Goal: Task Accomplishment & Management: Manage account settings

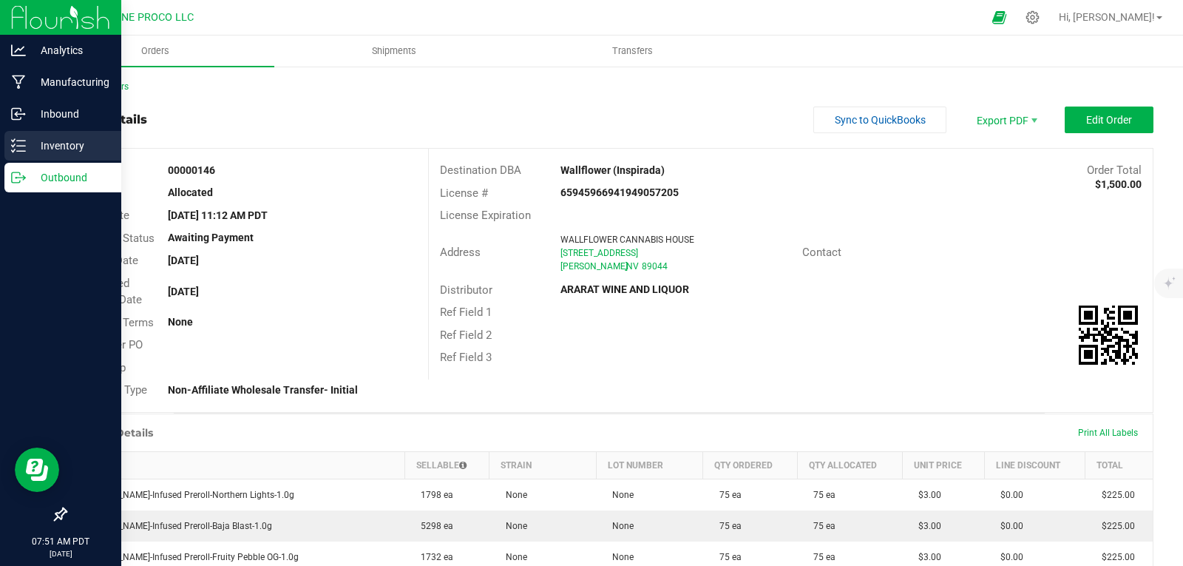
click at [12, 141] on icon at bounding box center [18, 145] width 15 height 15
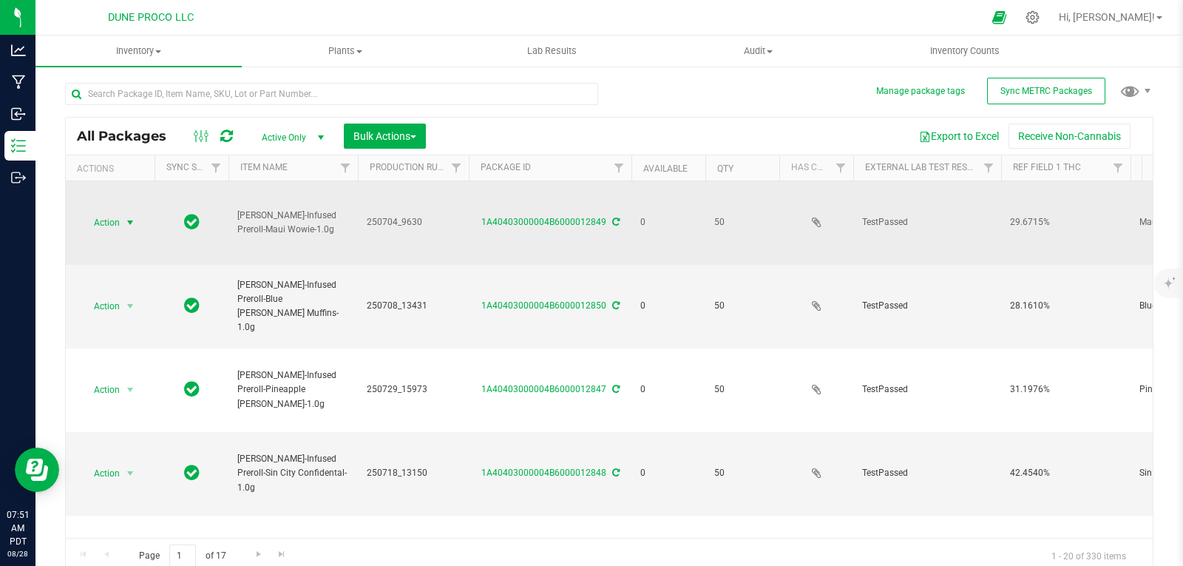
click at [128, 217] on span "select" at bounding box center [130, 223] width 12 height 12
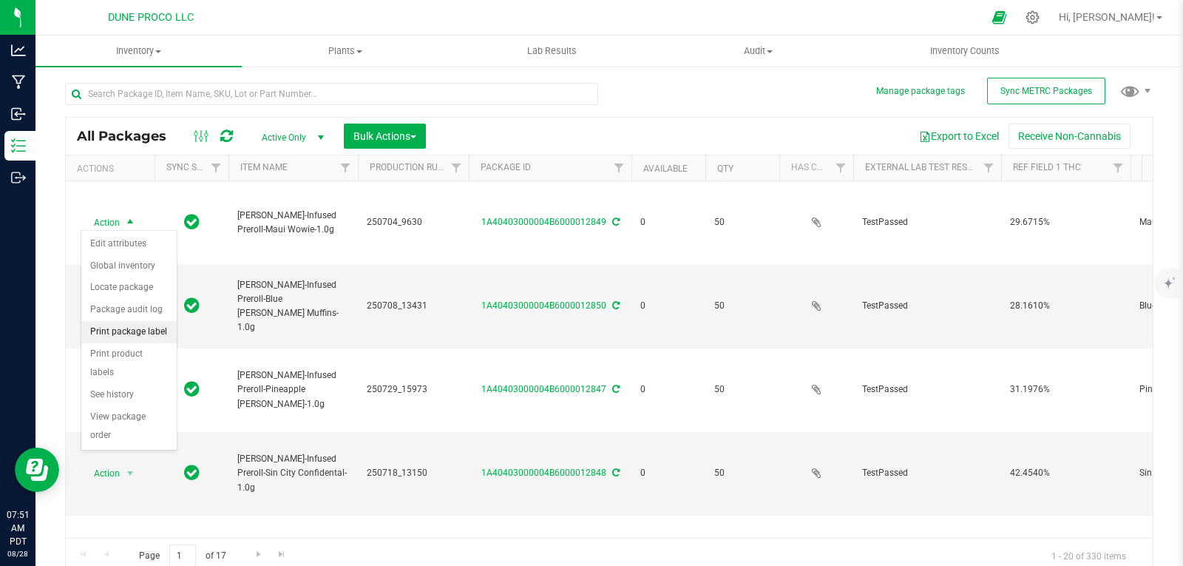
click at [138, 332] on li "Print package label" at bounding box center [128, 332] width 95 height 22
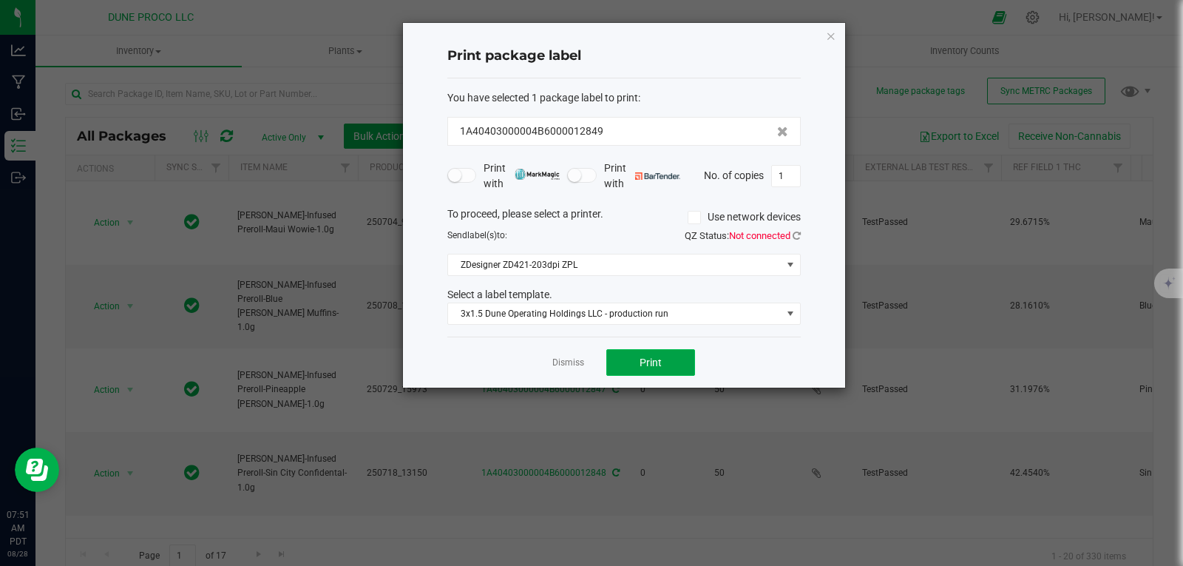
click at [665, 365] on button "Print" at bounding box center [650, 362] width 89 height 27
click at [832, 30] on icon "button" at bounding box center [831, 36] width 10 height 18
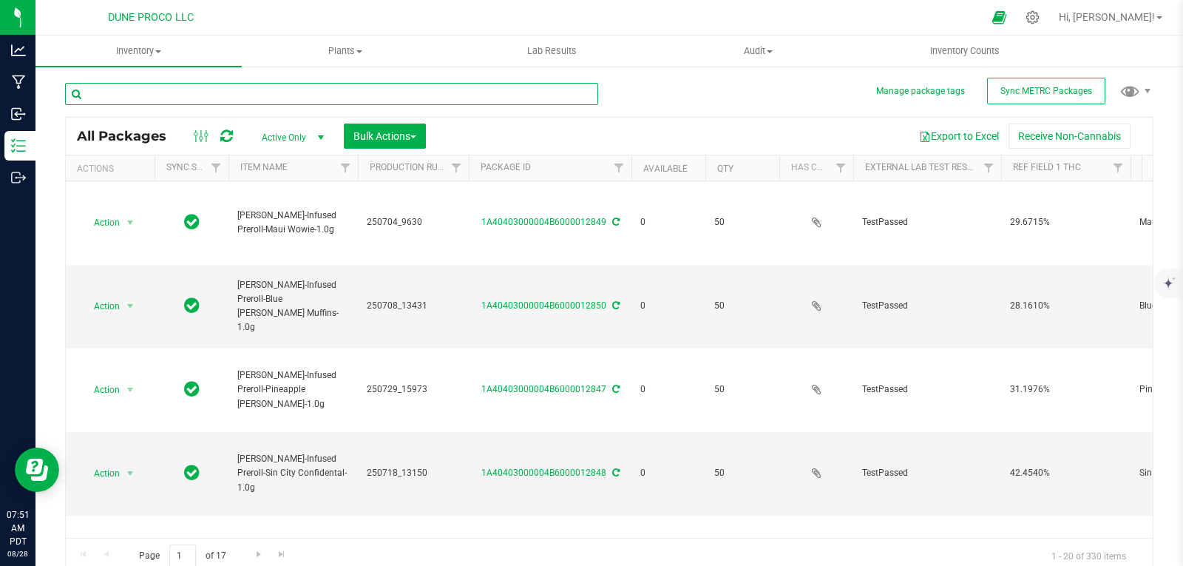
click at [533, 92] on input "text" at bounding box center [331, 94] width 533 height 22
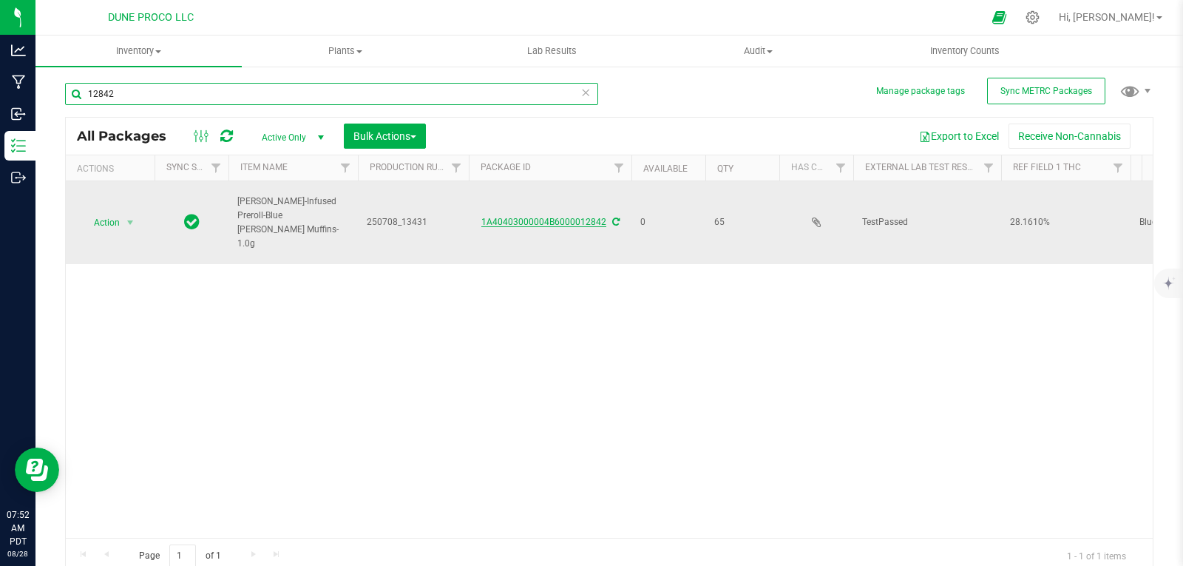
type input "12842"
click at [536, 217] on link "1A40403000004B6000012842" at bounding box center [543, 222] width 125 height 10
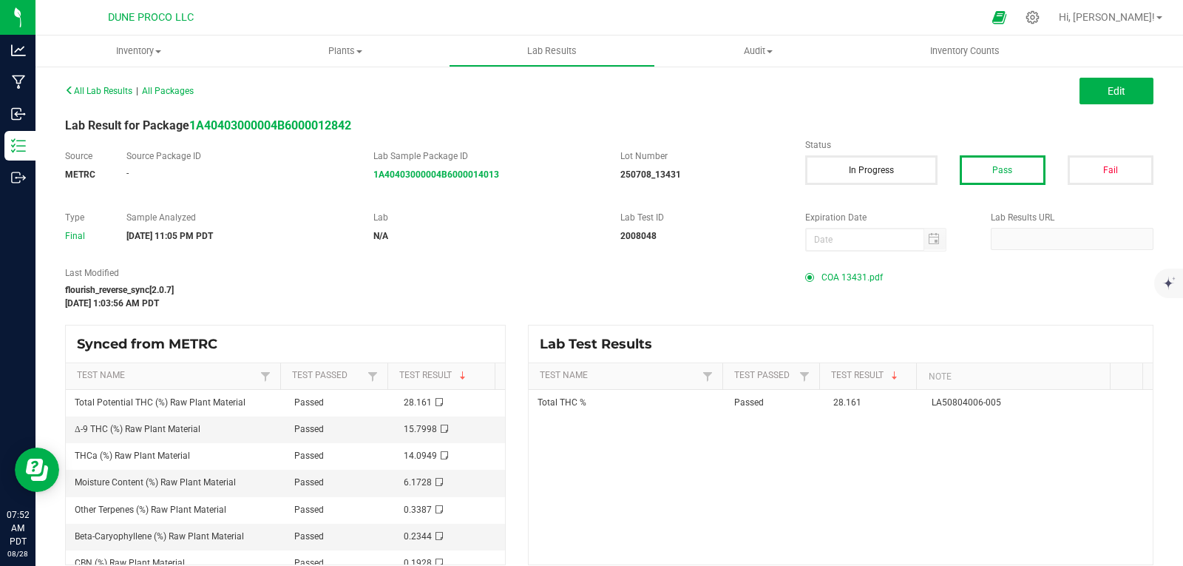
click at [846, 272] on span "COA 13431.pdf" at bounding box center [851, 277] width 61 height 22
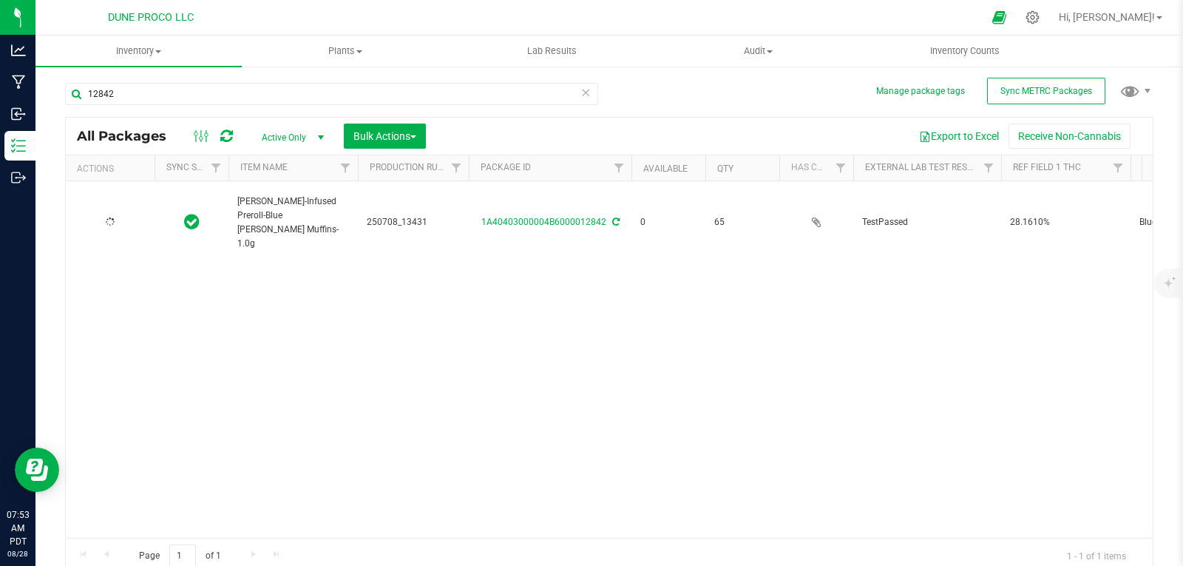
type input "[DATE]"
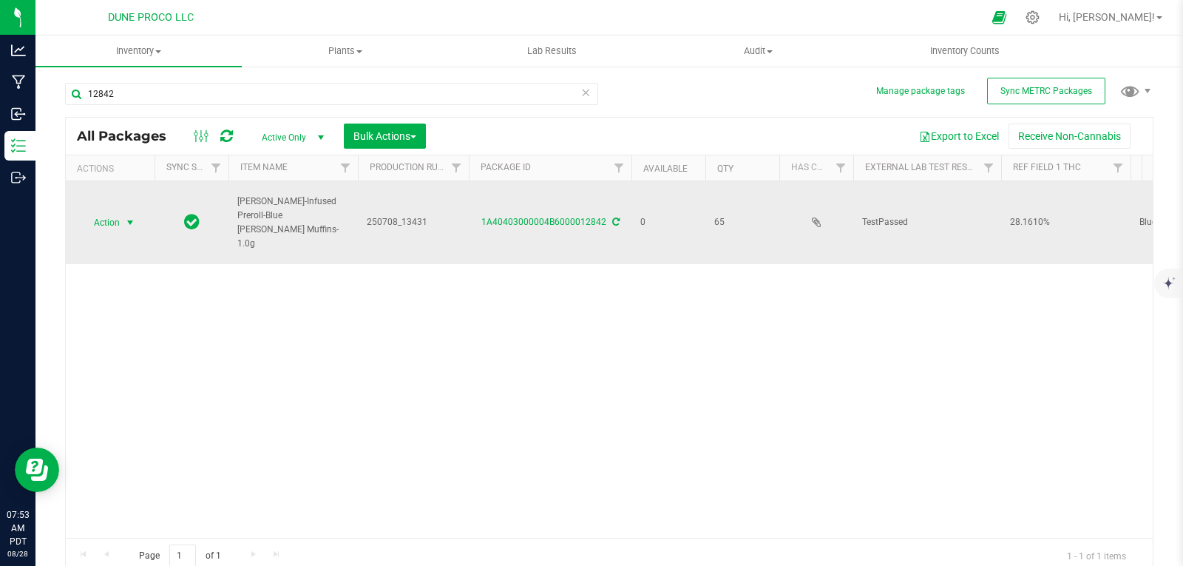
click at [113, 212] on span "Action" at bounding box center [101, 222] width 40 height 21
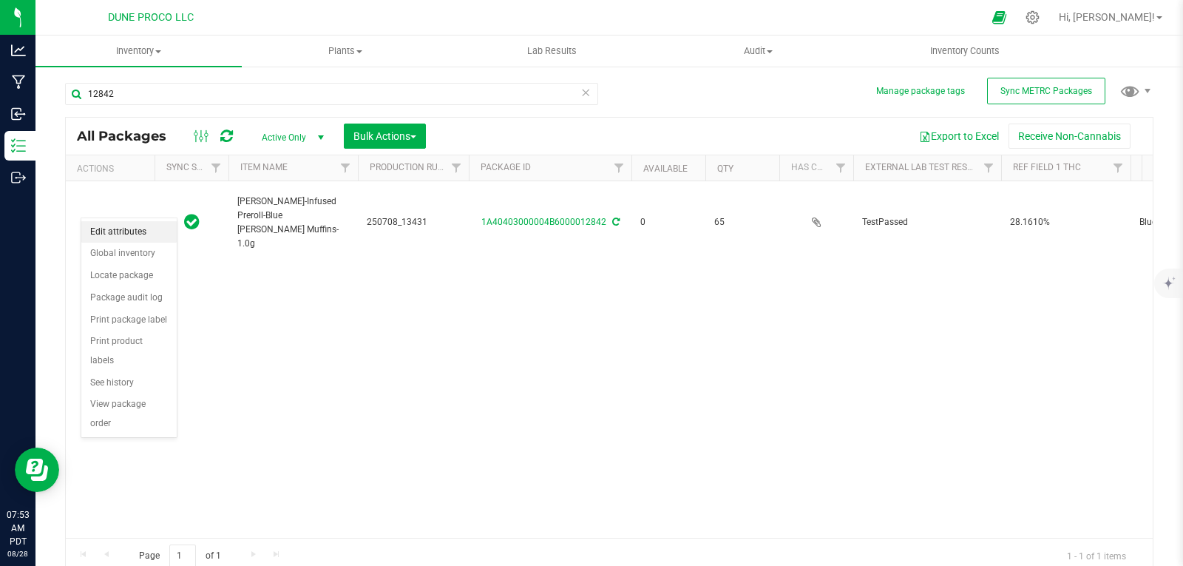
click at [125, 230] on li "Edit attributes" at bounding box center [128, 232] width 95 height 22
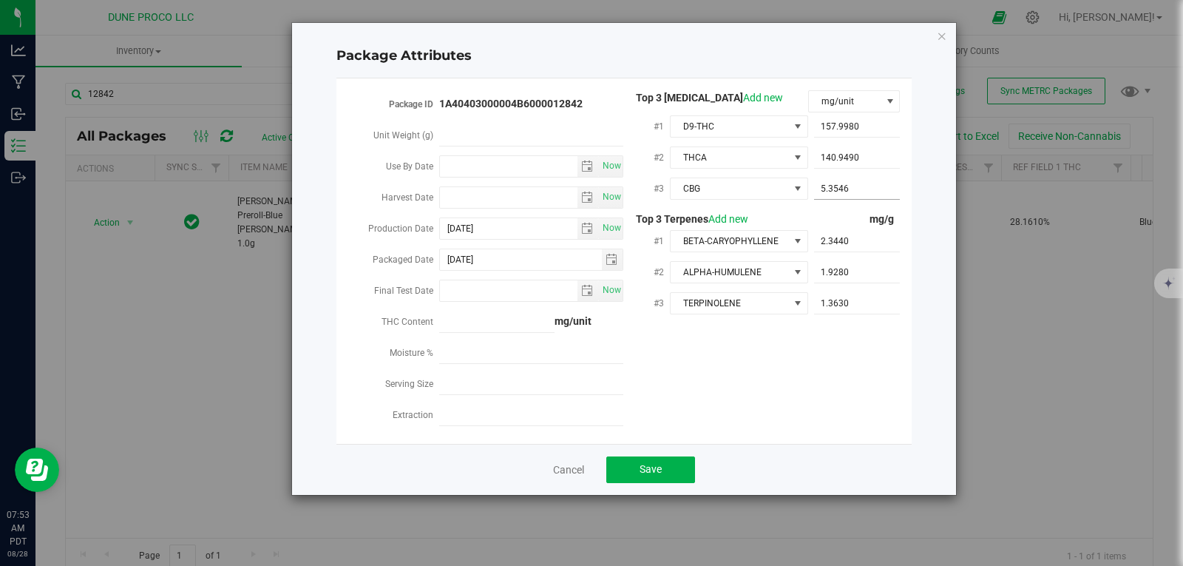
click at [857, 186] on span "5.3546 5.3546" at bounding box center [857, 188] width 87 height 21
click at [857, 186] on input "5.3546" at bounding box center [857, 188] width 87 height 21
paste input "5.35456"
type input "5.35456"
click at [663, 456] on button "Save" at bounding box center [650, 469] width 89 height 27
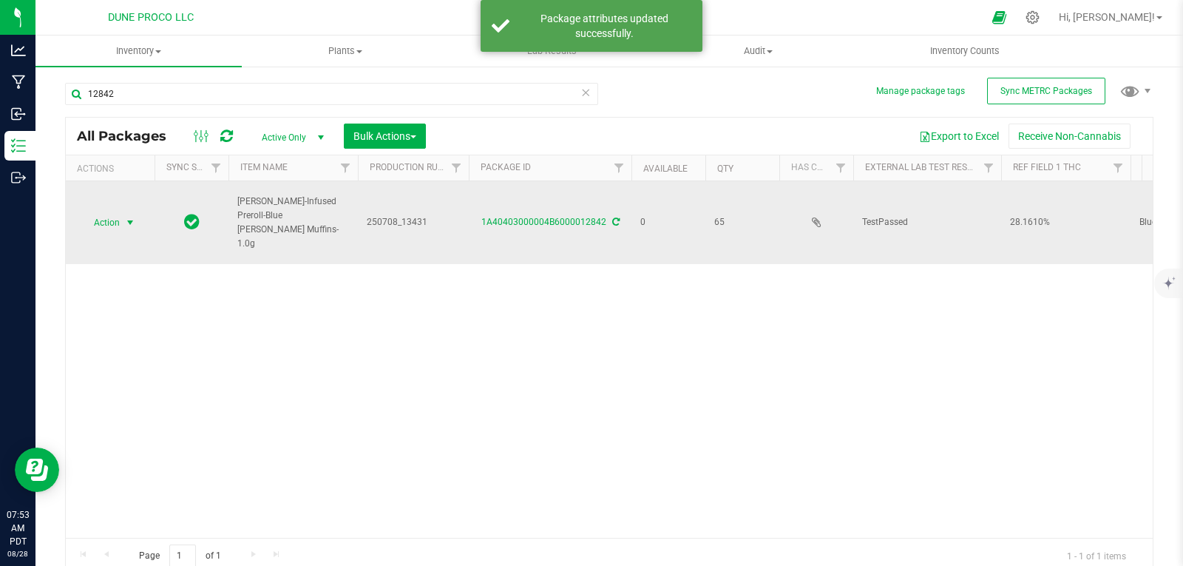
click at [107, 212] on span "Action" at bounding box center [101, 222] width 40 height 21
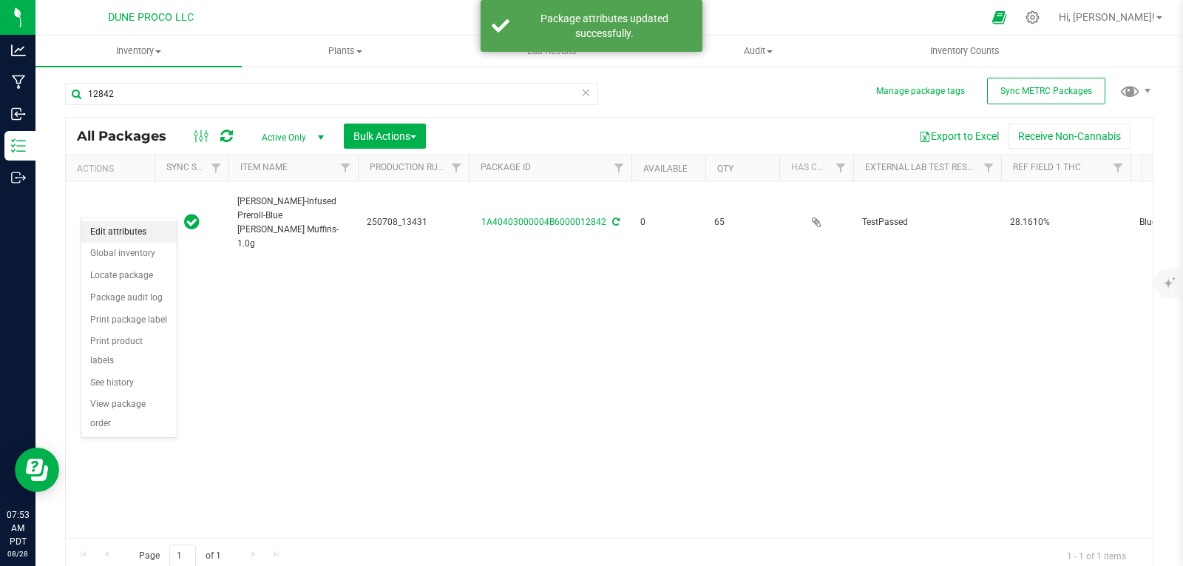
click at [140, 226] on li "Edit attributes" at bounding box center [128, 232] width 95 height 22
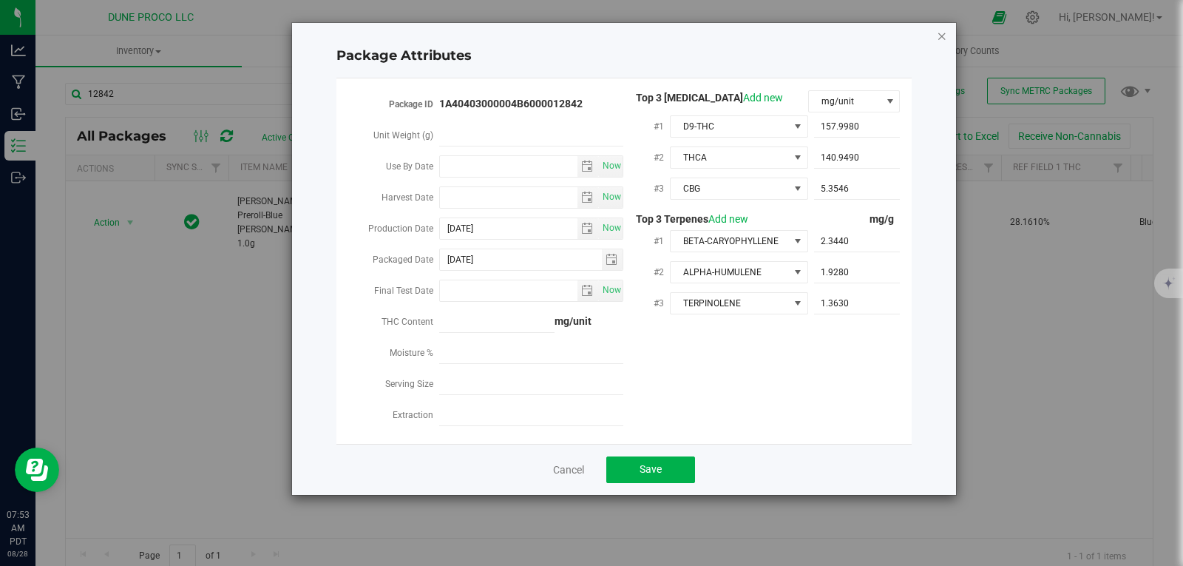
click at [942, 35] on icon "Close modal" at bounding box center [942, 36] width 10 height 18
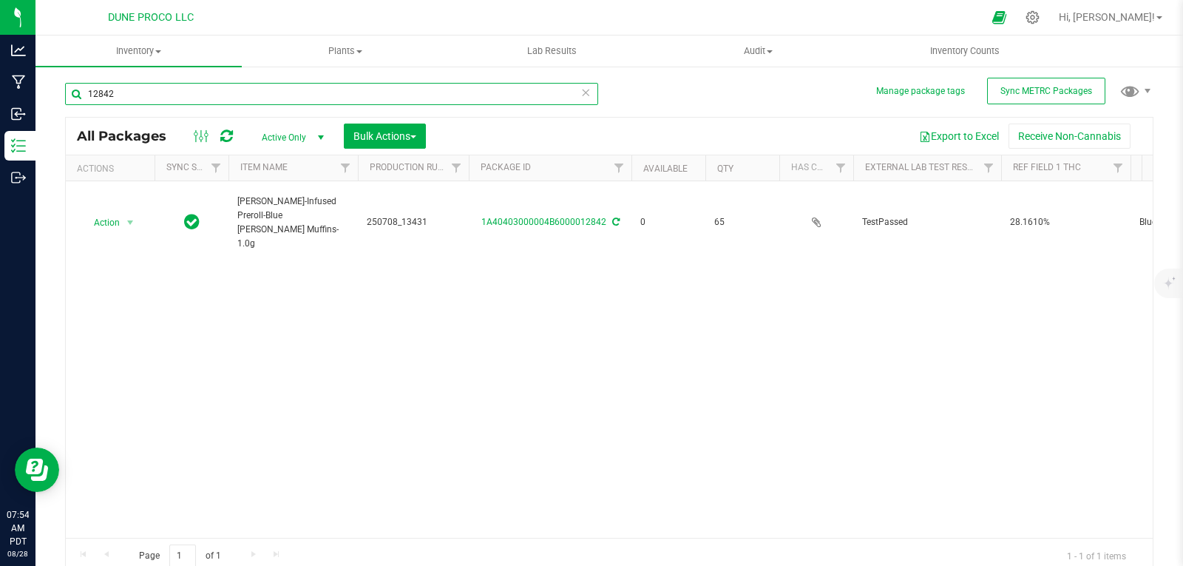
click at [199, 88] on input "12842" at bounding box center [331, 94] width 533 height 22
click at [582, 95] on icon at bounding box center [585, 92] width 10 height 18
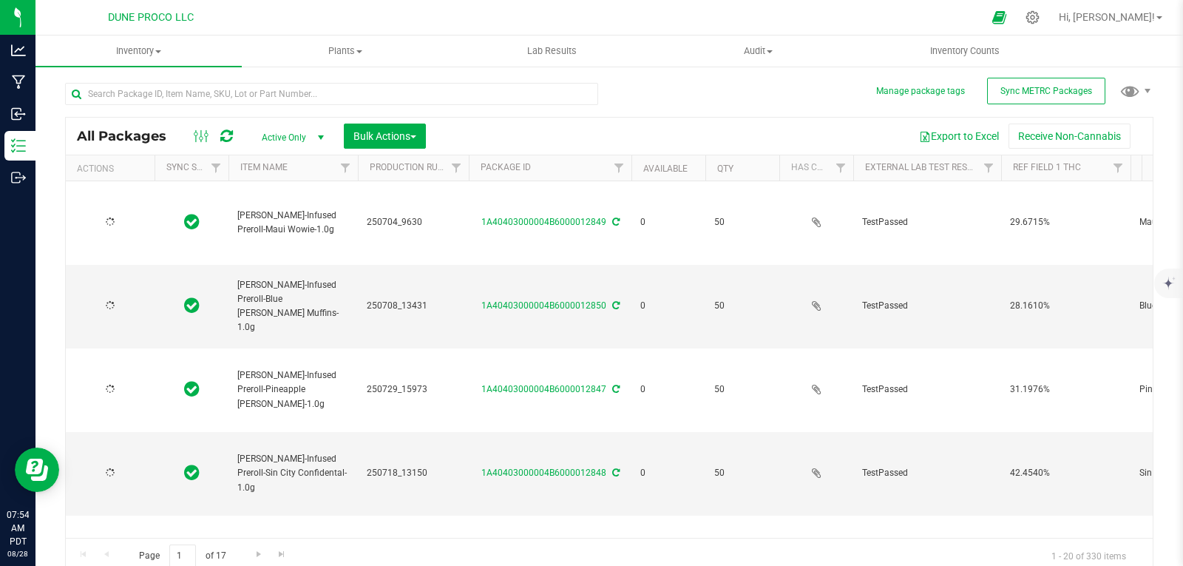
type input "[DATE]"
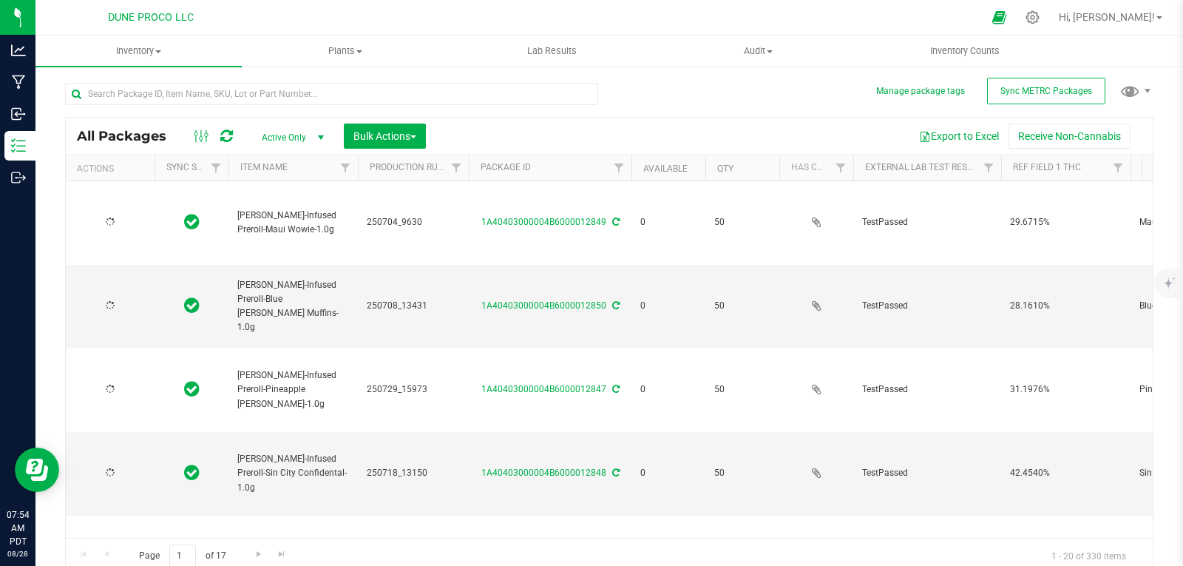
type input "[DATE]"
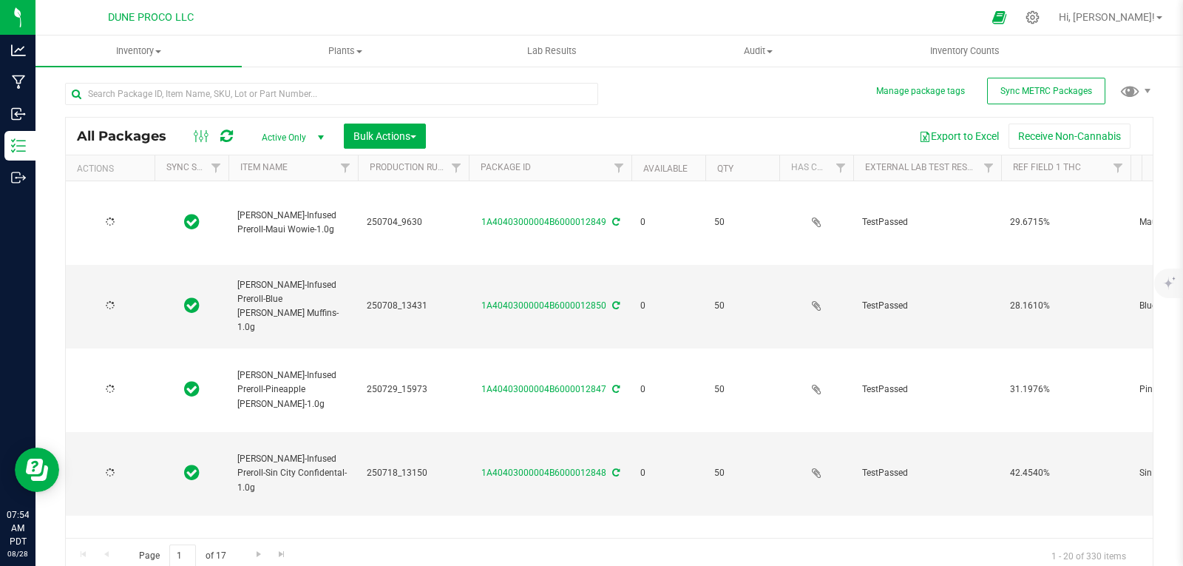
type input "[DATE]"
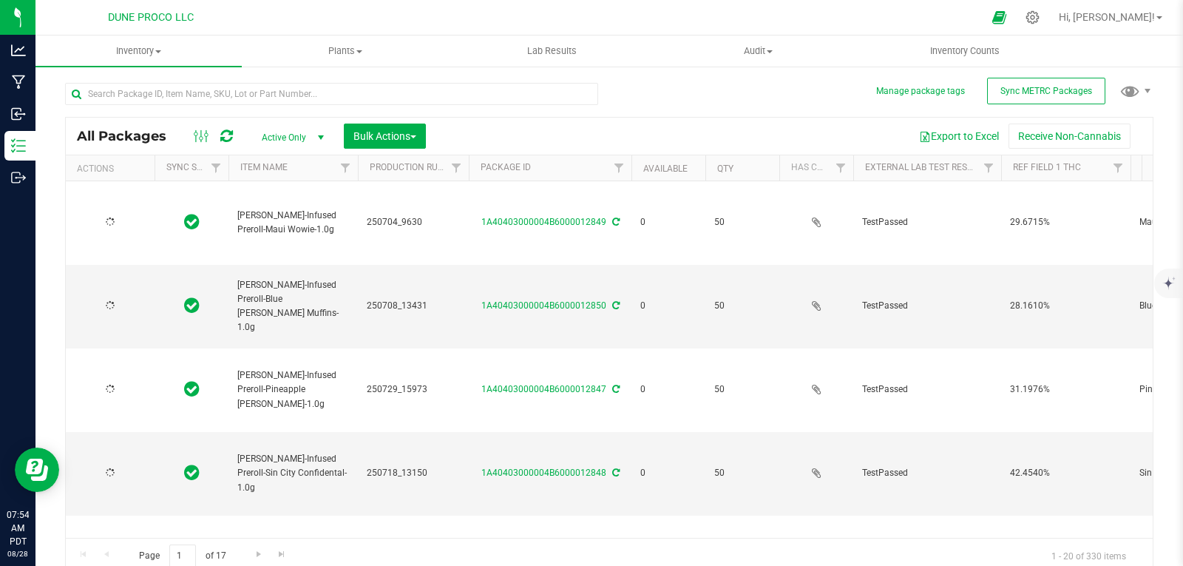
type input "[DATE]"
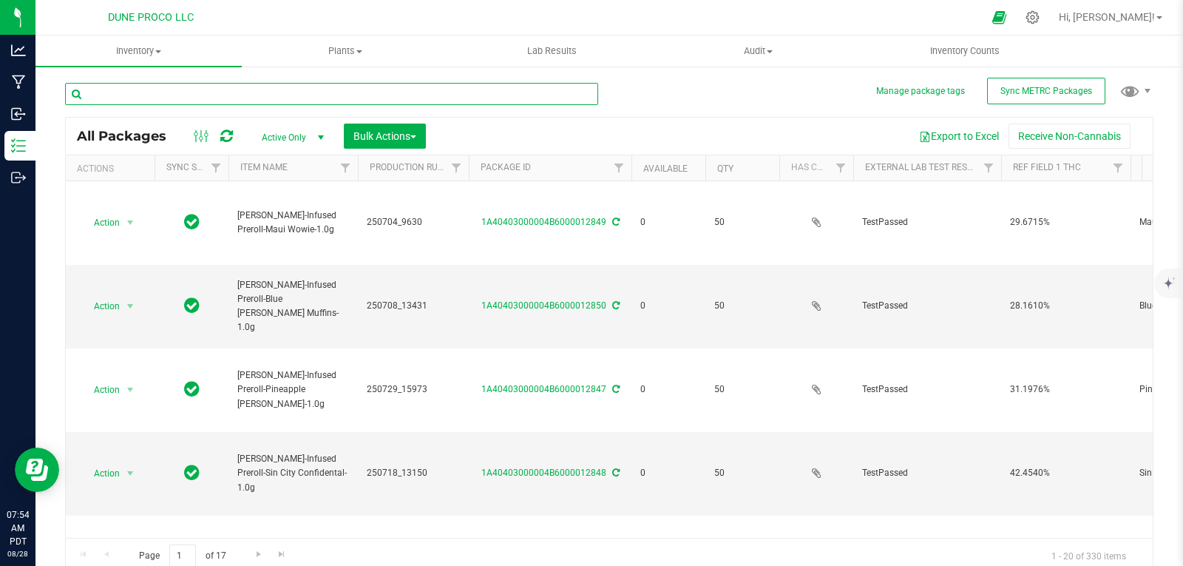
click at [582, 95] on input "text" at bounding box center [331, 94] width 533 height 22
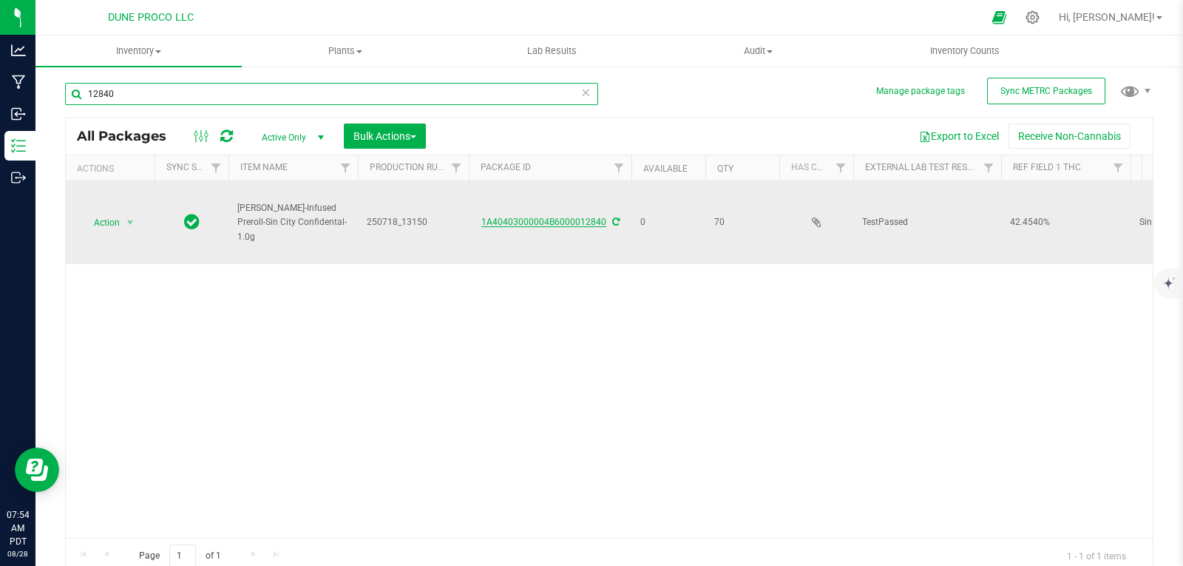
type input "12840"
click at [546, 221] on link "1A40403000004B6000012840" at bounding box center [543, 222] width 125 height 10
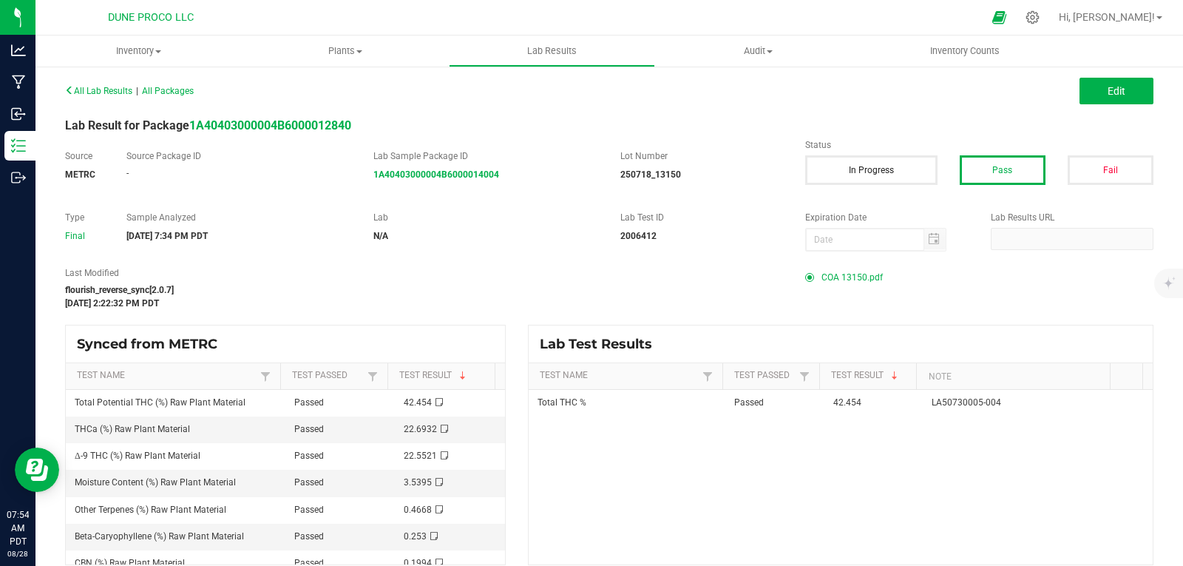
click at [863, 277] on span "COA 13150.pdf" at bounding box center [851, 277] width 61 height 22
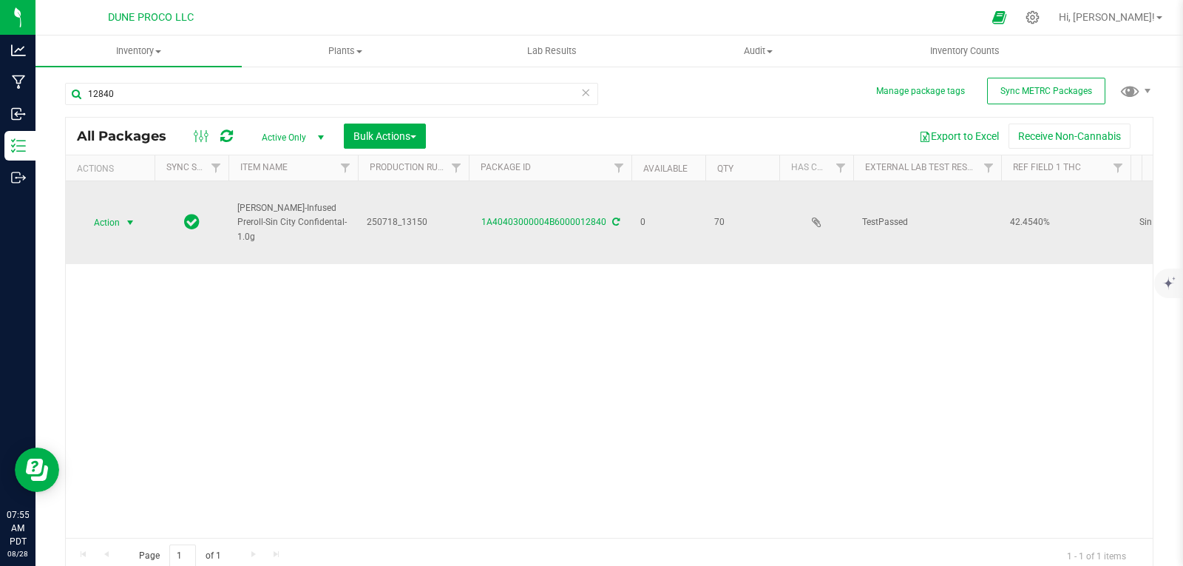
click at [123, 221] on span "select" at bounding box center [130, 222] width 18 height 21
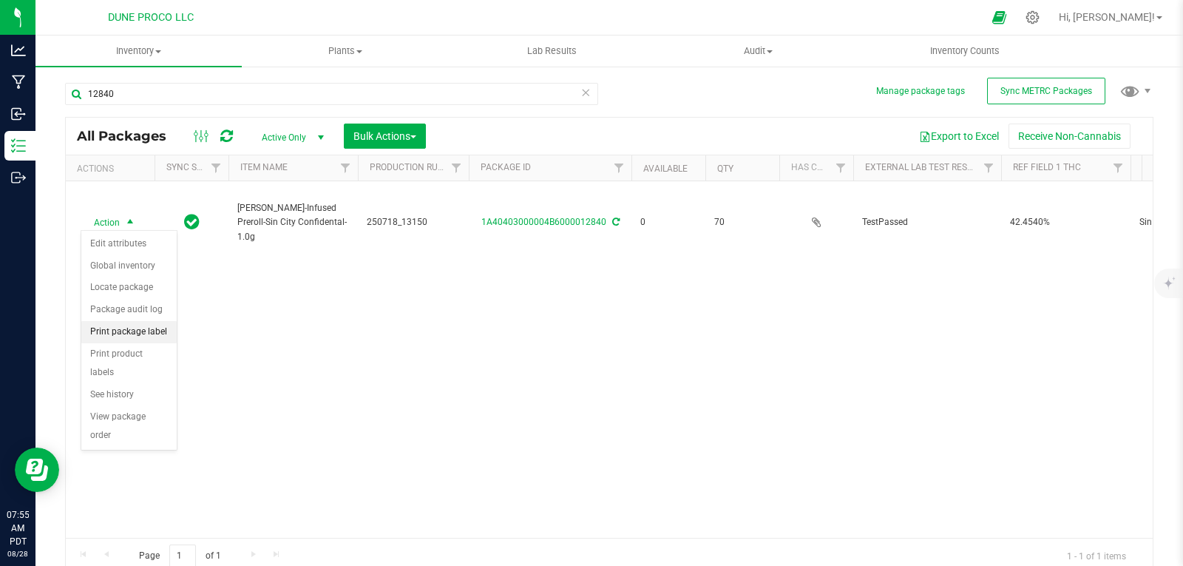
click at [134, 327] on li "Print package label" at bounding box center [128, 332] width 95 height 22
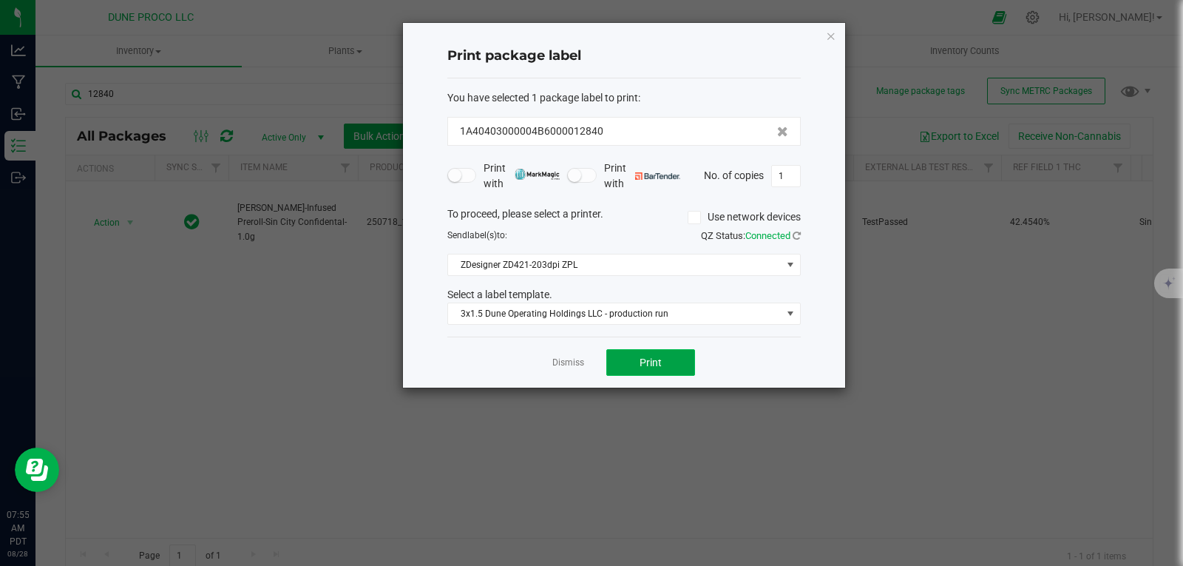
click at [676, 357] on button "Print" at bounding box center [650, 362] width 89 height 27
click at [835, 38] on icon "button" at bounding box center [831, 36] width 10 height 18
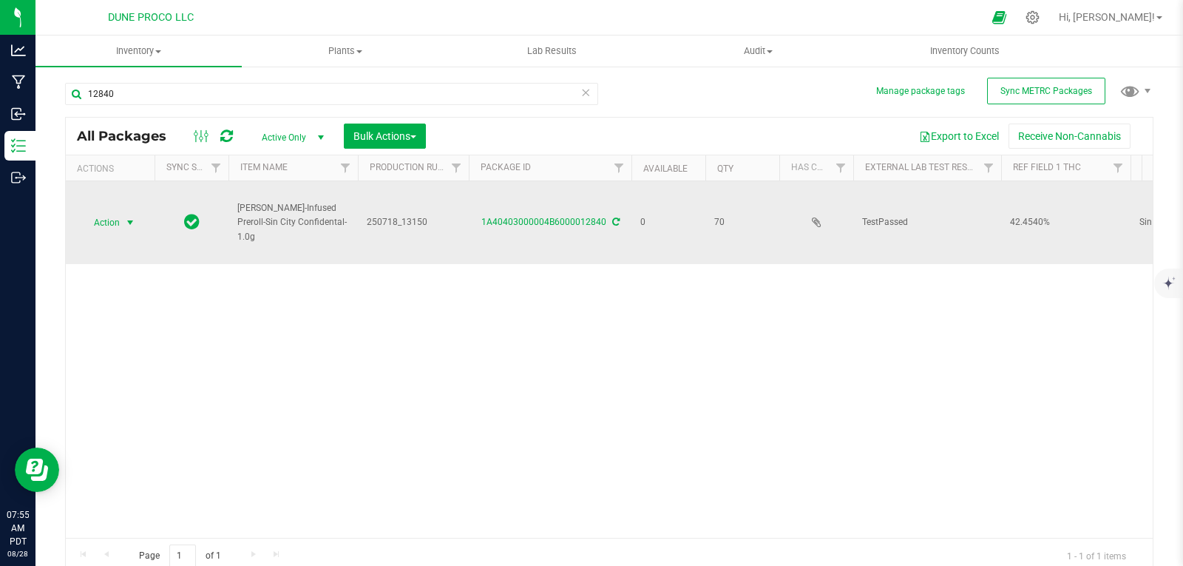
click at [407, 217] on span "250718_13150" at bounding box center [413, 222] width 93 height 14
click at [400, 222] on input "250718_13150" at bounding box center [410, 222] width 106 height 23
type input "250718-13150"
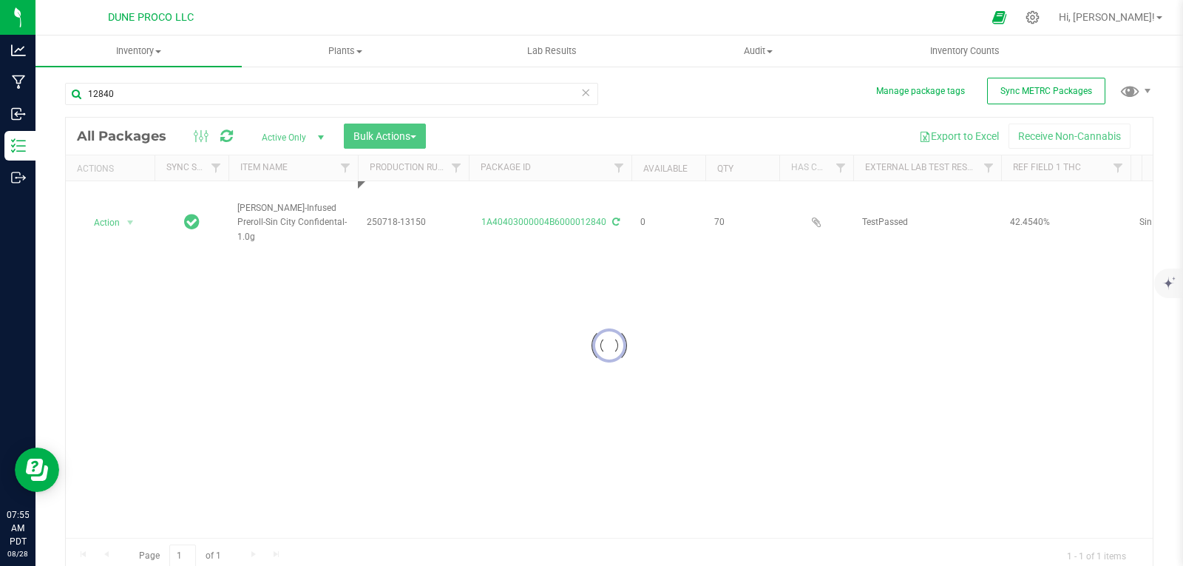
click at [463, 325] on div "Loading... All Packages Active Only Active Only Lab Samples Locked All External…" at bounding box center [609, 345] width 1088 height 457
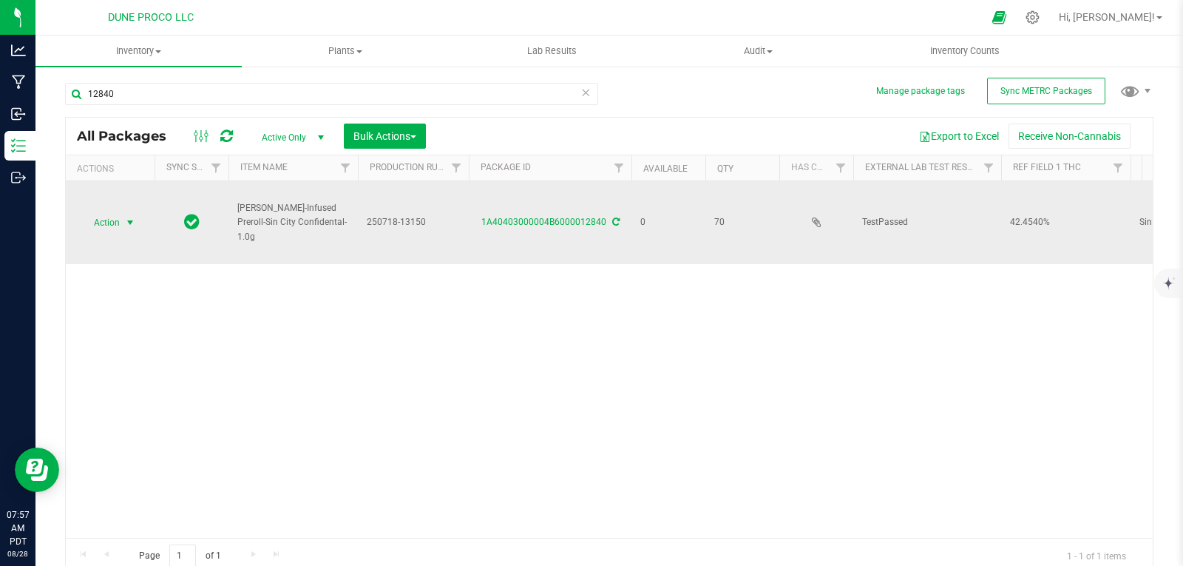
click at [127, 219] on span "select" at bounding box center [130, 223] width 12 height 12
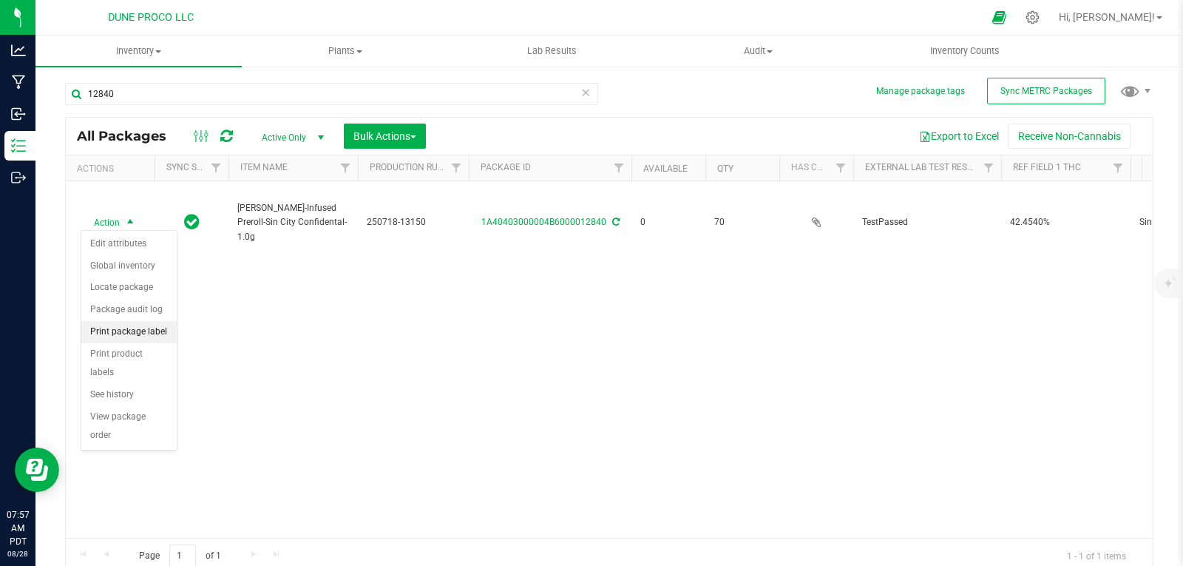
click at [140, 334] on li "Print package label" at bounding box center [128, 332] width 95 height 22
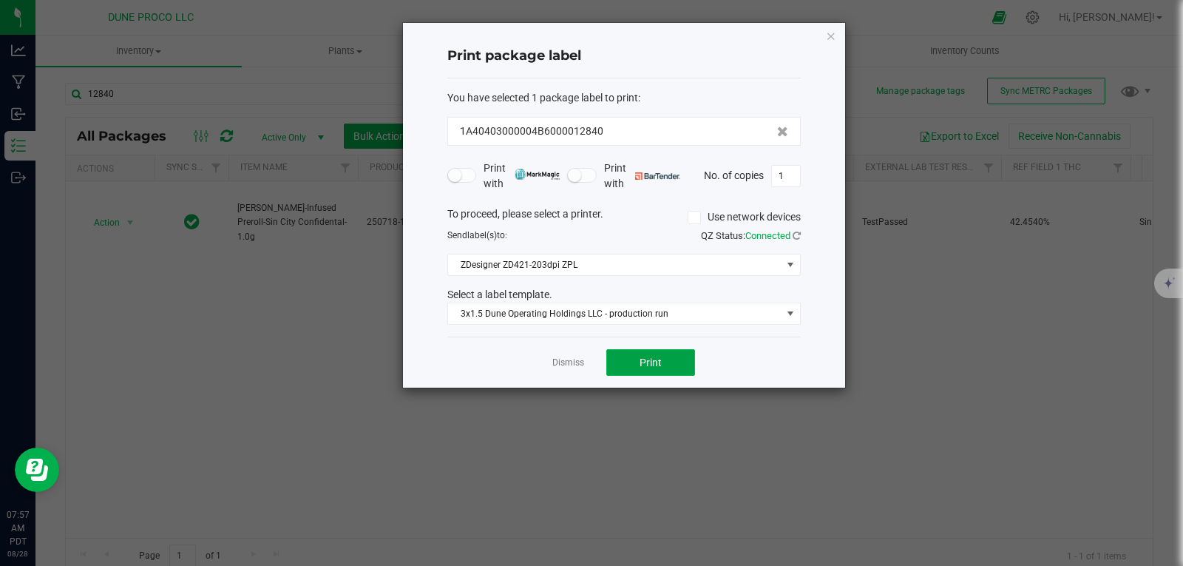
click at [662, 370] on button "Print" at bounding box center [650, 362] width 89 height 27
click at [826, 33] on icon "button" at bounding box center [831, 36] width 10 height 18
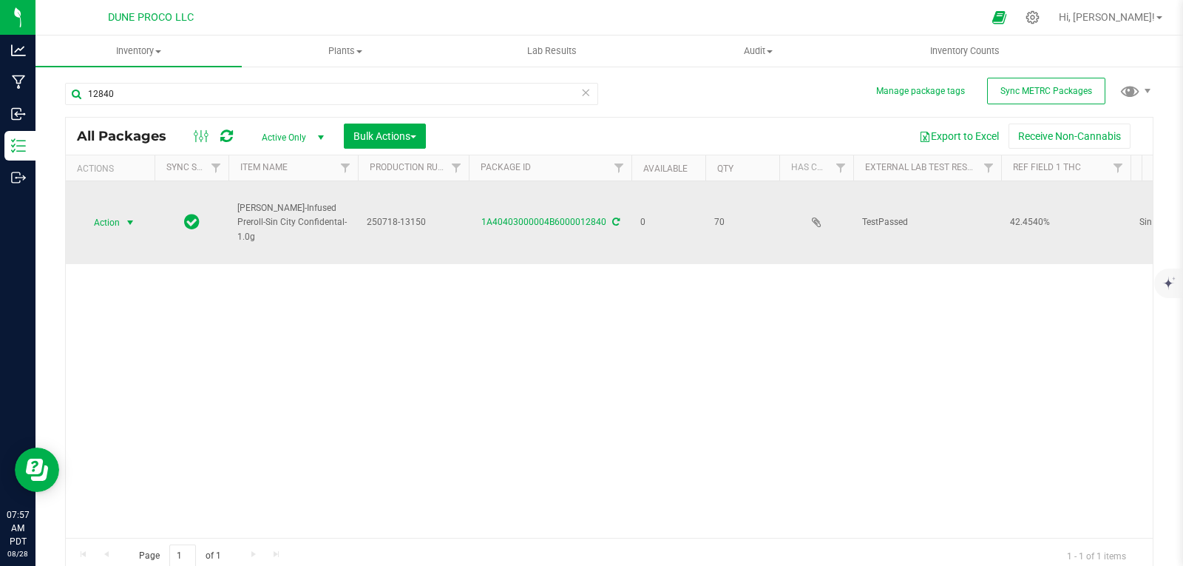
click at [123, 223] on span "select" at bounding box center [130, 222] width 18 height 21
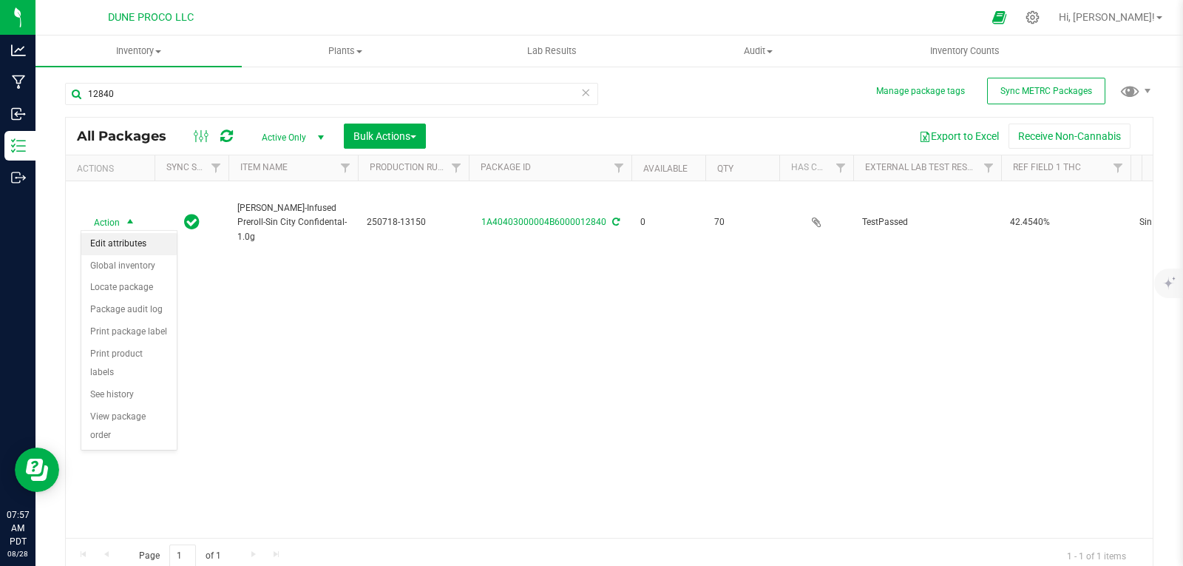
click at [123, 233] on li "Edit attributes" at bounding box center [128, 244] width 95 height 22
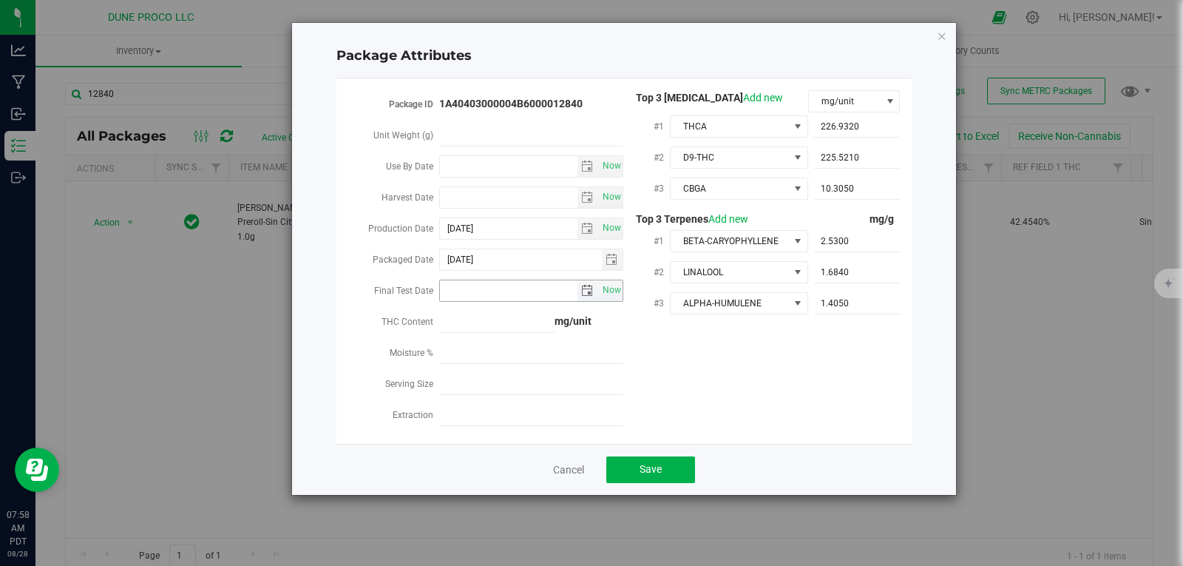
click at [594, 285] on span "select" at bounding box center [587, 290] width 21 height 21
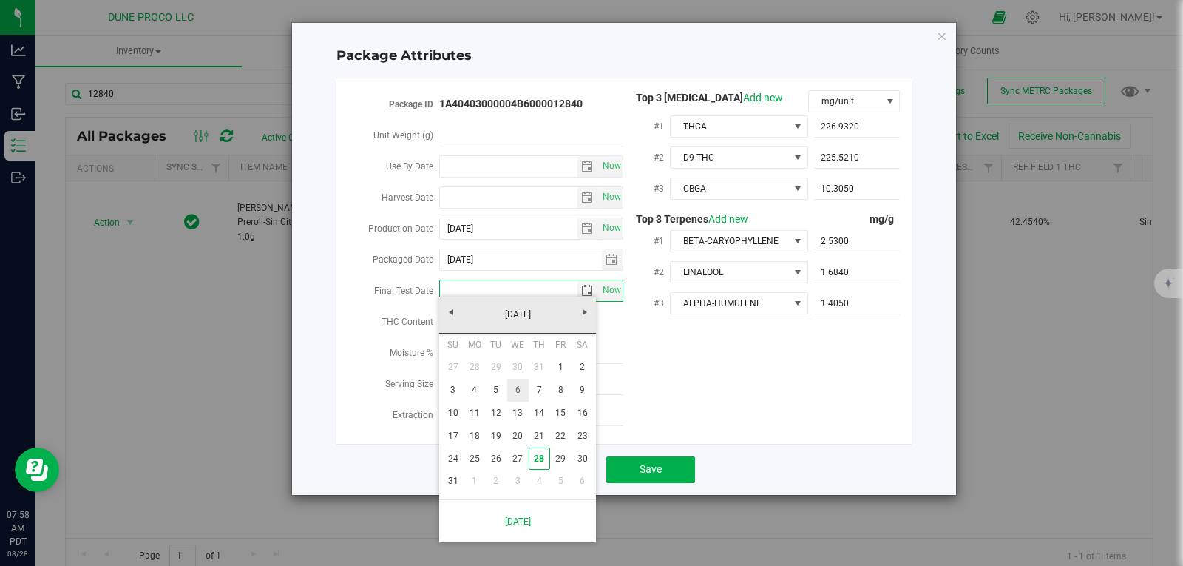
click at [520, 385] on link "6" at bounding box center [517, 390] width 21 height 23
type input "[DATE]"
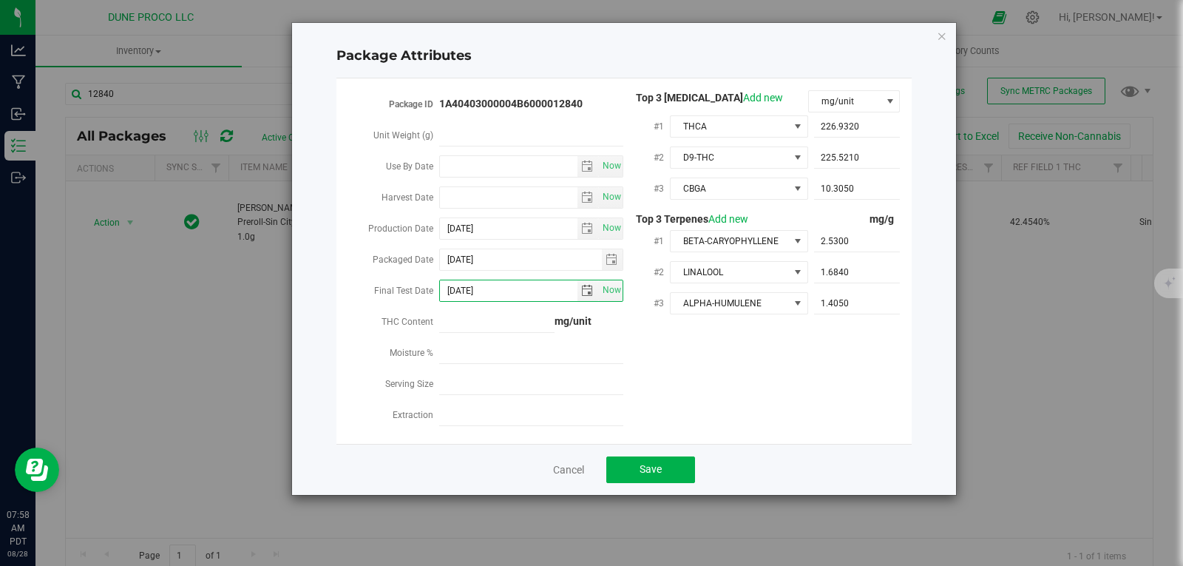
click at [532, 327] on div at bounding box center [496, 321] width 115 height 27
click at [530, 319] on span at bounding box center [496, 321] width 115 height 21
type input "424.54"
type input "424.5400"
click at [643, 463] on span "Save" at bounding box center [651, 469] width 22 height 12
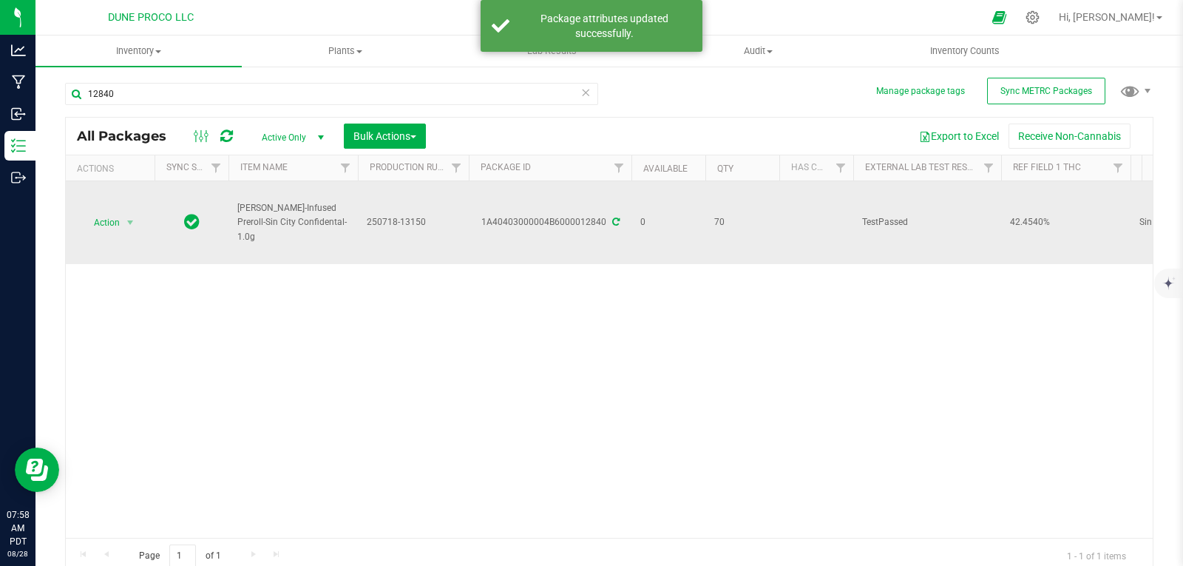
click at [118, 228] on span "Action" at bounding box center [101, 222] width 40 height 21
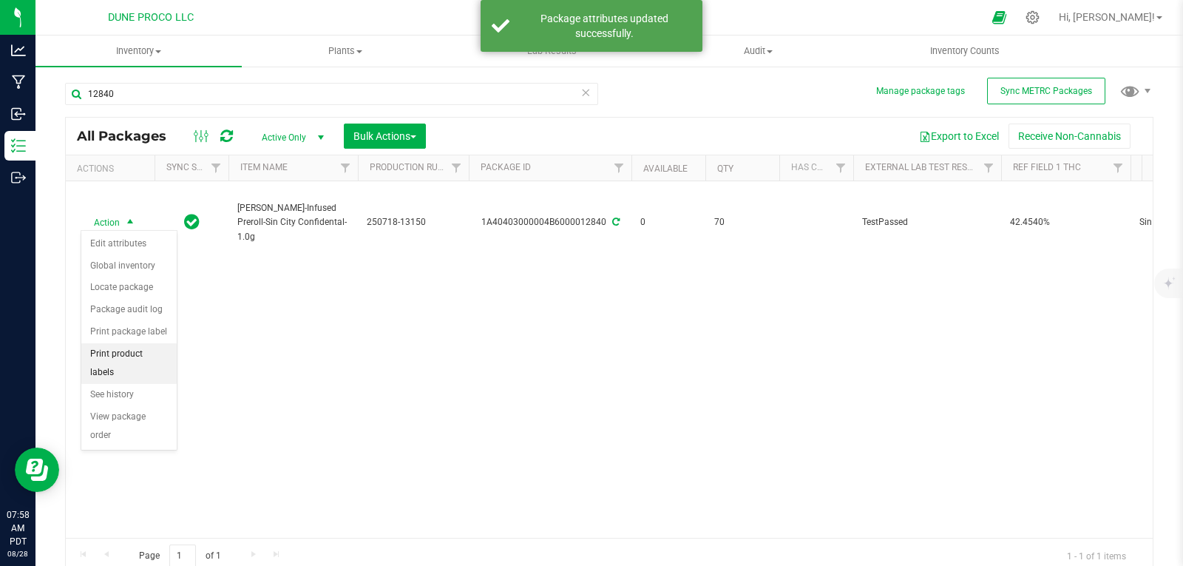
click at [126, 356] on li "Print product labels" at bounding box center [128, 363] width 95 height 41
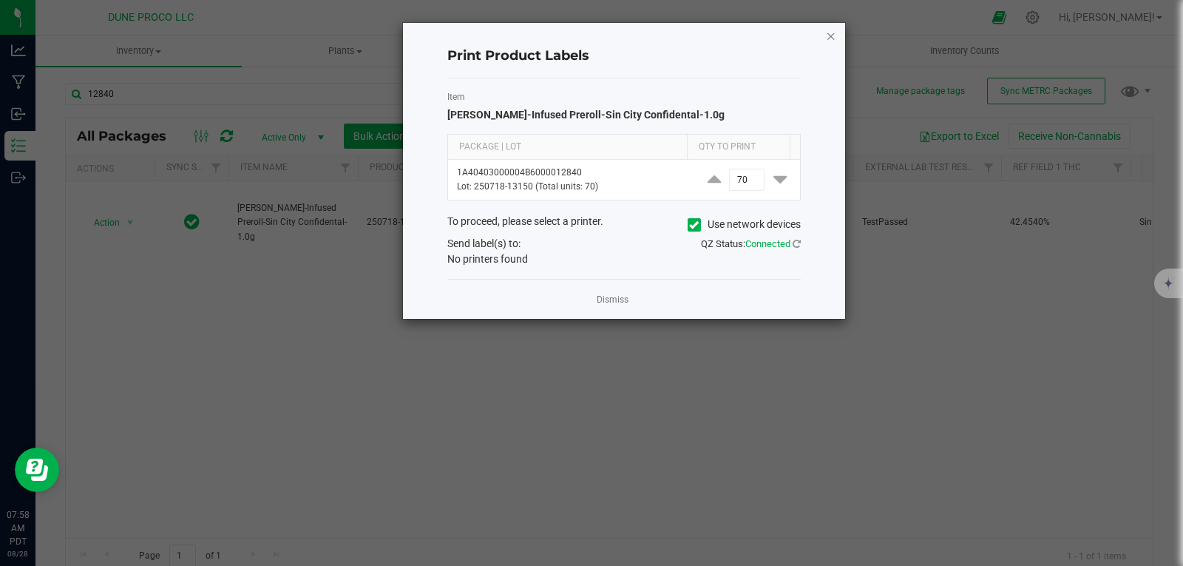
click at [835, 32] on icon "button" at bounding box center [831, 36] width 10 height 18
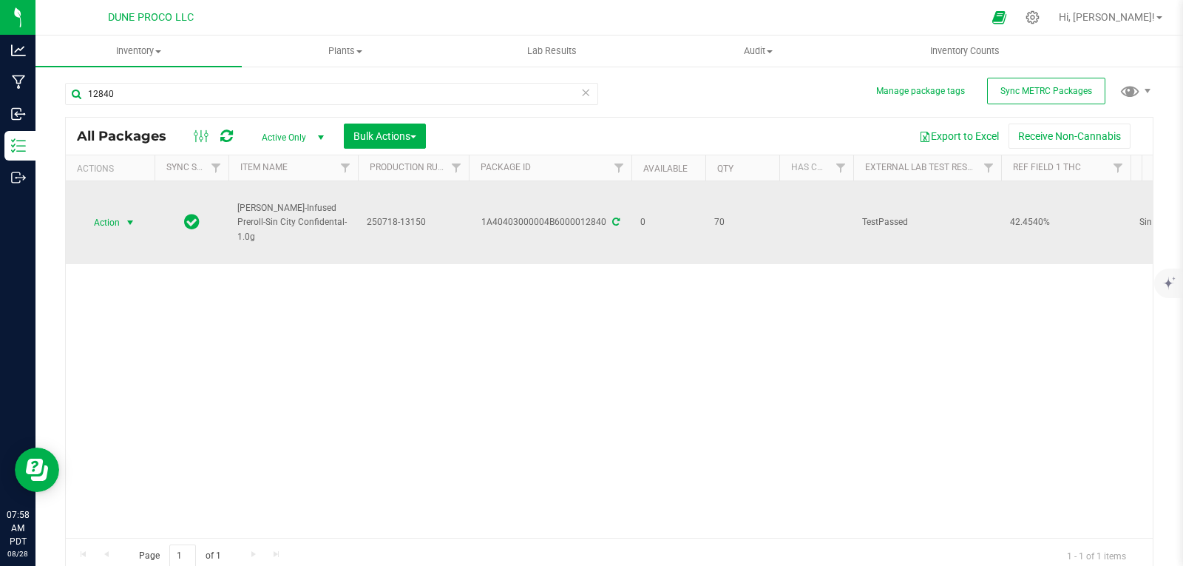
click at [119, 223] on span "Action" at bounding box center [101, 222] width 40 height 21
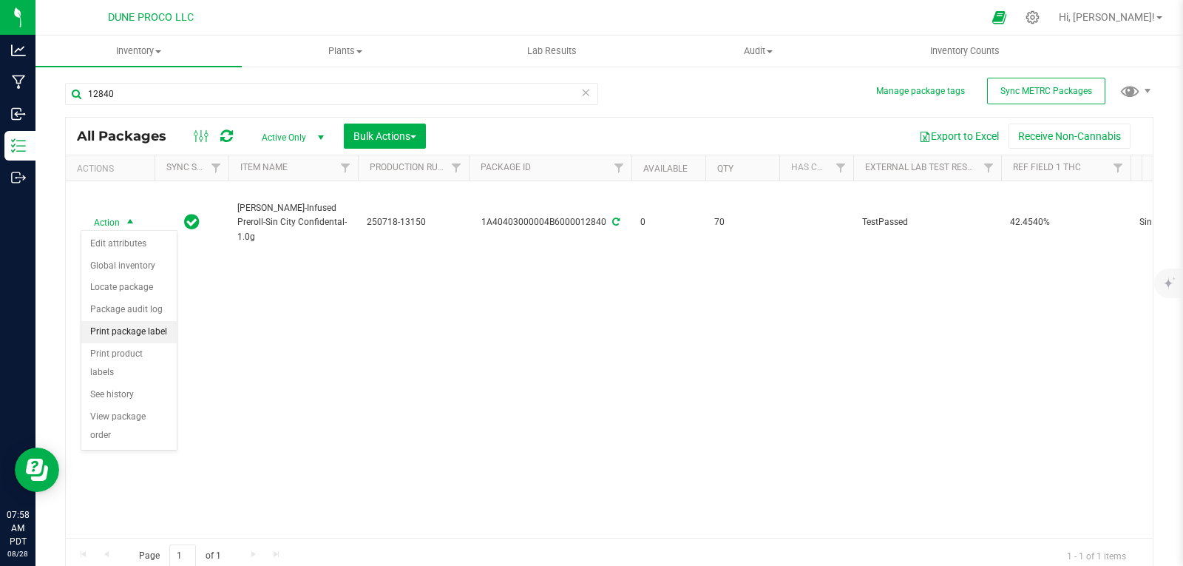
click at [127, 330] on li "Print package label" at bounding box center [128, 332] width 95 height 22
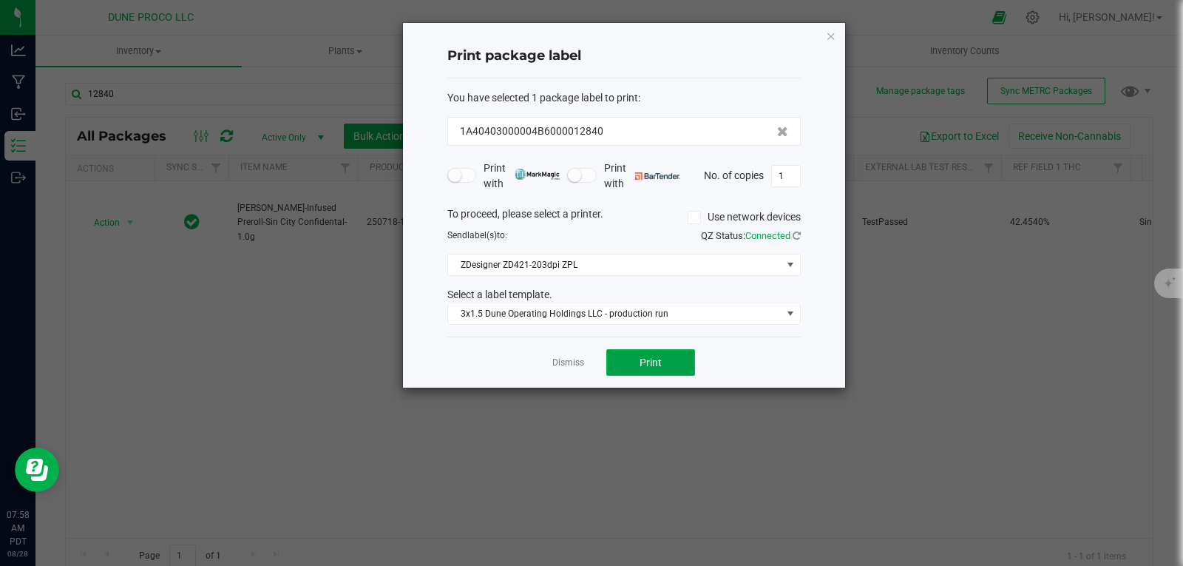
click at [678, 360] on button "Print" at bounding box center [650, 362] width 89 height 27
click at [832, 29] on icon "button" at bounding box center [831, 36] width 10 height 18
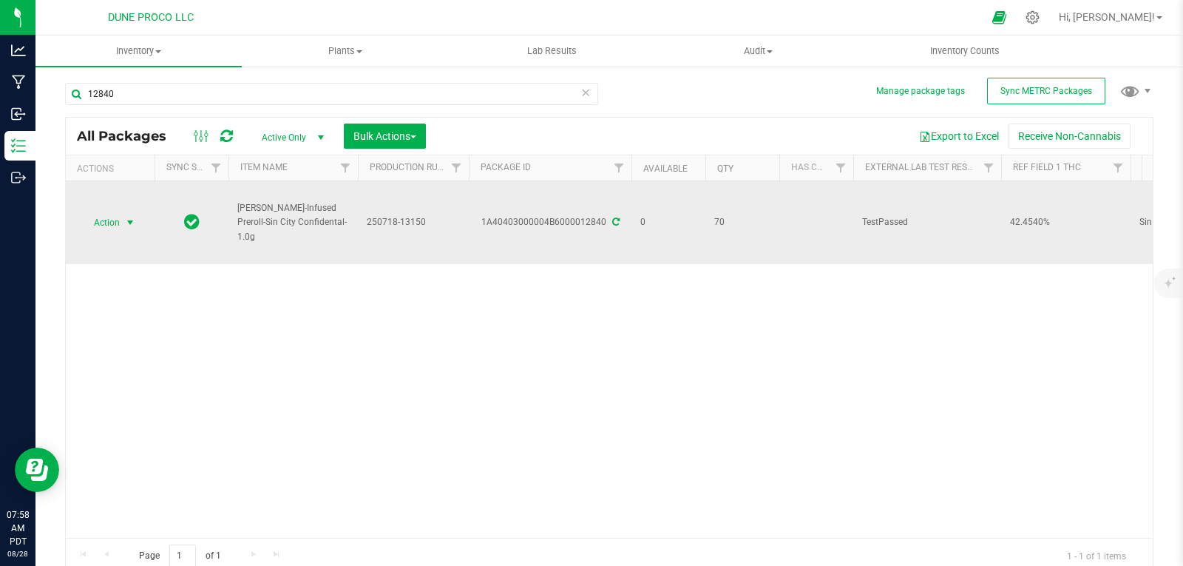
click at [109, 217] on span "Action" at bounding box center [101, 222] width 40 height 21
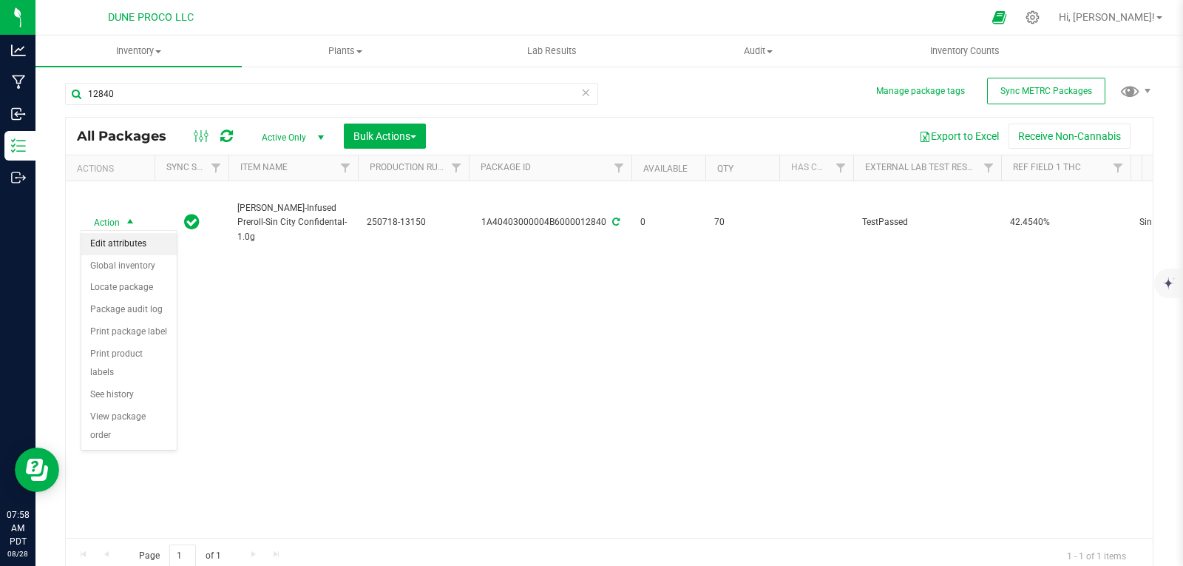
click at [123, 237] on li "Edit attributes" at bounding box center [128, 244] width 95 height 22
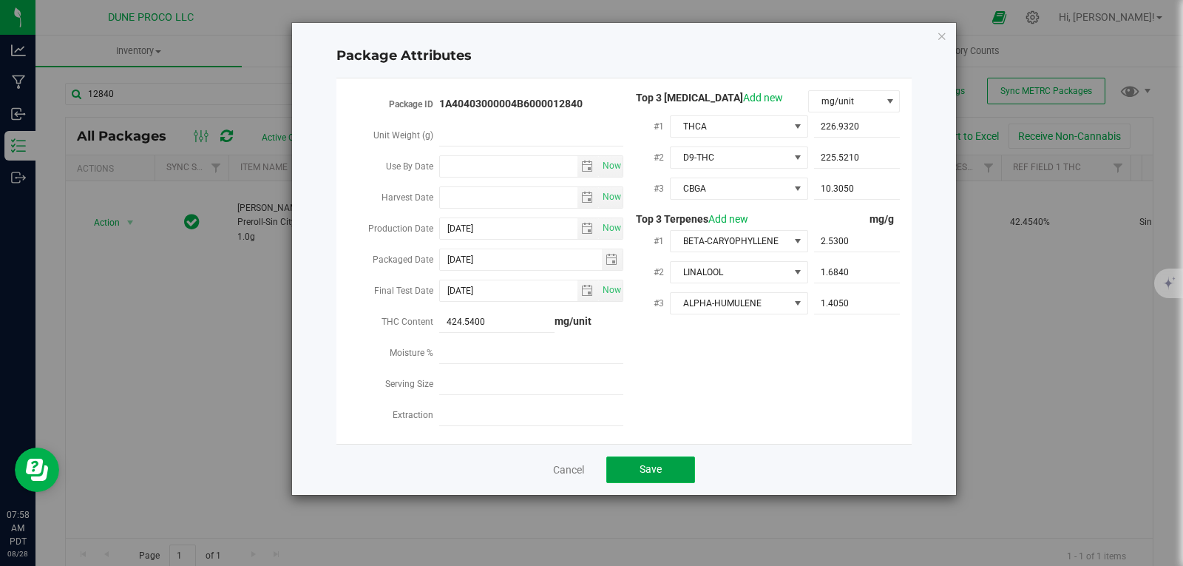
click at [652, 463] on span "Save" at bounding box center [651, 469] width 22 height 12
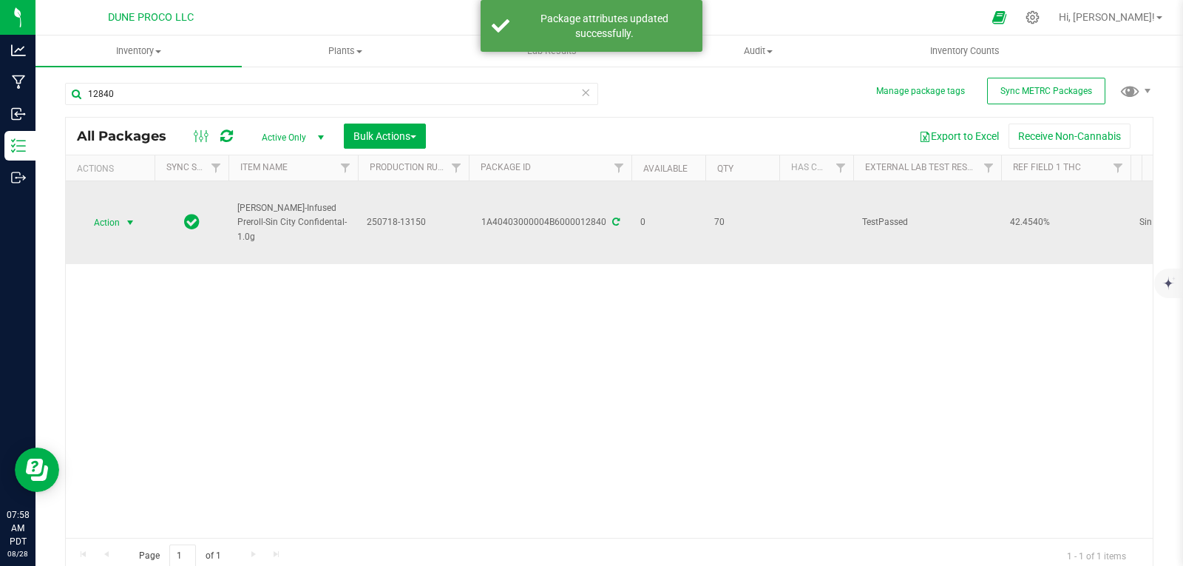
click at [123, 217] on span "select" at bounding box center [130, 222] width 18 height 21
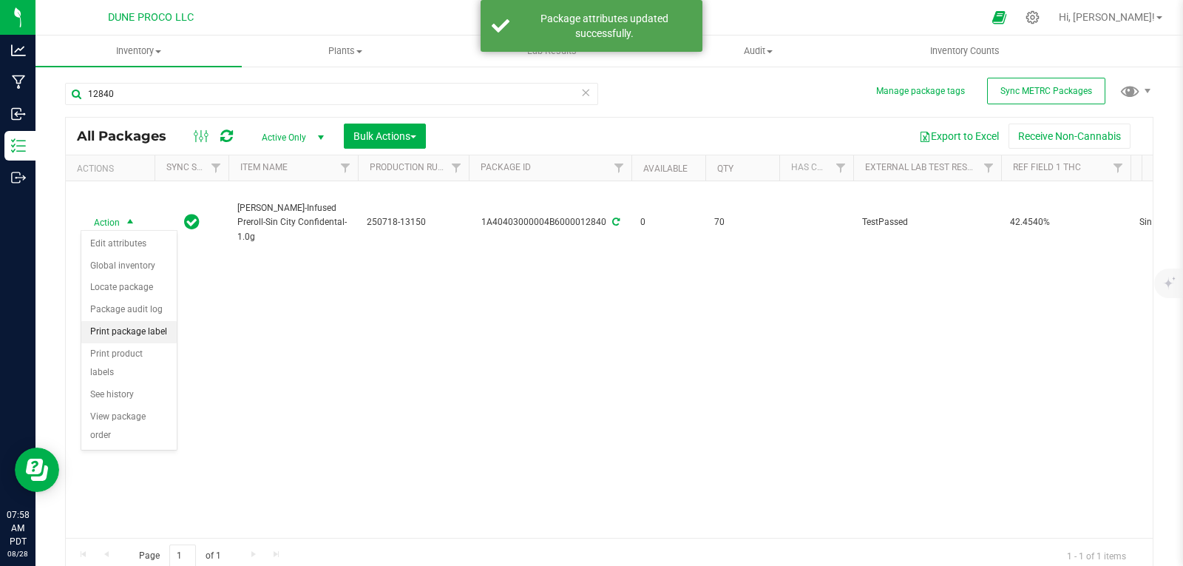
click at [142, 326] on li "Print package label" at bounding box center [128, 332] width 95 height 22
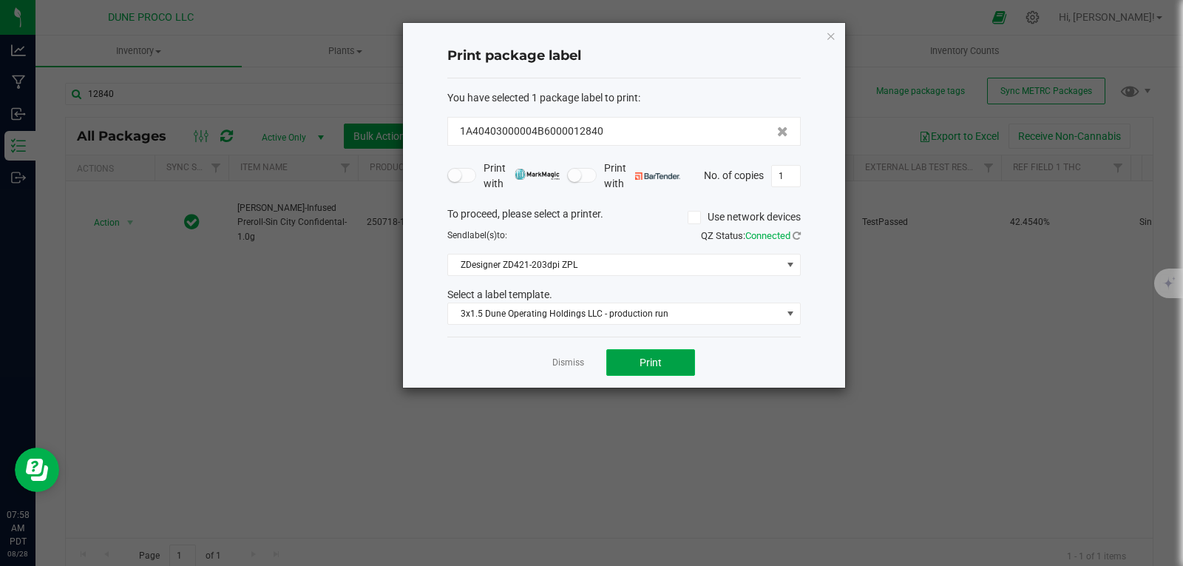
click at [683, 361] on button "Print" at bounding box center [650, 362] width 89 height 27
click at [835, 35] on icon "button" at bounding box center [831, 36] width 10 height 18
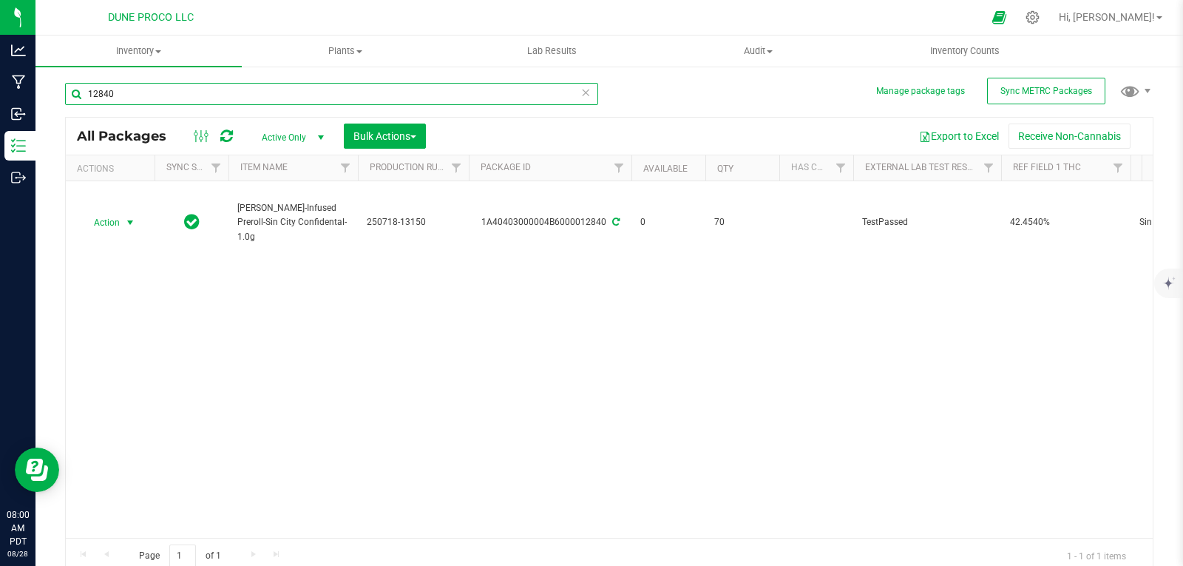
click at [514, 90] on input "12840" at bounding box center [331, 94] width 533 height 22
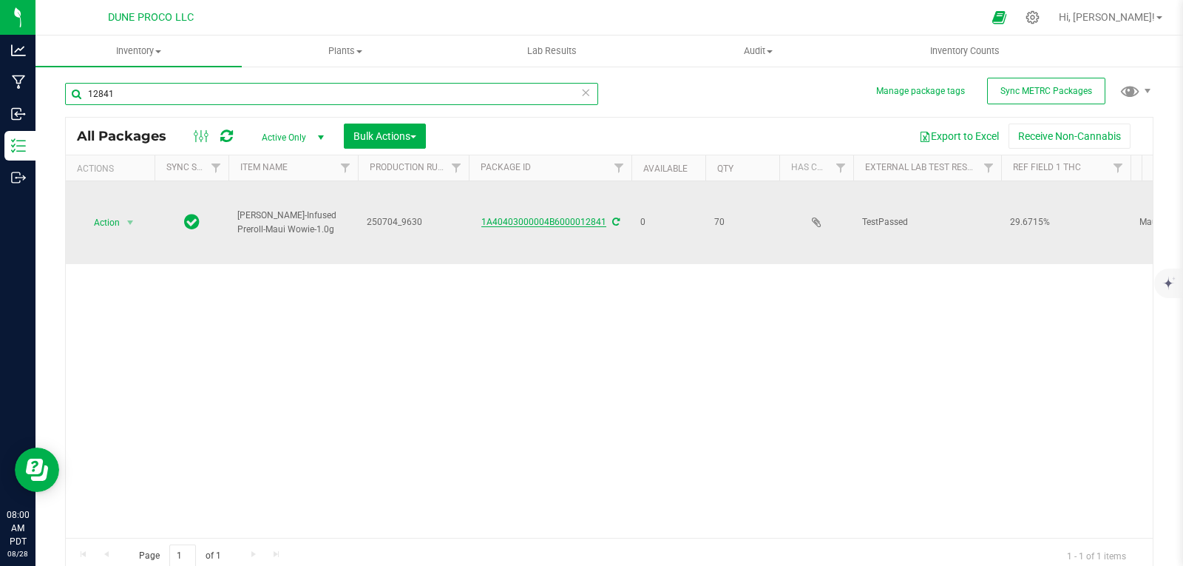
type input "12841"
click at [518, 219] on link "1A40403000004B6000012841" at bounding box center [543, 222] width 125 height 10
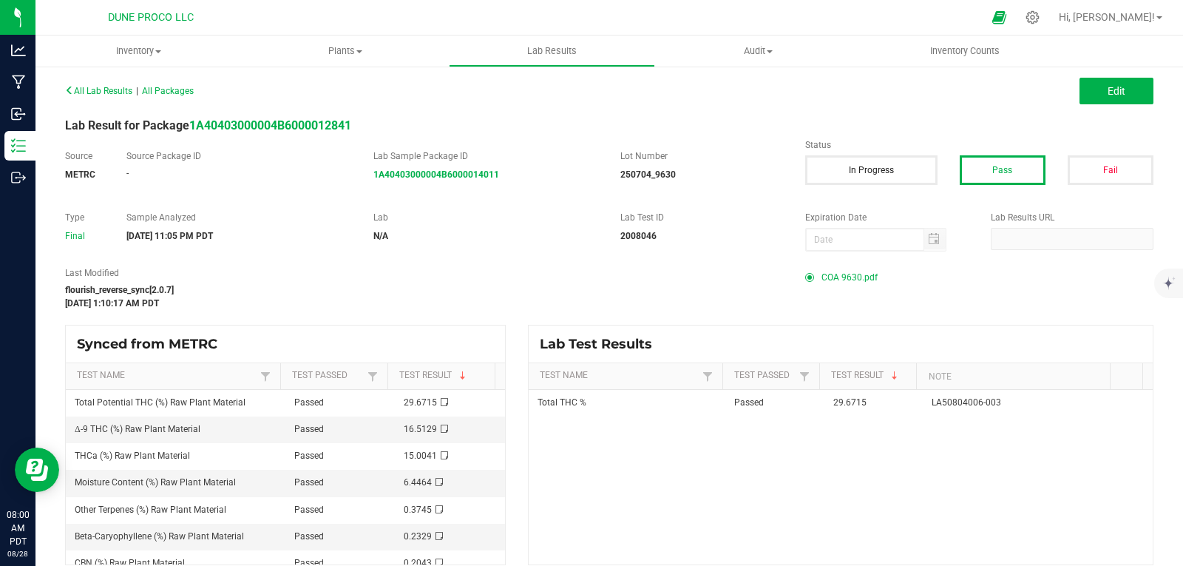
click at [822, 273] on span "COA 9630.pdf" at bounding box center [849, 277] width 56 height 22
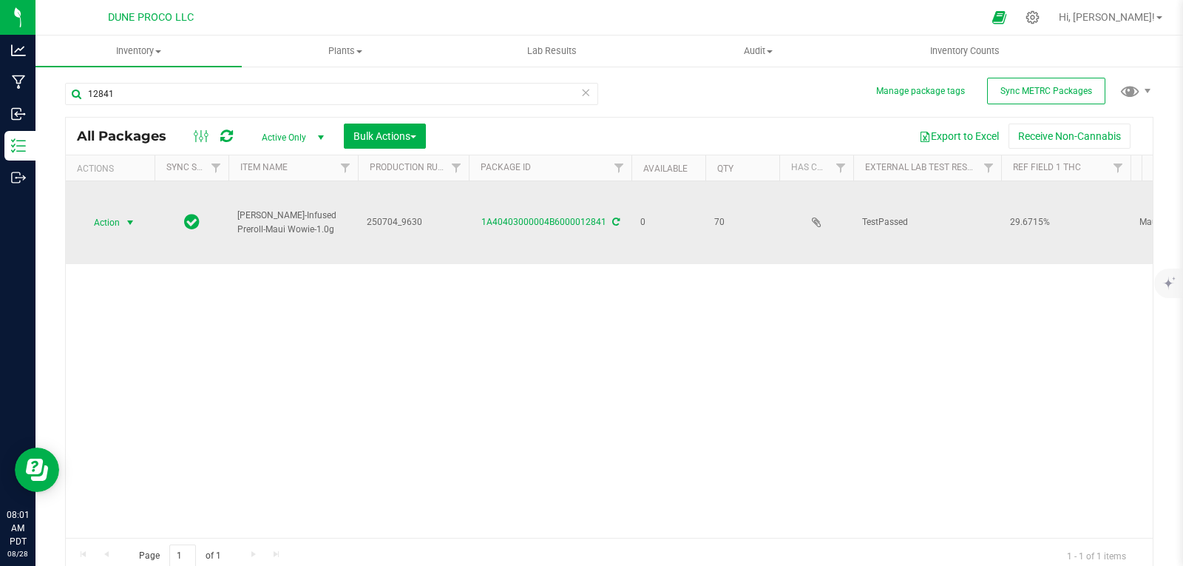
drag, startPoint x: 142, startPoint y: 210, endPoint x: 115, endPoint y: 209, distance: 27.4
click at [115, 212] on span "Action" at bounding box center [101, 222] width 40 height 21
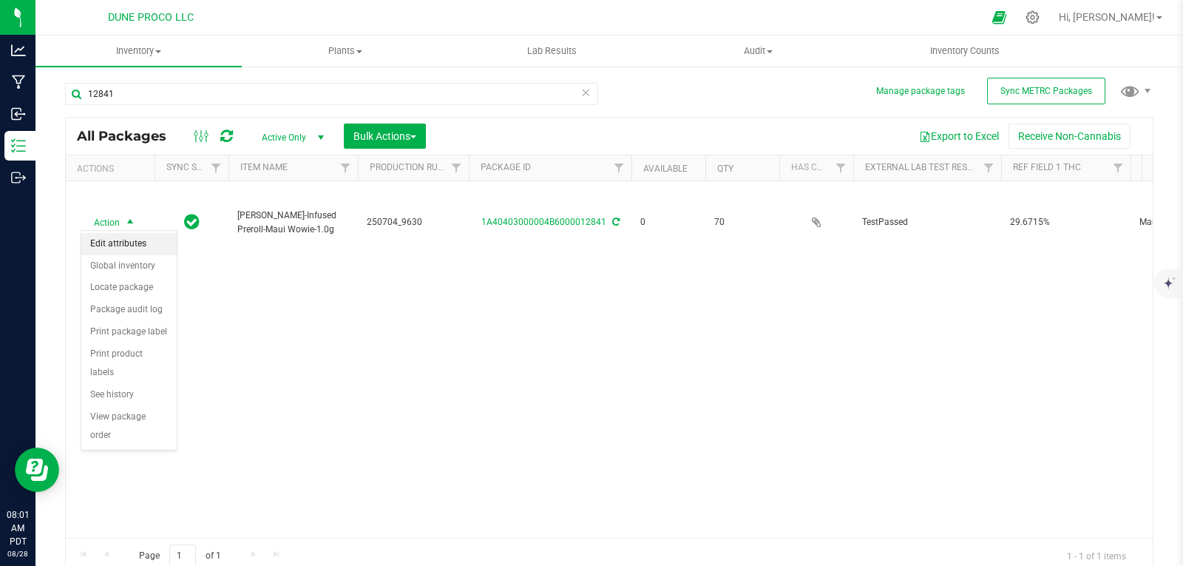
click at [131, 251] on li "Edit attributes" at bounding box center [128, 244] width 95 height 22
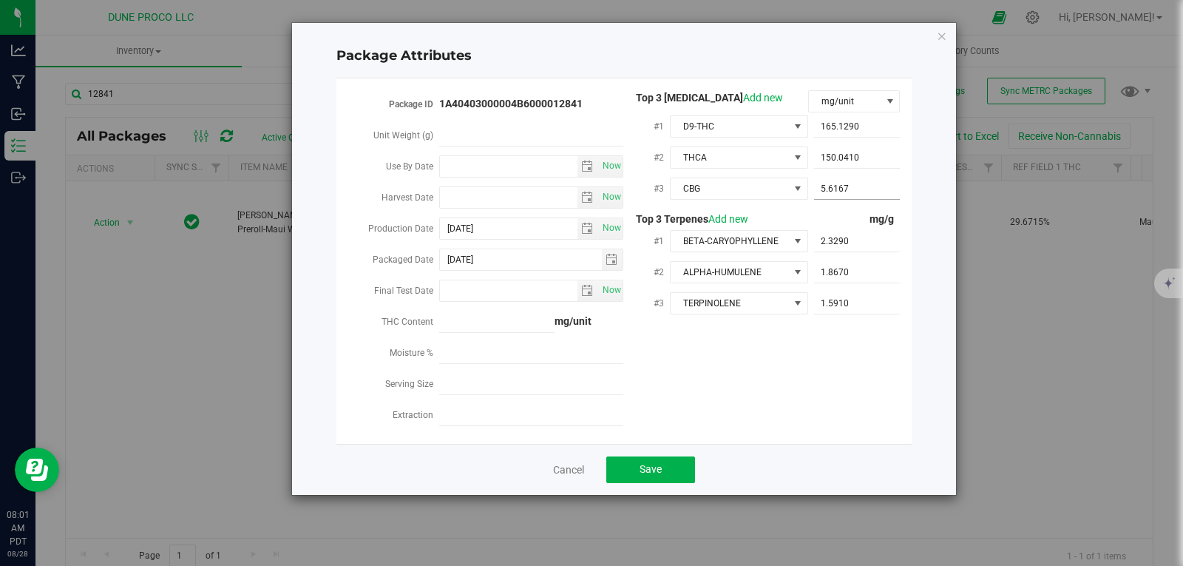
click at [845, 185] on span "5.6167 5.6167" at bounding box center [857, 188] width 87 height 21
click at [845, 185] on input "5.6167" at bounding box center [857, 188] width 87 height 21
paste input "5.61669"
type input "5.61669"
click at [673, 461] on button "Save" at bounding box center [650, 469] width 89 height 27
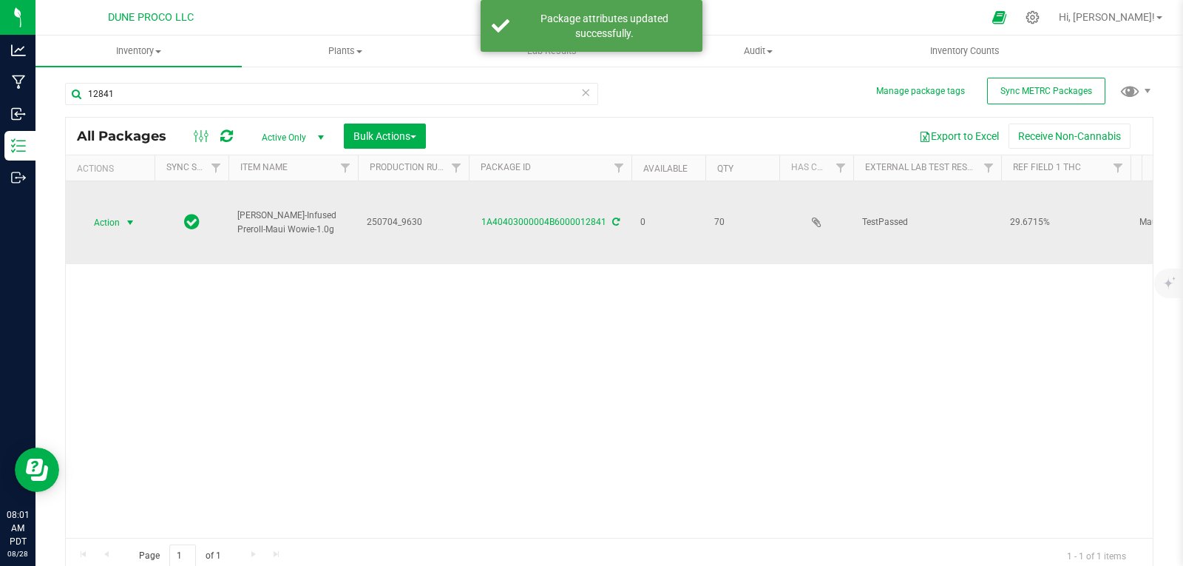
click at [125, 212] on span "select" at bounding box center [130, 222] width 18 height 21
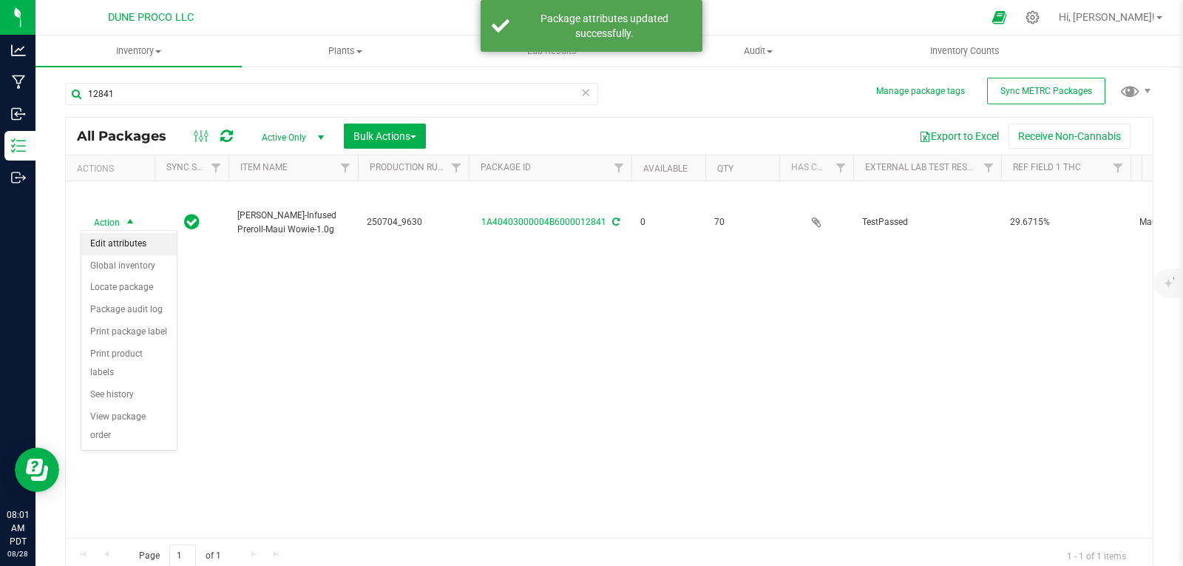
click at [133, 240] on li "Edit attributes" at bounding box center [128, 244] width 95 height 22
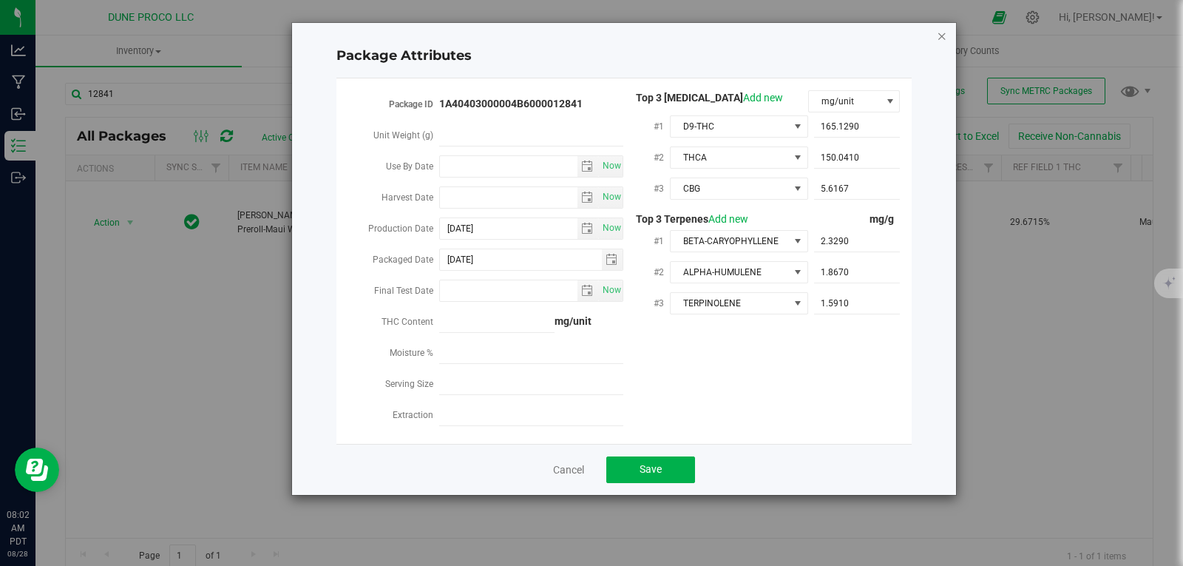
click at [943, 35] on icon "Close modal" at bounding box center [942, 36] width 10 height 18
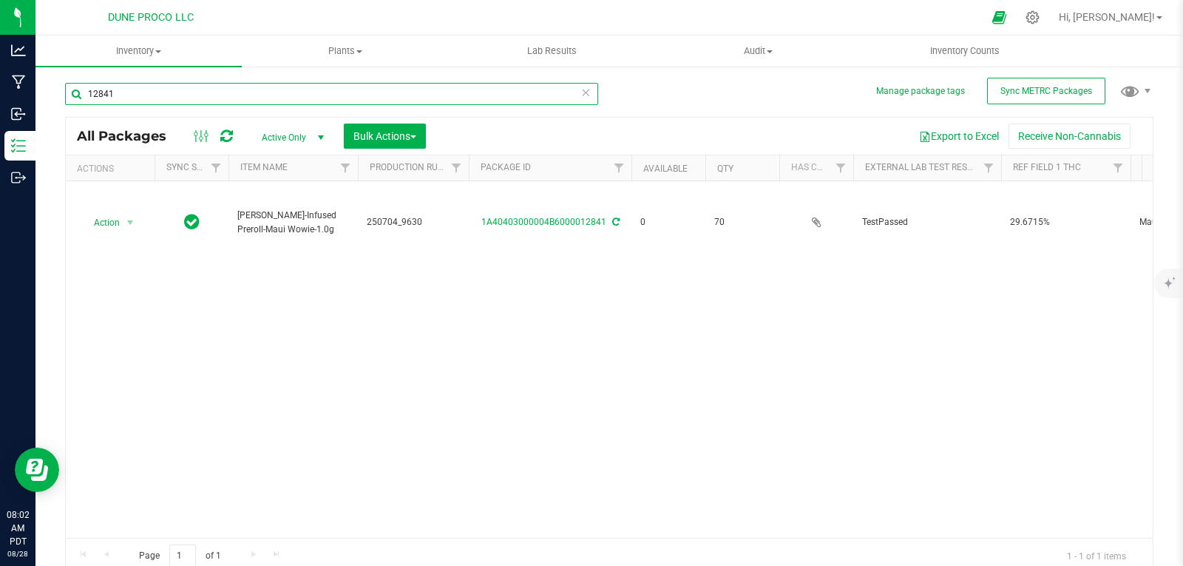
click at [129, 89] on input "12841" at bounding box center [331, 94] width 533 height 22
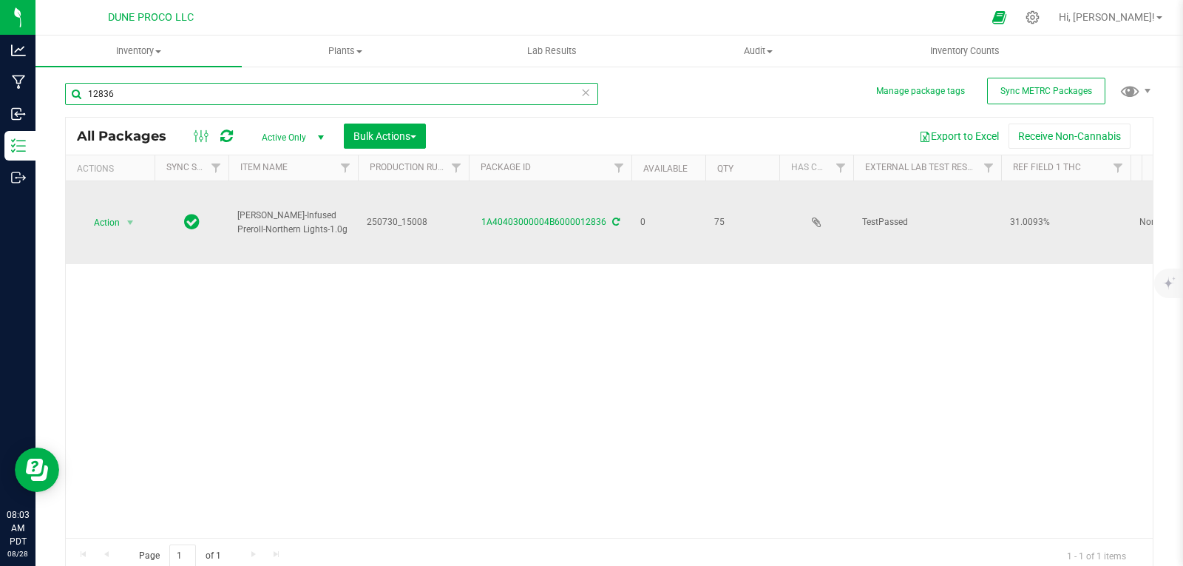
type input "12836"
click at [509, 215] on div "1A40403000004B6000012836" at bounding box center [550, 222] width 167 height 14
click at [512, 217] on link "1A40403000004B6000012836" at bounding box center [543, 222] width 125 height 10
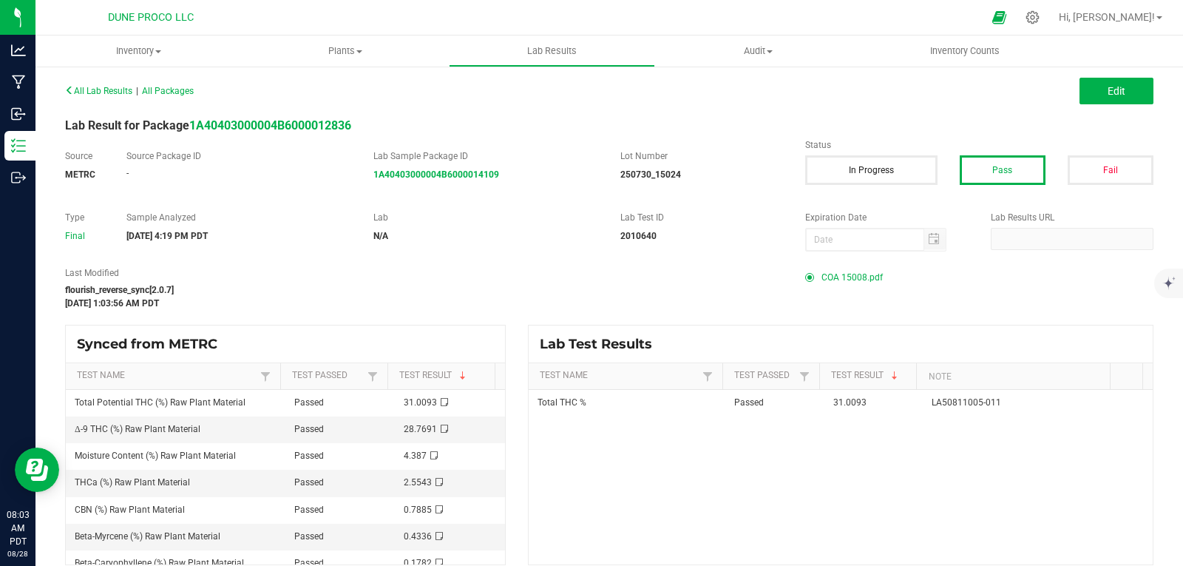
click at [875, 276] on div "COA 15008.pdf" at bounding box center [979, 277] width 348 height 22
click at [864, 276] on span "COA 15008.pdf" at bounding box center [851, 277] width 61 height 22
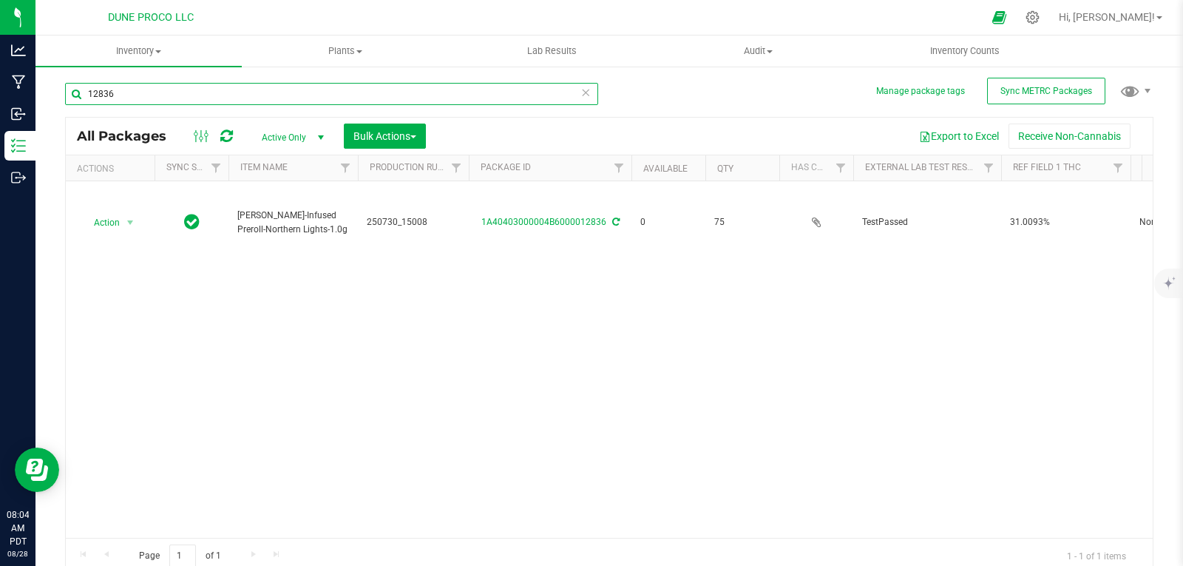
click at [382, 89] on input "12836" at bounding box center [331, 94] width 533 height 22
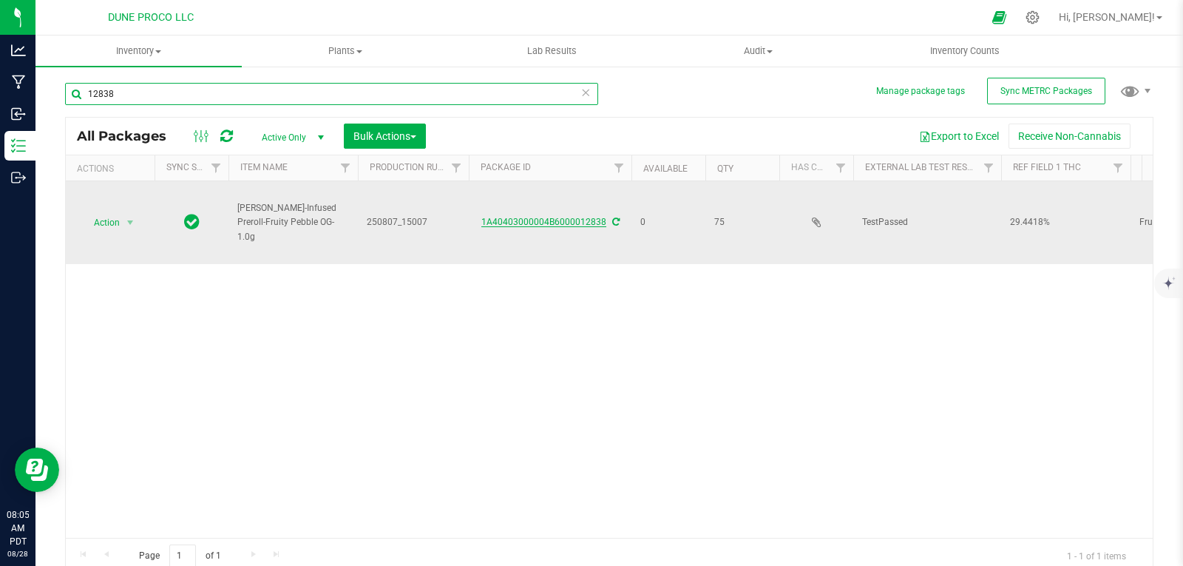
type input "12838"
click at [522, 217] on link "1A40403000004B6000012838" at bounding box center [543, 222] width 125 height 10
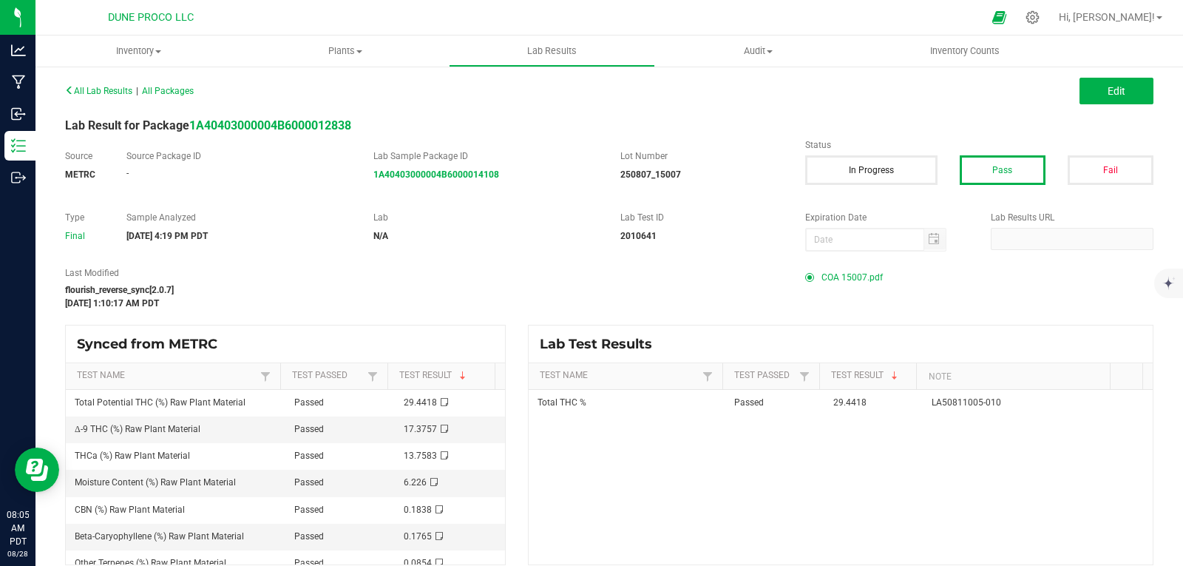
click at [871, 279] on span "COA 15007.pdf" at bounding box center [851, 277] width 61 height 22
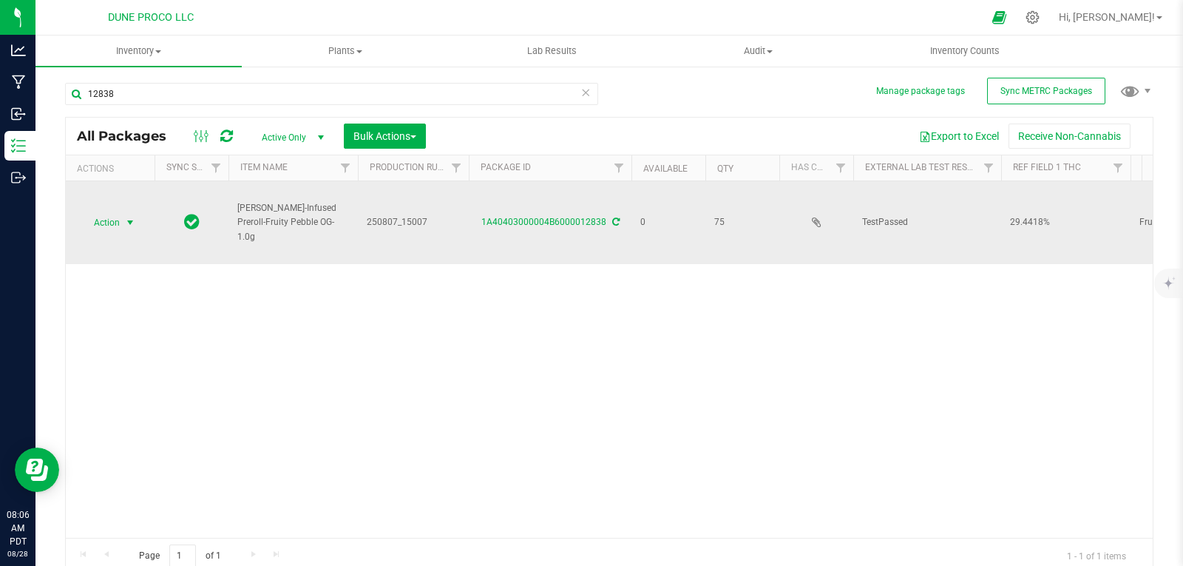
click at [116, 212] on span "Action" at bounding box center [101, 222] width 40 height 21
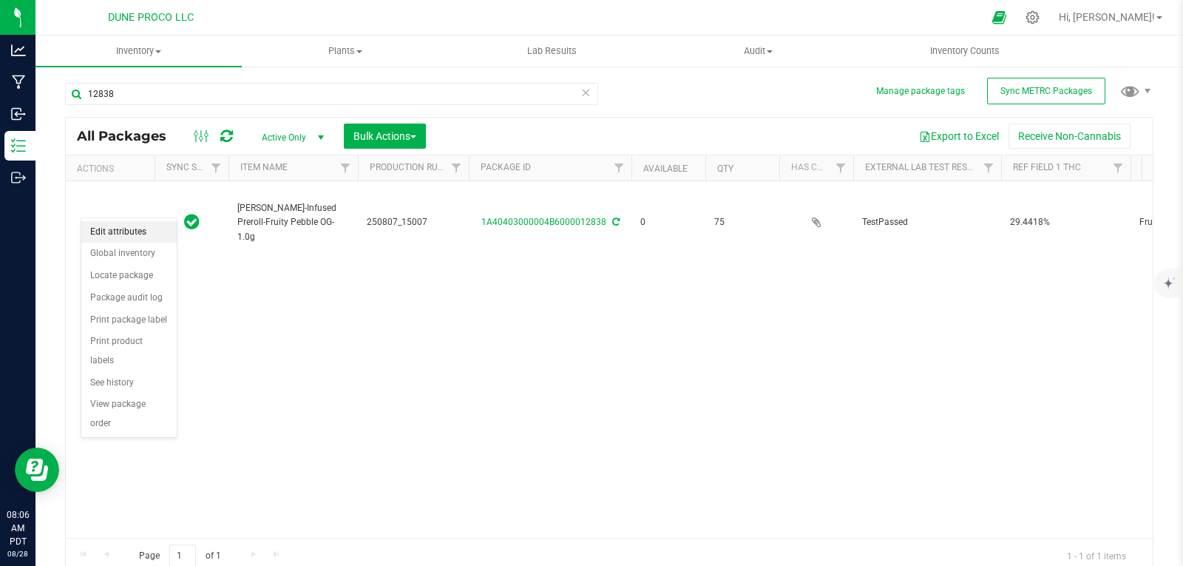
click at [132, 237] on li "Edit attributes" at bounding box center [128, 232] width 95 height 22
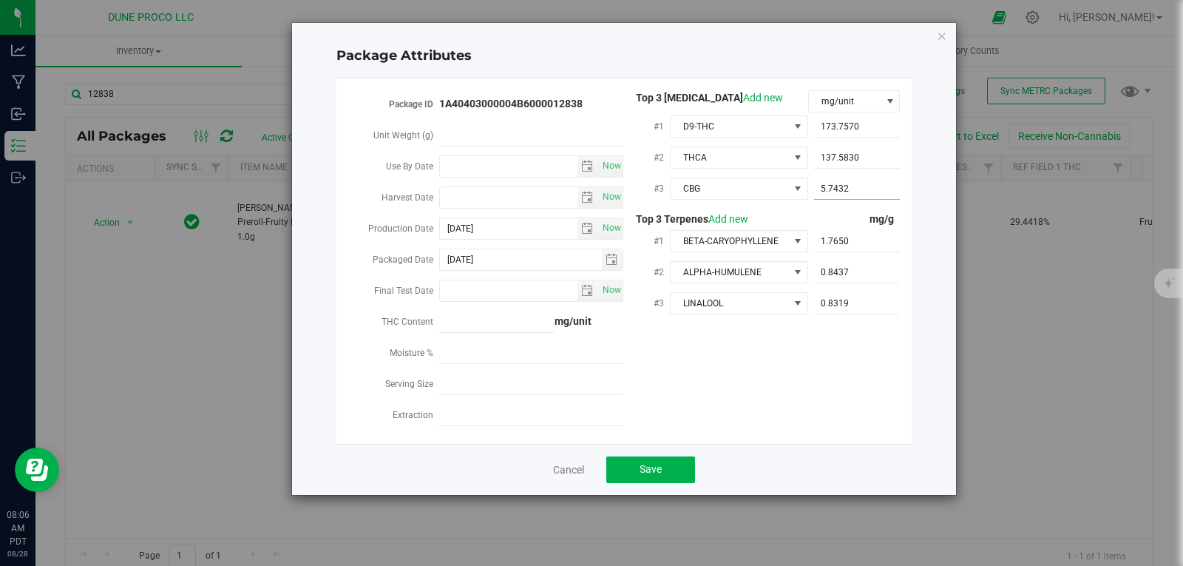
click at [852, 189] on span "5.7432 5.7432" at bounding box center [857, 188] width 87 height 21
click at [852, 189] on input "5.7432" at bounding box center [857, 188] width 87 height 21
paste input "5.74316"
type input "5.74316"
click at [664, 461] on button "Save" at bounding box center [650, 469] width 89 height 27
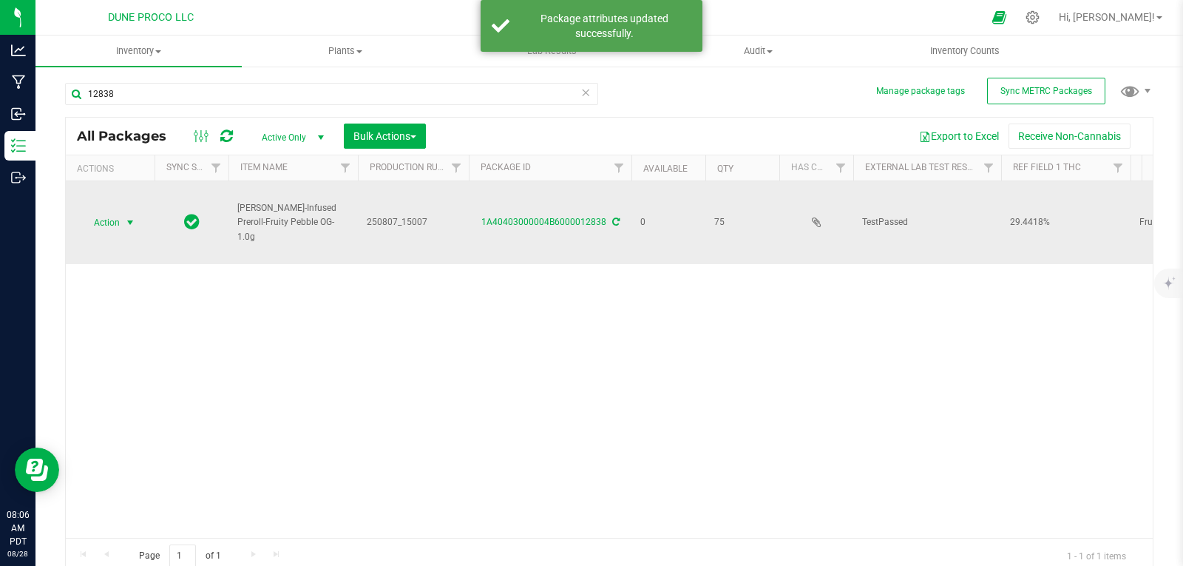
click at [89, 212] on span "Action" at bounding box center [101, 222] width 40 height 21
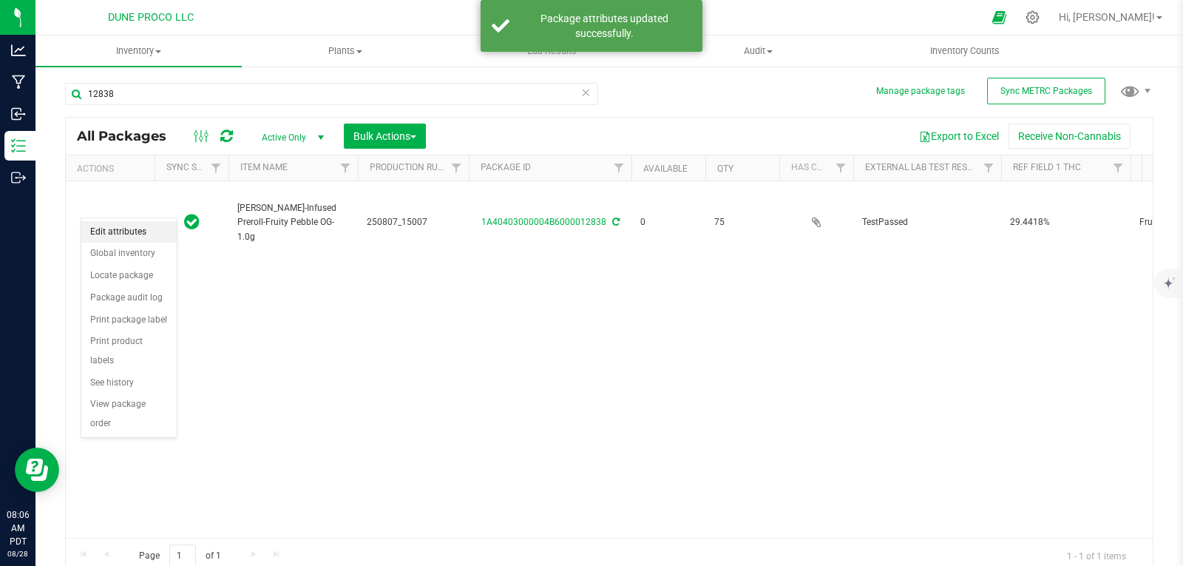
click at [101, 237] on li "Edit attributes" at bounding box center [128, 232] width 95 height 22
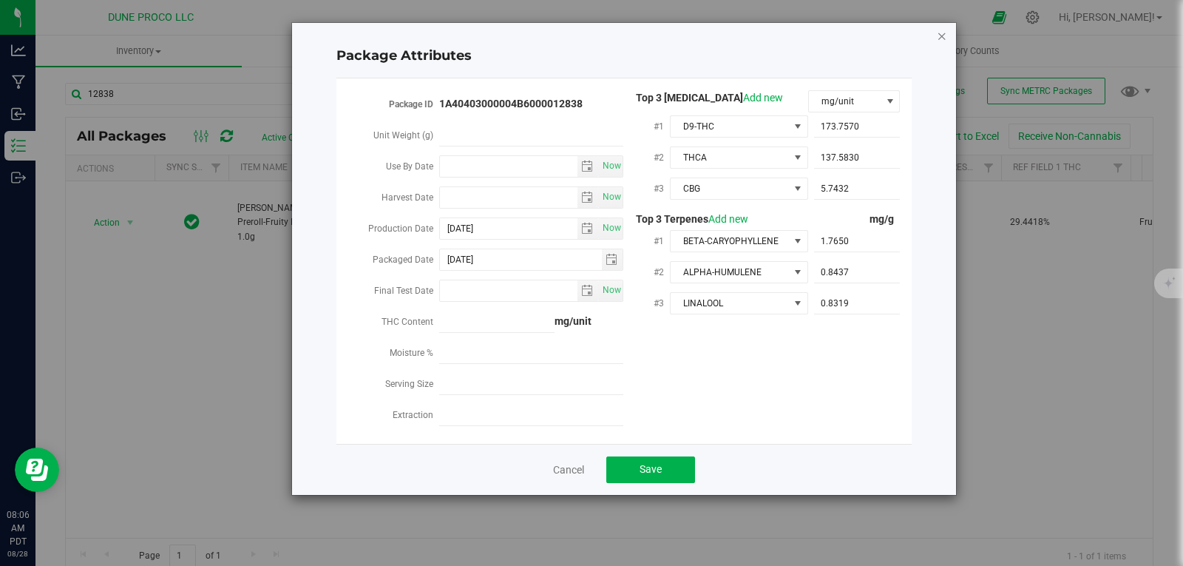
click at [944, 36] on icon "Close modal" at bounding box center [942, 36] width 10 height 18
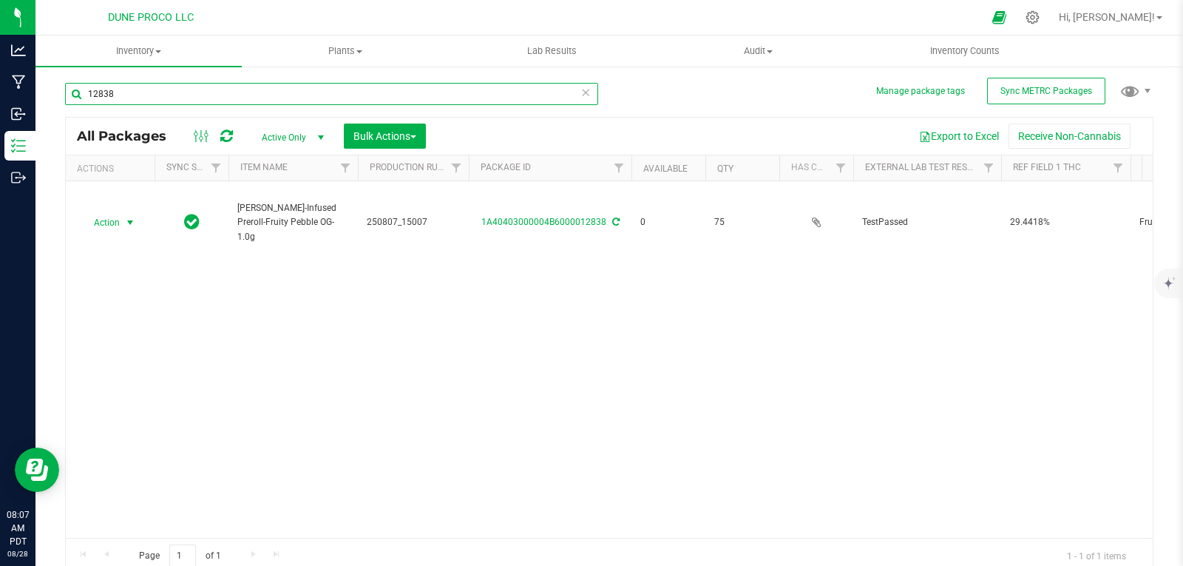
click at [195, 93] on input "12838" at bounding box center [331, 94] width 533 height 22
type input "1"
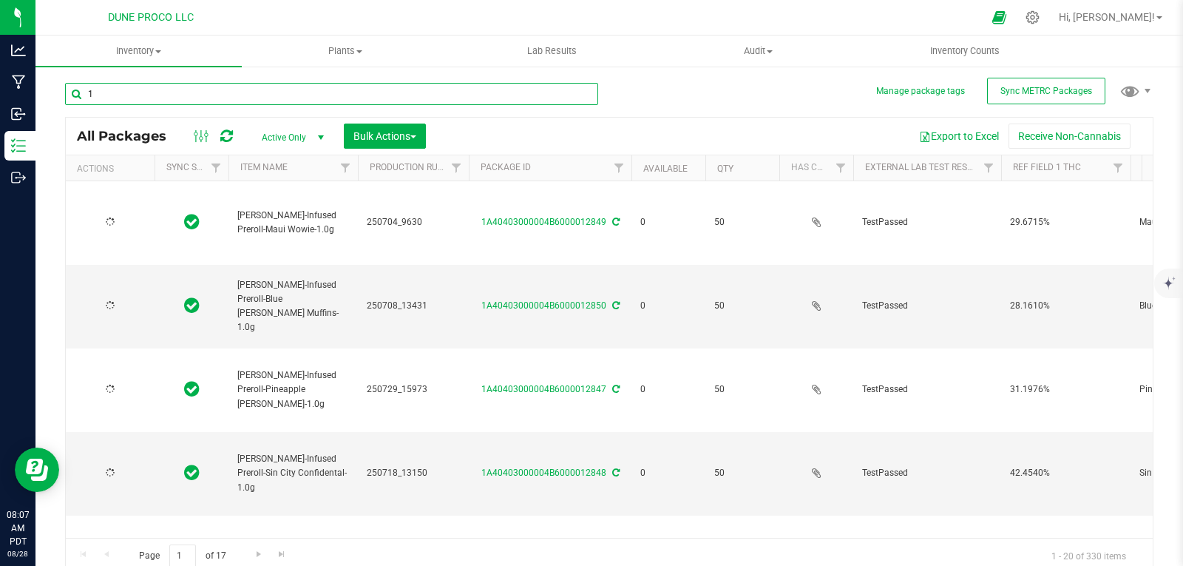
type input "12"
type input "[DATE]"
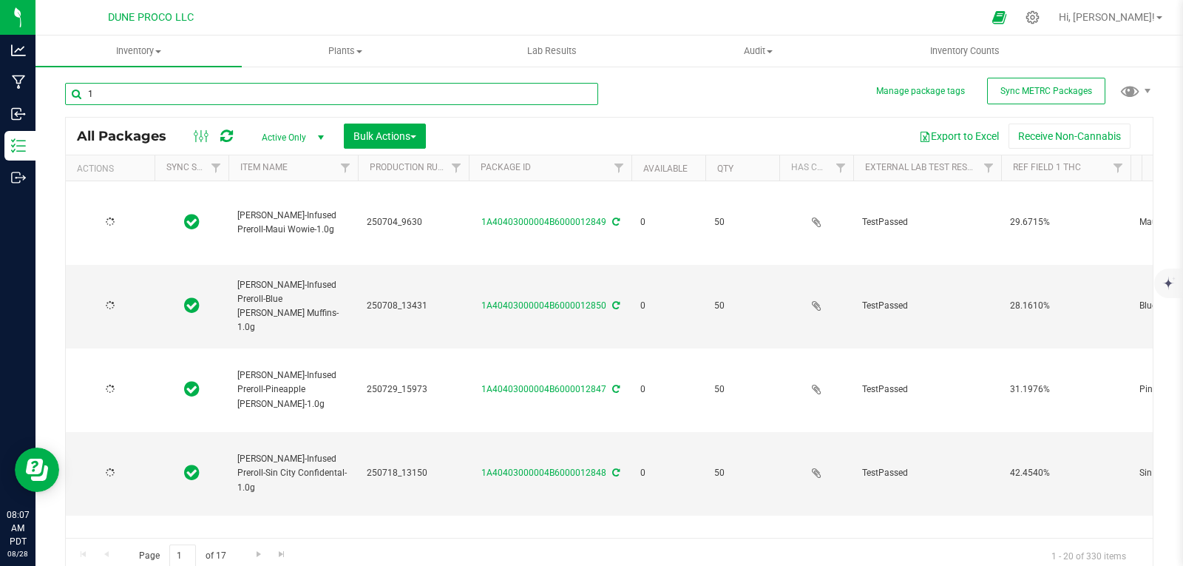
type input "[DATE]"
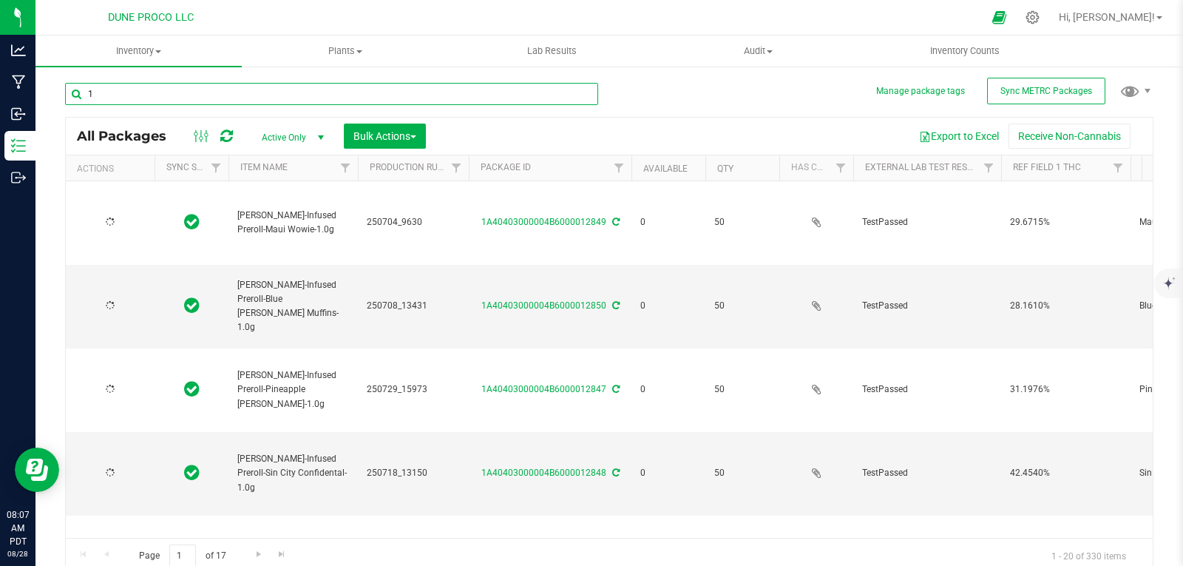
type input "[DATE]"
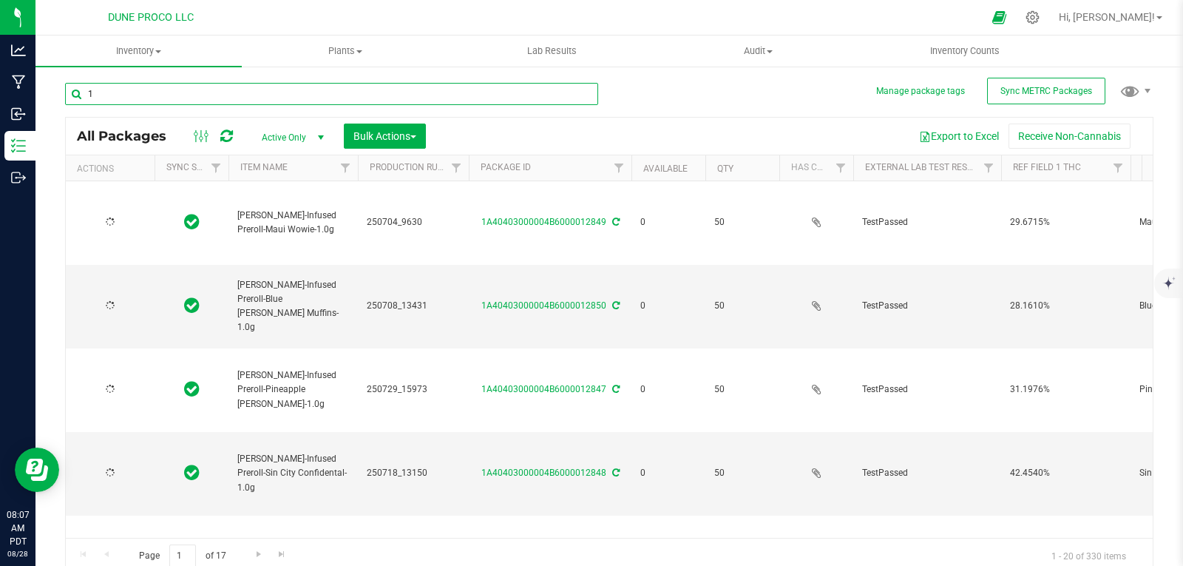
type input "[DATE]"
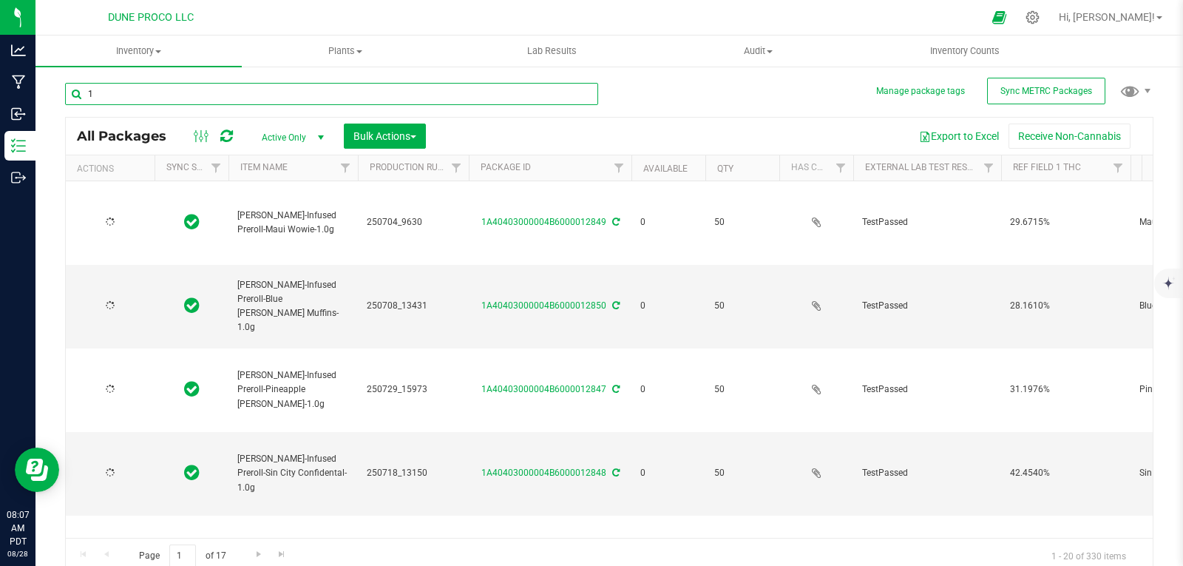
type input "[DATE]"
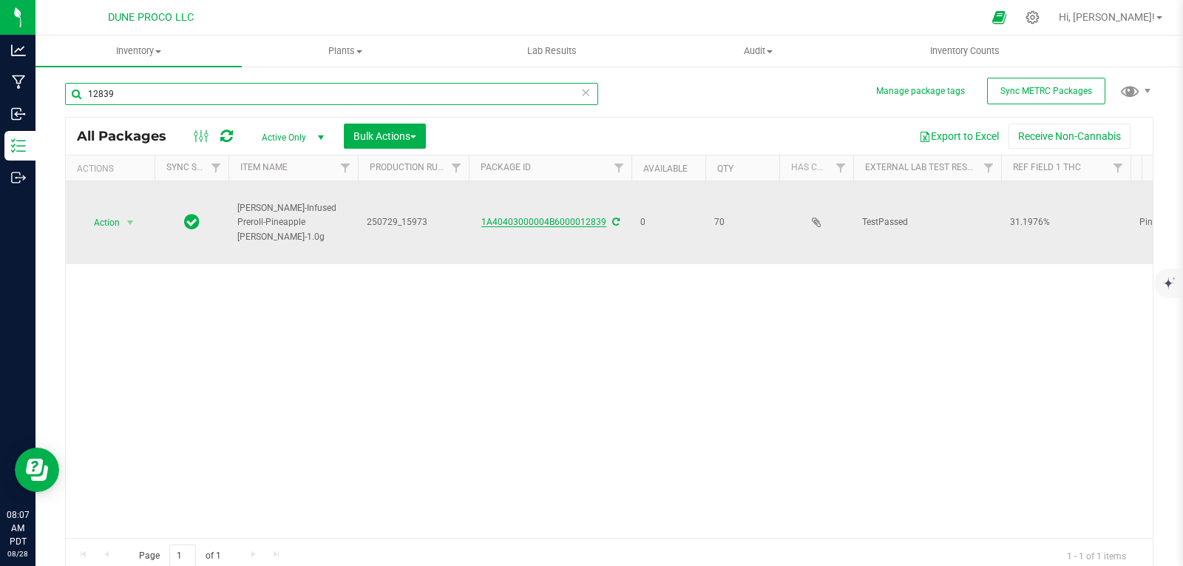
type input "12839"
click at [566, 219] on link "1A40403000004B6000012839" at bounding box center [543, 222] width 125 height 10
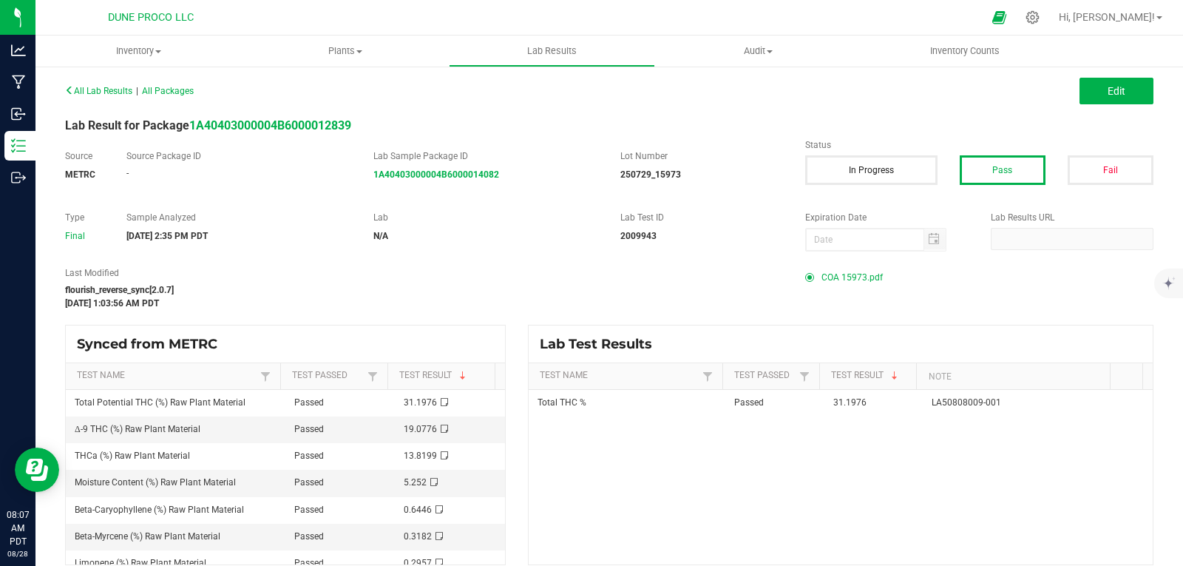
click at [867, 273] on span "COA 15973.pdf" at bounding box center [851, 277] width 61 height 22
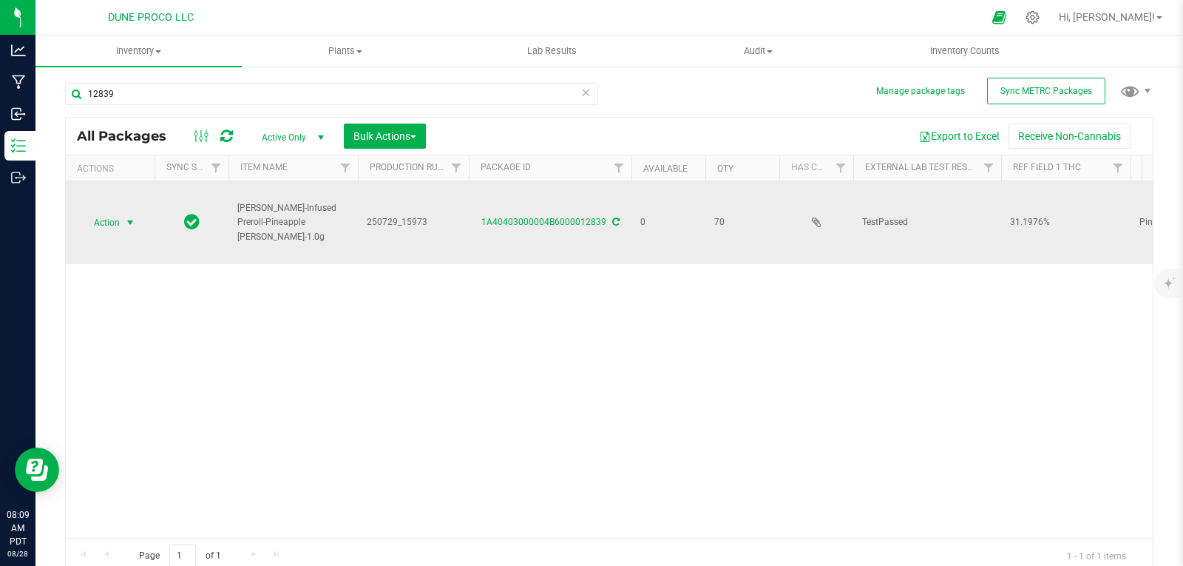
click at [123, 214] on span "select" at bounding box center [130, 222] width 18 height 21
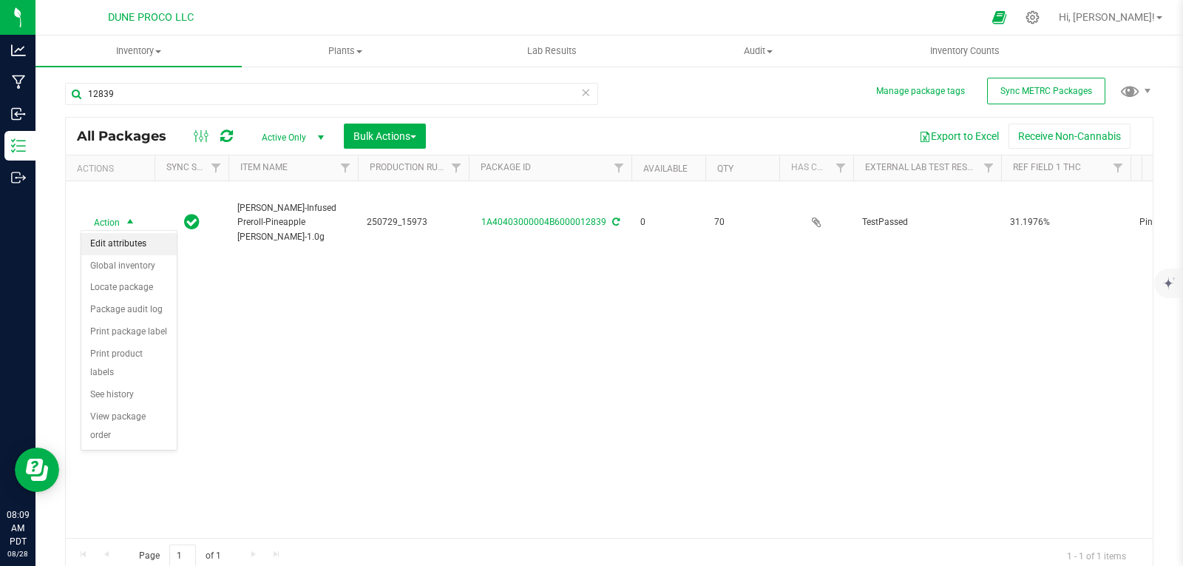
click at [115, 249] on li "Edit attributes" at bounding box center [128, 244] width 95 height 22
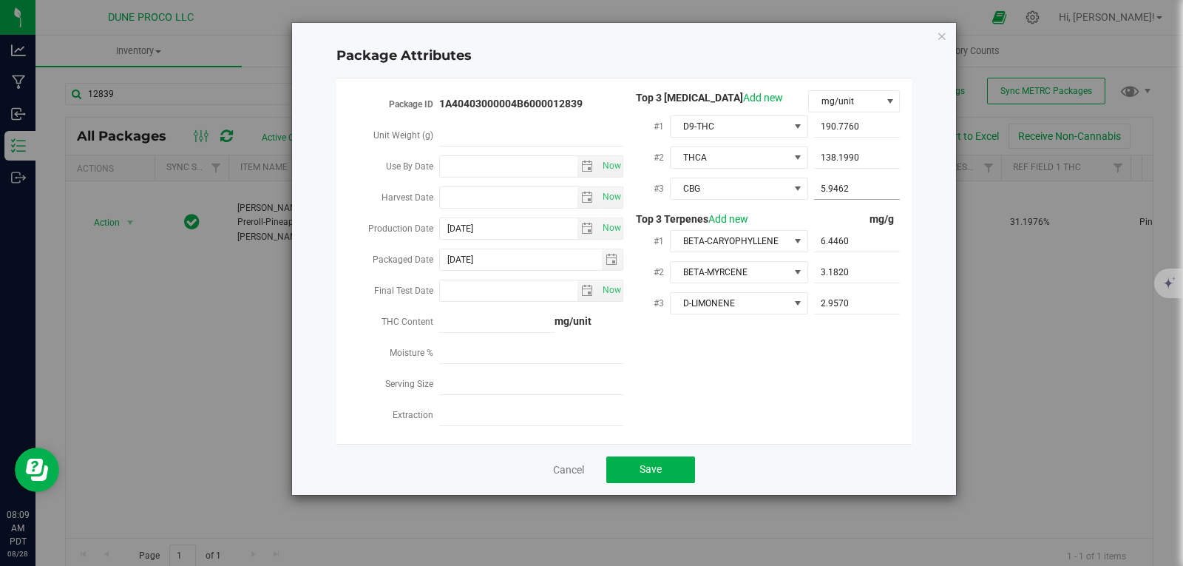
click at [836, 184] on span "5.9462 5.9462" at bounding box center [857, 188] width 87 height 21
click at [836, 184] on input "5.9462" at bounding box center [857, 188] width 87 height 21
paste input "5.94615"
type input "5.94615"
click at [638, 462] on button "Save" at bounding box center [650, 469] width 89 height 27
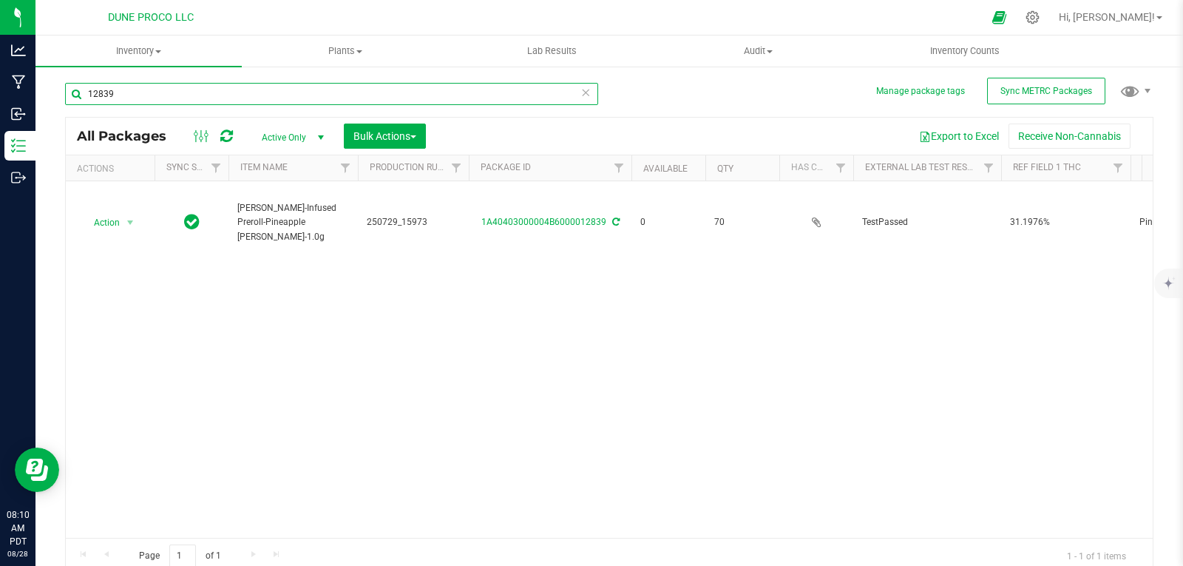
click at [206, 97] on input "12839" at bounding box center [331, 94] width 533 height 22
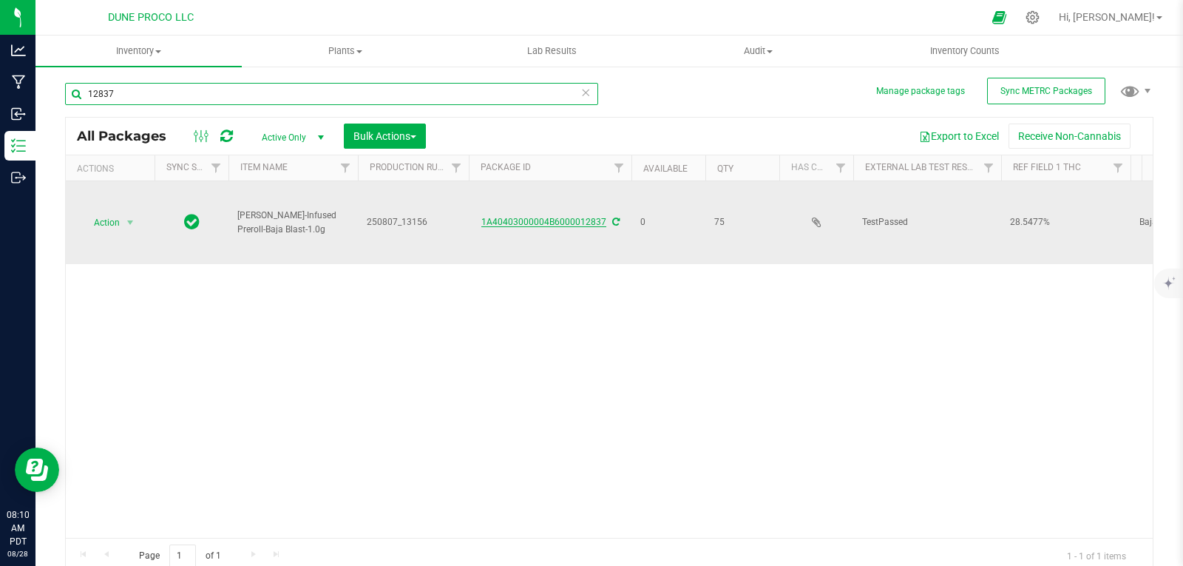
type input "12837"
click at [515, 220] on link "1A40403000004B6000012837" at bounding box center [543, 222] width 125 height 10
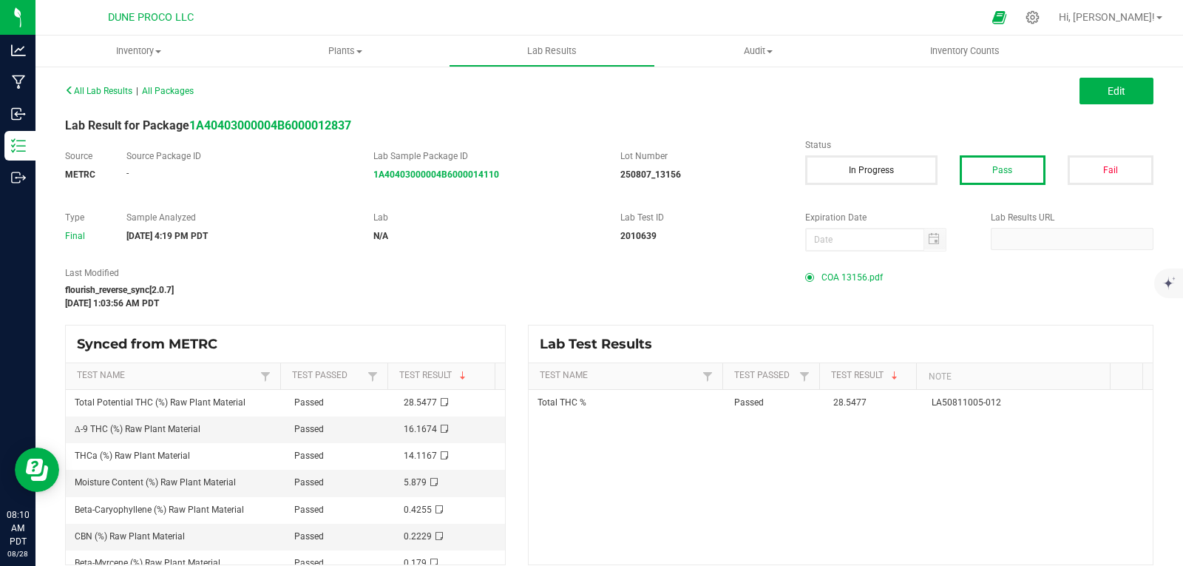
click at [855, 277] on span "COA 13156.pdf" at bounding box center [851, 277] width 61 height 22
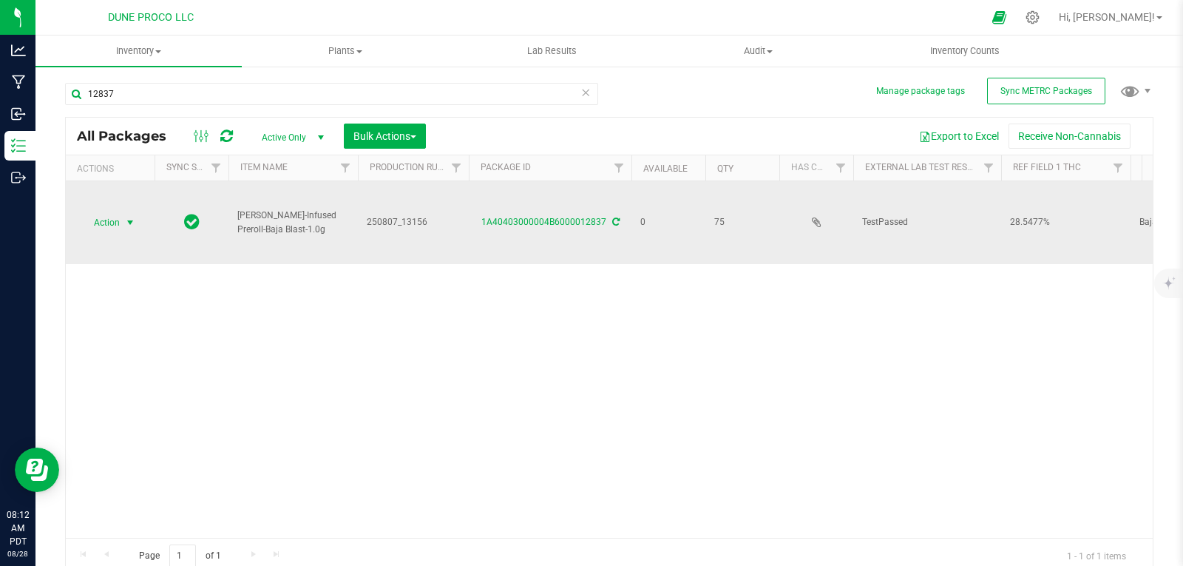
click at [126, 220] on span "select" at bounding box center [130, 223] width 12 height 12
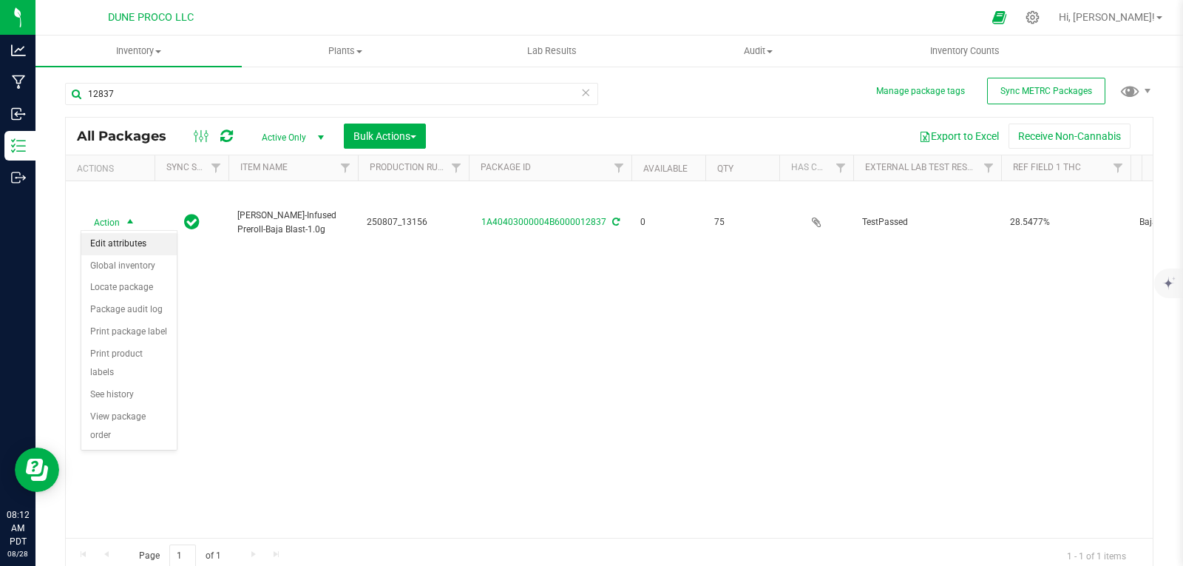
click at [126, 248] on li "Edit attributes" at bounding box center [128, 244] width 95 height 22
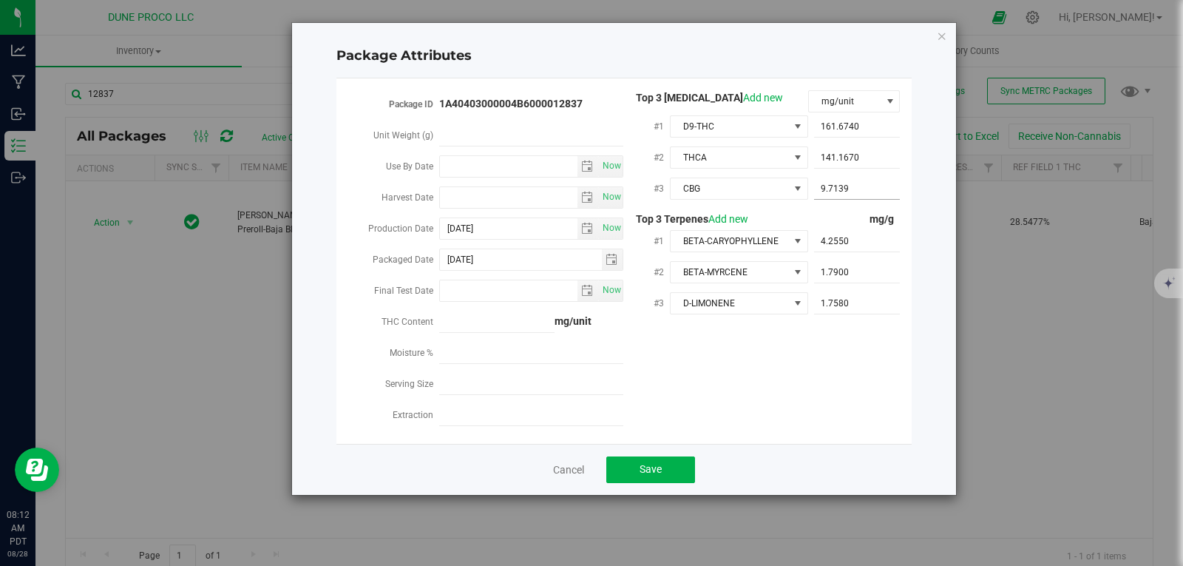
click at [850, 183] on span "9.7139 9.7139" at bounding box center [857, 188] width 87 height 21
click at [850, 183] on input "9.7139" at bounding box center [857, 188] width 87 height 21
click at [821, 183] on input "text" at bounding box center [857, 188] width 87 height 21
paste input "9.71386"
type input "9.71386"
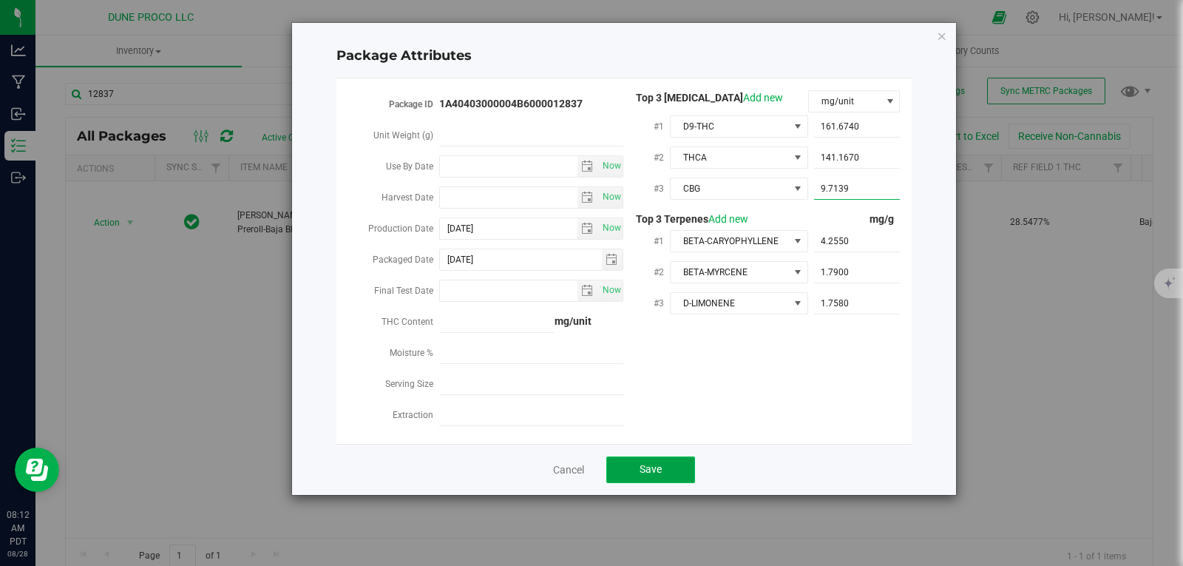
click at [632, 460] on button "Save" at bounding box center [650, 469] width 89 height 27
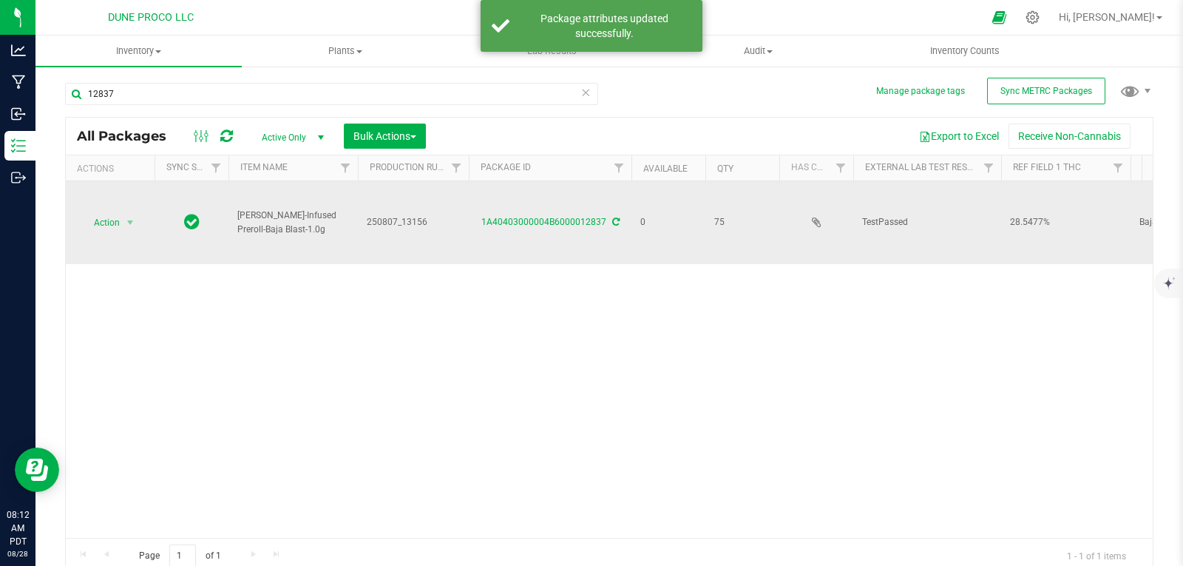
click at [109, 234] on td "Action Action Edit attributes Global inventory Locate package Package audit log…" at bounding box center [110, 222] width 89 height 83
click at [109, 218] on span "Action" at bounding box center [101, 222] width 40 height 21
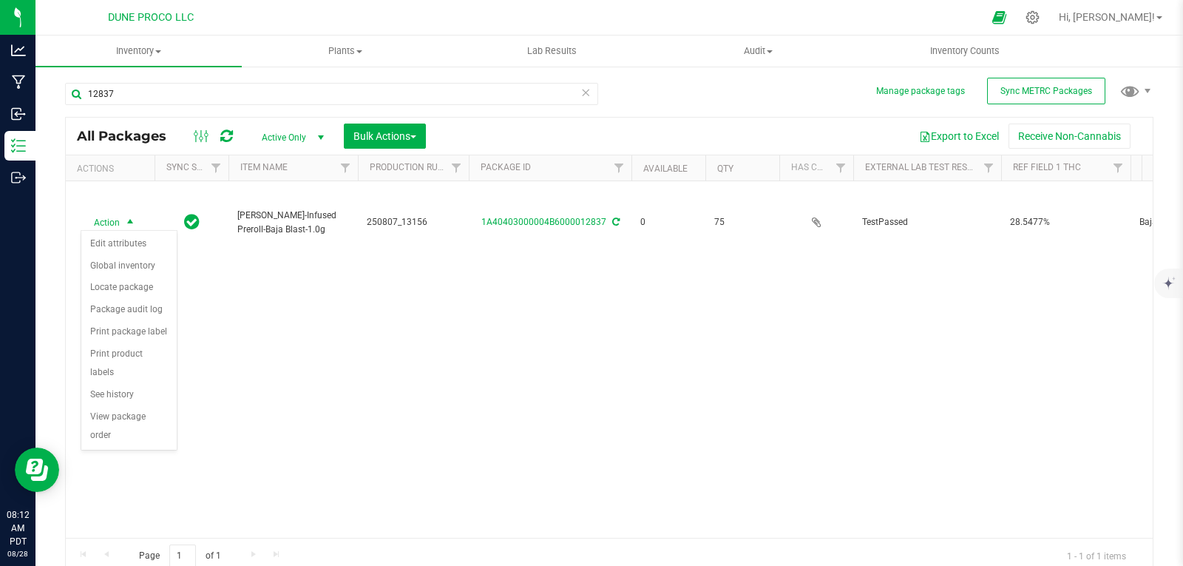
click at [114, 231] on div "Action Edit attributes Global inventory Locate package Package audit log Print …" at bounding box center [129, 340] width 97 height 220
click at [114, 238] on li "Edit attributes" at bounding box center [128, 244] width 95 height 22
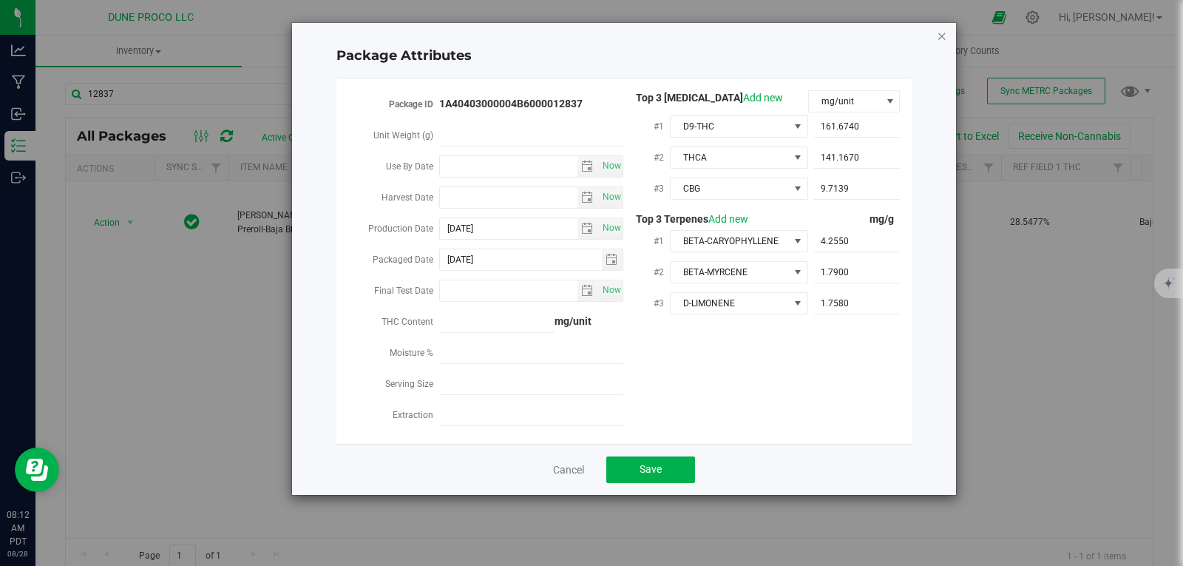
click at [944, 33] on icon "Close modal" at bounding box center [942, 36] width 10 height 18
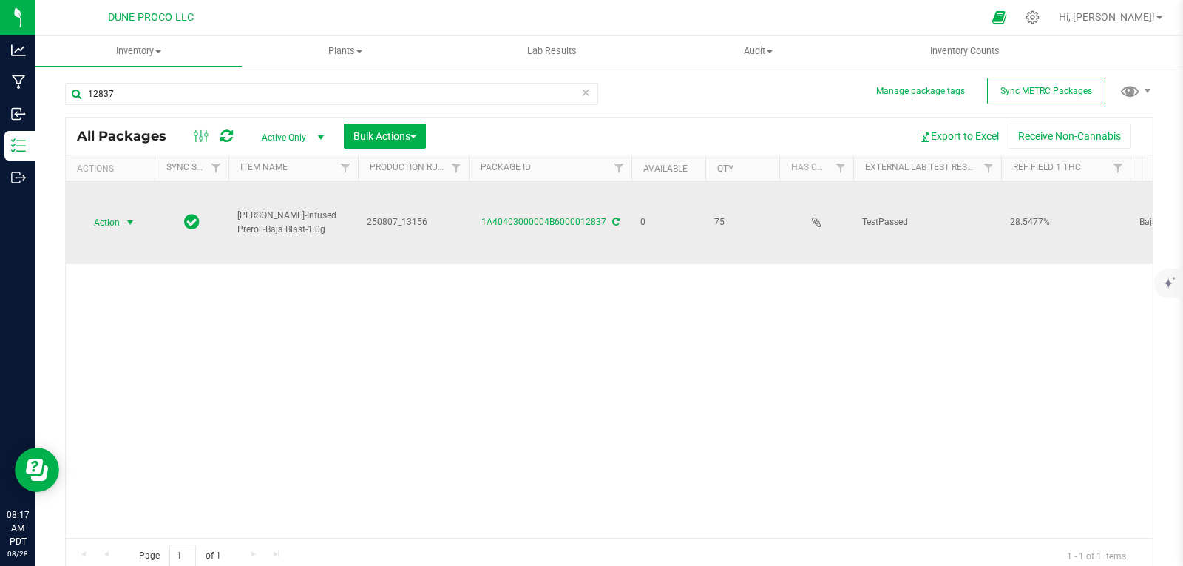
click at [119, 215] on span "Action" at bounding box center [101, 222] width 40 height 21
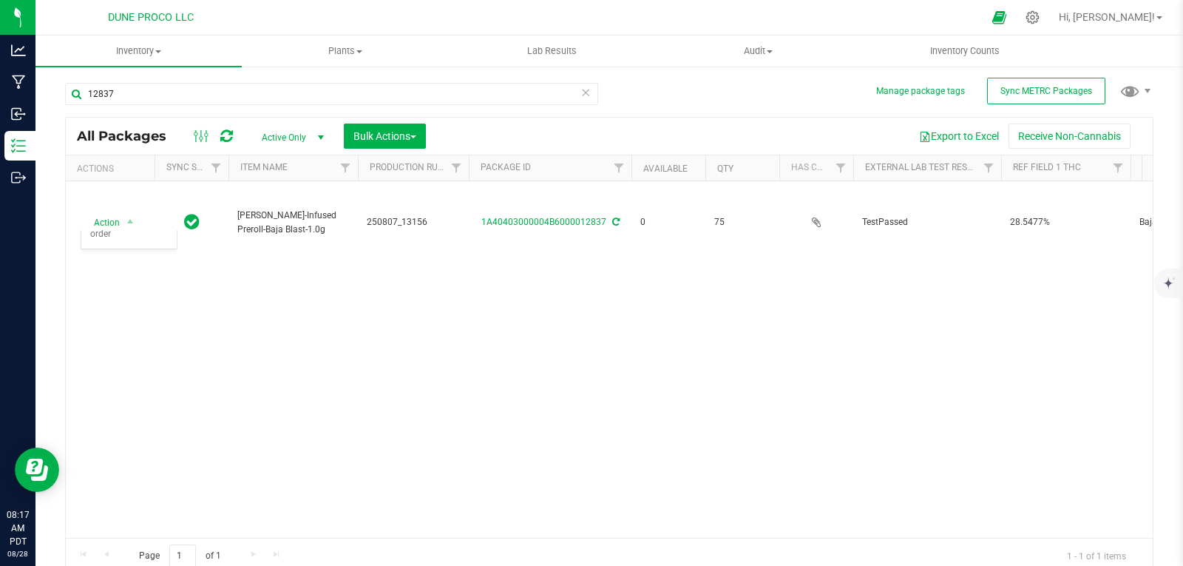
drag, startPoint x: 132, startPoint y: 340, endPoint x: 429, endPoint y: 330, distance: 297.4
click at [429, 330] on div "Action Action Edit attributes Global inventory Locate package Package audit log…" at bounding box center [609, 359] width 1087 height 356
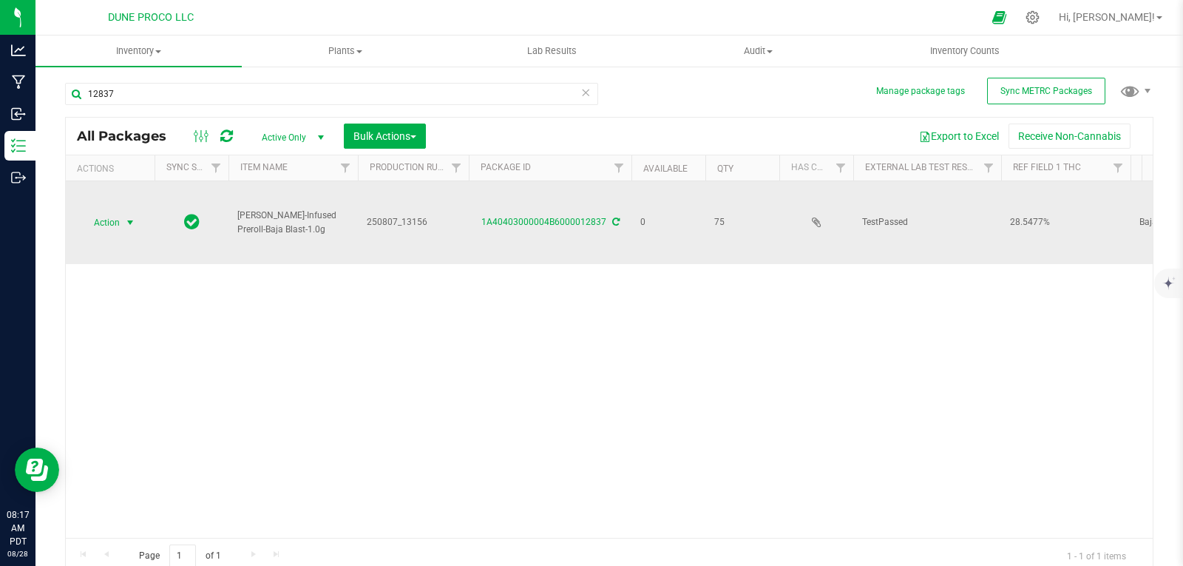
click at [99, 216] on span "Action" at bounding box center [101, 222] width 40 height 21
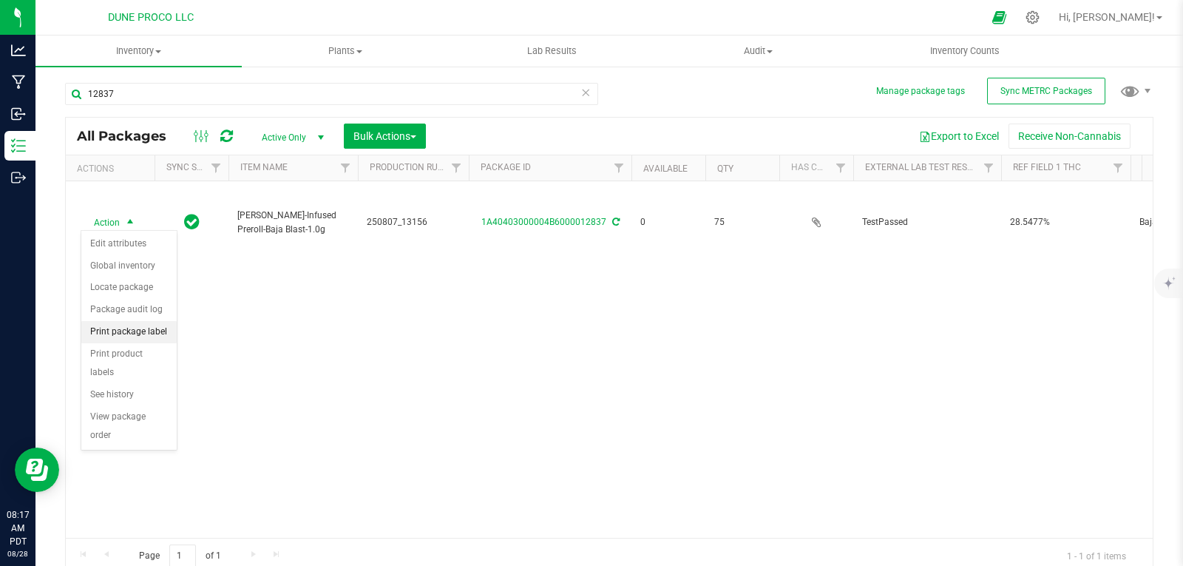
click at [107, 328] on li "Print package label" at bounding box center [128, 332] width 95 height 22
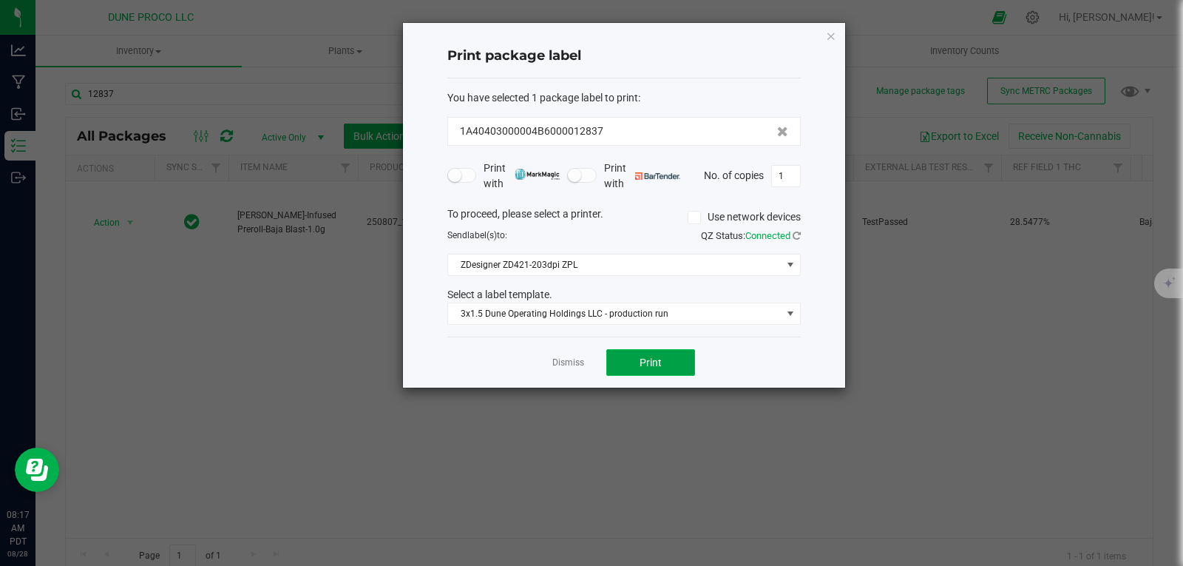
click at [656, 356] on span "Print" at bounding box center [651, 362] width 22 height 12
click at [787, 179] on input "1" at bounding box center [786, 176] width 28 height 21
type input "74"
click at [649, 365] on span "Print" at bounding box center [651, 362] width 22 height 12
click at [832, 35] on icon "button" at bounding box center [831, 36] width 10 height 18
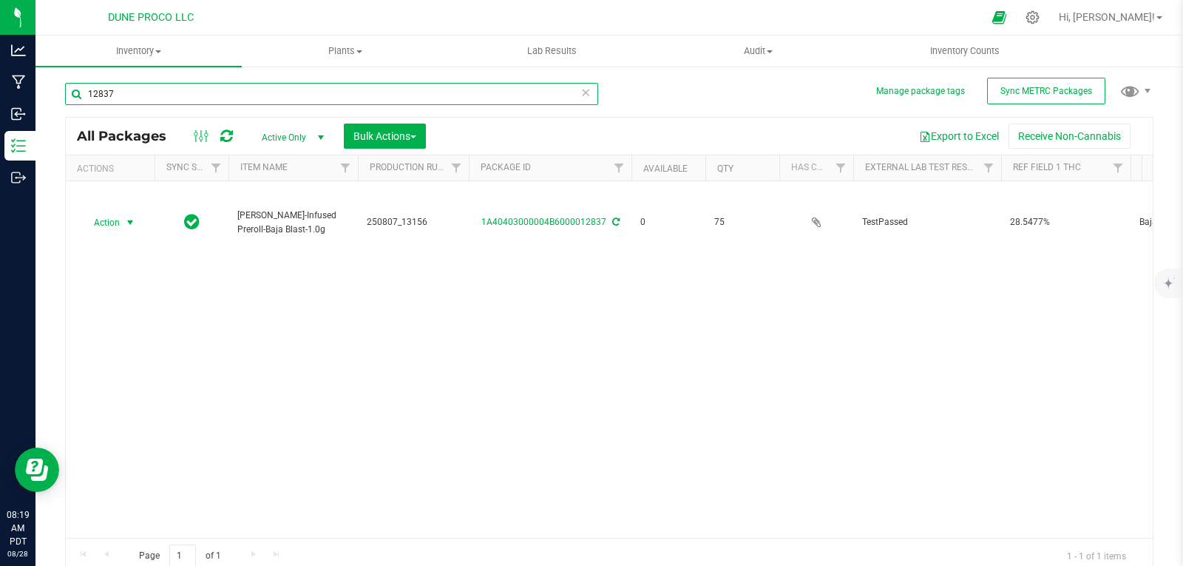
click at [543, 95] on input "12837" at bounding box center [331, 94] width 533 height 22
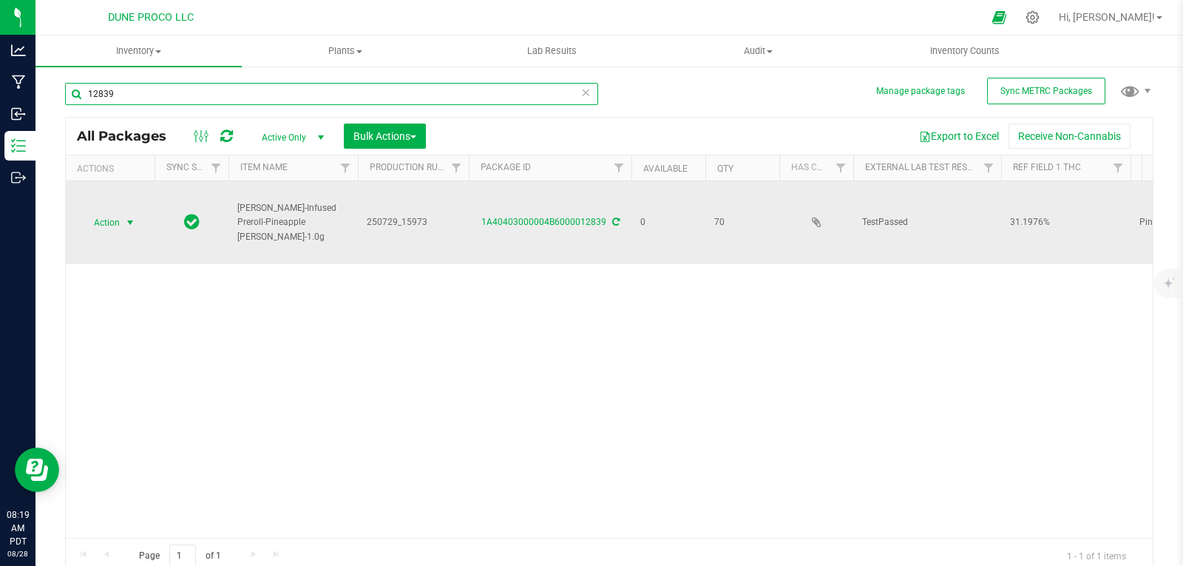
type input "12839"
click at [120, 223] on span "Action" at bounding box center [101, 222] width 40 height 21
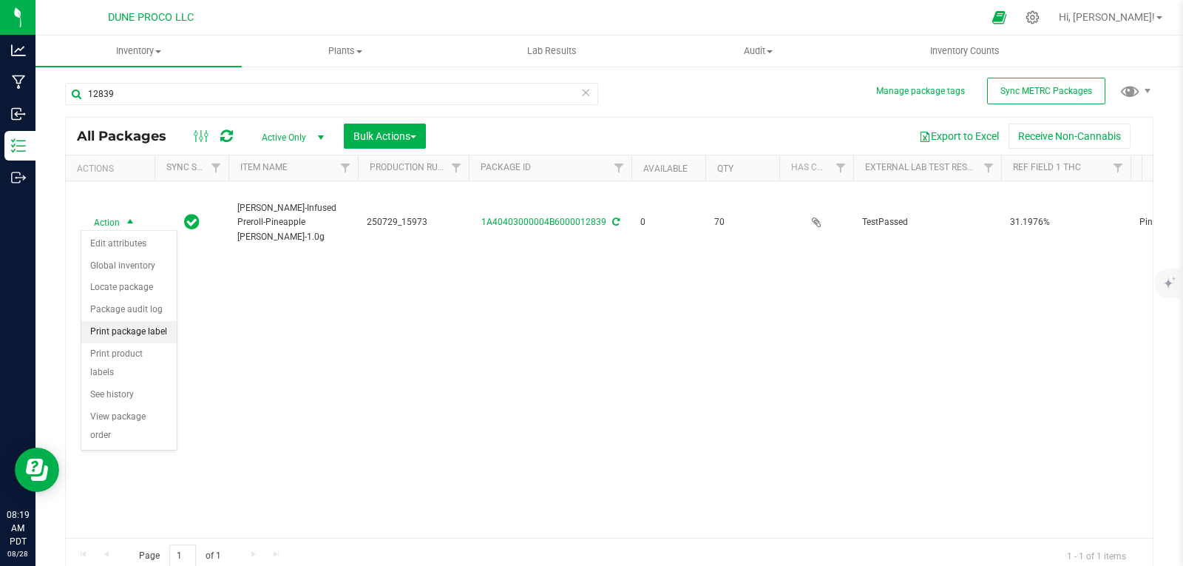
click at [140, 330] on li "Print package label" at bounding box center [128, 332] width 95 height 22
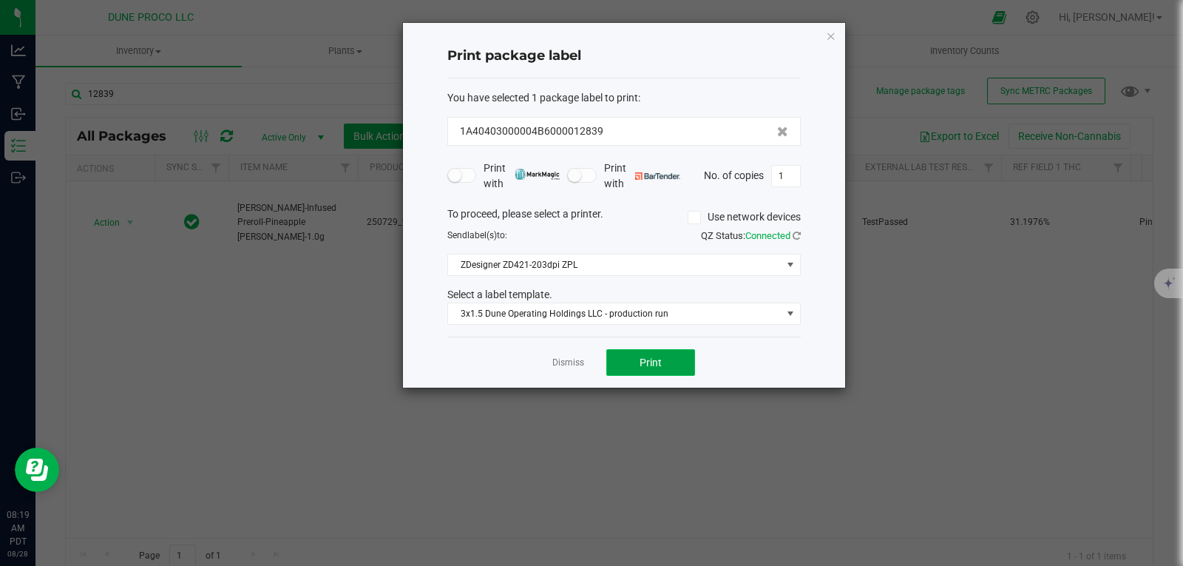
click at [643, 364] on span "Print" at bounding box center [651, 362] width 22 height 12
click at [794, 179] on input "1" at bounding box center [786, 176] width 28 height 21
type input "69"
click at [651, 361] on span "Print" at bounding box center [651, 362] width 22 height 12
click at [830, 33] on icon "button" at bounding box center [831, 36] width 10 height 18
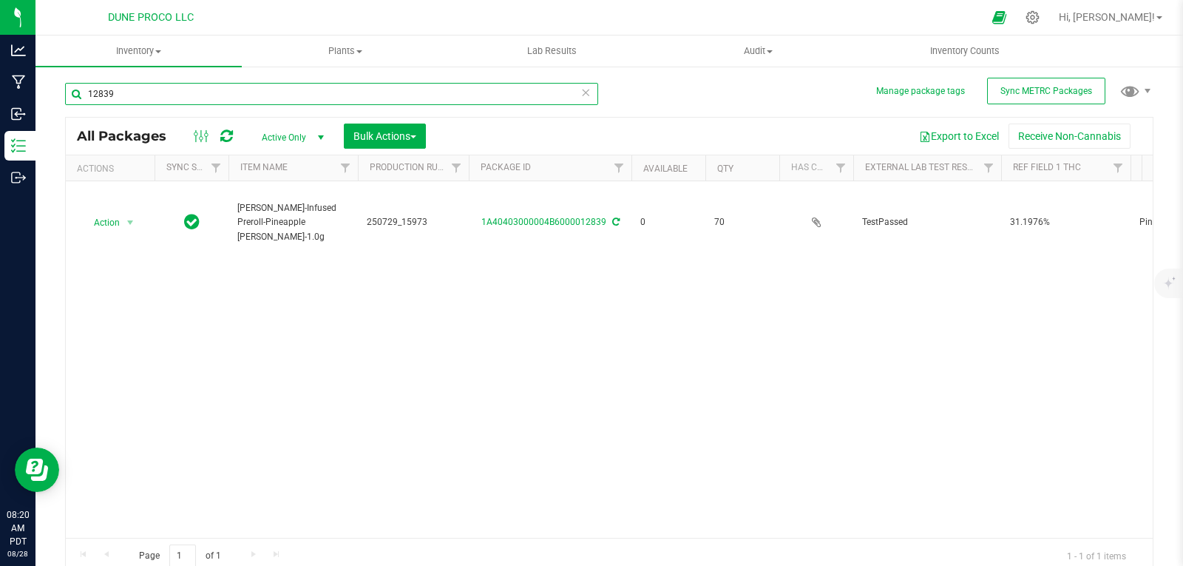
click at [370, 94] on input "12839" at bounding box center [331, 94] width 533 height 22
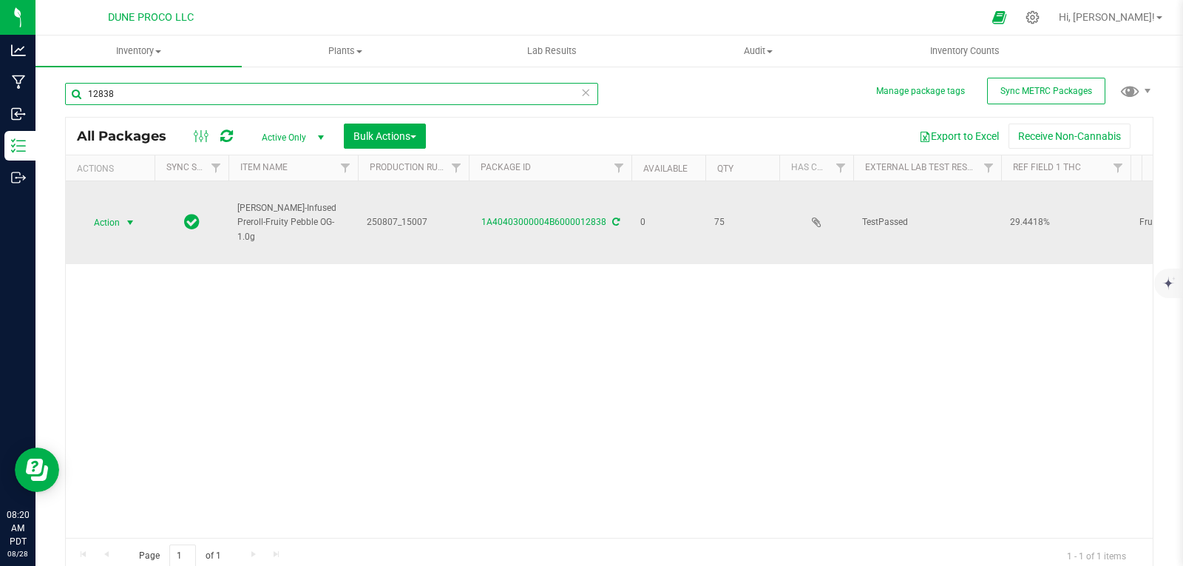
type input "12838"
click at [93, 212] on span "Action" at bounding box center [101, 222] width 40 height 21
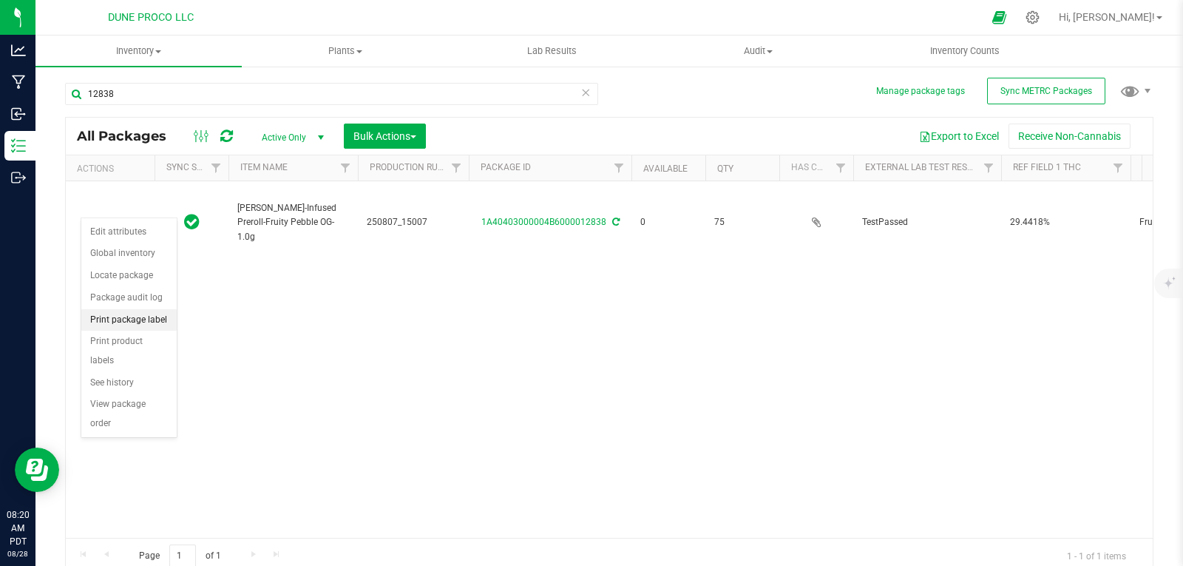
click at [155, 322] on li "Print package label" at bounding box center [128, 320] width 95 height 22
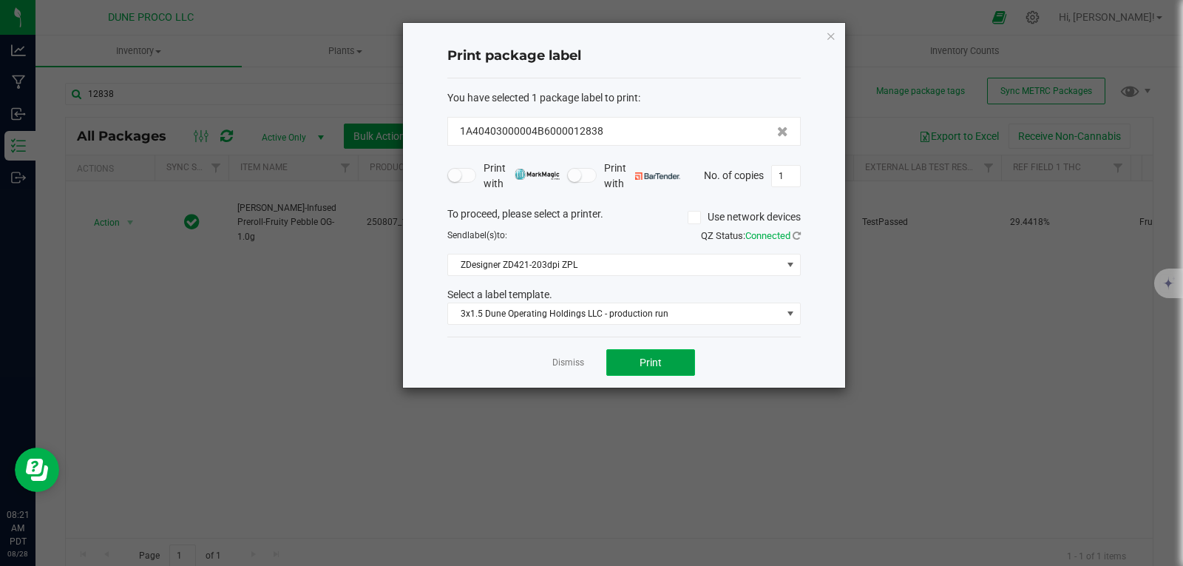
click at [664, 369] on button "Print" at bounding box center [650, 362] width 89 height 27
click at [793, 180] on input "1" at bounding box center [786, 176] width 28 height 21
type input "74"
click at [661, 359] on span "Print" at bounding box center [651, 362] width 22 height 12
click at [832, 30] on icon "button" at bounding box center [831, 36] width 10 height 18
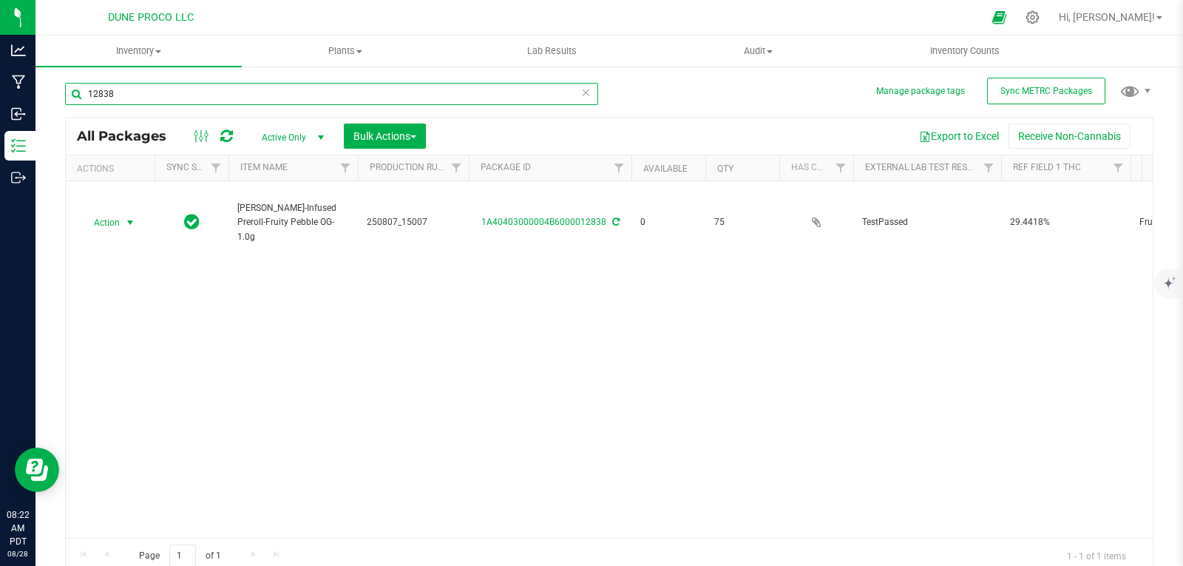
click at [518, 89] on input "12838" at bounding box center [331, 94] width 533 height 22
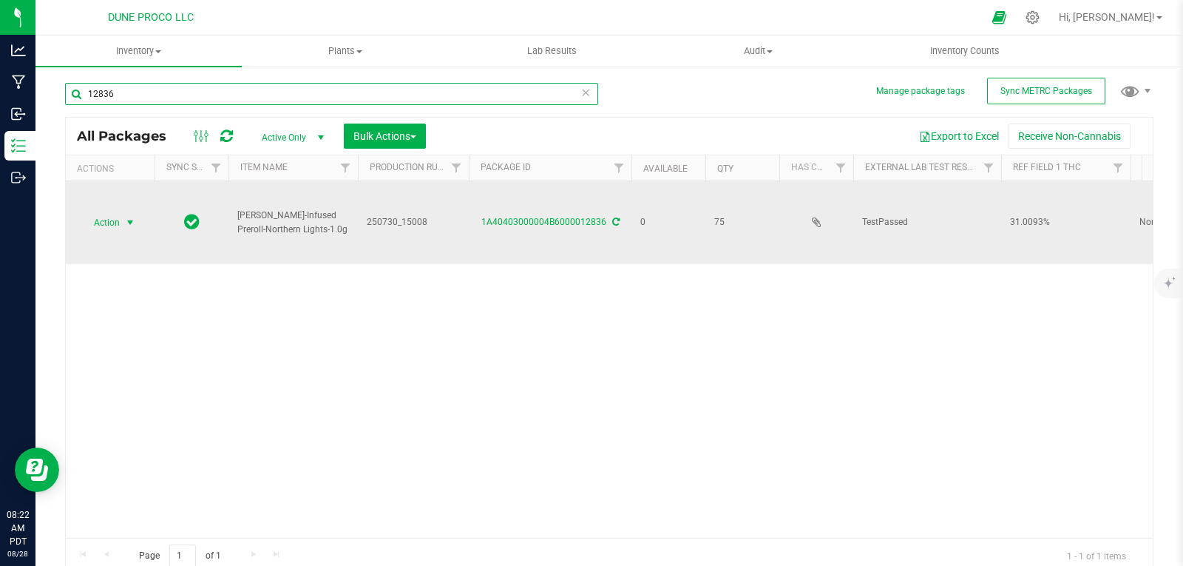
type input "12836"
click at [121, 212] on span "select" at bounding box center [130, 222] width 18 height 21
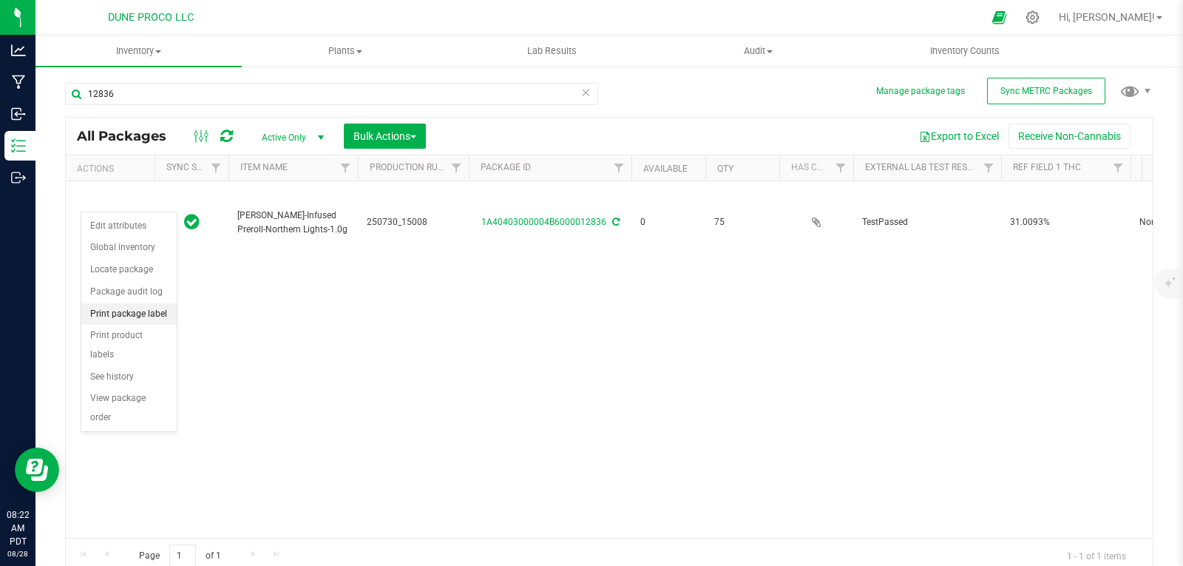
click at [132, 315] on li "Print package label" at bounding box center [128, 314] width 95 height 22
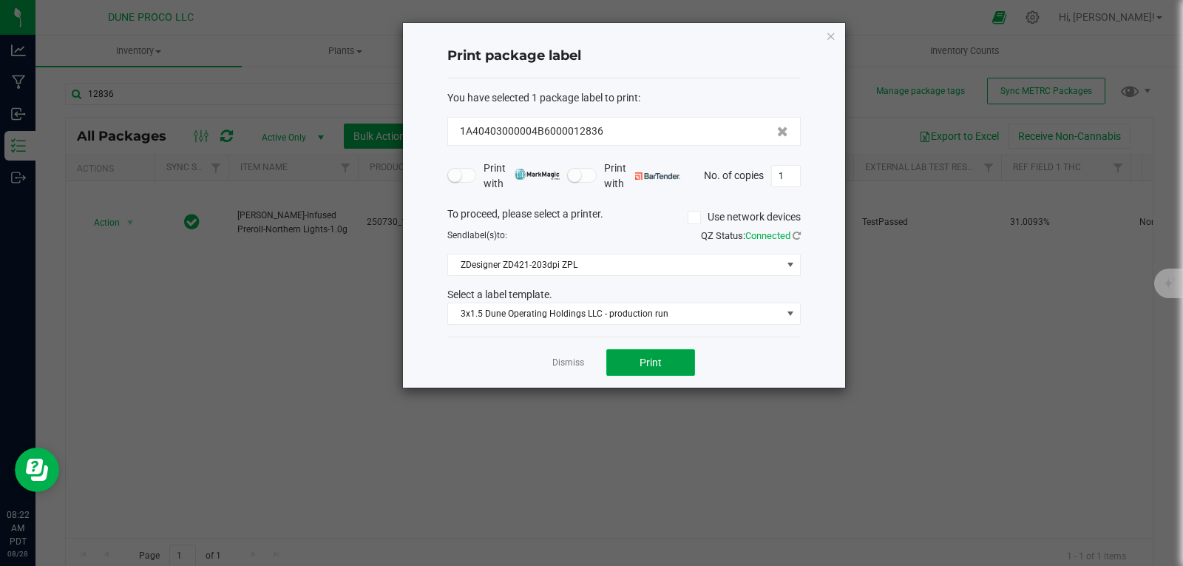
click at [661, 369] on button "Print" at bounding box center [650, 362] width 89 height 27
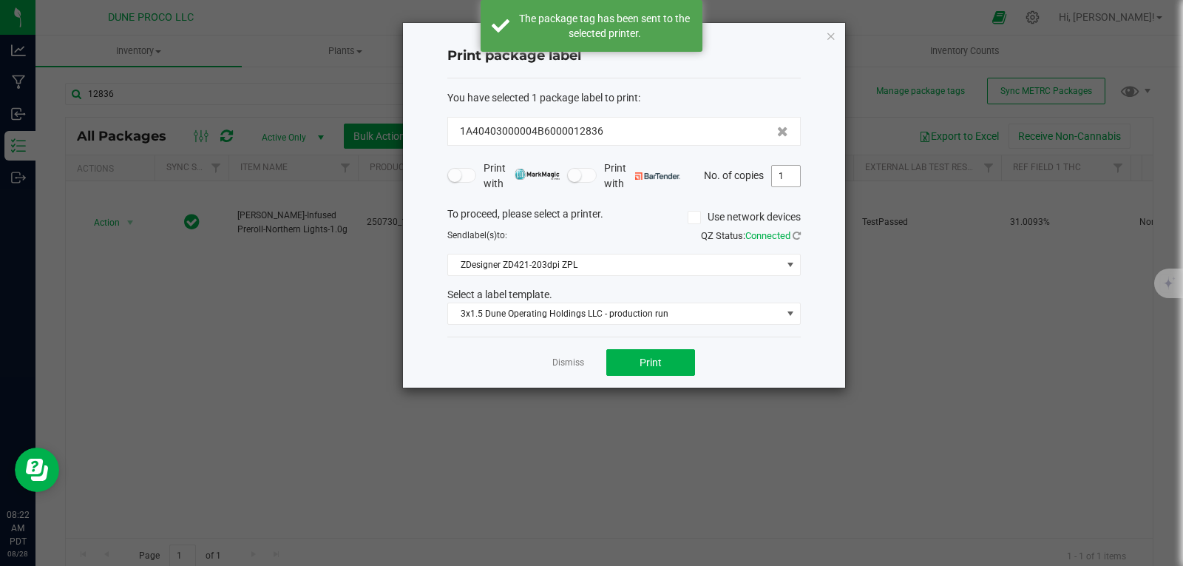
click at [777, 172] on input "1" at bounding box center [786, 176] width 28 height 21
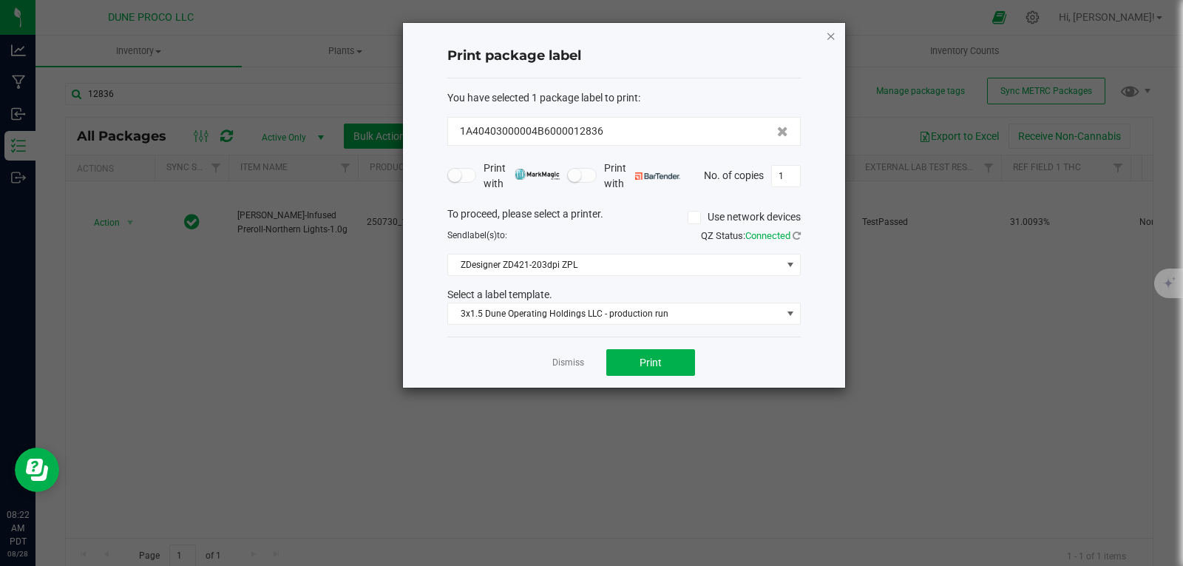
click at [830, 39] on icon "button" at bounding box center [831, 36] width 10 height 18
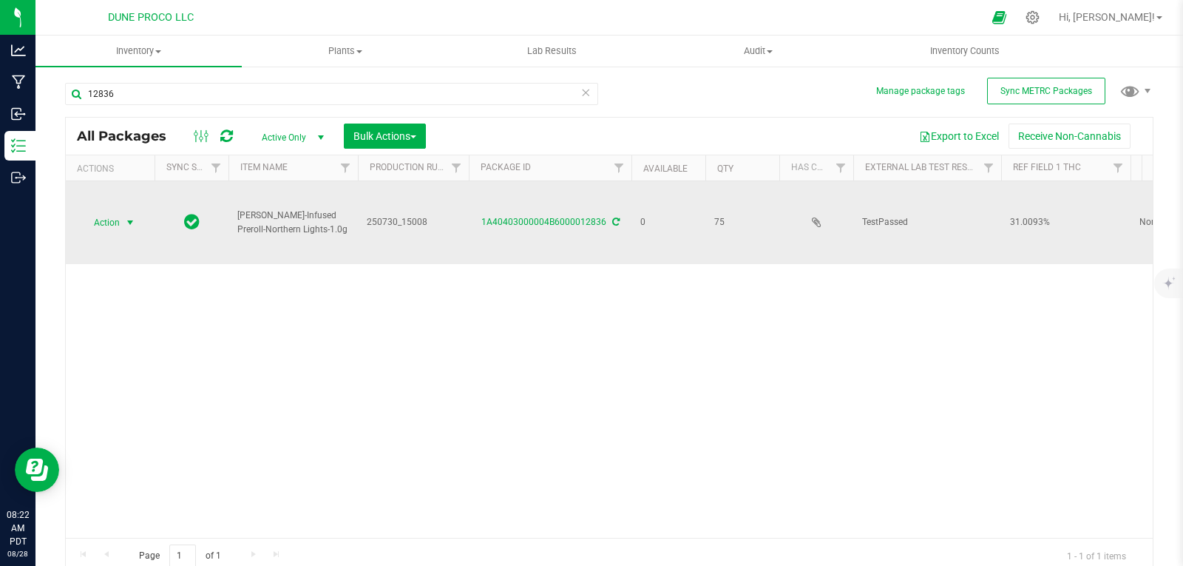
click at [92, 212] on span "Action" at bounding box center [101, 222] width 40 height 21
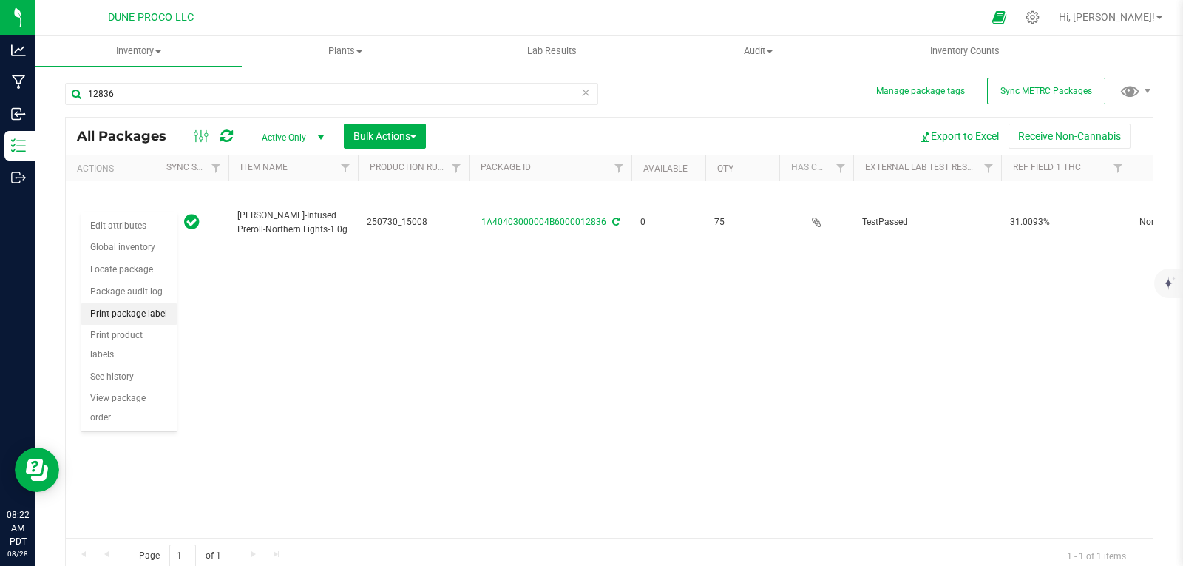
click at [125, 313] on li "Print package label" at bounding box center [128, 314] width 95 height 22
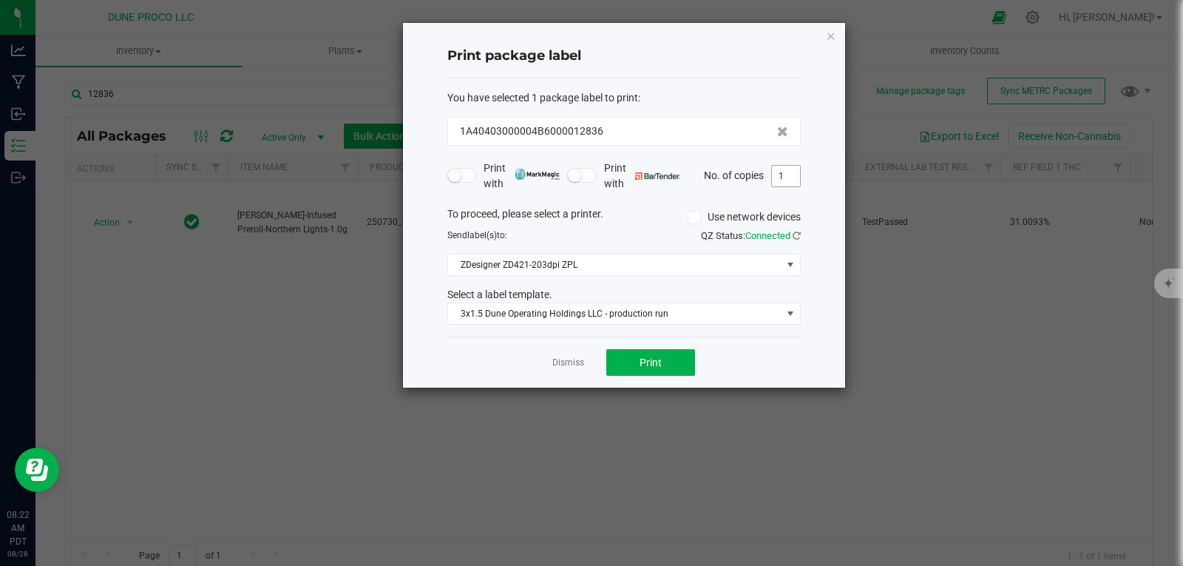
click at [791, 181] on input "1" at bounding box center [786, 176] width 28 height 21
type input "74"
click at [670, 365] on button "Print" at bounding box center [650, 362] width 89 height 27
click at [830, 38] on icon "button" at bounding box center [831, 36] width 10 height 18
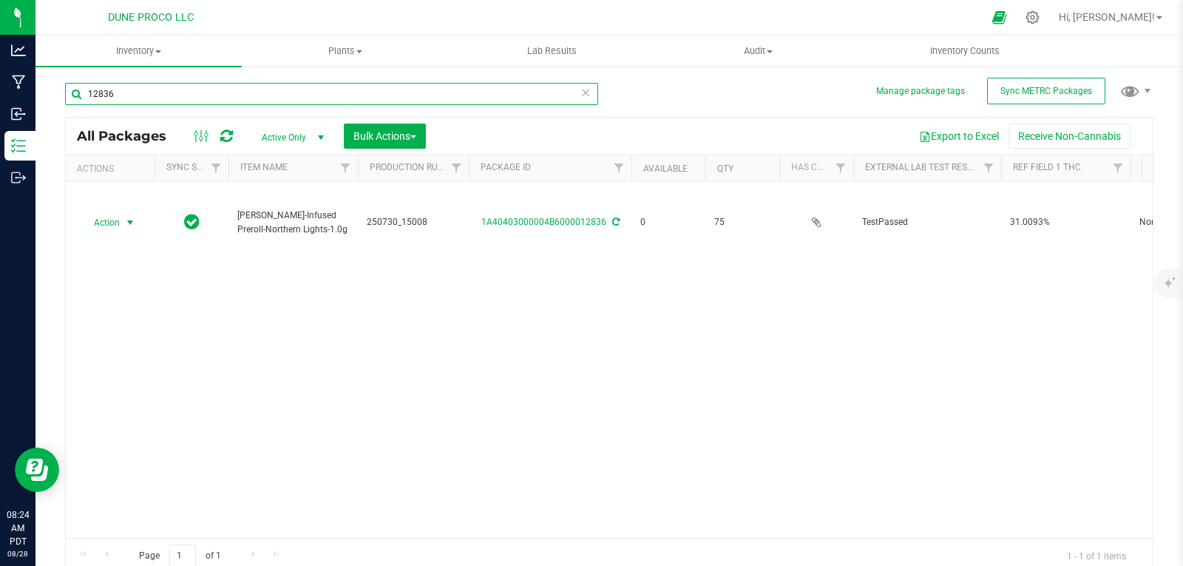
click at [433, 95] on input "12836" at bounding box center [331, 94] width 533 height 22
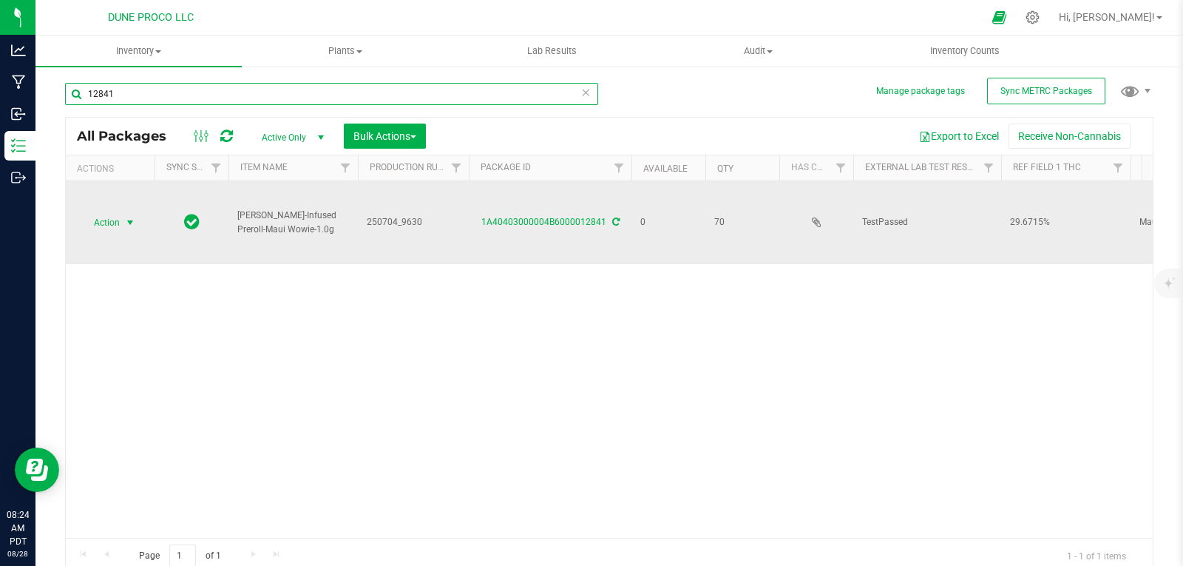
type input "12841"
click at [126, 220] on span "select" at bounding box center [130, 223] width 12 height 12
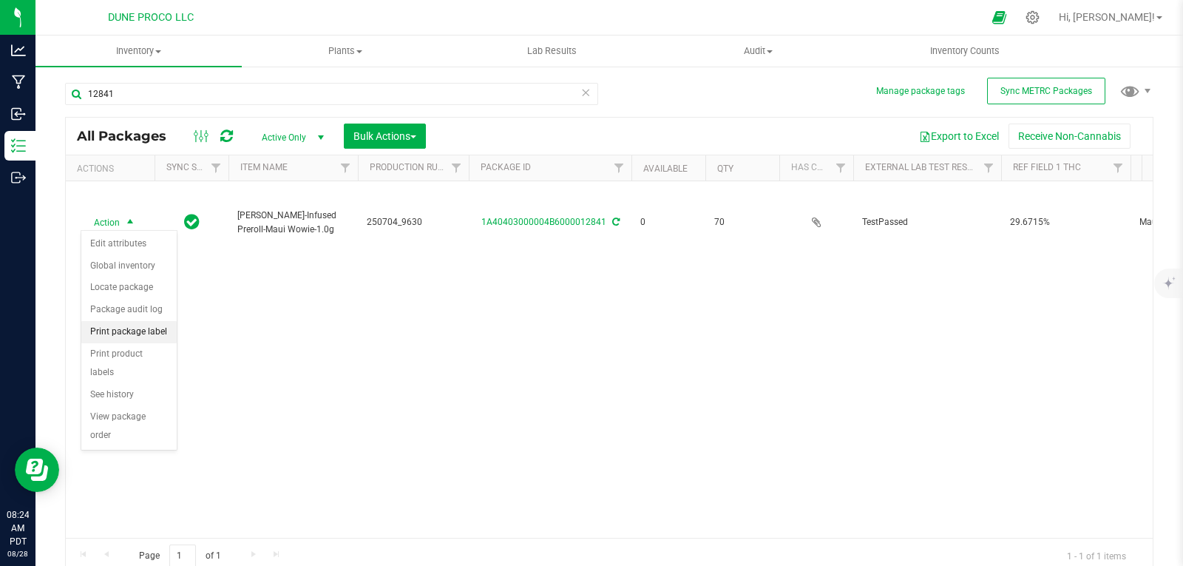
click at [121, 335] on li "Print package label" at bounding box center [128, 332] width 95 height 22
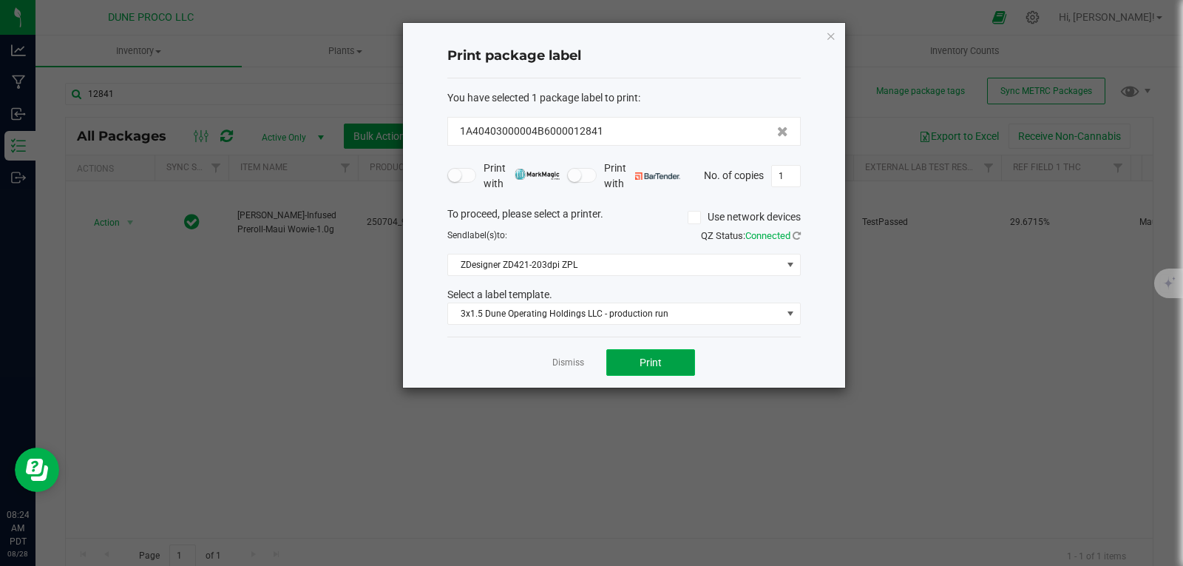
click at [657, 360] on span "Print" at bounding box center [651, 362] width 22 height 12
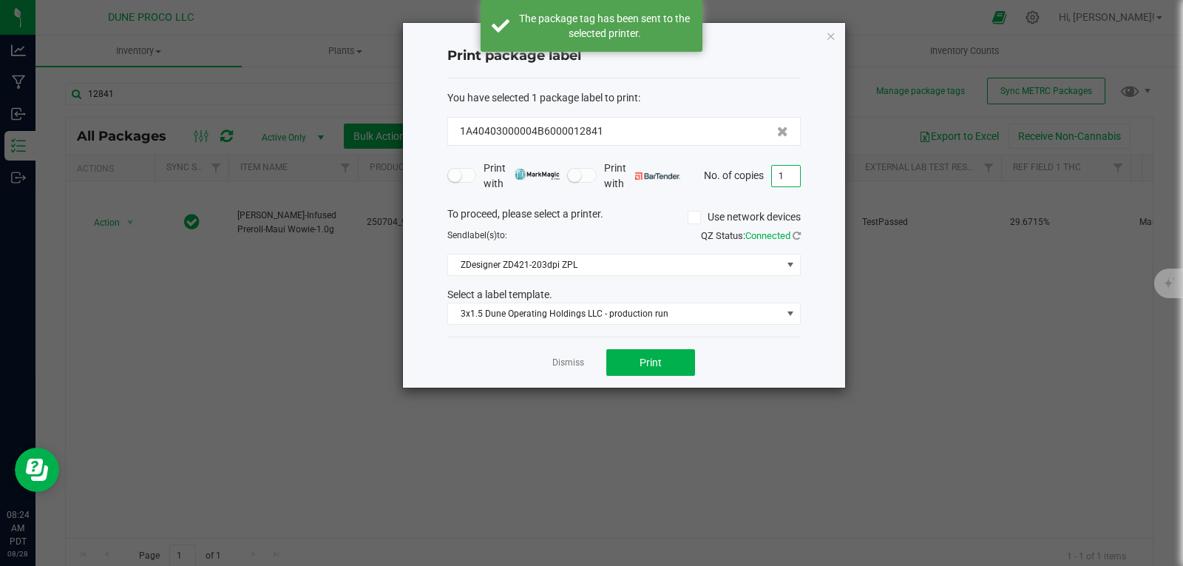
click at [797, 180] on input "1" at bounding box center [786, 176] width 28 height 21
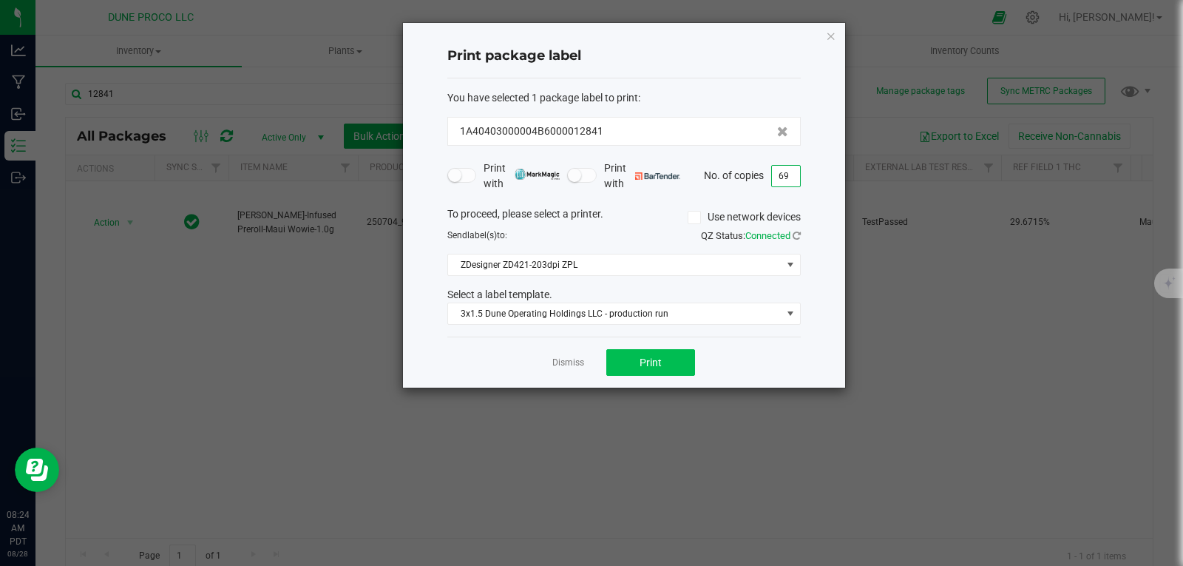
type input "69"
click at [658, 367] on span "Print" at bounding box center [651, 362] width 22 height 12
click at [830, 33] on icon "button" at bounding box center [831, 36] width 10 height 18
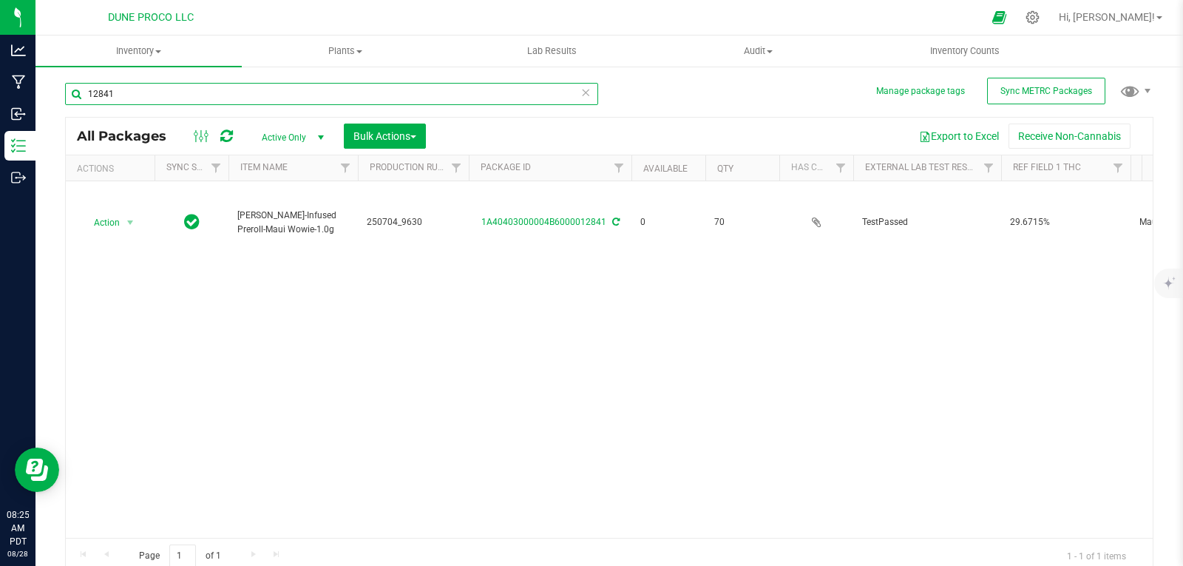
click at [486, 87] on input "12841" at bounding box center [331, 94] width 533 height 22
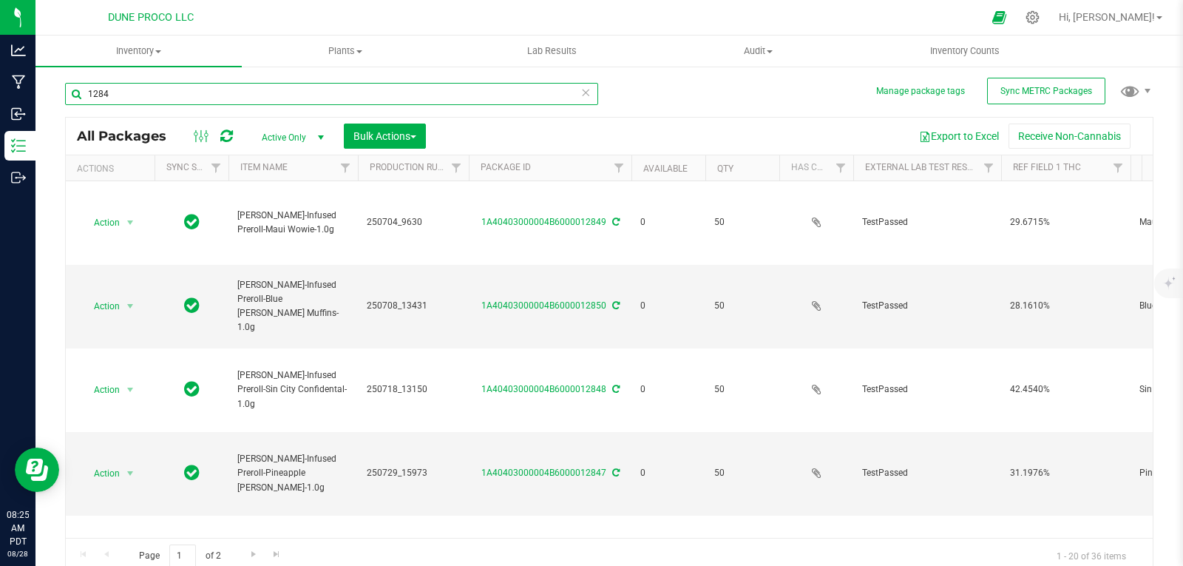
type input "12842"
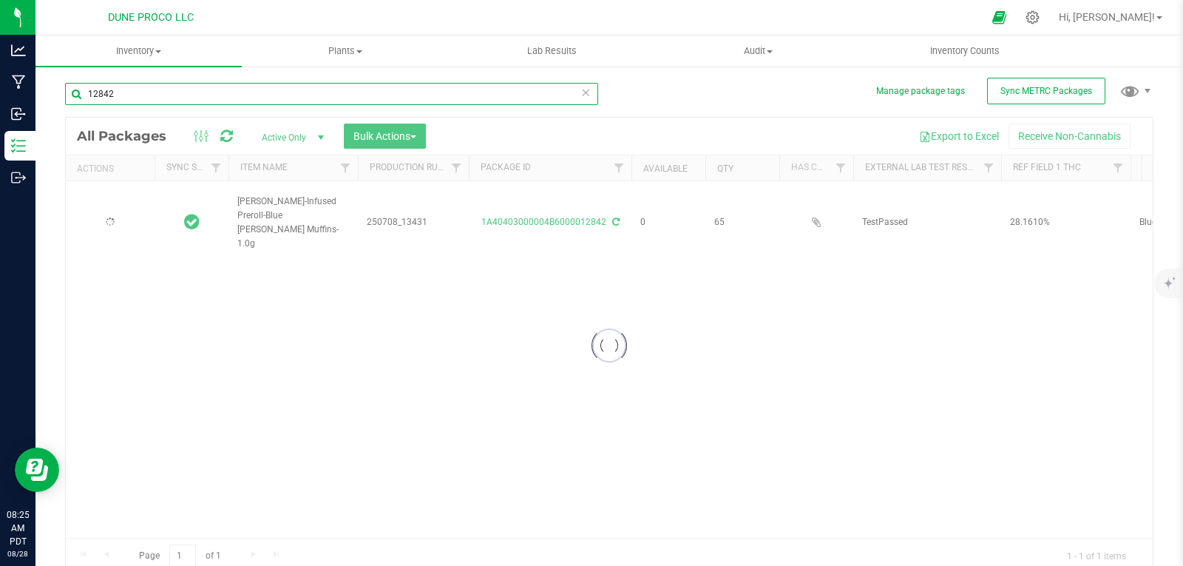
type input "[DATE]"
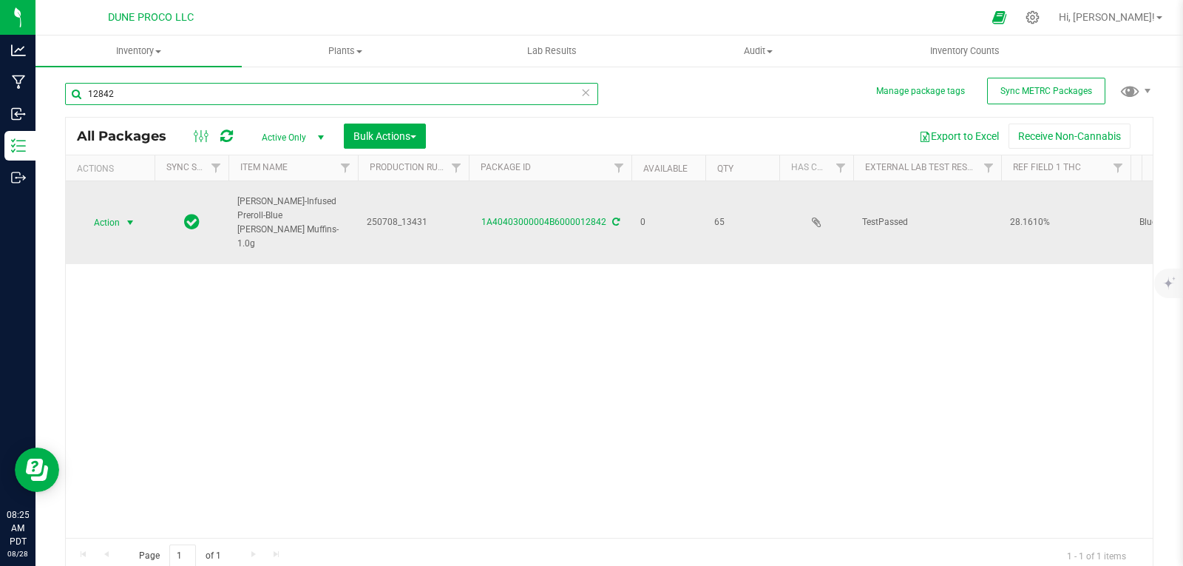
type input "12842"
click at [119, 212] on span "Action" at bounding box center [101, 222] width 40 height 21
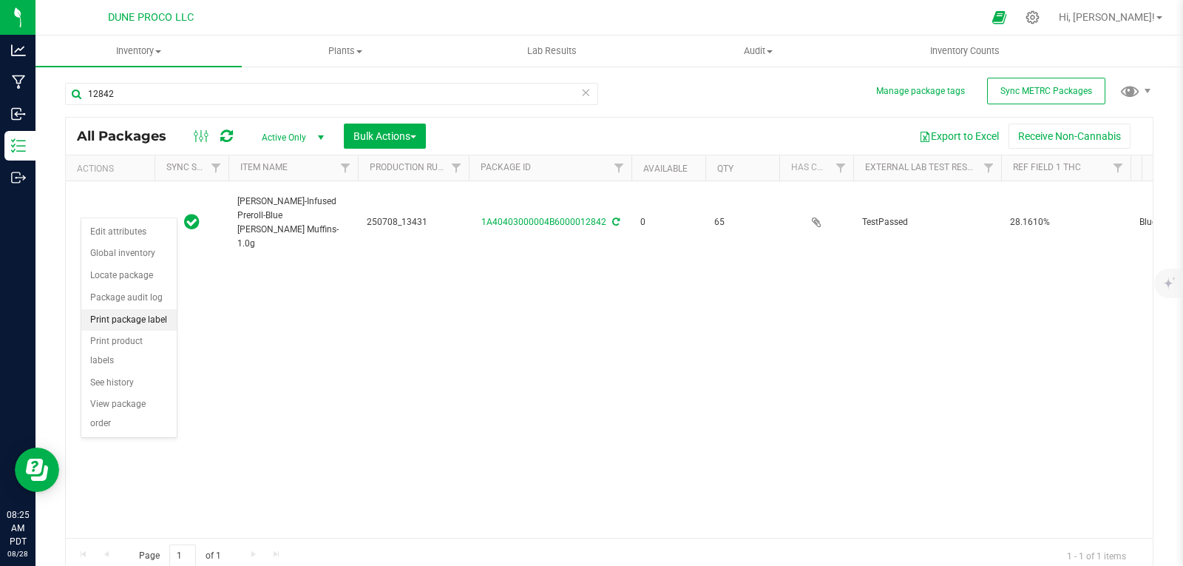
click at [127, 322] on li "Print package label" at bounding box center [128, 320] width 95 height 22
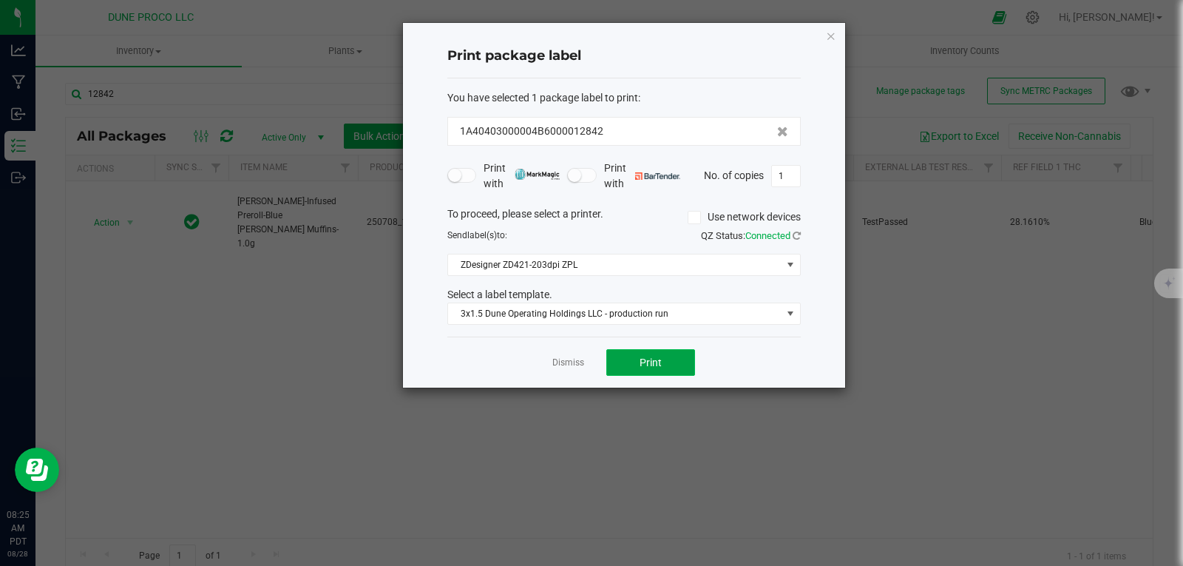
click at [656, 358] on span "Print" at bounding box center [651, 362] width 22 height 12
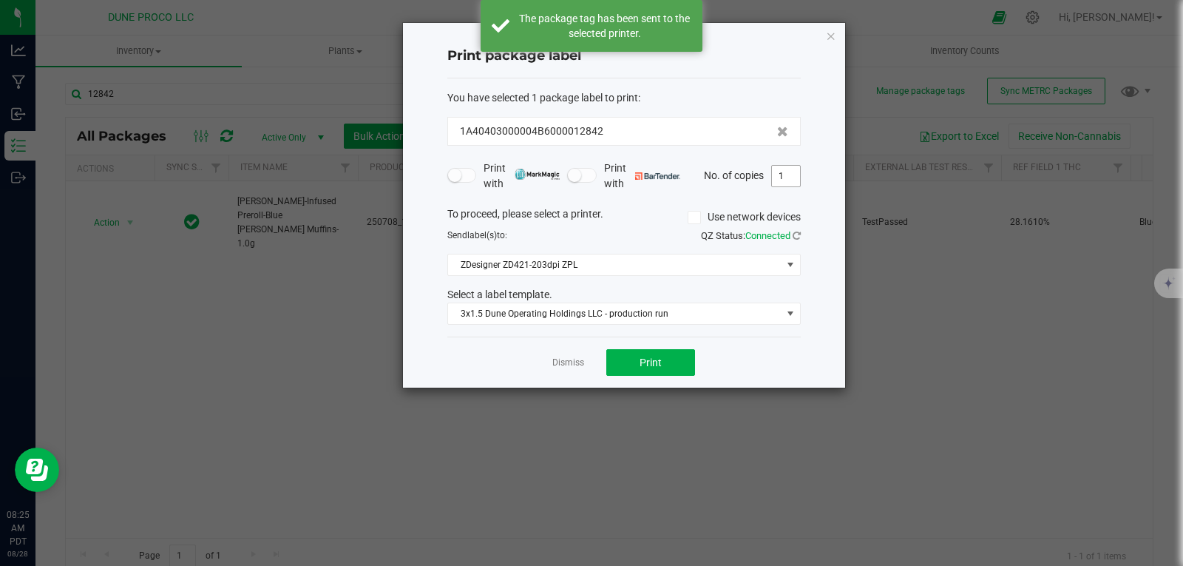
click at [792, 176] on input "1" at bounding box center [786, 176] width 28 height 21
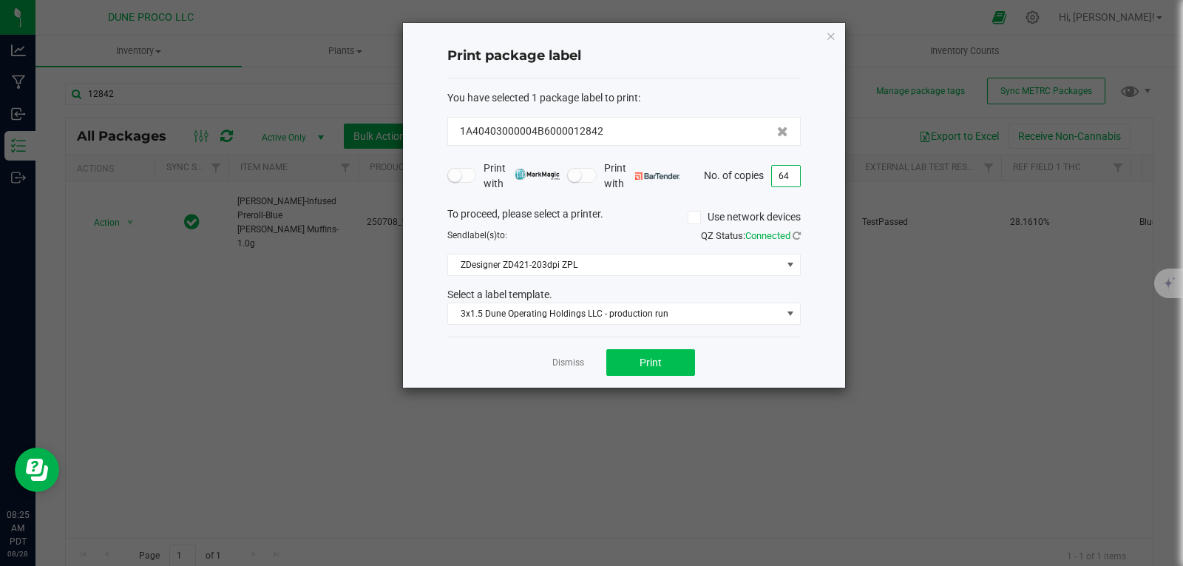
type input "64"
click at [668, 363] on button "Print" at bounding box center [650, 362] width 89 height 27
click at [827, 40] on icon "button" at bounding box center [831, 36] width 10 height 18
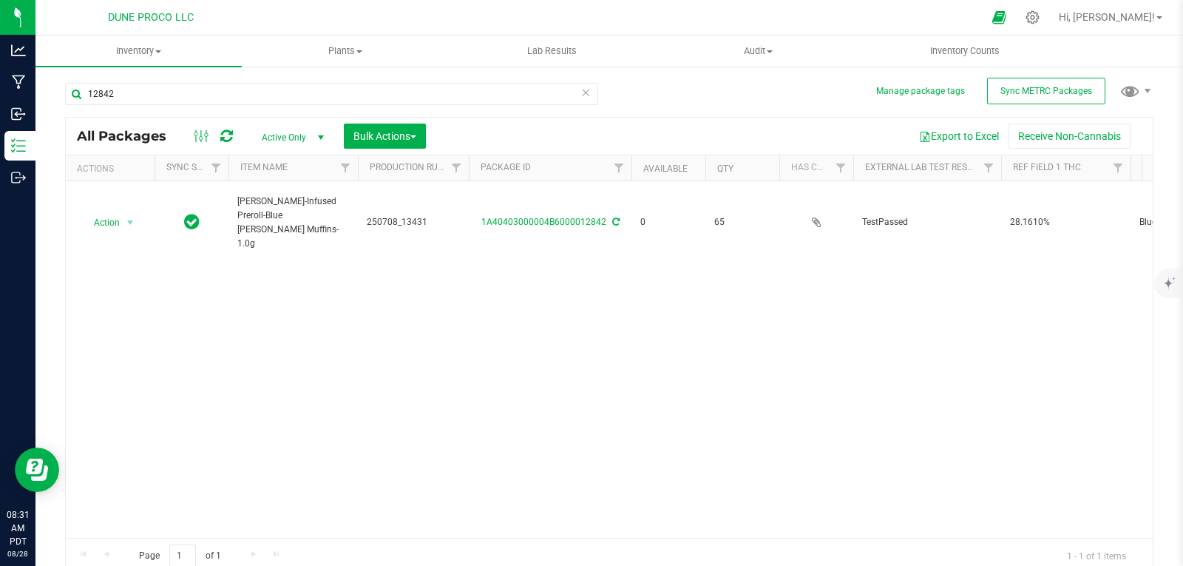
click at [580, 94] on icon at bounding box center [585, 92] width 10 height 18
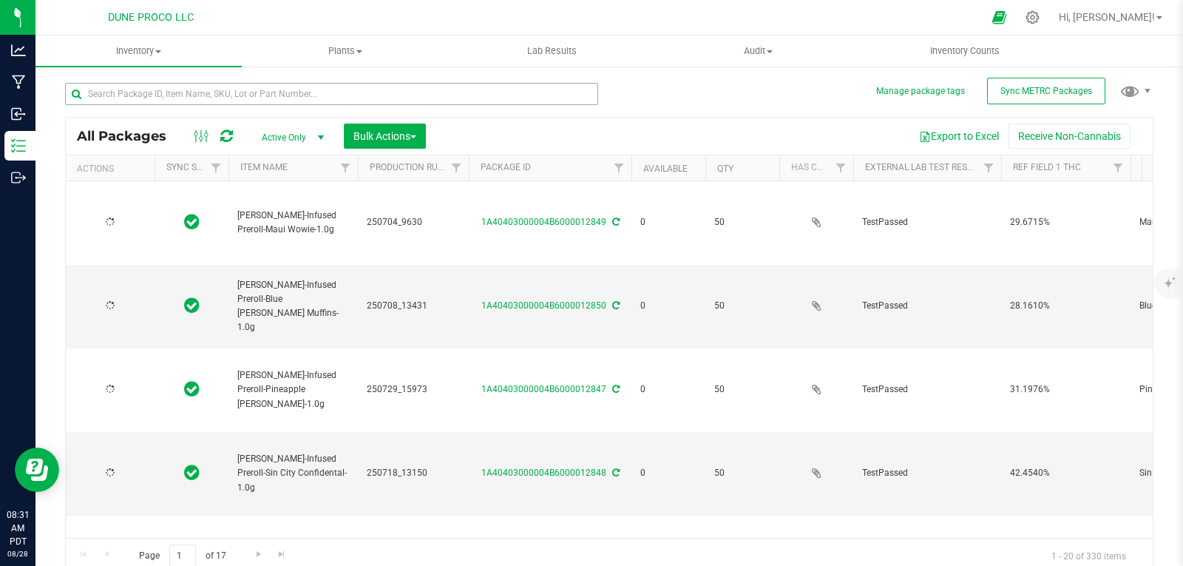
type input "[DATE]"
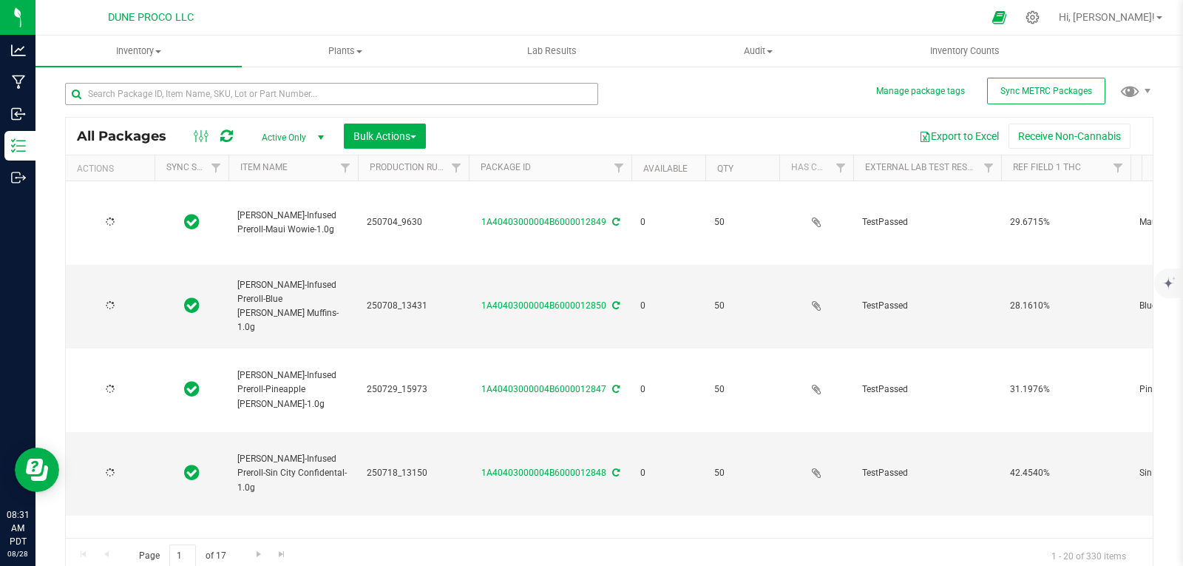
type input "[DATE]"
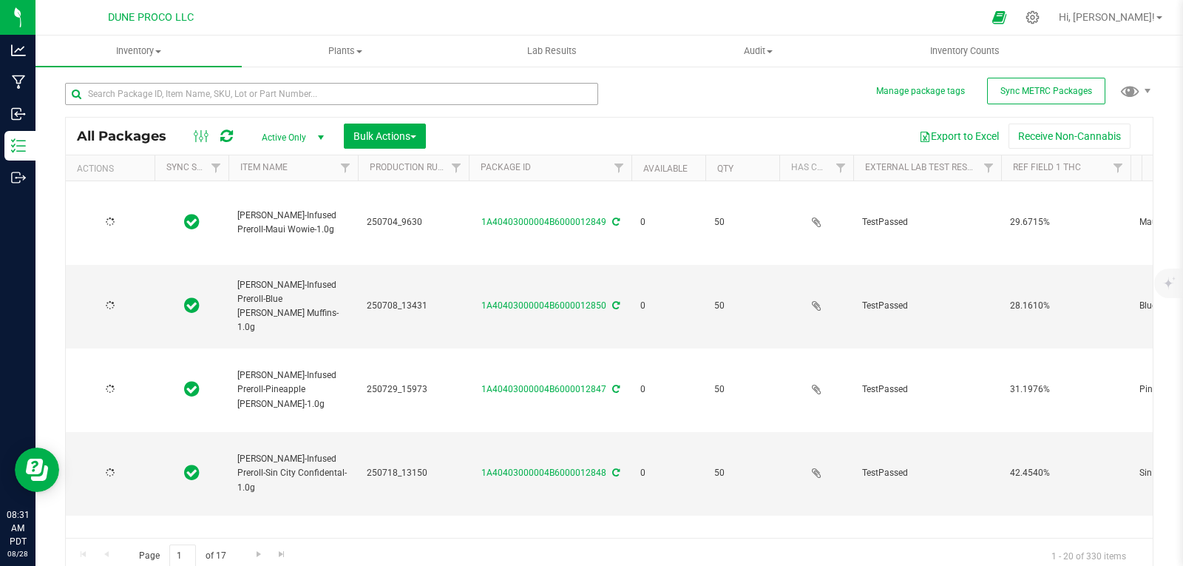
type input "[DATE]"
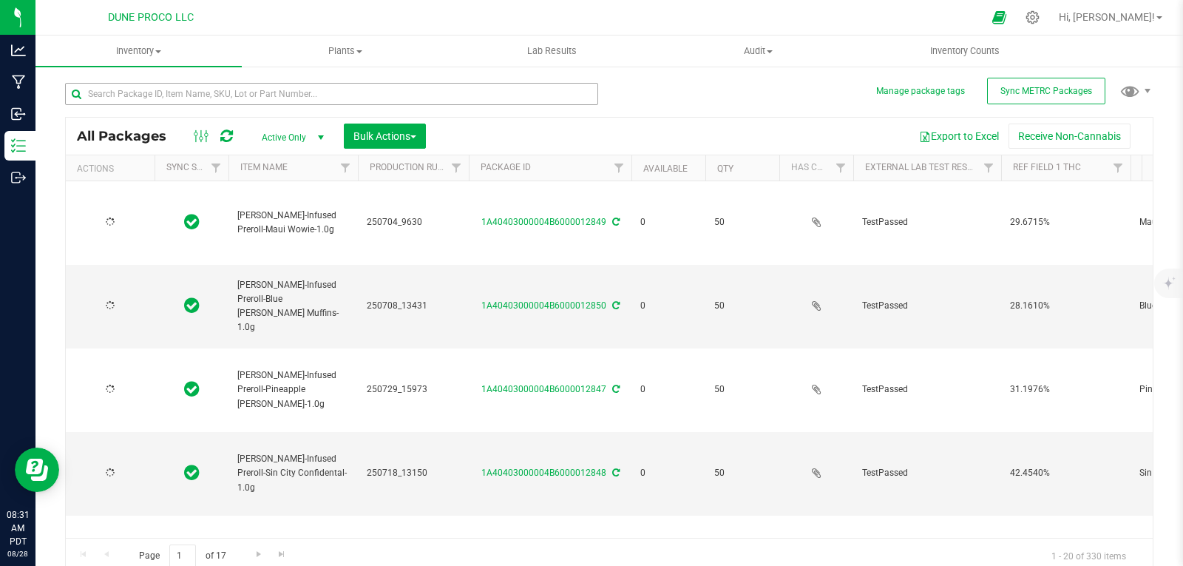
type input "[DATE]"
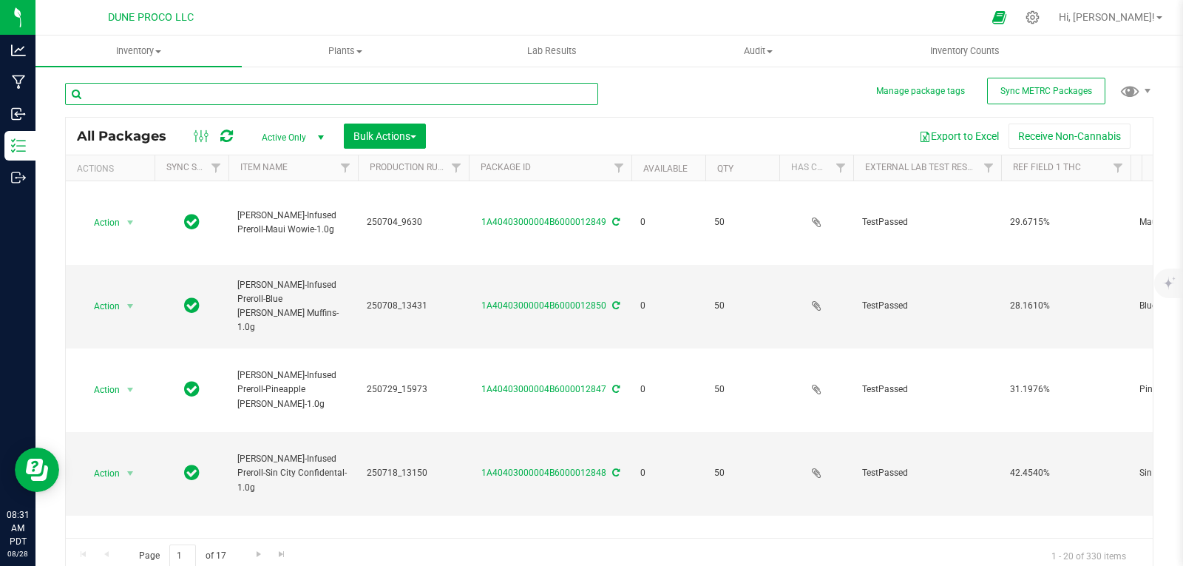
click at [502, 87] on input "text" at bounding box center [331, 94] width 533 height 22
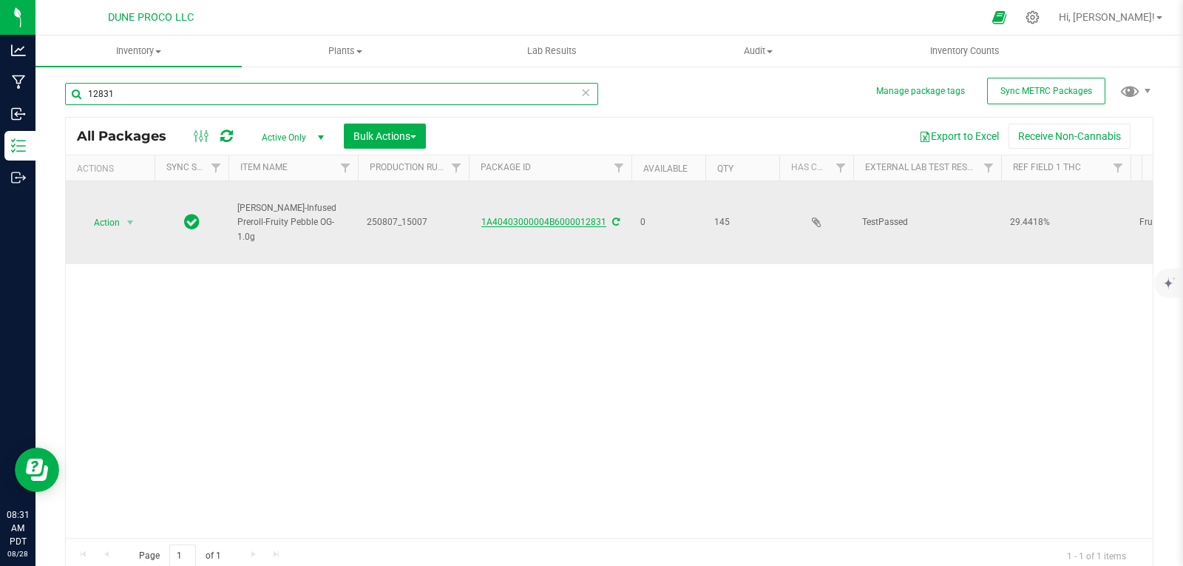
type input "12831"
click at [494, 217] on link "1A40403000004B6000012831" at bounding box center [543, 222] width 125 height 10
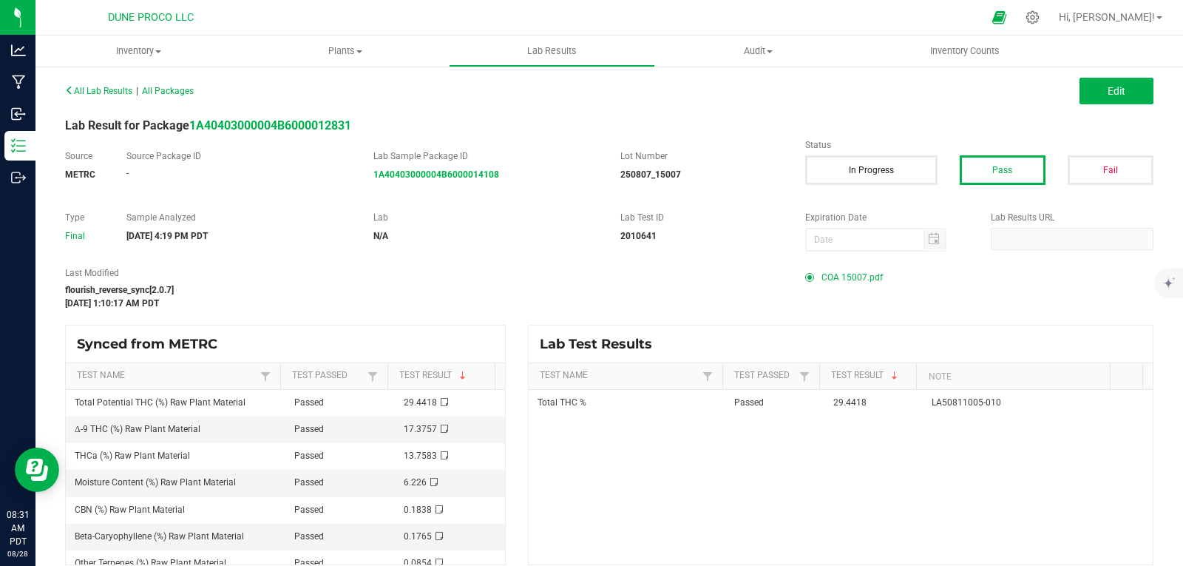
click at [870, 276] on span "COA 15007.pdf" at bounding box center [851, 277] width 61 height 22
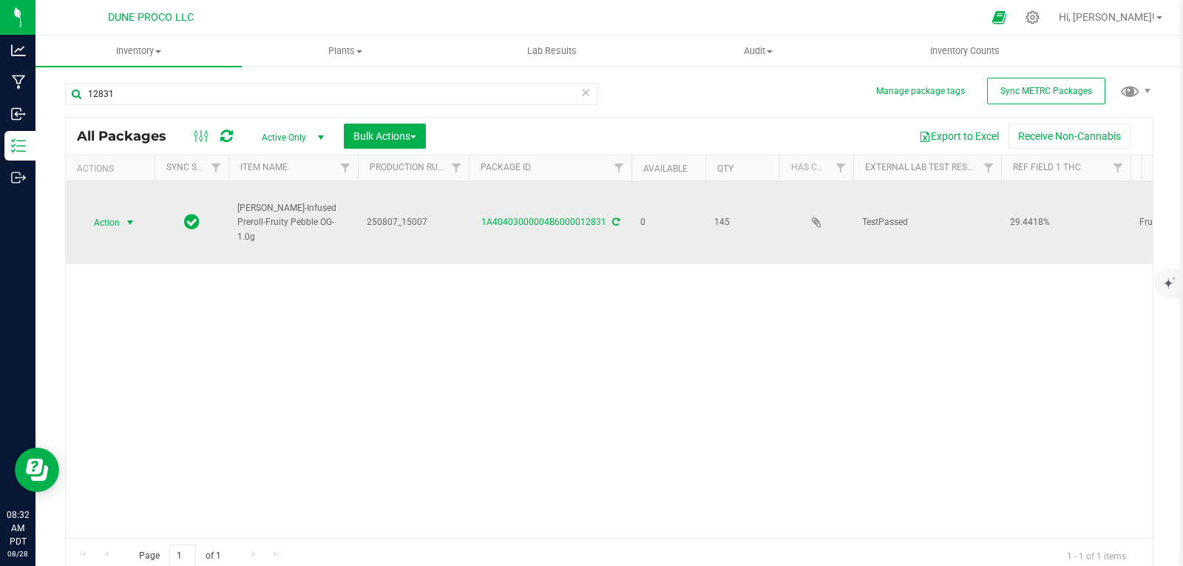
click at [124, 217] on span "select" at bounding box center [130, 223] width 12 height 12
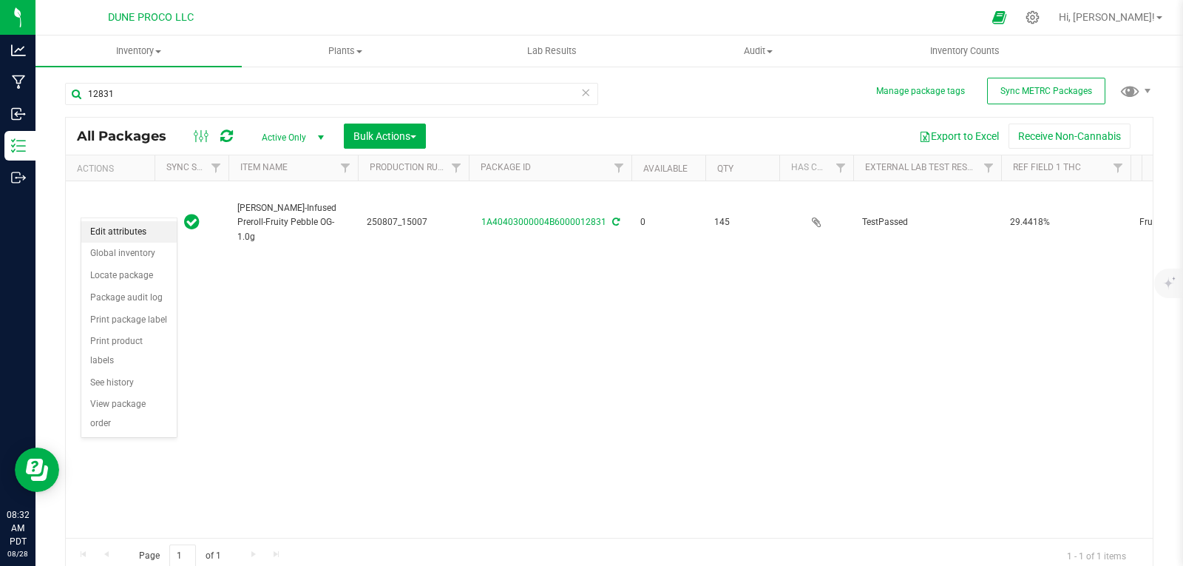
click at [144, 234] on li "Edit attributes" at bounding box center [128, 232] width 95 height 22
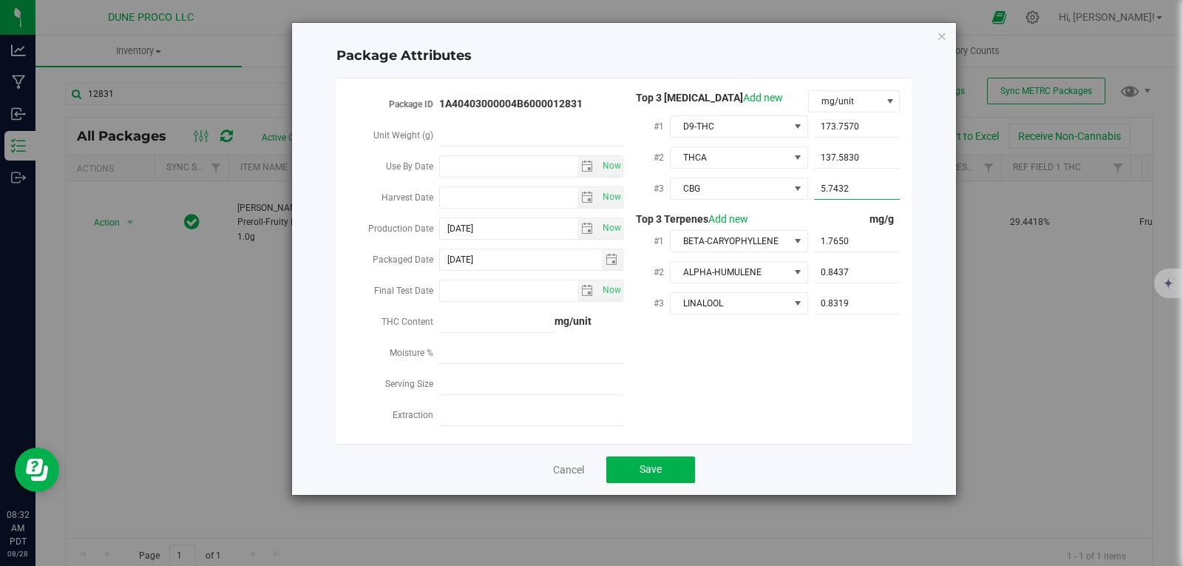
click at [853, 185] on span "5.7432 5.7432" at bounding box center [857, 188] width 87 height 21
click at [853, 185] on input "5.7432" at bounding box center [857, 188] width 87 height 21
drag, startPoint x: 850, startPoint y: 185, endPoint x: 847, endPoint y: 224, distance: 39.2
click at [847, 224] on div "Top 3 [MEDICAL_DATA] Add new mg/unit #1 D9-THC 173.7570 173.757 #2 [GEOGRAPHIC_…" at bounding box center [762, 208] width 277 height 236
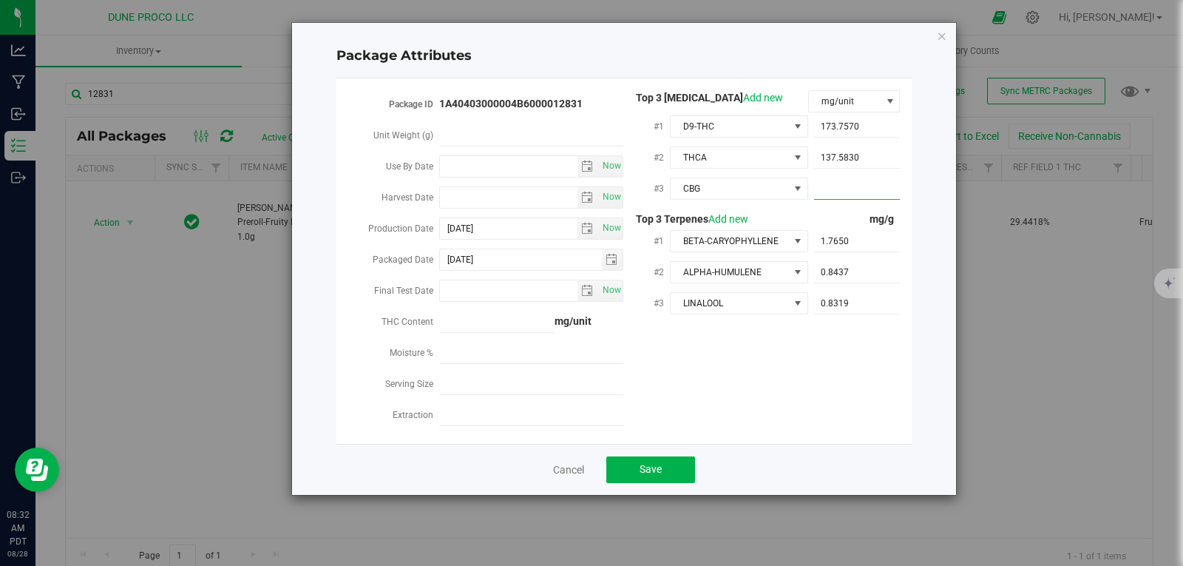
click at [843, 187] on input "text" at bounding box center [857, 188] width 87 height 21
paste input "5.74316"
type input "5.74316"
click at [679, 461] on button "Save" at bounding box center [650, 469] width 89 height 27
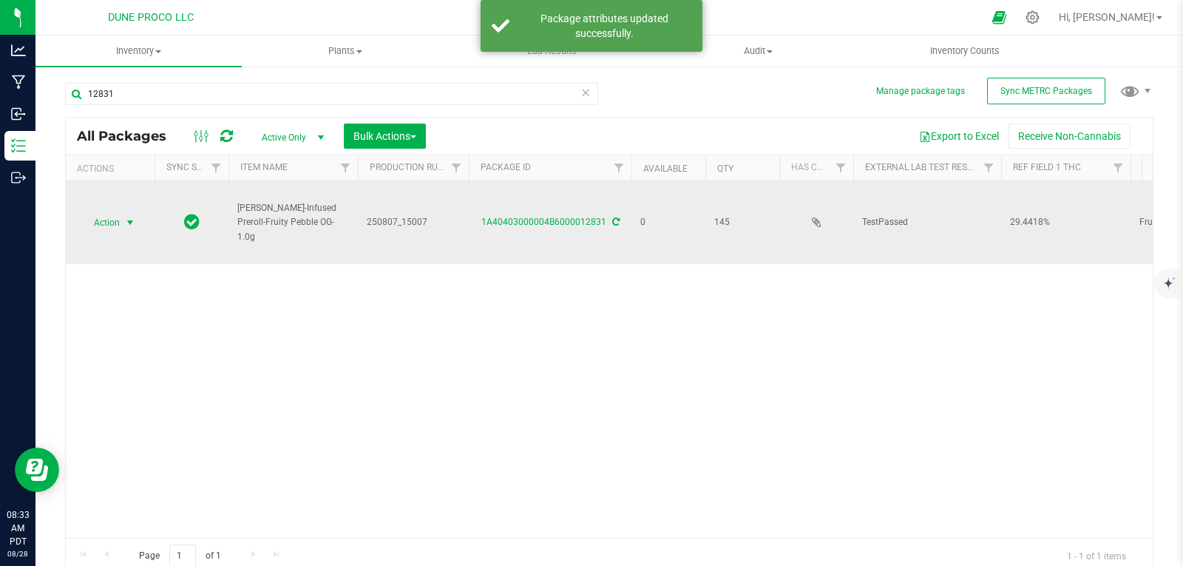
click at [123, 212] on span "select" at bounding box center [130, 222] width 18 height 21
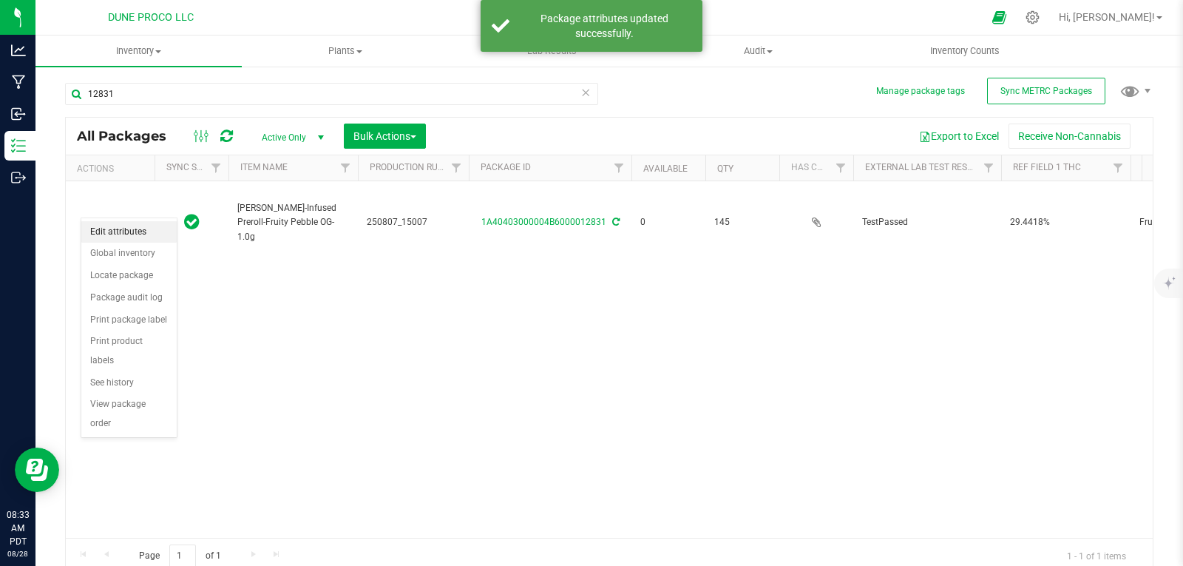
click at [126, 232] on li "Edit attributes" at bounding box center [128, 232] width 95 height 22
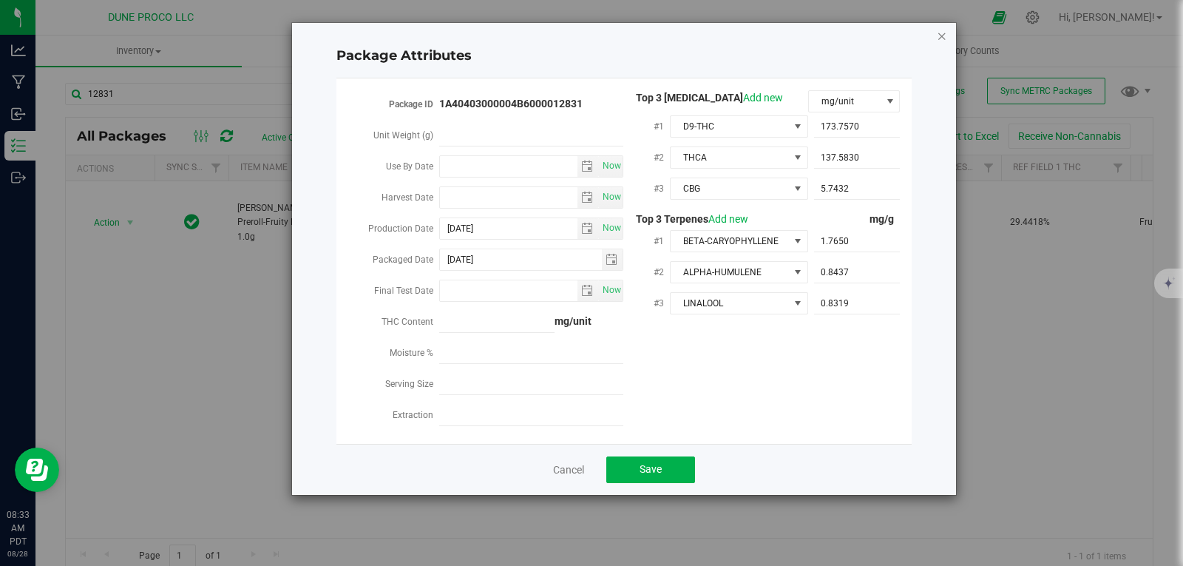
click at [939, 41] on icon "Close modal" at bounding box center [942, 36] width 10 height 18
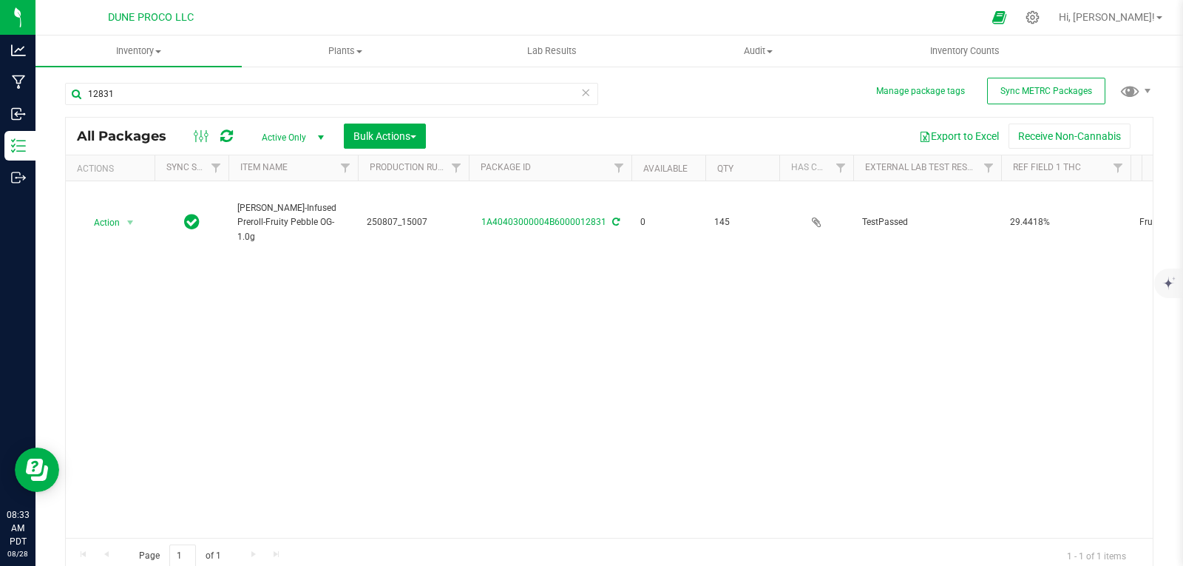
click at [580, 93] on icon at bounding box center [585, 92] width 10 height 18
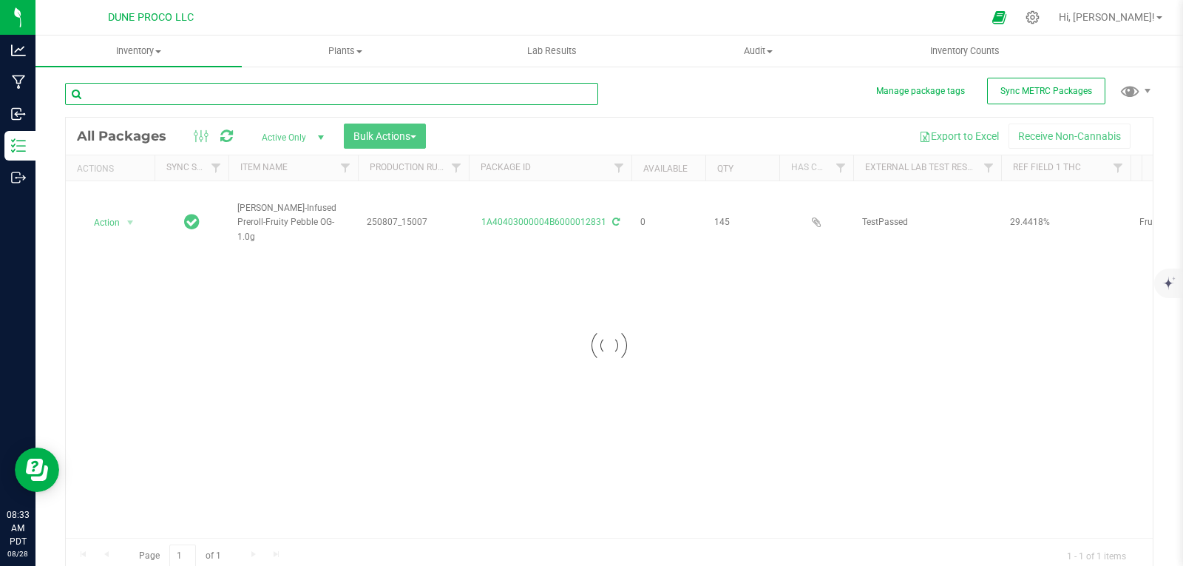
click at [549, 98] on input "text" at bounding box center [331, 94] width 533 height 22
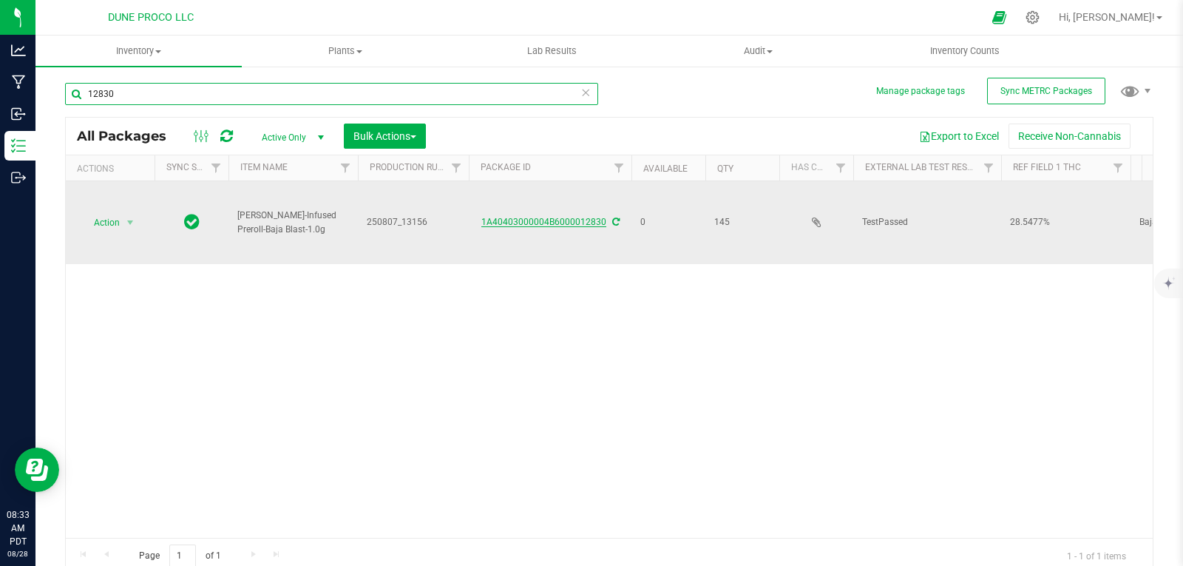
type input "12830"
click at [572, 223] on link "1A40403000004B6000012830" at bounding box center [543, 222] width 125 height 10
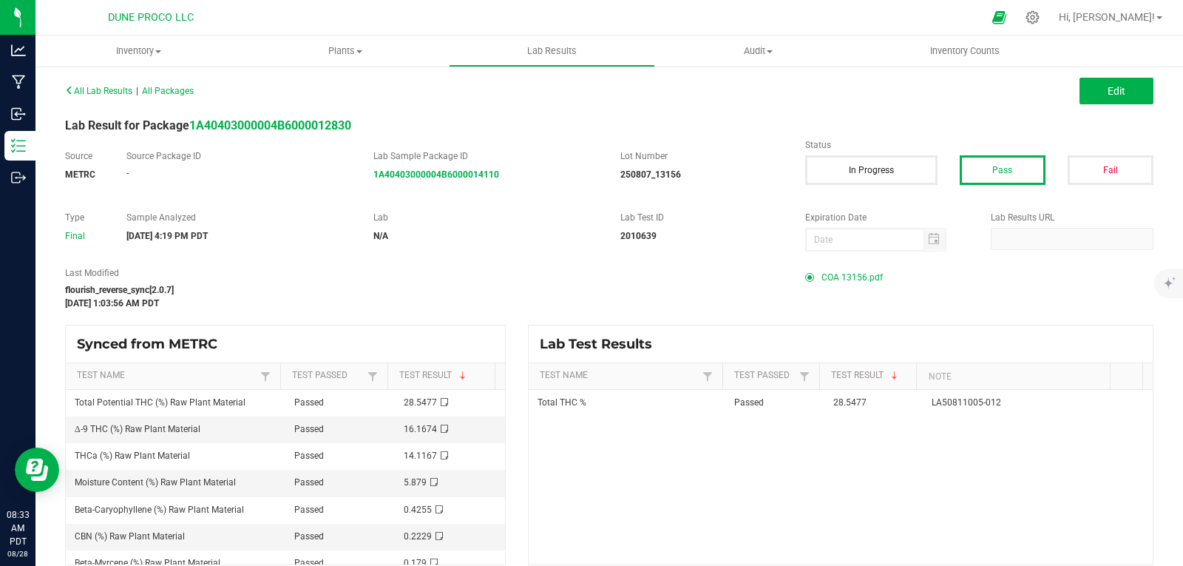
click at [821, 272] on span "COA 13156.pdf" at bounding box center [851, 277] width 61 height 22
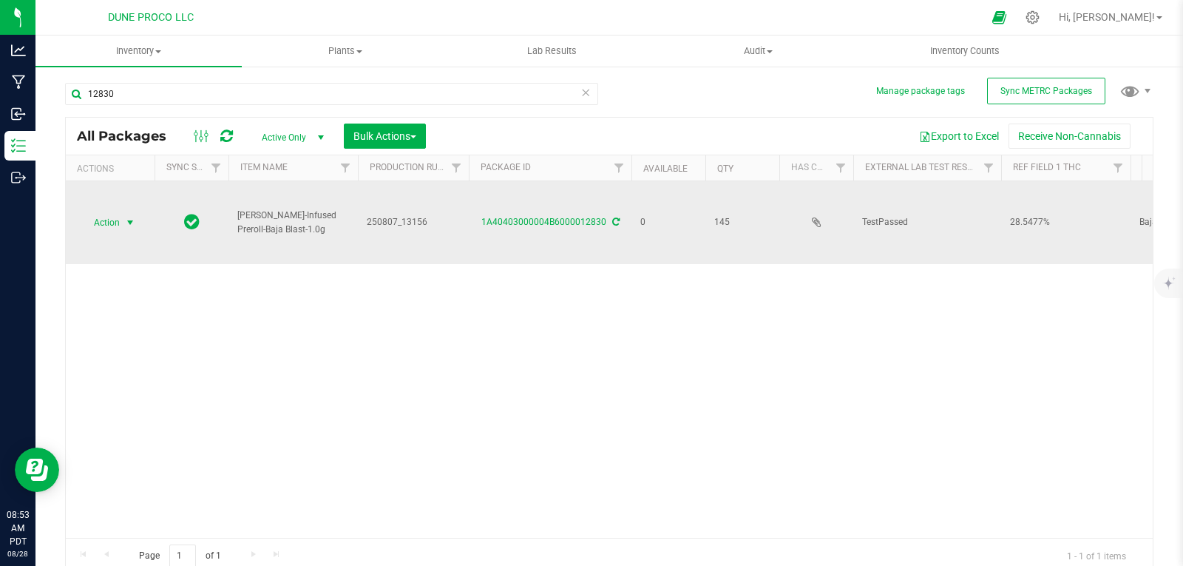
click at [118, 222] on span "Action" at bounding box center [101, 222] width 40 height 21
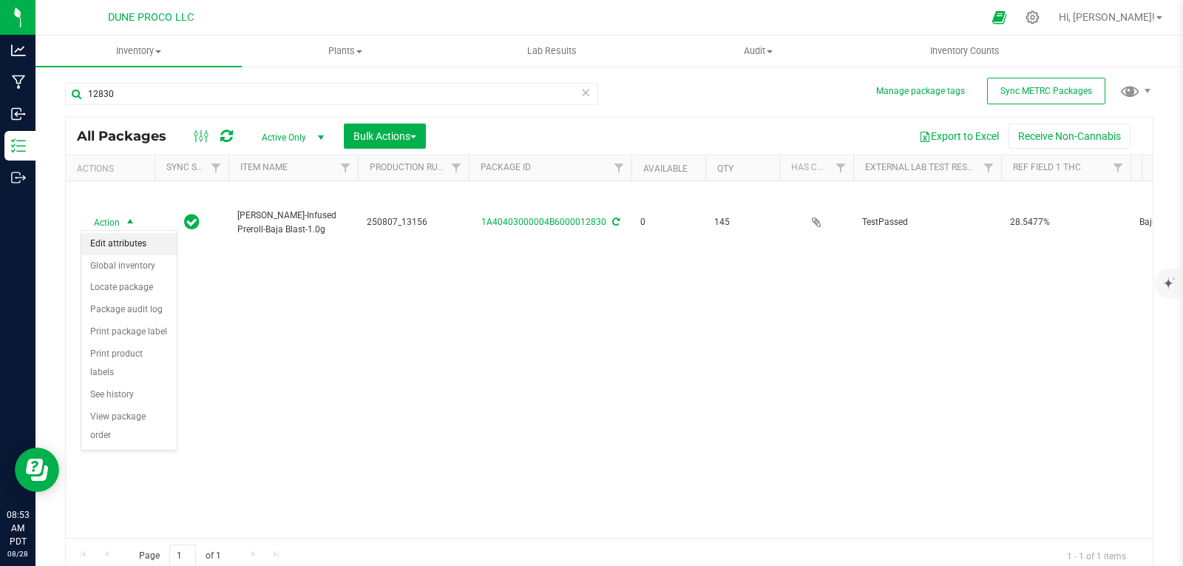
click at [121, 240] on li "Edit attributes" at bounding box center [128, 244] width 95 height 22
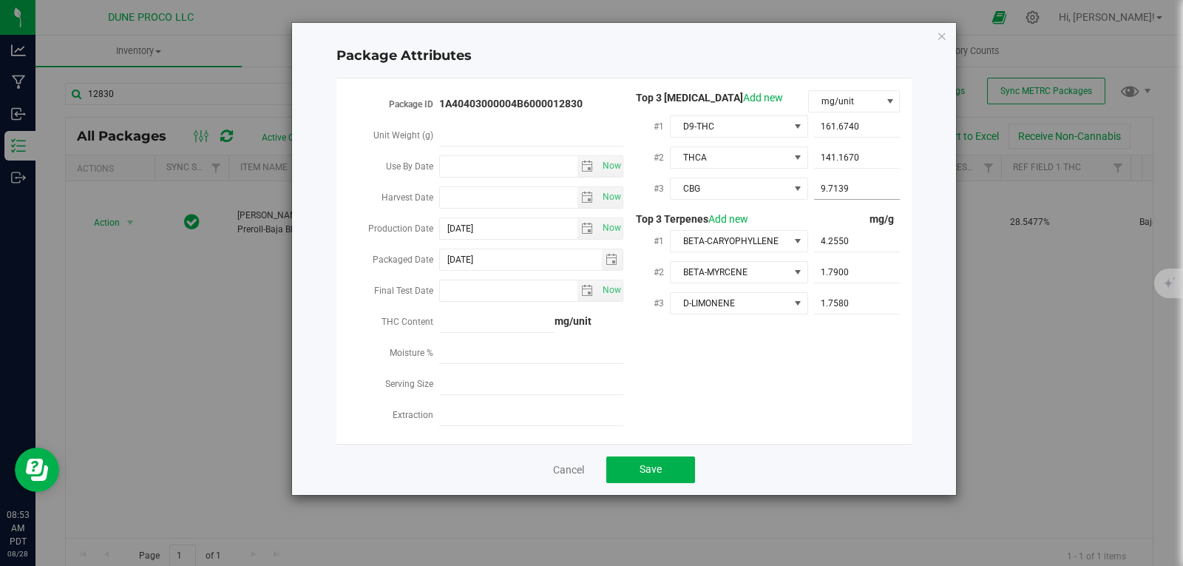
click at [847, 182] on span "9.7139 9.7139" at bounding box center [857, 188] width 87 height 21
click at [847, 182] on input "9.7139" at bounding box center [857, 188] width 87 height 21
paste input "9.71386"
type input "9.71386"
click at [676, 456] on button "Save" at bounding box center [650, 469] width 89 height 27
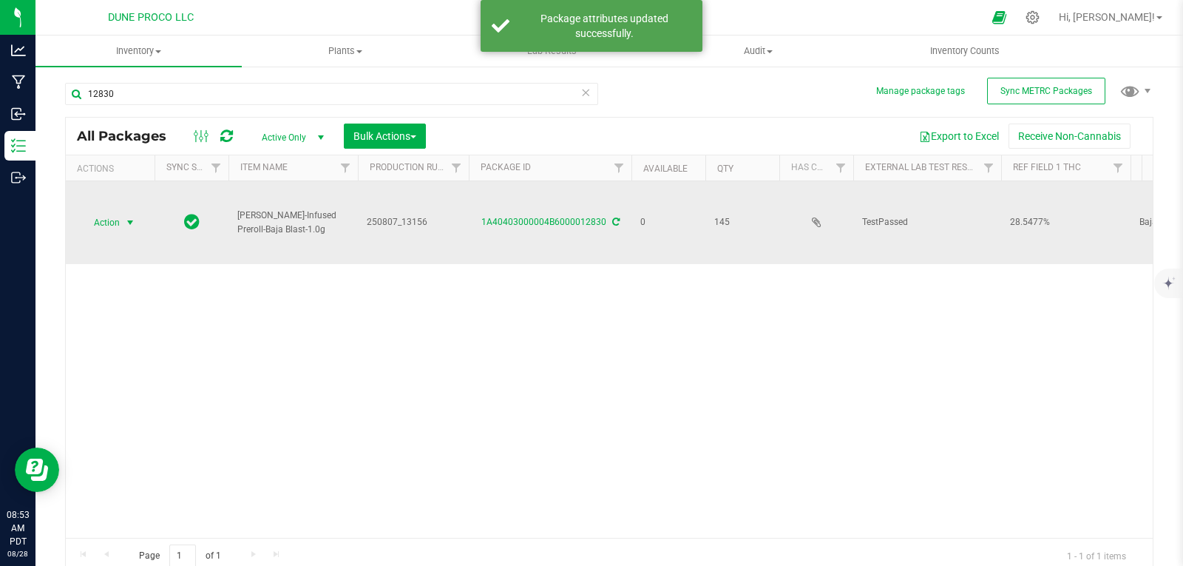
click at [130, 217] on span "select" at bounding box center [130, 223] width 12 height 12
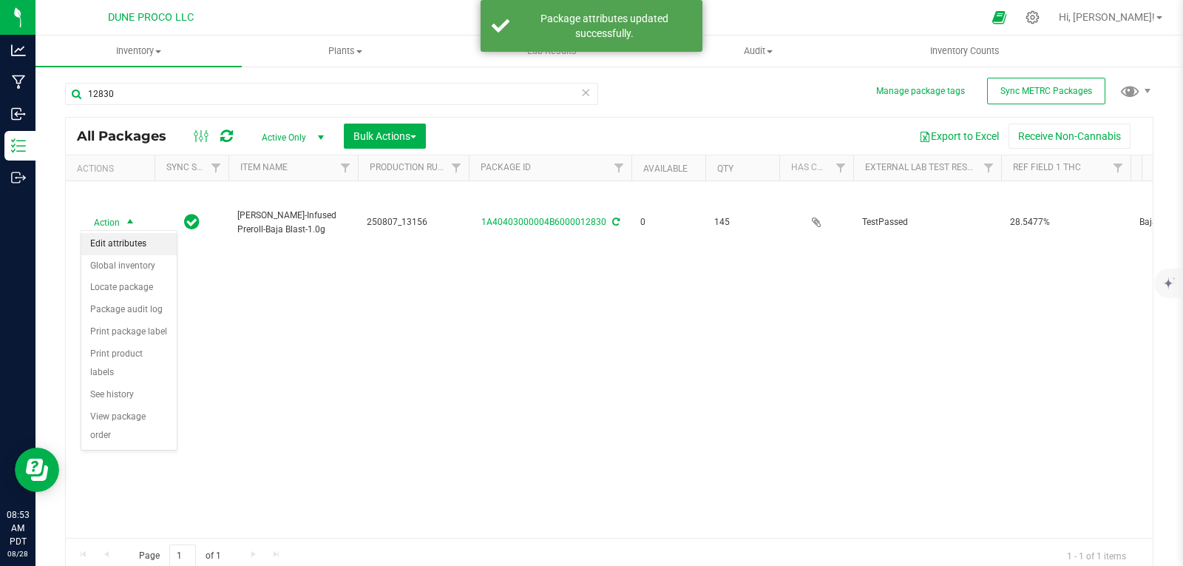
click at [134, 241] on li "Edit attributes" at bounding box center [128, 244] width 95 height 22
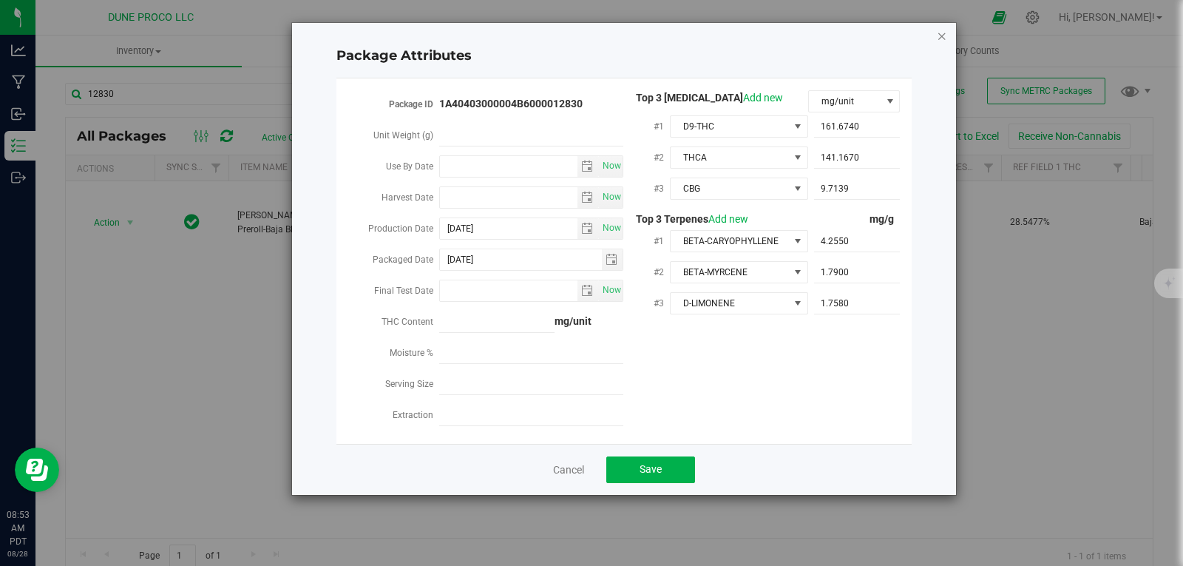
click at [941, 35] on icon "Close modal" at bounding box center [942, 36] width 10 height 18
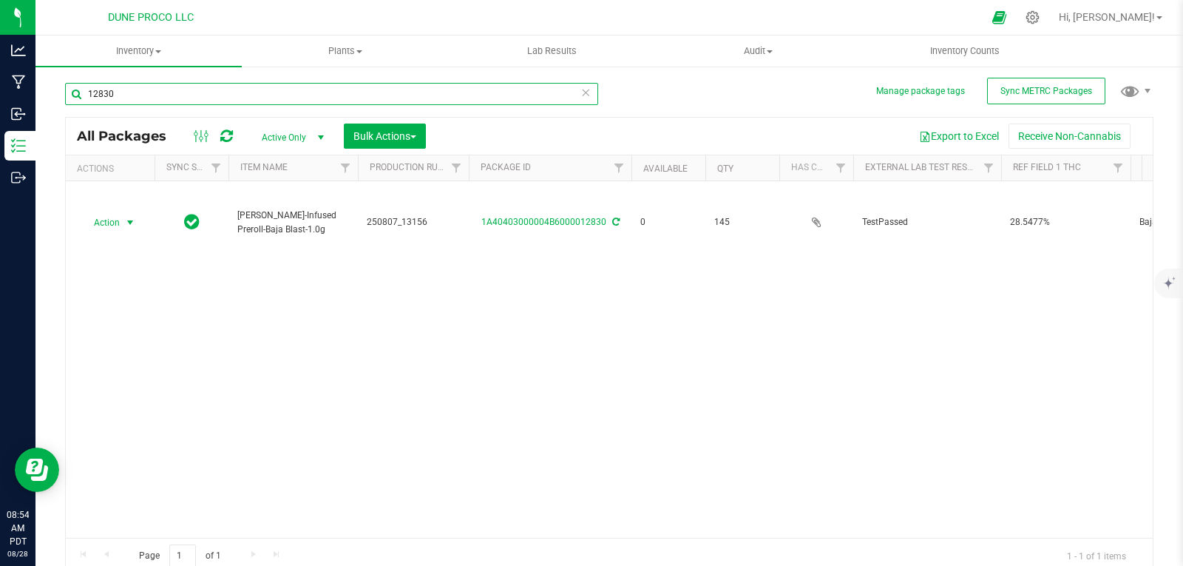
click at [164, 94] on input "12830" at bounding box center [331, 94] width 533 height 22
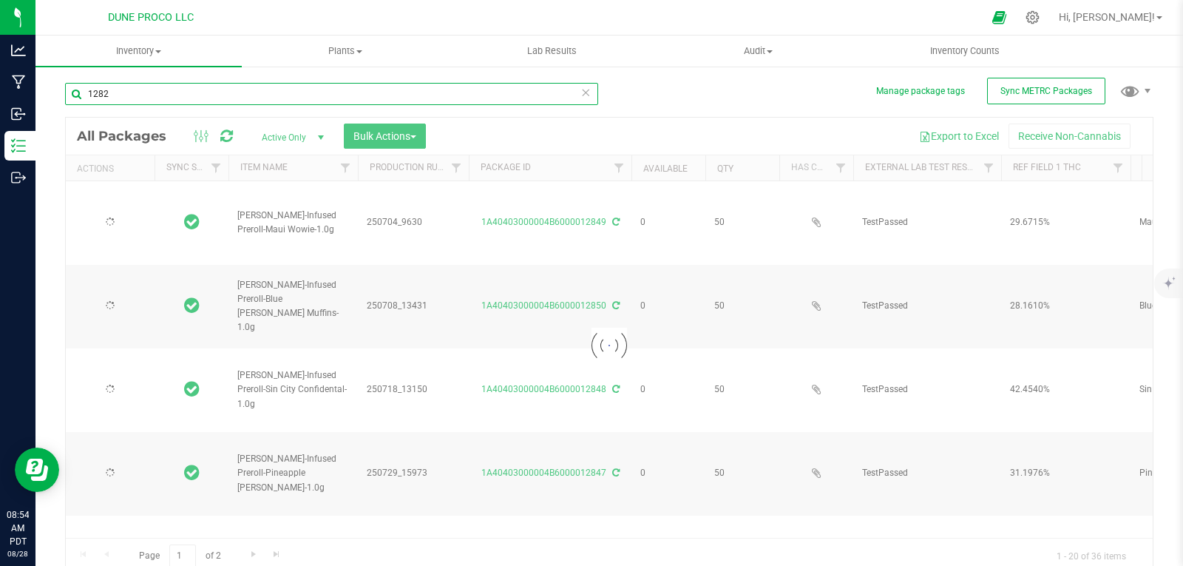
type input "12829"
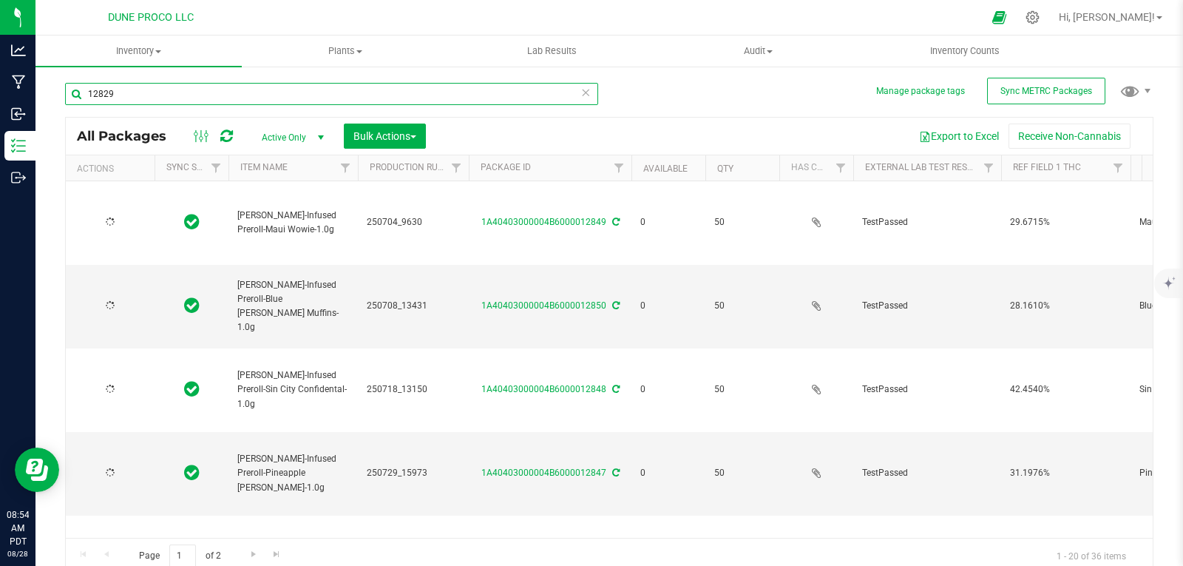
type input "[DATE]"
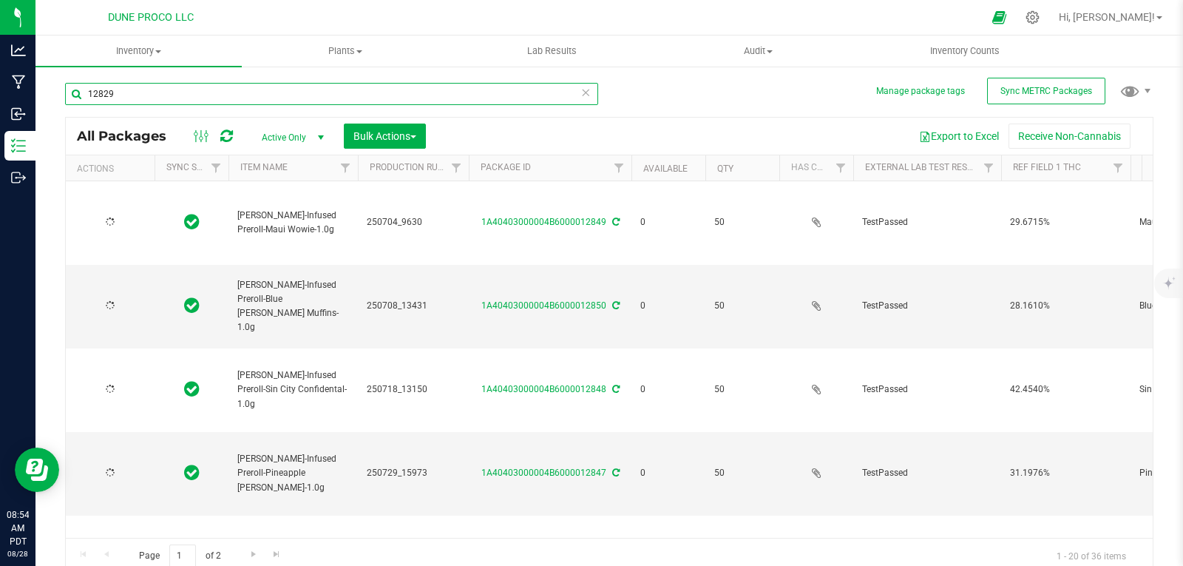
type input "[DATE]"
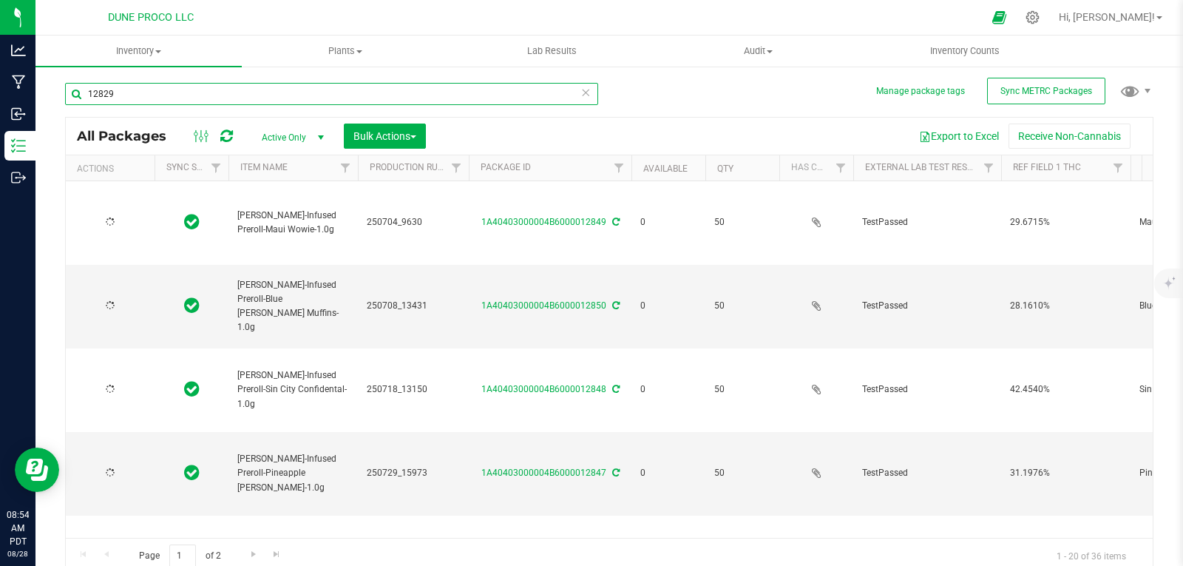
type input "[DATE]"
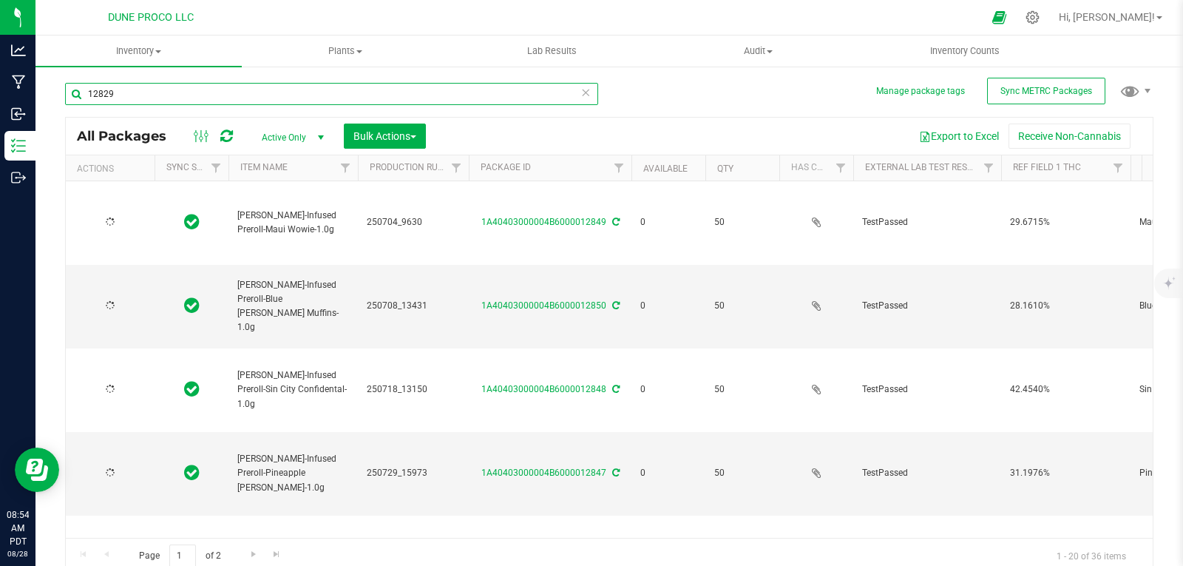
type input "[DATE]"
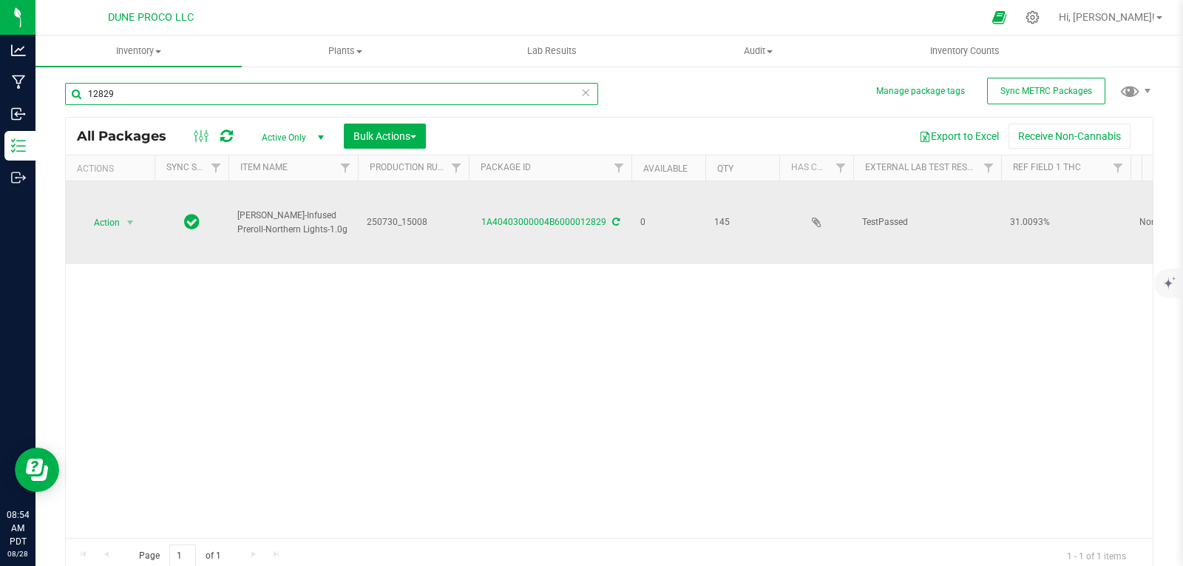
type input "12829"
click at [518, 215] on div "1A40403000004B6000012829" at bounding box center [550, 222] width 167 height 14
click at [520, 217] on link "1A40403000004B6000012829" at bounding box center [543, 222] width 125 height 10
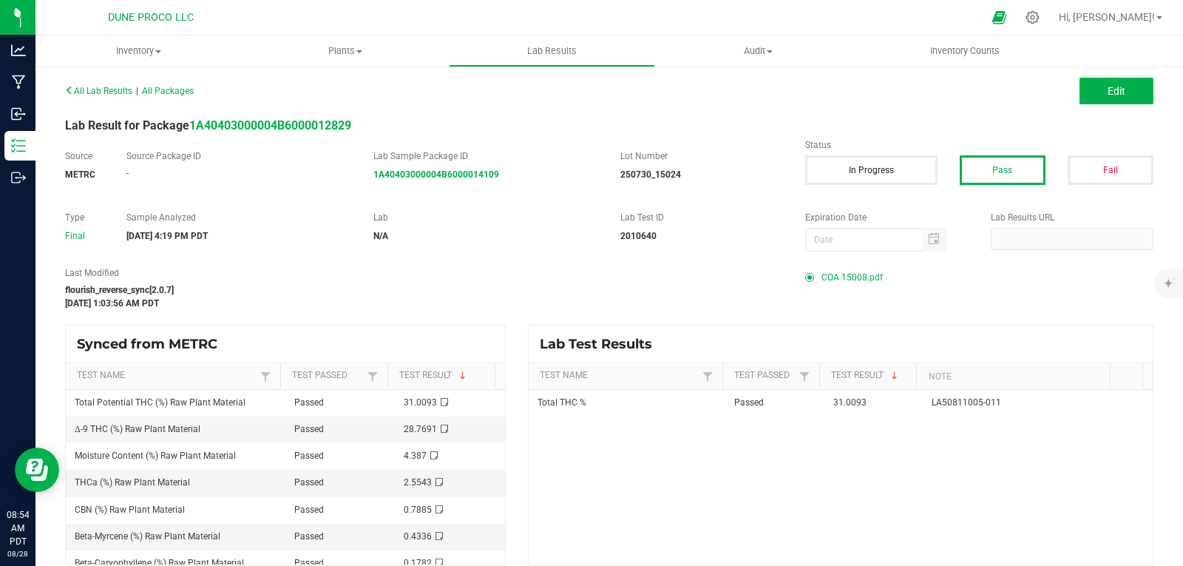
click at [833, 271] on span "COA 15008.pdf" at bounding box center [851, 277] width 61 height 22
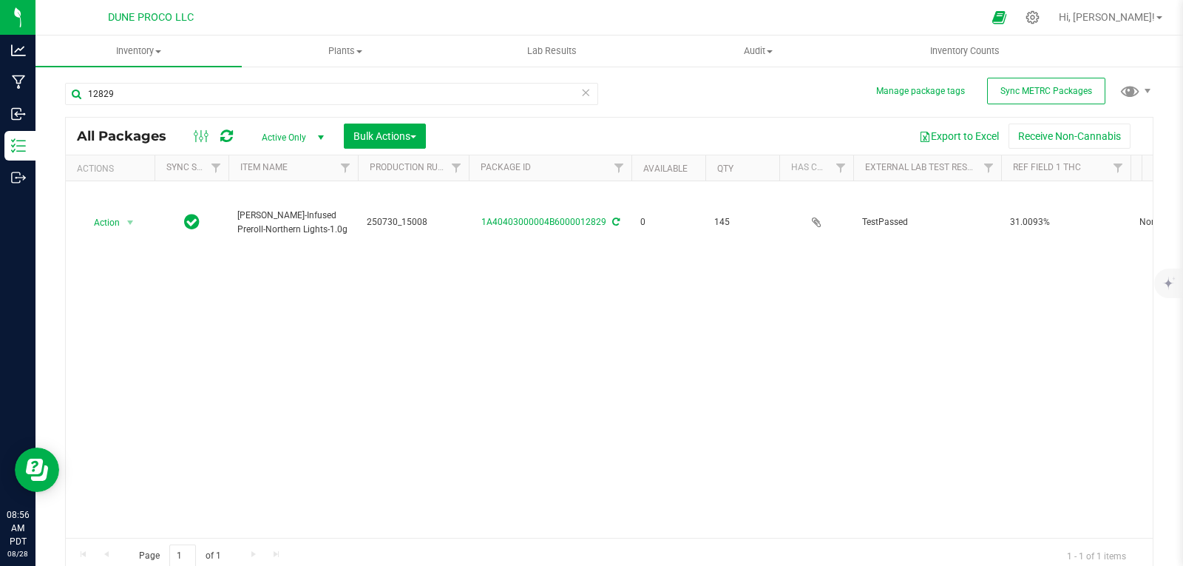
click at [580, 90] on icon at bounding box center [585, 92] width 10 height 18
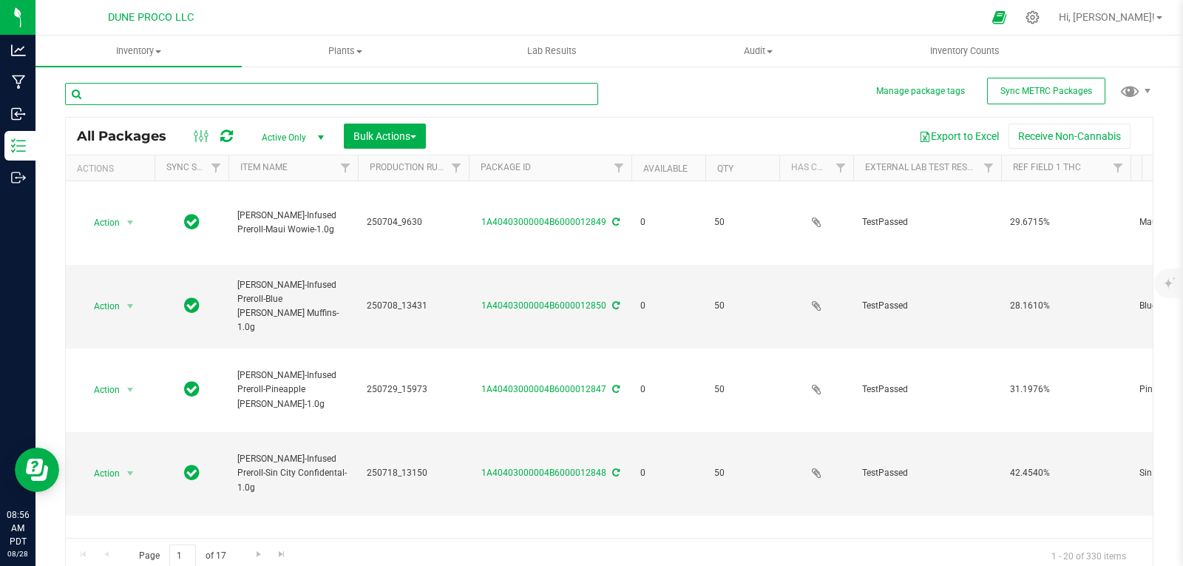
click at [580, 90] on input "text" at bounding box center [331, 94] width 533 height 22
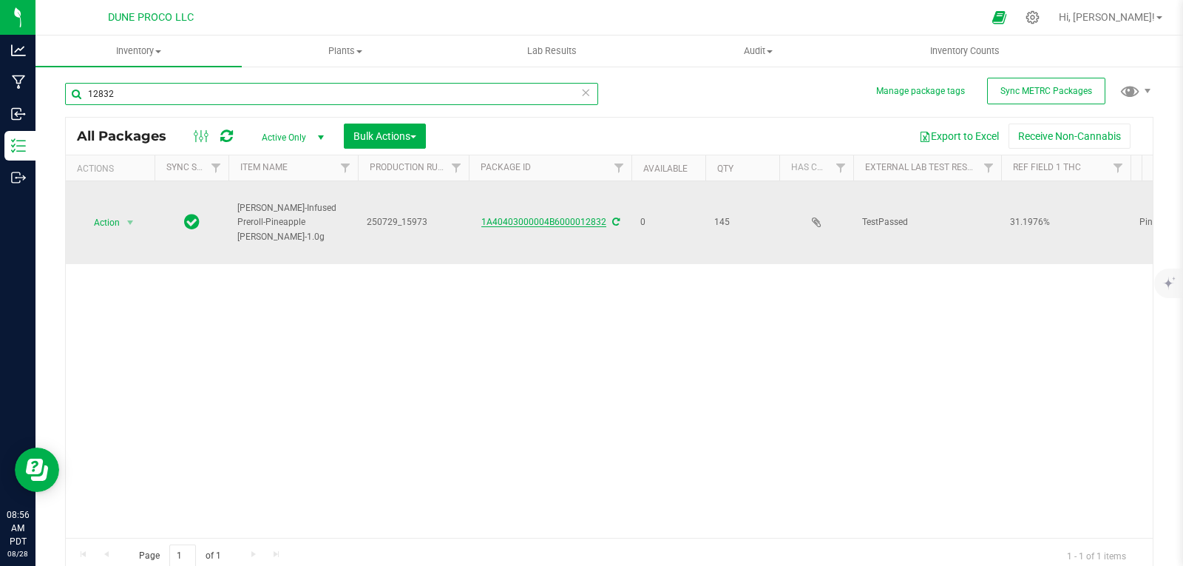
type input "12832"
click at [550, 219] on link "1A40403000004B6000012832" at bounding box center [543, 222] width 125 height 10
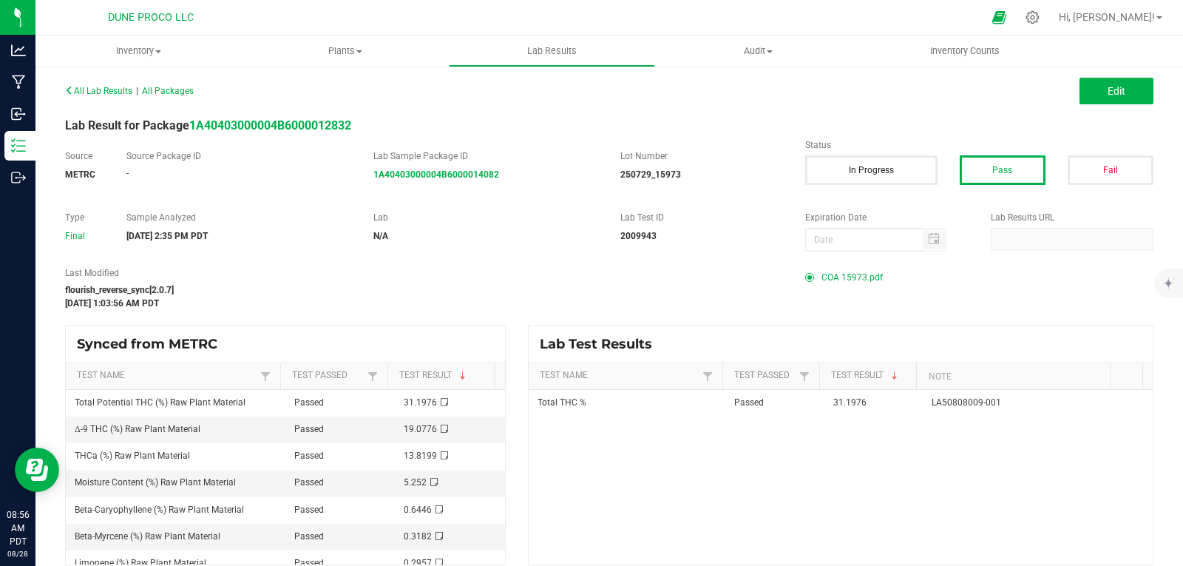
click at [850, 277] on span "COA 15973.pdf" at bounding box center [851, 277] width 61 height 22
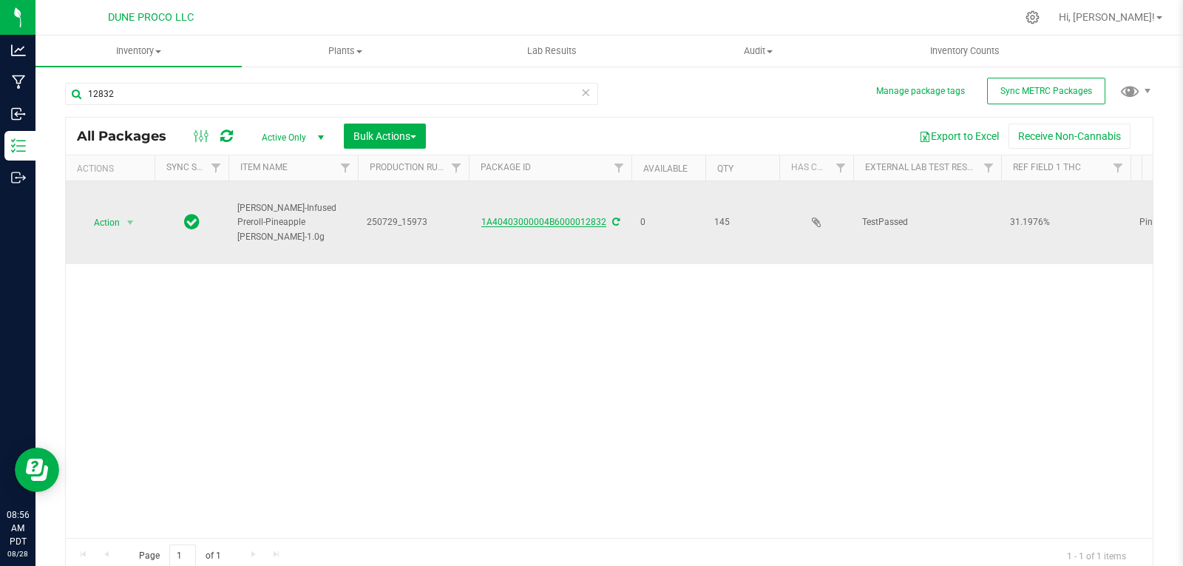
click at [540, 222] on link "1A40403000004B6000012832" at bounding box center [543, 222] width 125 height 10
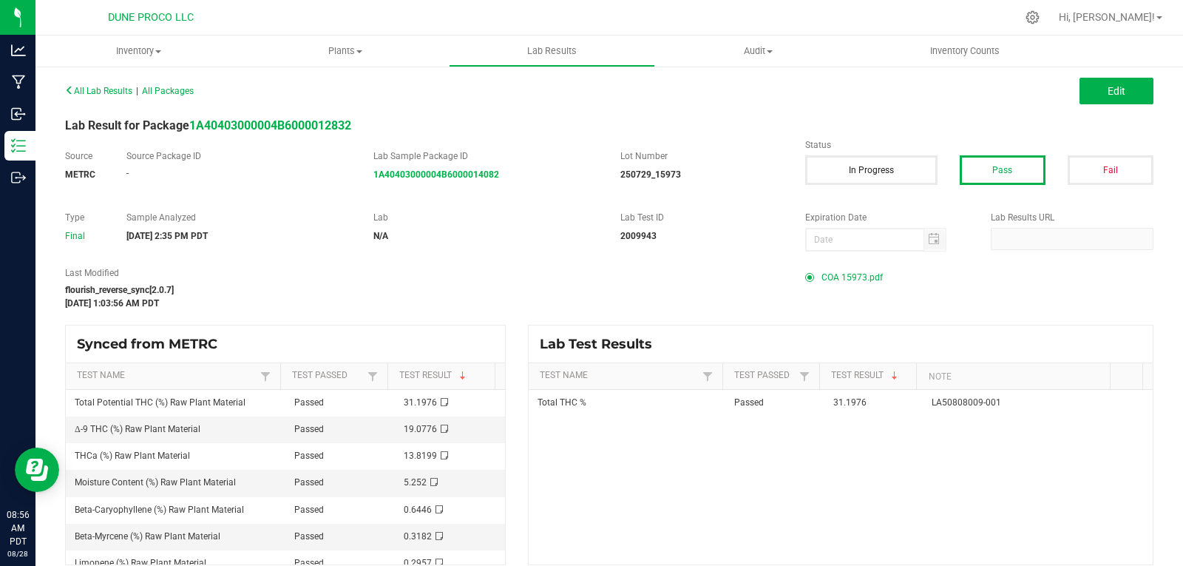
click at [868, 275] on span "COA 15973.pdf" at bounding box center [851, 277] width 61 height 22
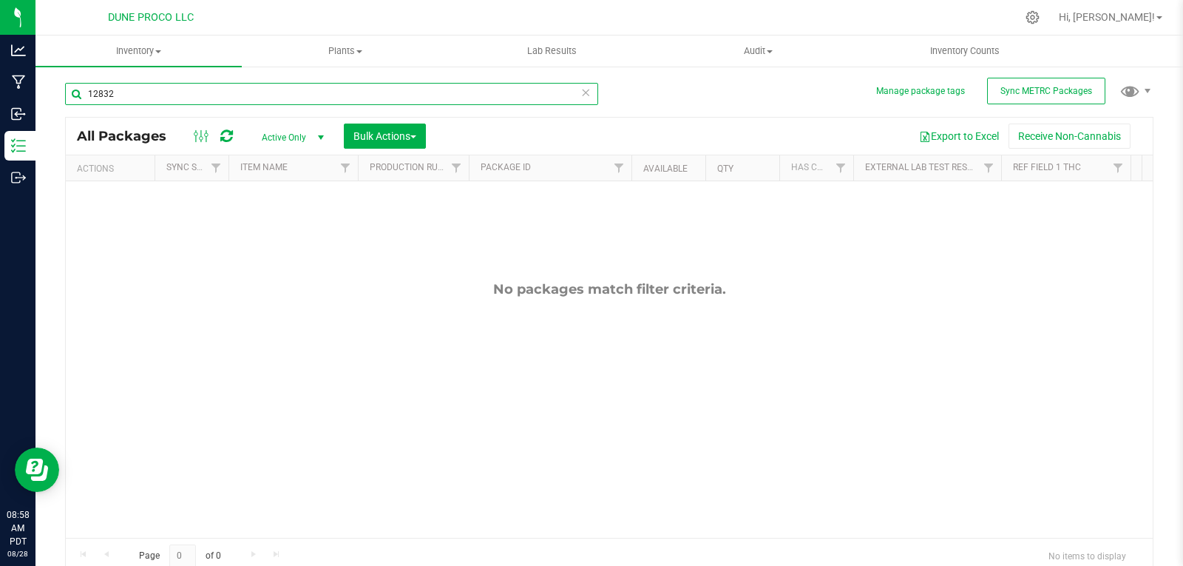
click at [277, 93] on input "12832" at bounding box center [331, 94] width 533 height 22
click at [272, 130] on span "Active Only" at bounding box center [289, 137] width 81 height 21
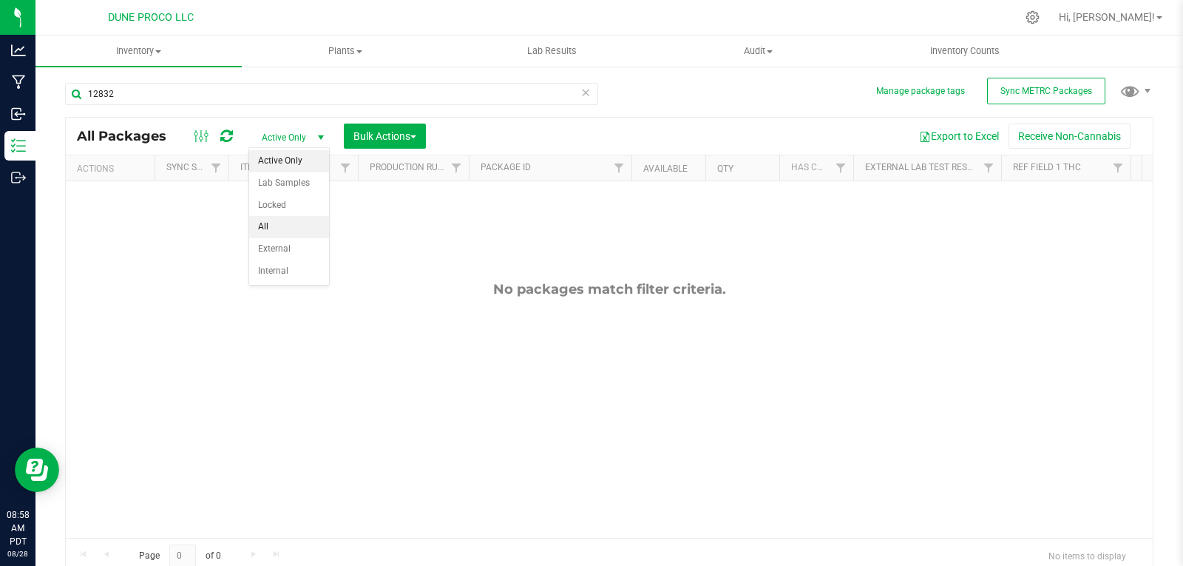
click at [291, 222] on li "All" at bounding box center [289, 227] width 80 height 22
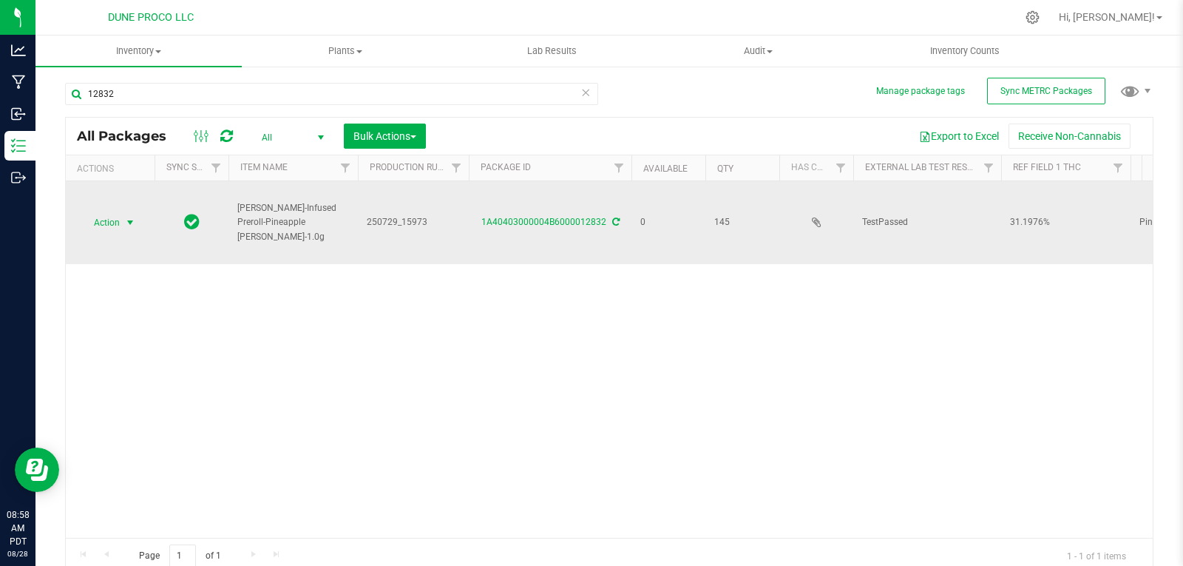
click at [126, 217] on span "select" at bounding box center [130, 223] width 12 height 12
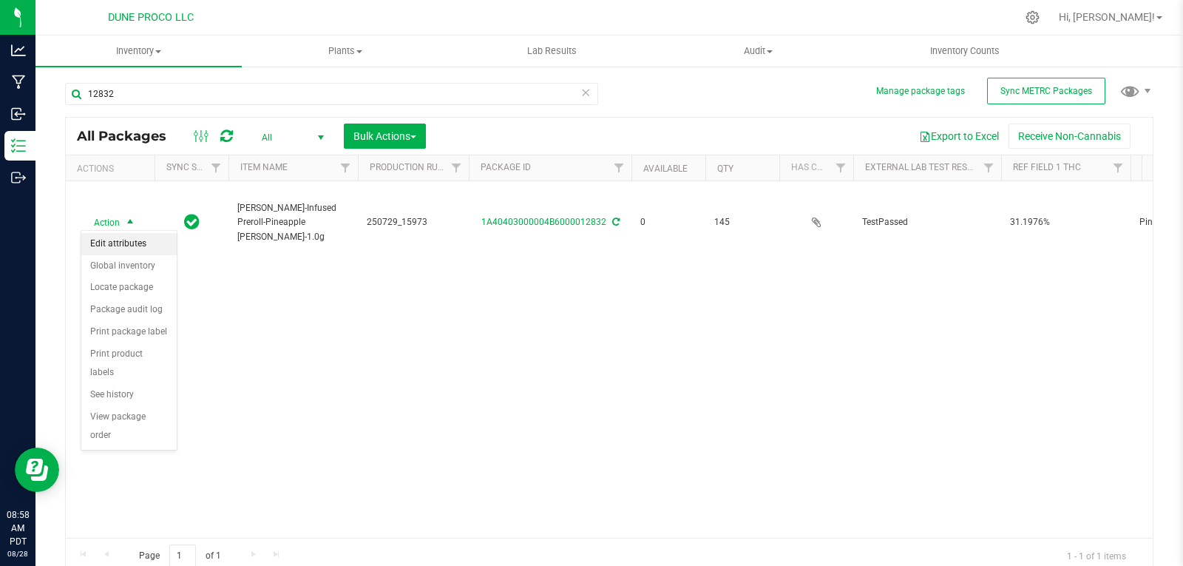
click at [126, 240] on li "Edit attributes" at bounding box center [128, 244] width 95 height 22
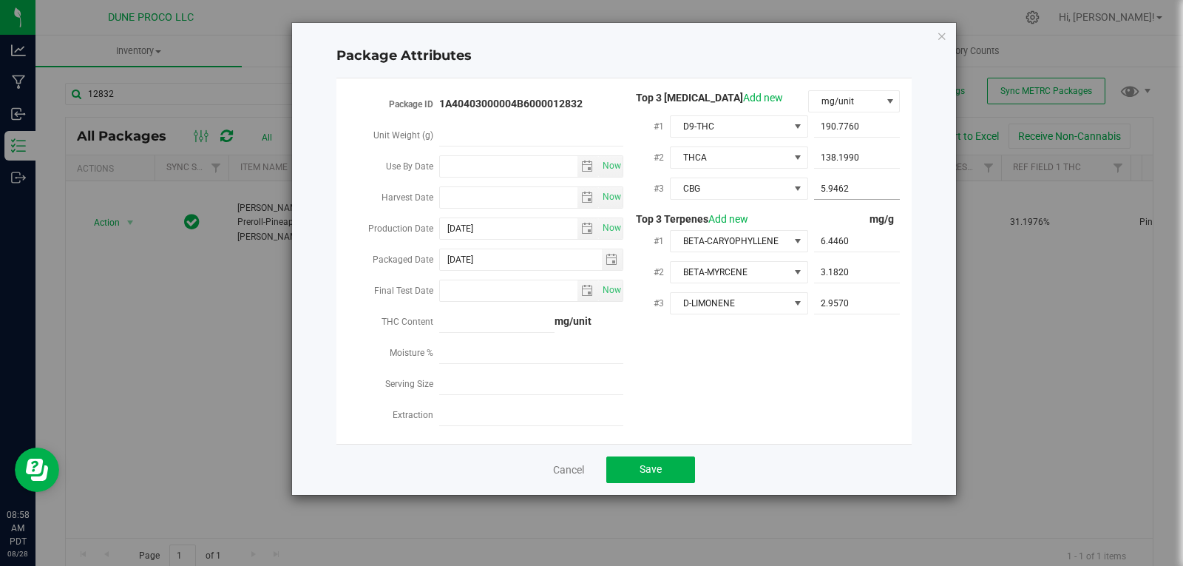
click at [875, 191] on span "5.9462 5.9462" at bounding box center [857, 188] width 87 height 21
click at [875, 191] on input "5.9462" at bounding box center [857, 188] width 87 height 21
paste input "5.94615"
type input "5.94615"
click at [627, 456] on button "Save" at bounding box center [650, 469] width 89 height 27
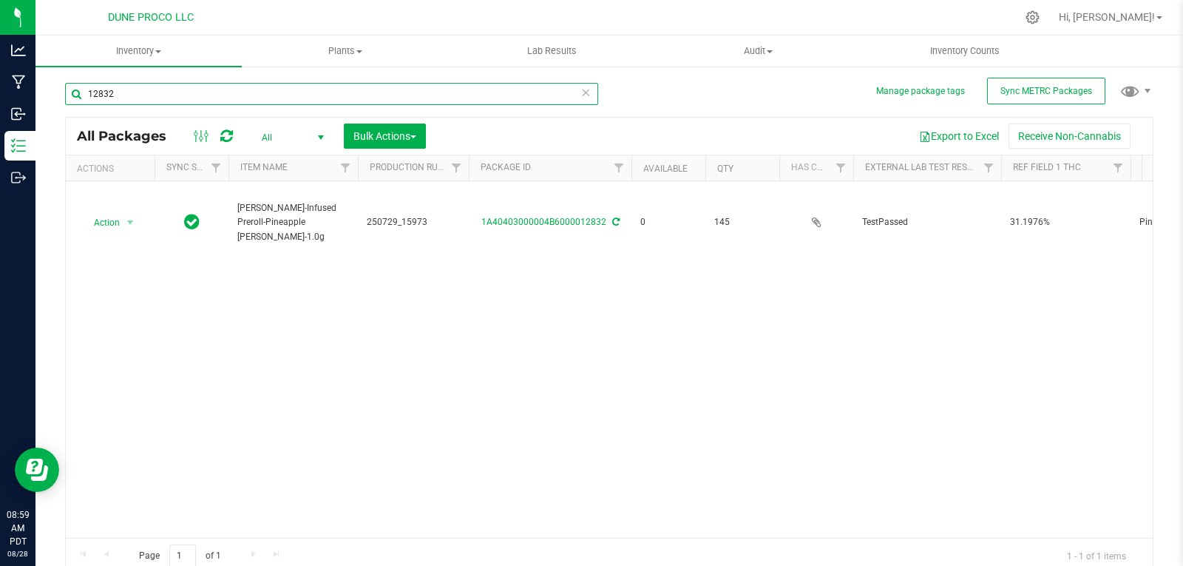
click at [261, 95] on input "12832" at bounding box center [331, 94] width 533 height 22
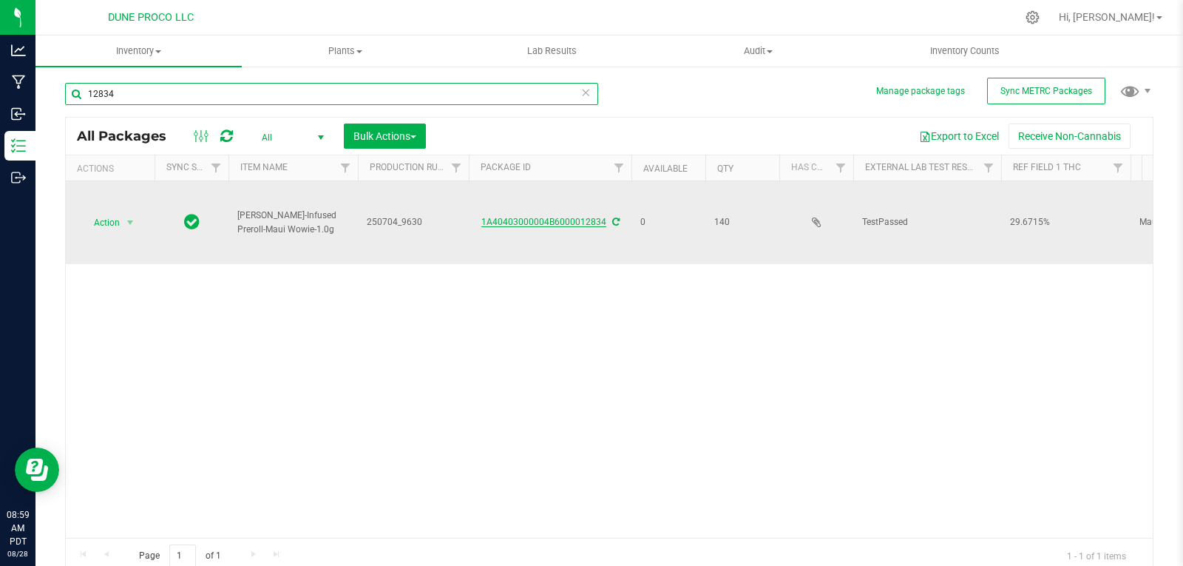
type input "12834"
click at [534, 223] on link "1A40403000004B6000012834" at bounding box center [543, 222] width 125 height 10
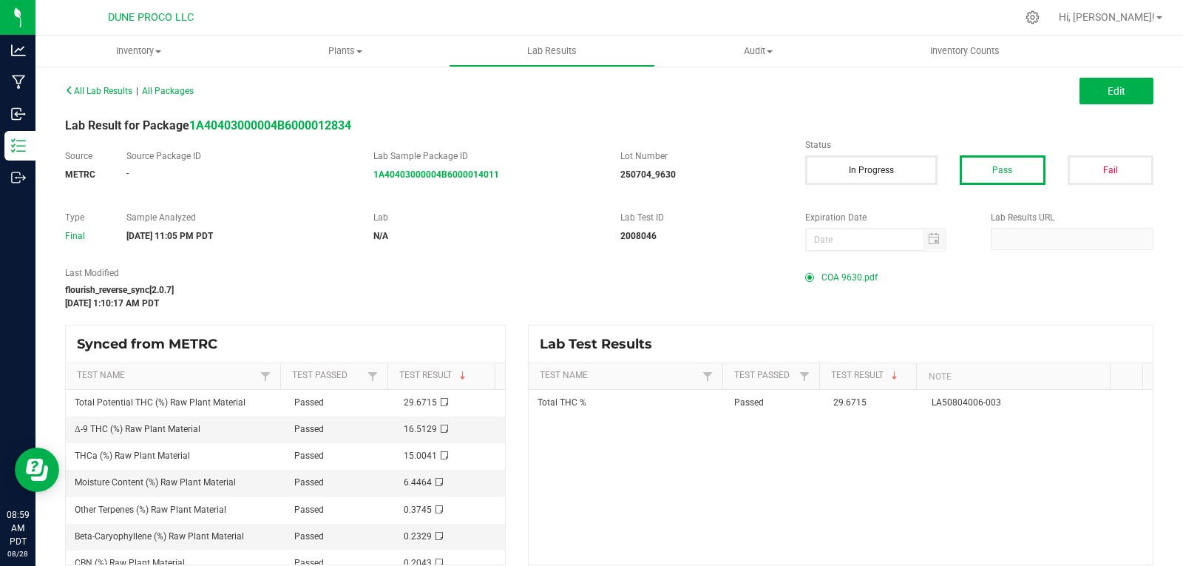
click at [844, 277] on span "COA 9630.pdf" at bounding box center [849, 277] width 56 height 22
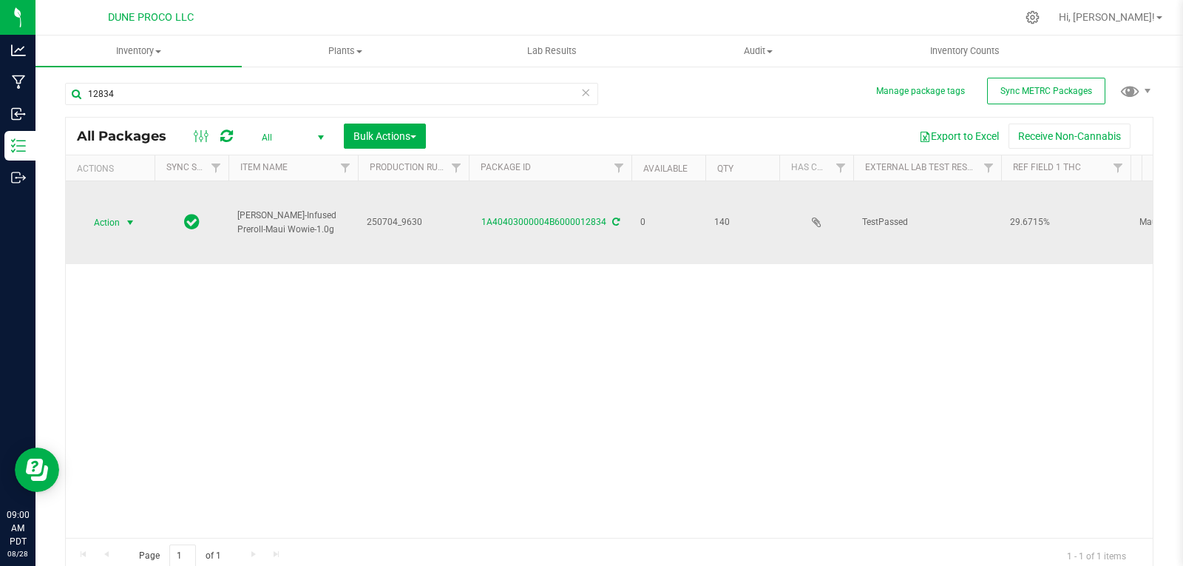
click at [113, 217] on span "Action" at bounding box center [101, 222] width 40 height 21
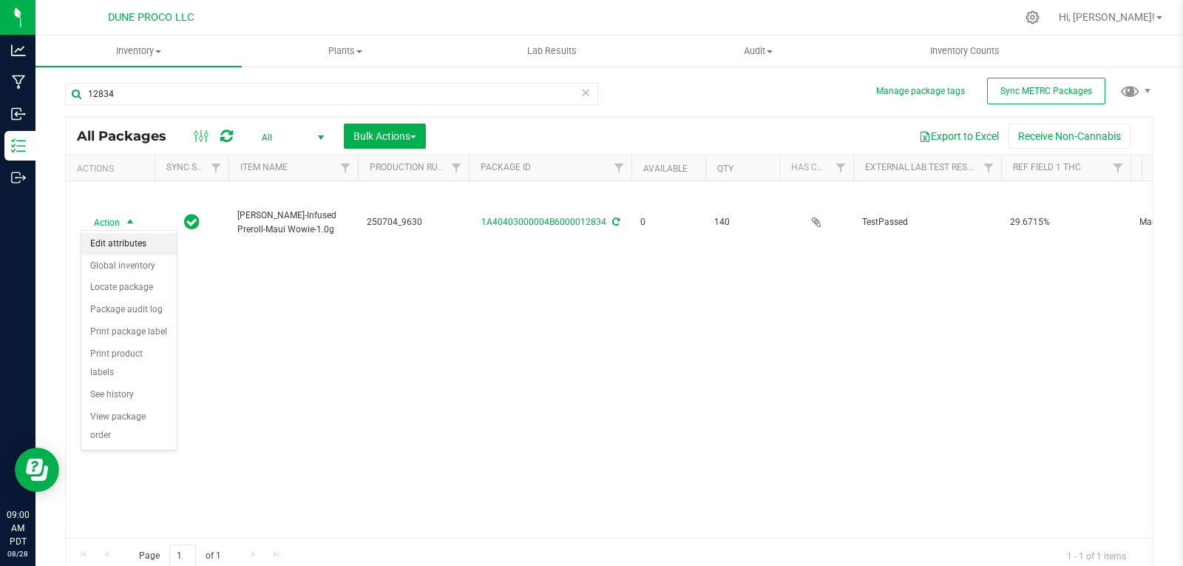
click at [124, 248] on li "Edit attributes" at bounding box center [128, 244] width 95 height 22
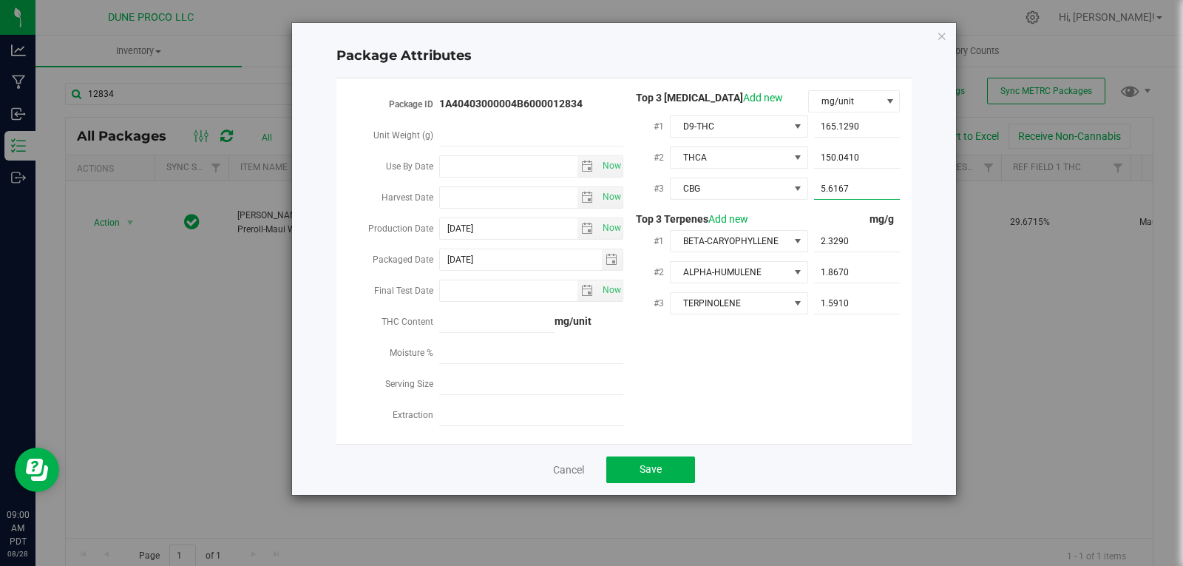
click at [853, 183] on span "5.6167 5.6167" at bounding box center [857, 188] width 87 height 21
click at [853, 183] on input "5.6167" at bounding box center [857, 188] width 87 height 21
paste input "5.61669"
type input "5.61669"
click at [640, 456] on button "Save" at bounding box center [650, 469] width 89 height 27
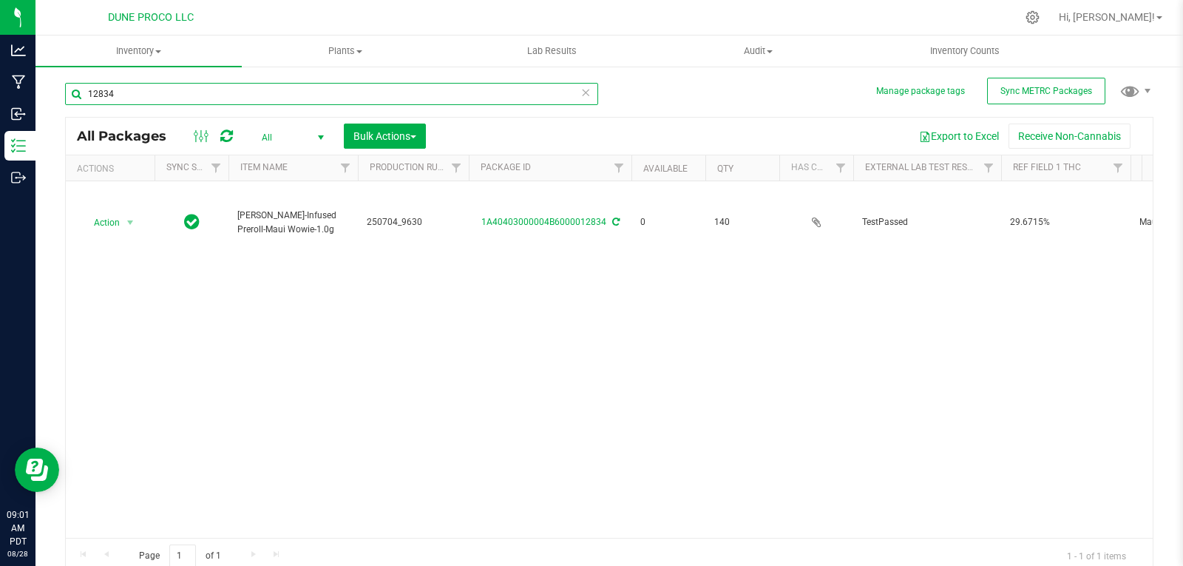
click at [163, 90] on input "12834" at bounding box center [331, 94] width 533 height 22
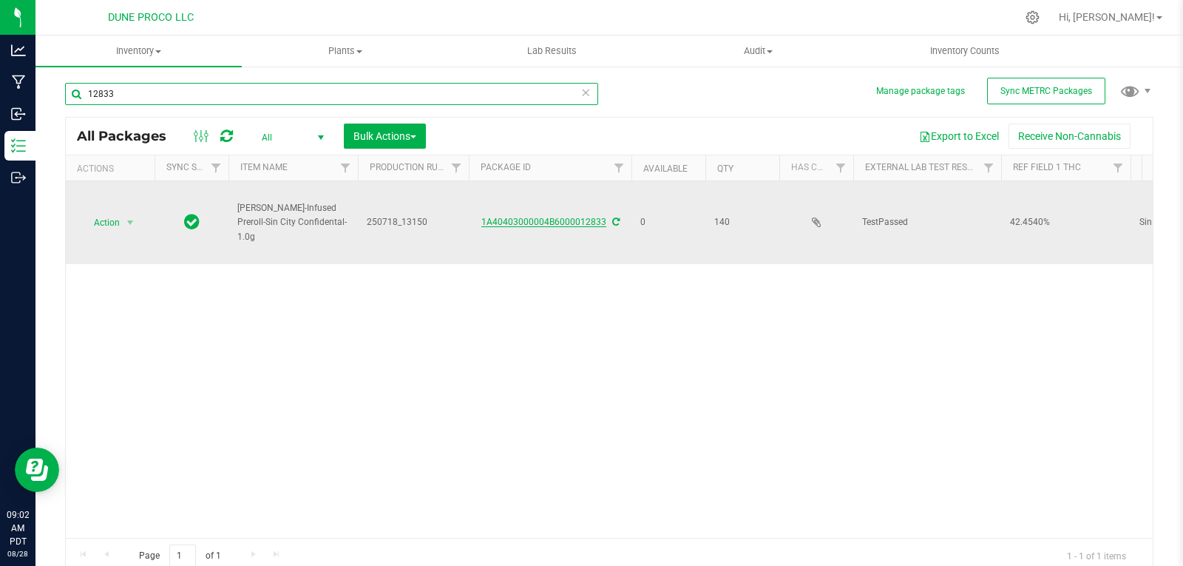
type input "12833"
click at [518, 220] on link "1A40403000004B6000012833" at bounding box center [543, 222] width 125 height 10
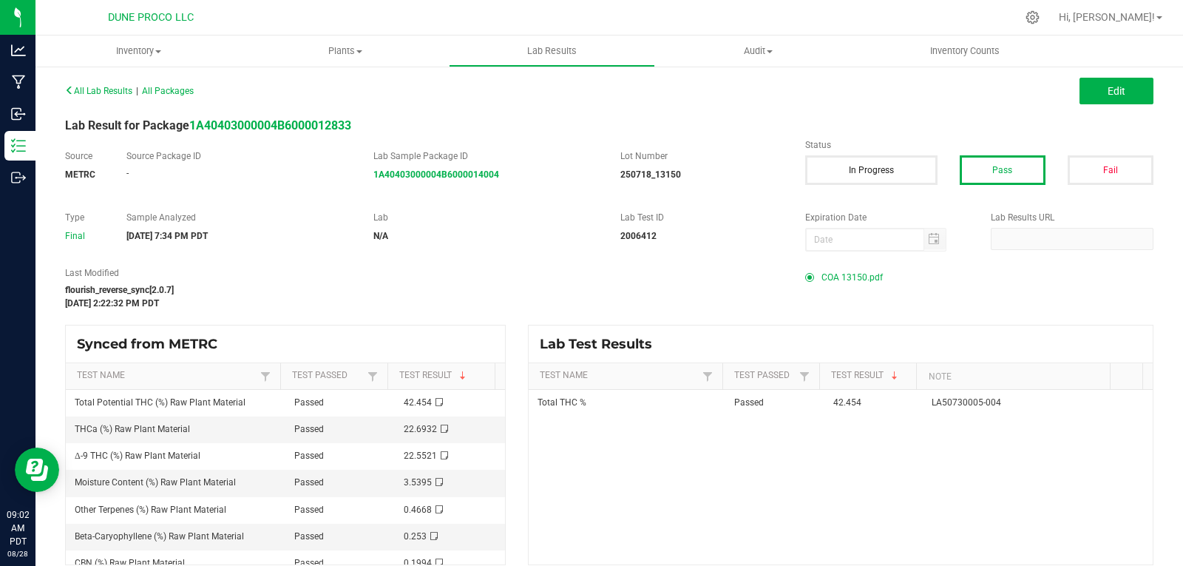
click at [848, 281] on span "COA 13150.pdf" at bounding box center [851, 277] width 61 height 22
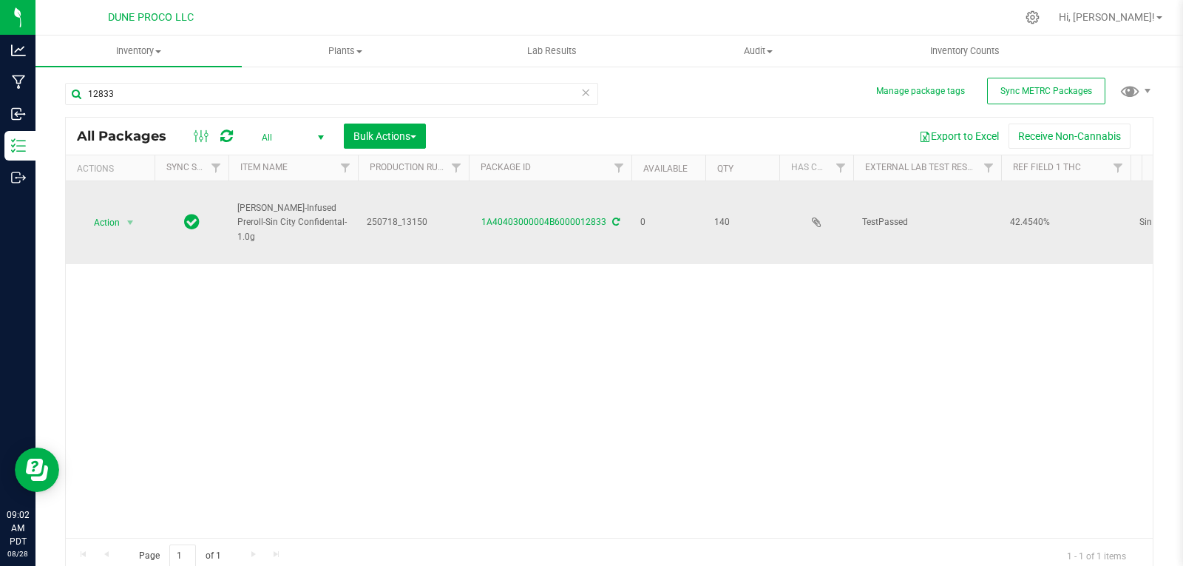
click at [396, 223] on span "250718_13150" at bounding box center [413, 222] width 93 height 14
click at [399, 223] on input "250718_13150" at bounding box center [410, 222] width 106 height 23
type input "250718-13150"
click at [122, 212] on span "select" at bounding box center [130, 222] width 18 height 21
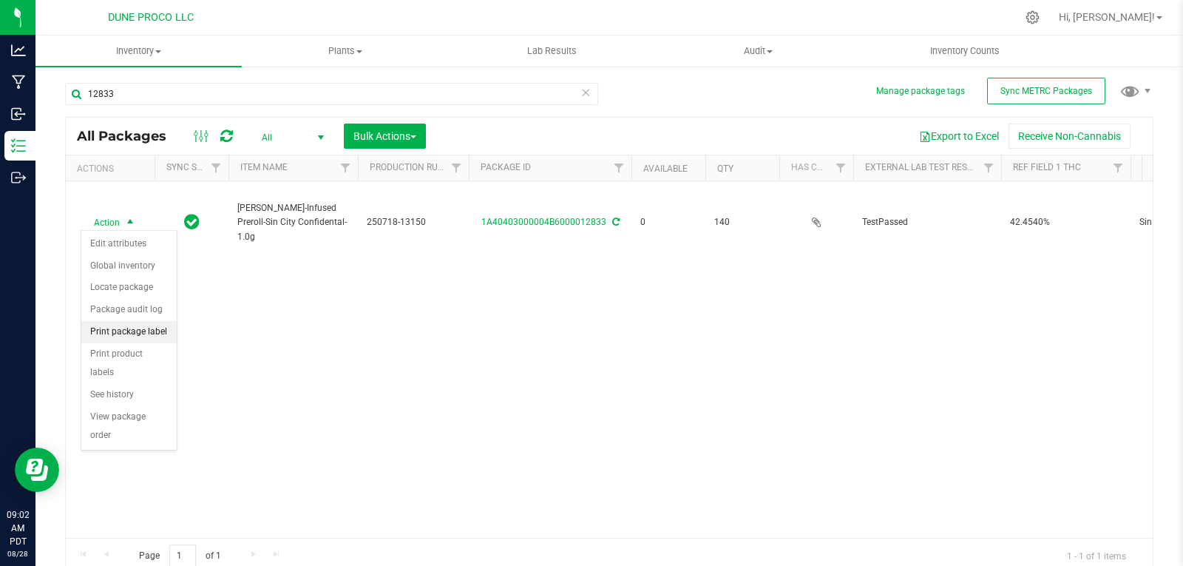
click at [153, 328] on li "Print package label" at bounding box center [128, 332] width 95 height 22
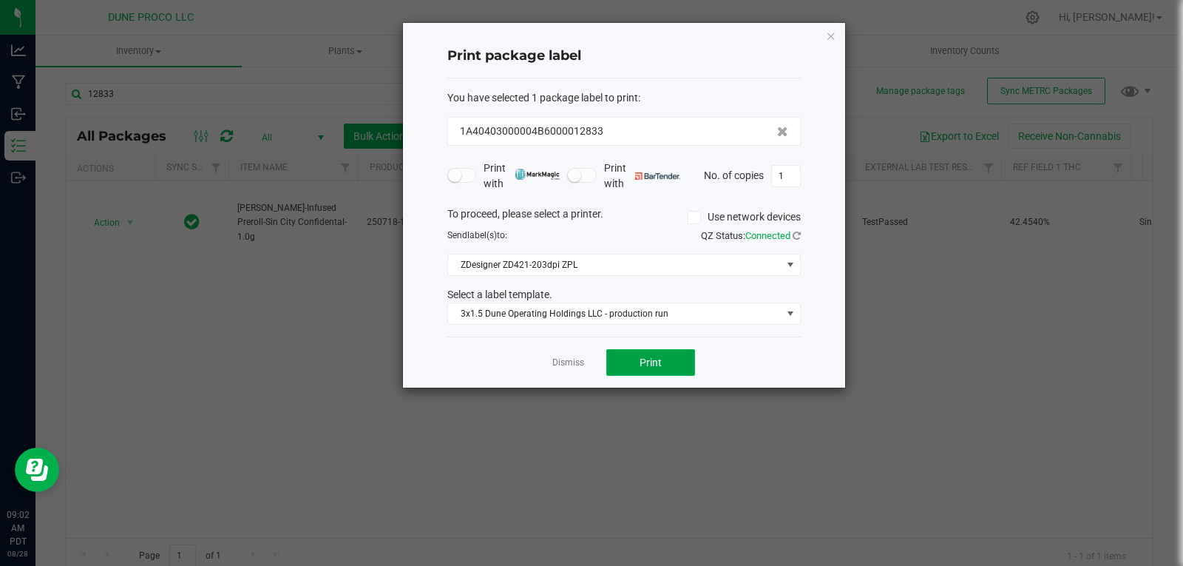
click at [665, 361] on button "Print" at bounding box center [650, 362] width 89 height 27
click at [830, 41] on icon "button" at bounding box center [831, 36] width 10 height 18
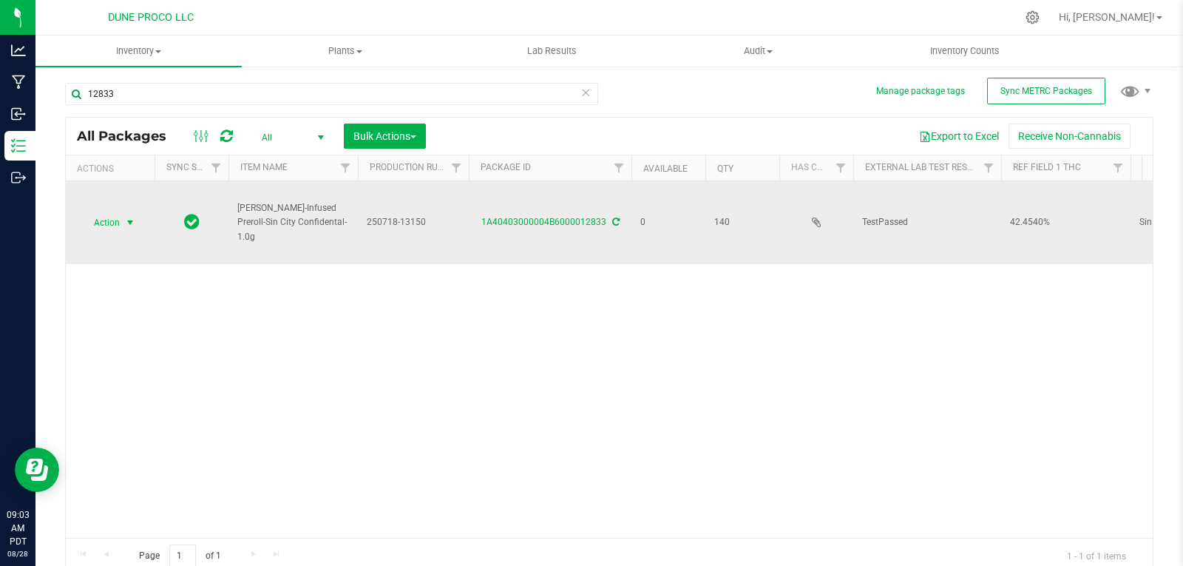
click at [121, 212] on span "select" at bounding box center [130, 222] width 18 height 21
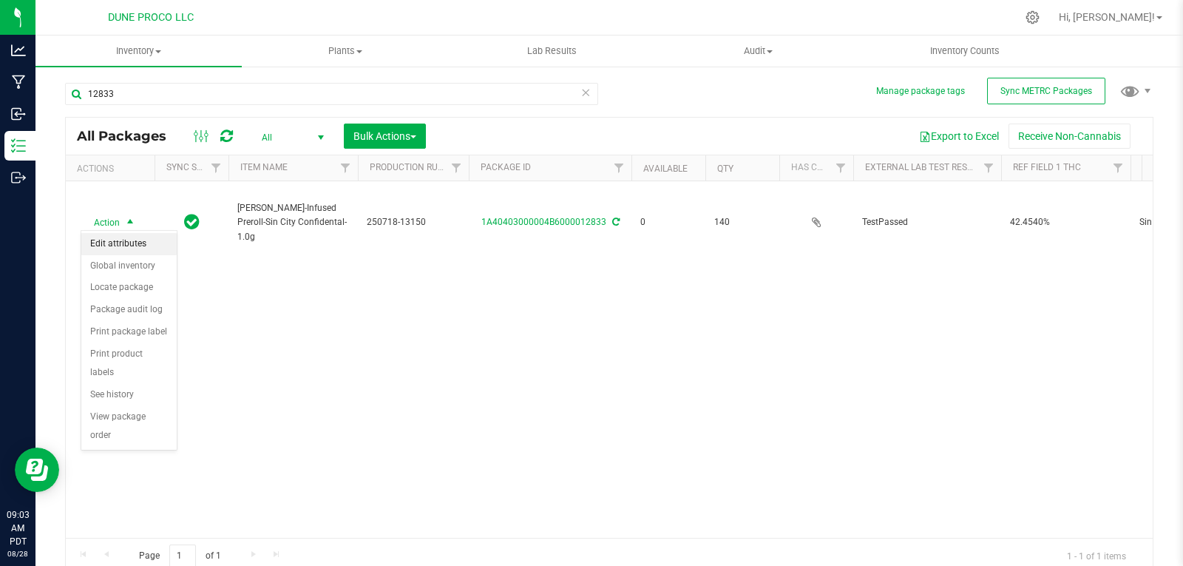
click at [122, 244] on li "Edit attributes" at bounding box center [128, 244] width 95 height 22
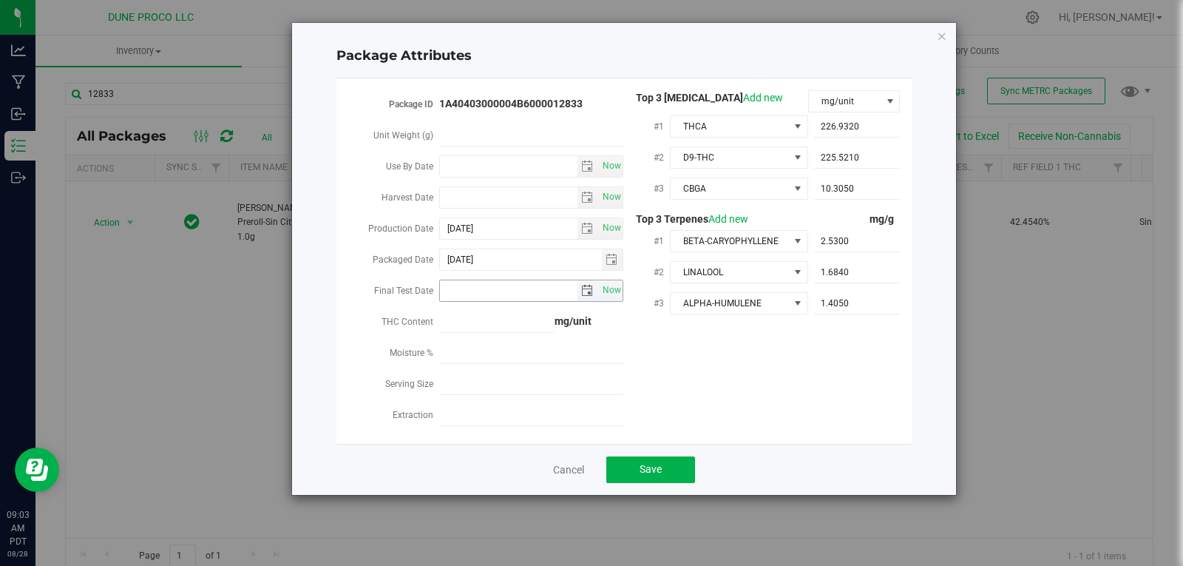
click at [586, 286] on span "select" at bounding box center [587, 291] width 12 height 12
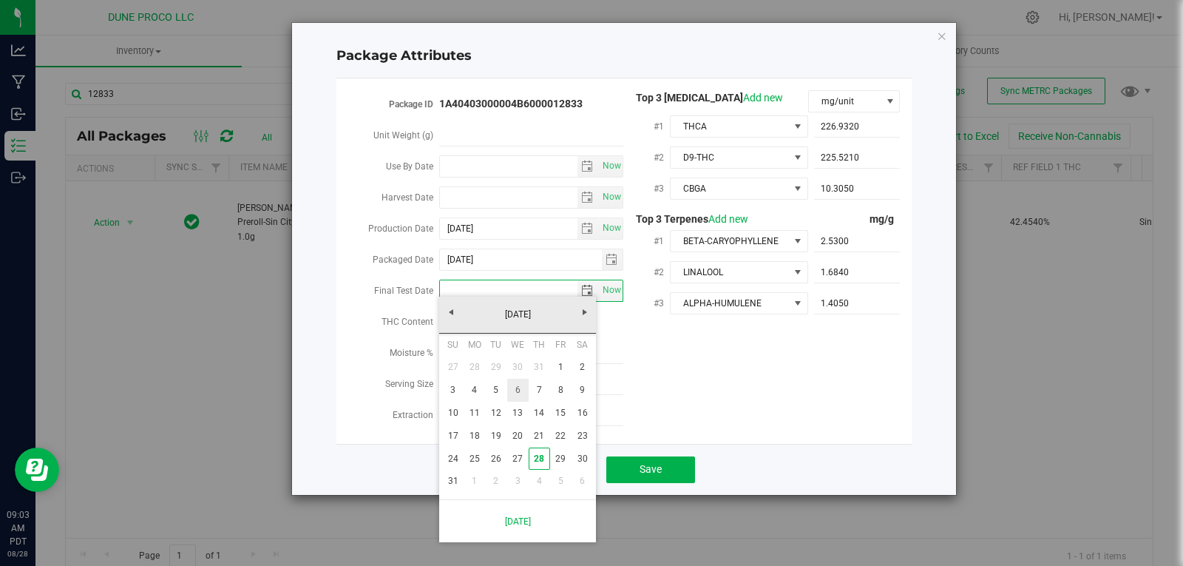
click at [518, 390] on link "6" at bounding box center [517, 390] width 21 height 23
type input "[DATE]"
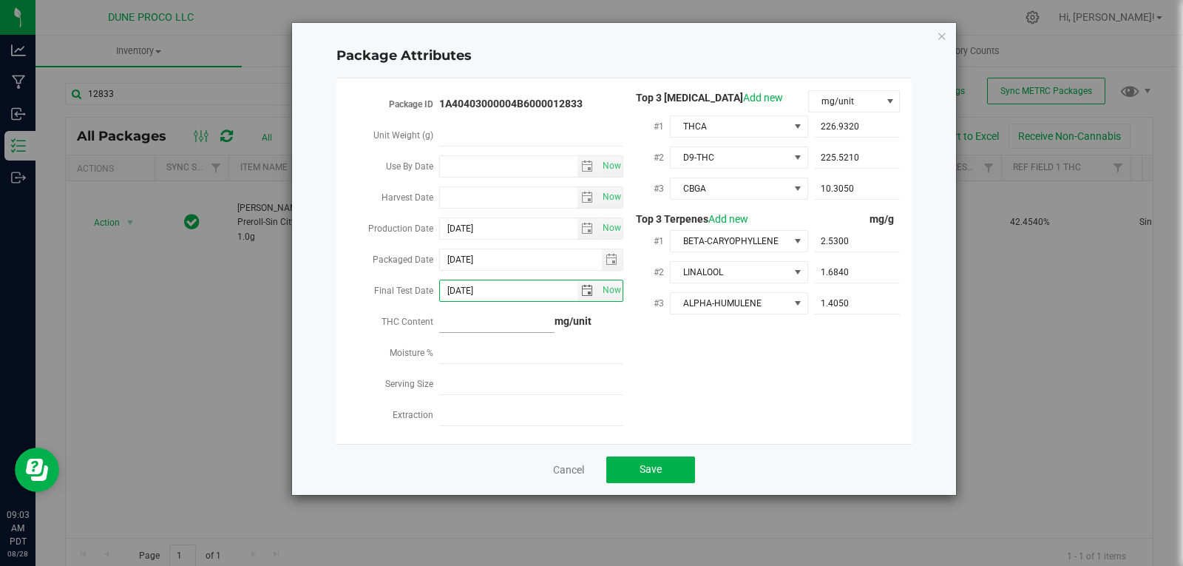
click at [530, 325] on span at bounding box center [496, 321] width 115 height 21
type input "424.54"
type input "424.5400"
click at [655, 463] on span "Save" at bounding box center [651, 469] width 22 height 12
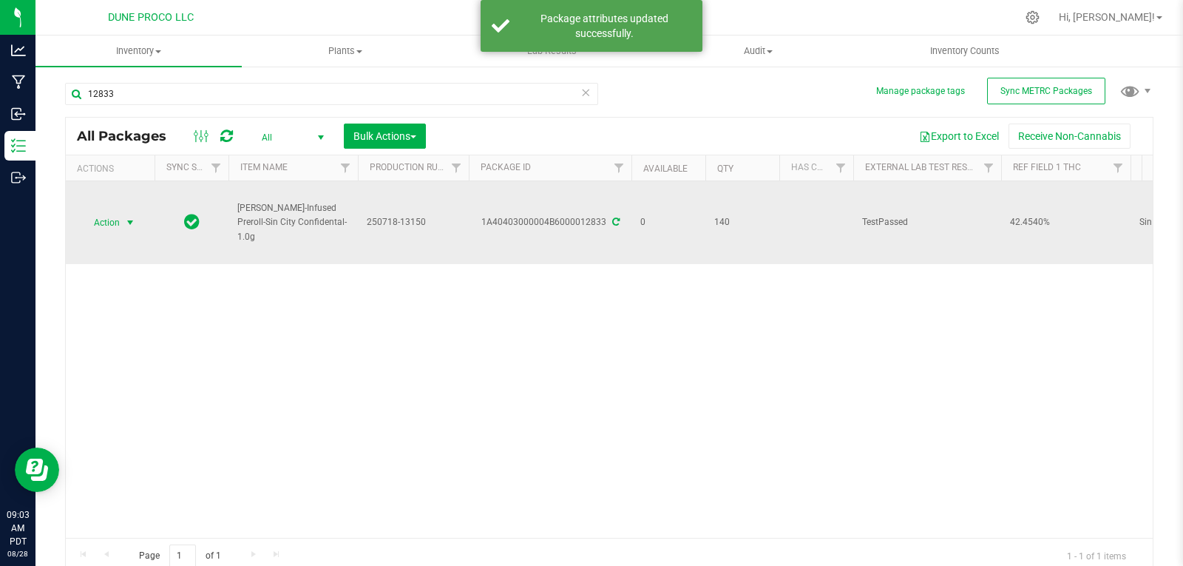
click at [126, 217] on span "select" at bounding box center [130, 223] width 12 height 12
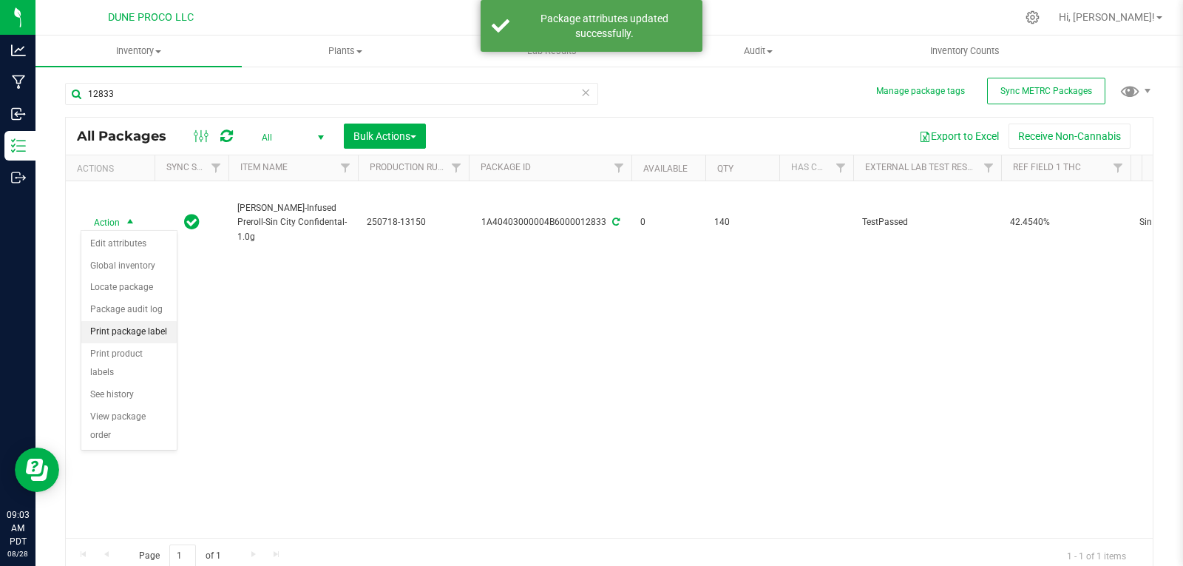
click at [127, 337] on li "Print package label" at bounding box center [128, 332] width 95 height 22
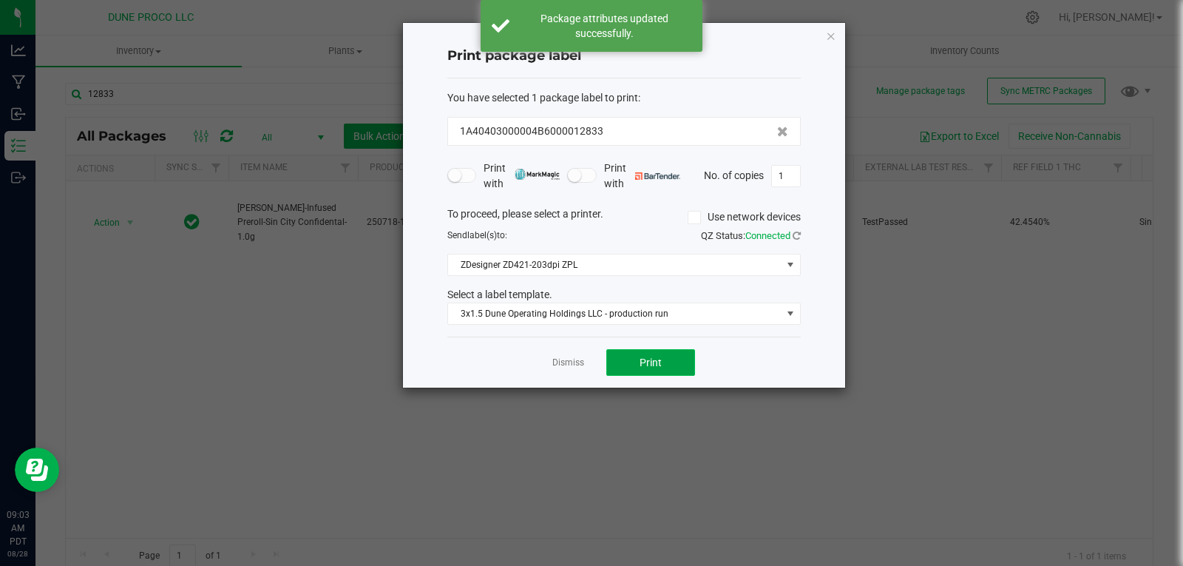
click at [647, 361] on span "Print" at bounding box center [651, 362] width 22 height 12
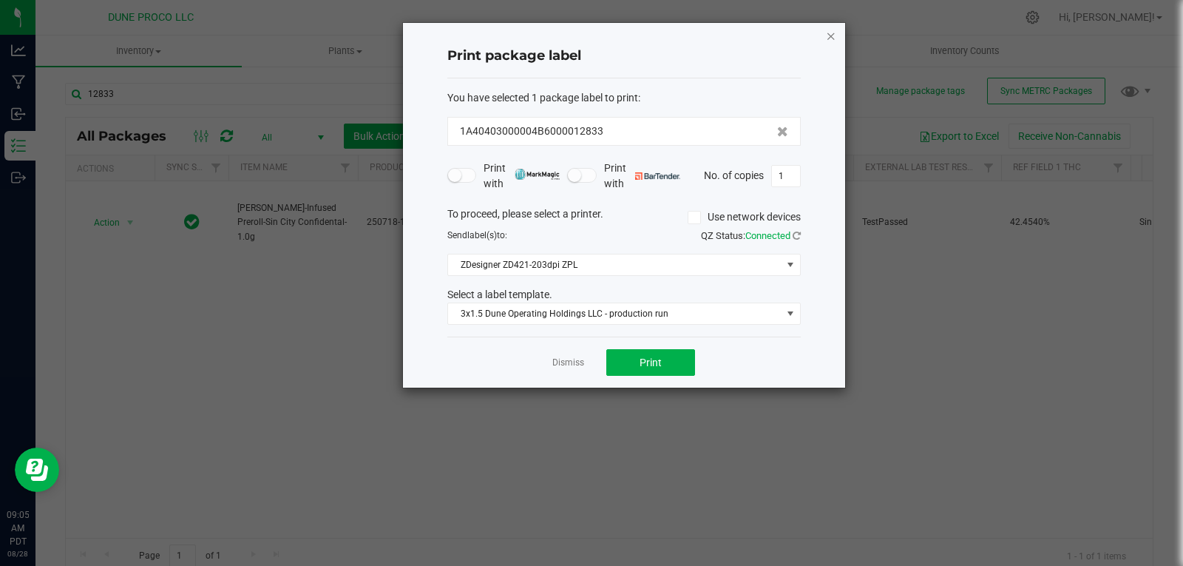
click at [831, 41] on icon "button" at bounding box center [831, 36] width 10 height 18
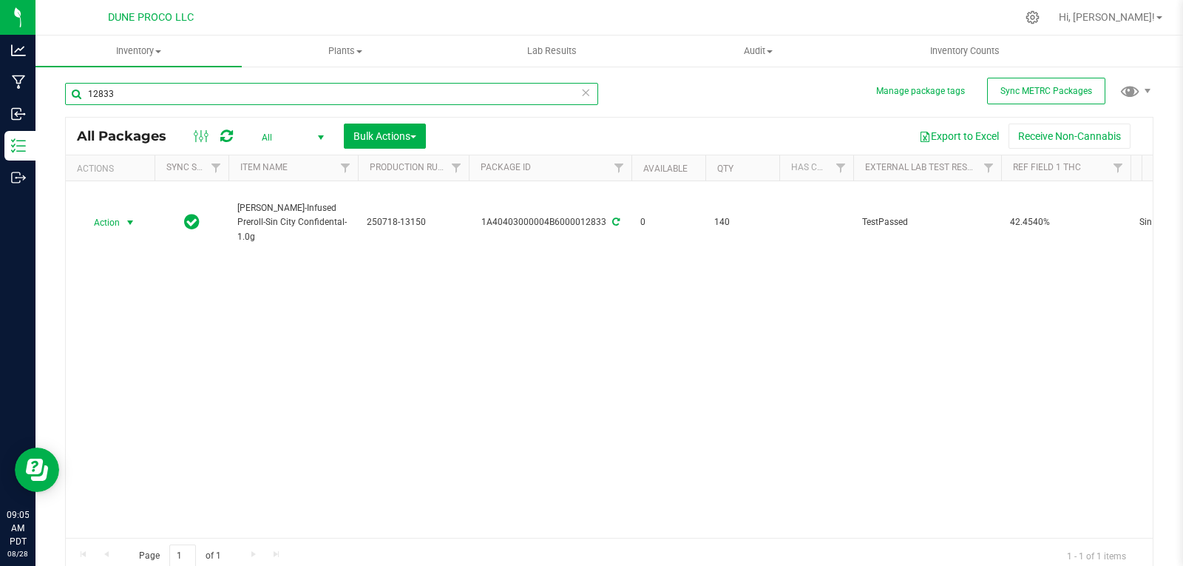
click at [524, 102] on input "12833" at bounding box center [331, 94] width 533 height 22
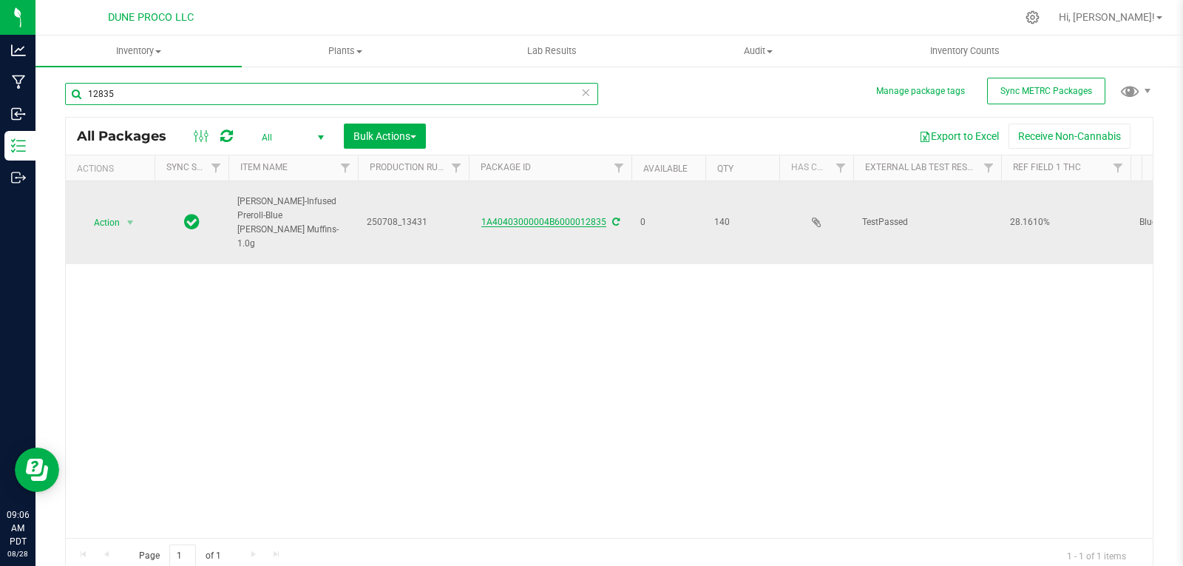
type input "12835"
click at [548, 217] on link "1A40403000004B6000012835" at bounding box center [543, 222] width 125 height 10
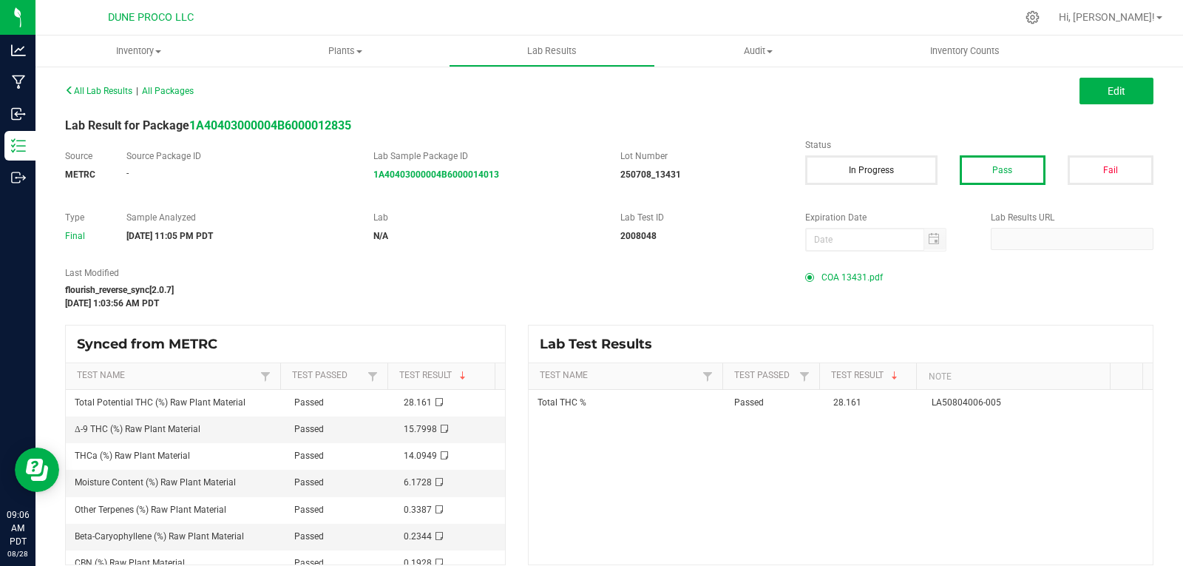
click at [867, 274] on span "COA 13431.pdf" at bounding box center [851, 277] width 61 height 22
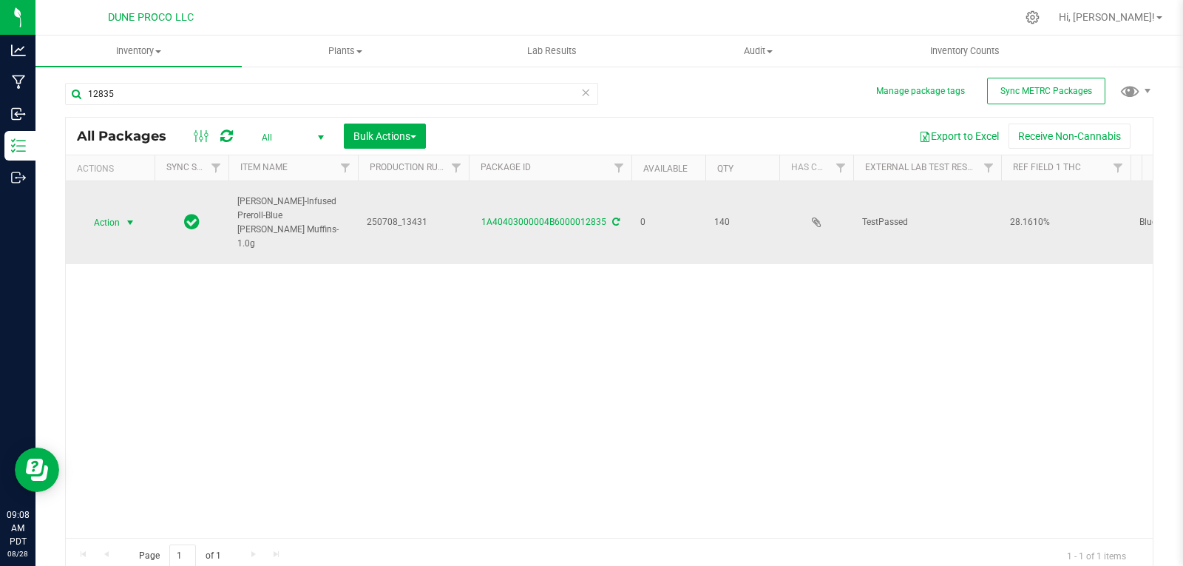
click at [128, 217] on span "select" at bounding box center [130, 223] width 12 height 12
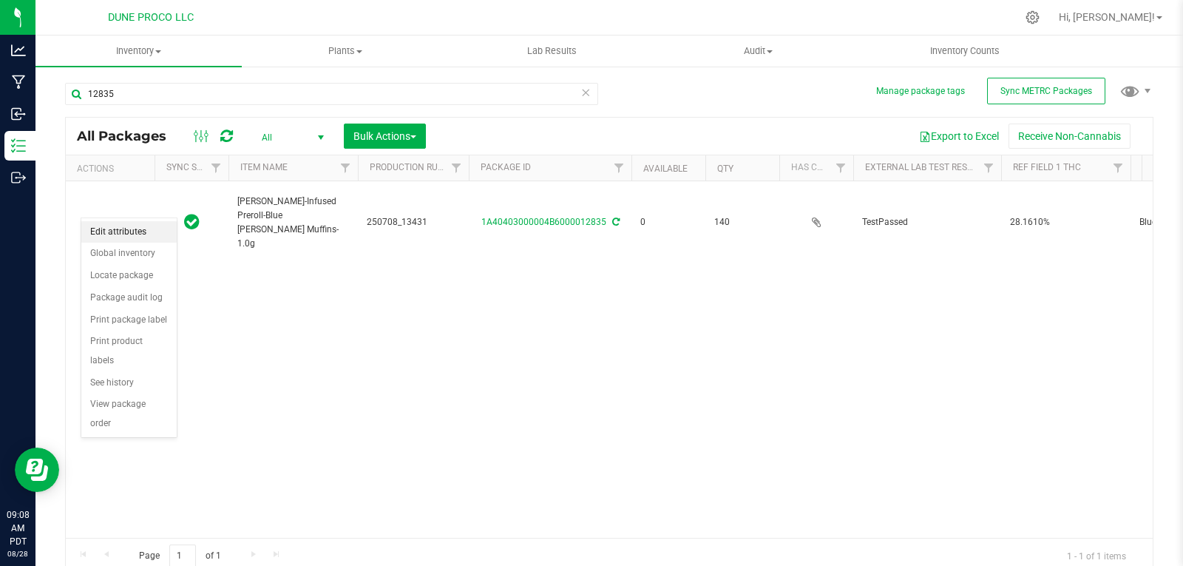
click at [146, 233] on li "Edit attributes" at bounding box center [128, 232] width 95 height 22
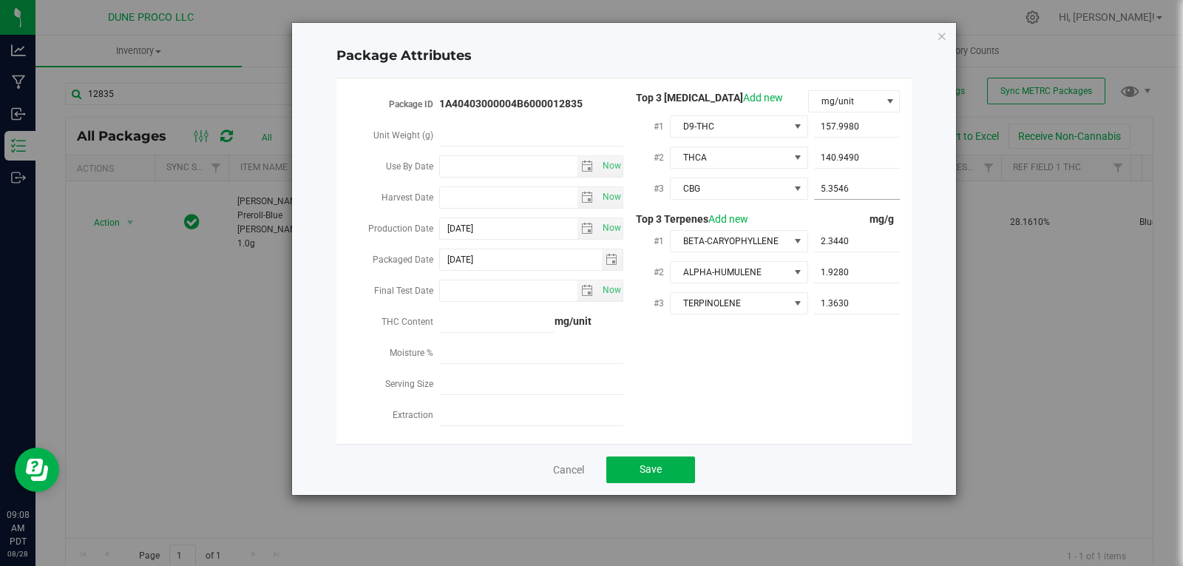
click at [858, 186] on span "5.3546 5.3546" at bounding box center [857, 188] width 87 height 21
click at [858, 186] on input "5.3546" at bounding box center [857, 188] width 87 height 21
paste input "5.35456"
type input "5.35456"
click at [649, 463] on span "Save" at bounding box center [651, 469] width 22 height 12
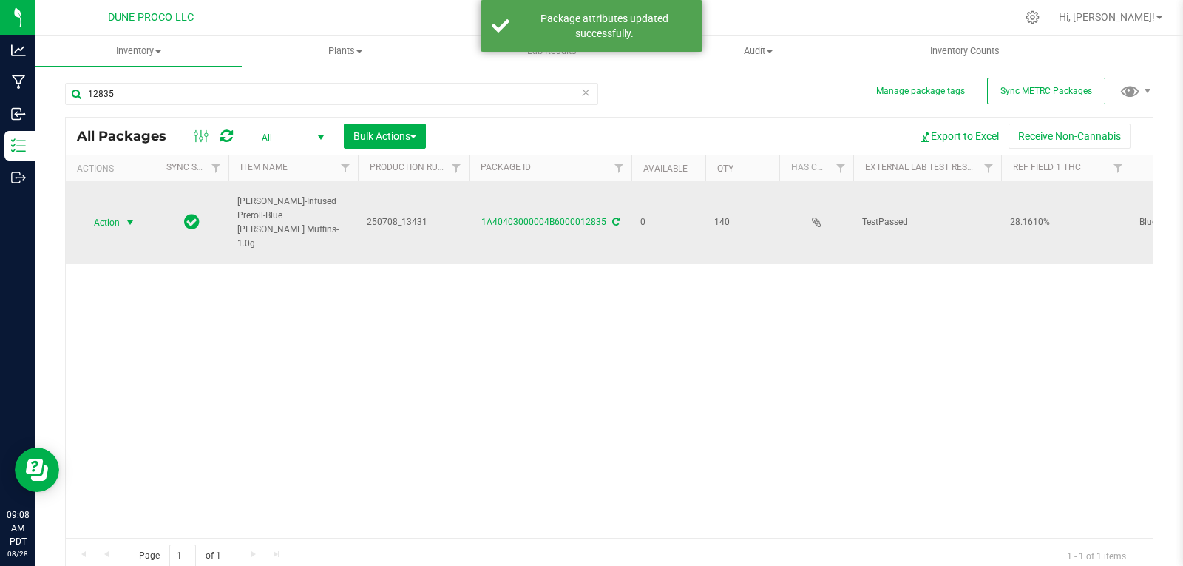
click at [106, 212] on span "Action" at bounding box center [101, 222] width 40 height 21
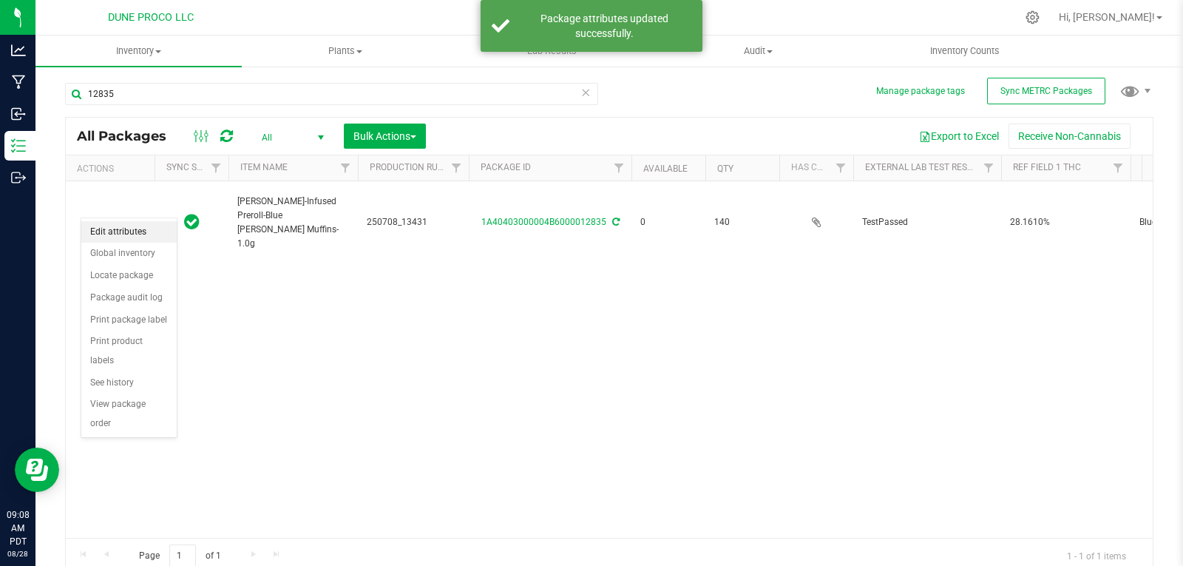
click at [108, 227] on li "Edit attributes" at bounding box center [128, 232] width 95 height 22
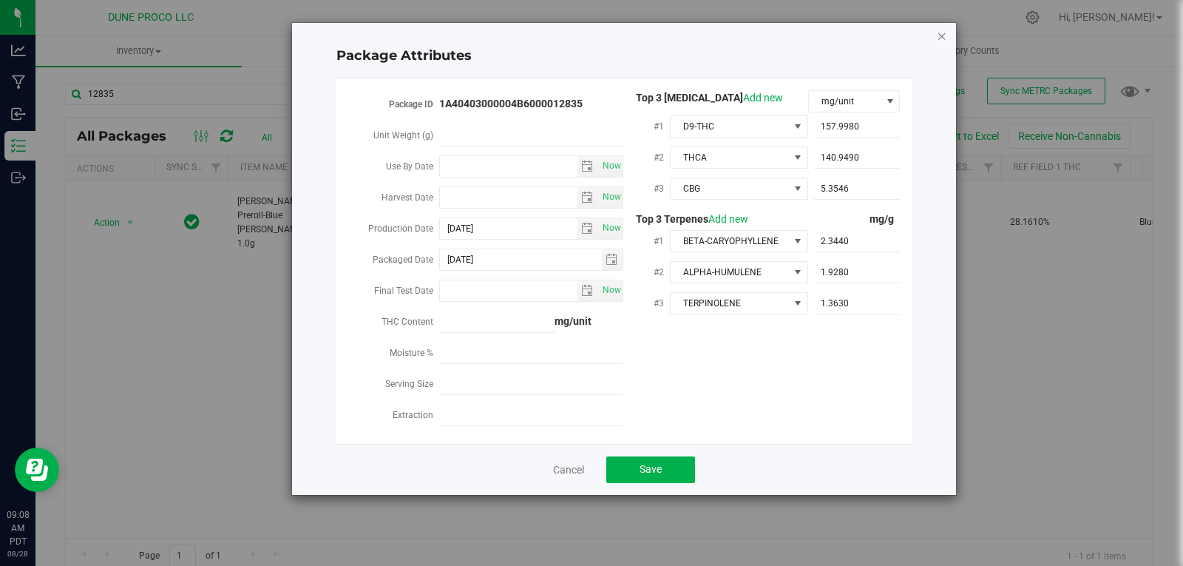
click at [940, 34] on icon "Close modal" at bounding box center [942, 36] width 10 height 18
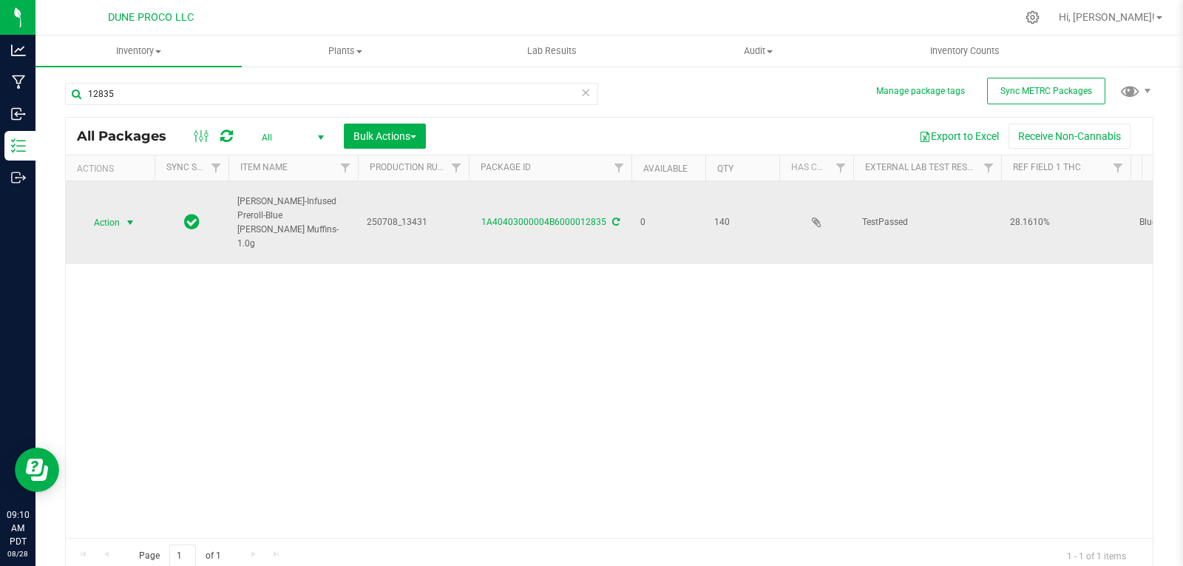
click at [121, 212] on span "select" at bounding box center [130, 222] width 18 height 21
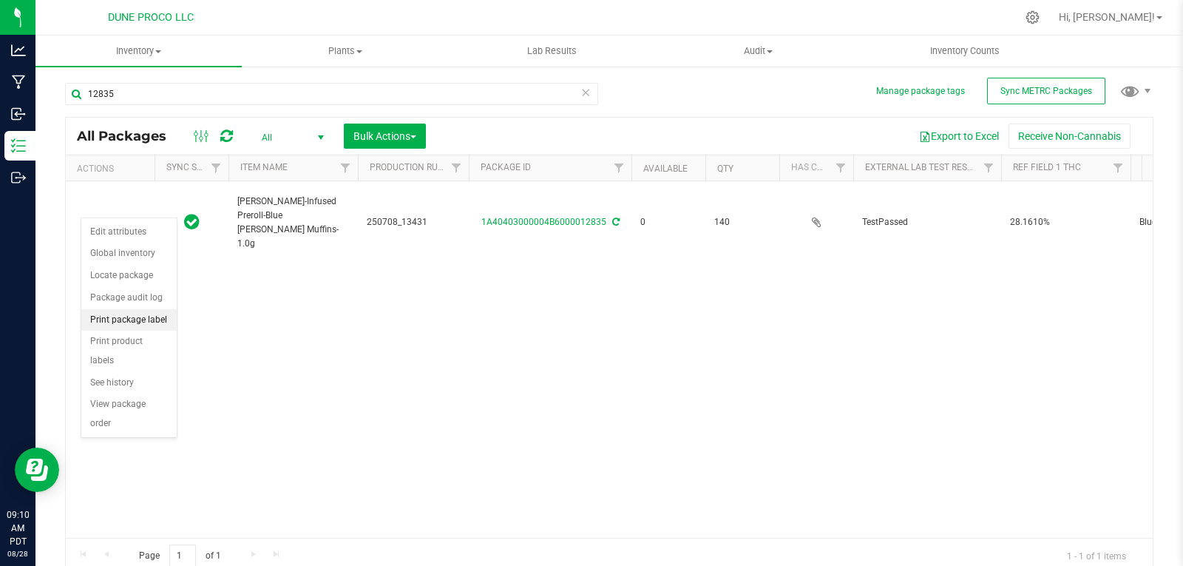
click at [147, 311] on li "Print package label" at bounding box center [128, 320] width 95 height 22
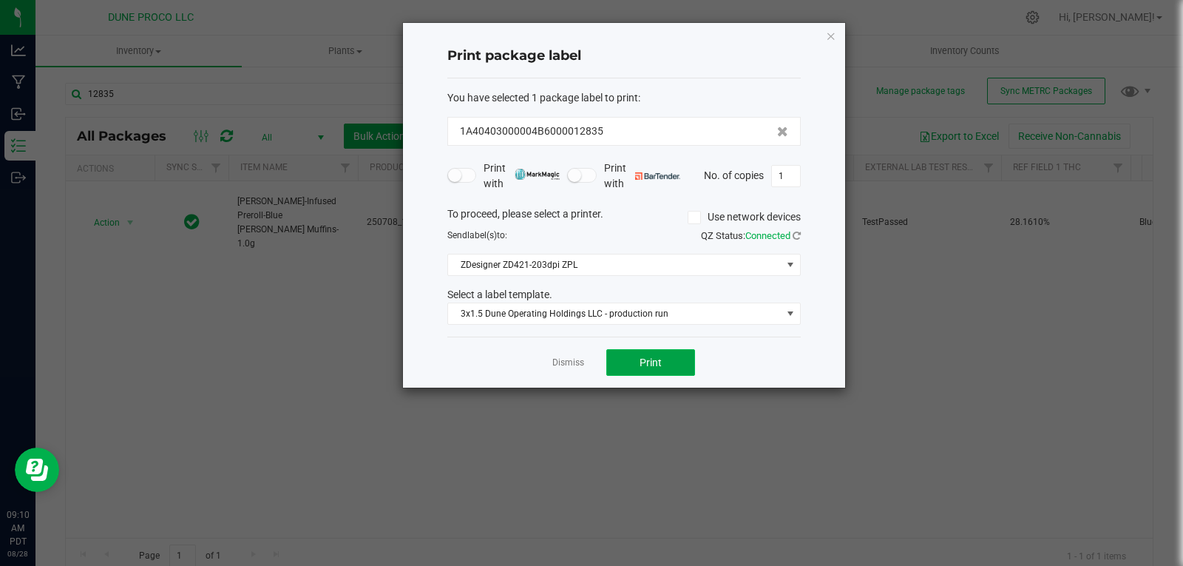
click at [663, 359] on button "Print" at bounding box center [650, 362] width 89 height 27
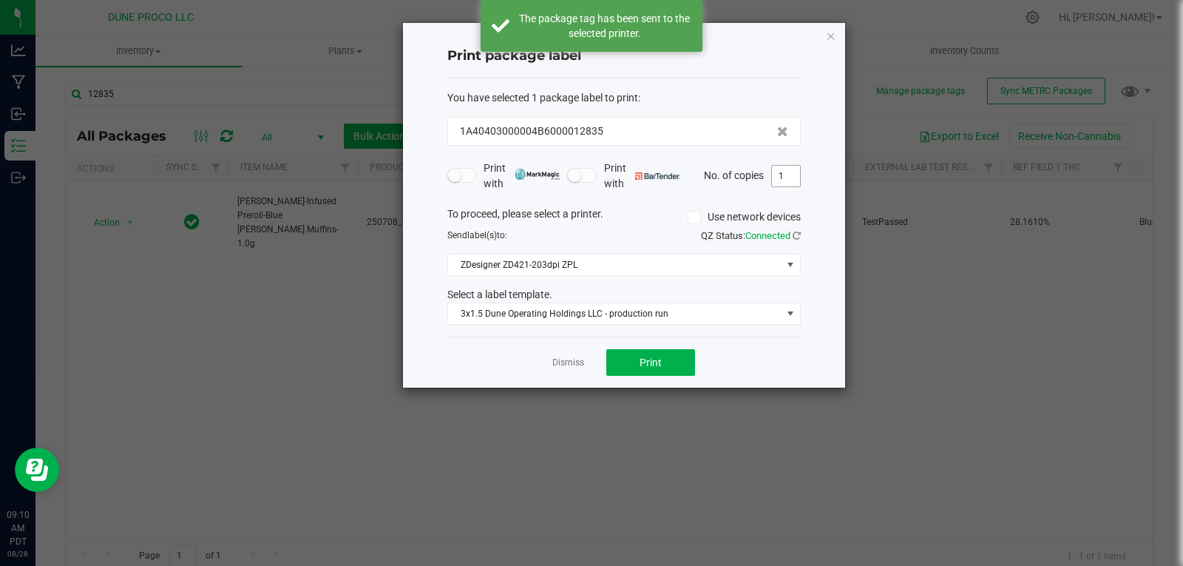
click at [784, 176] on input "1" at bounding box center [786, 176] width 28 height 21
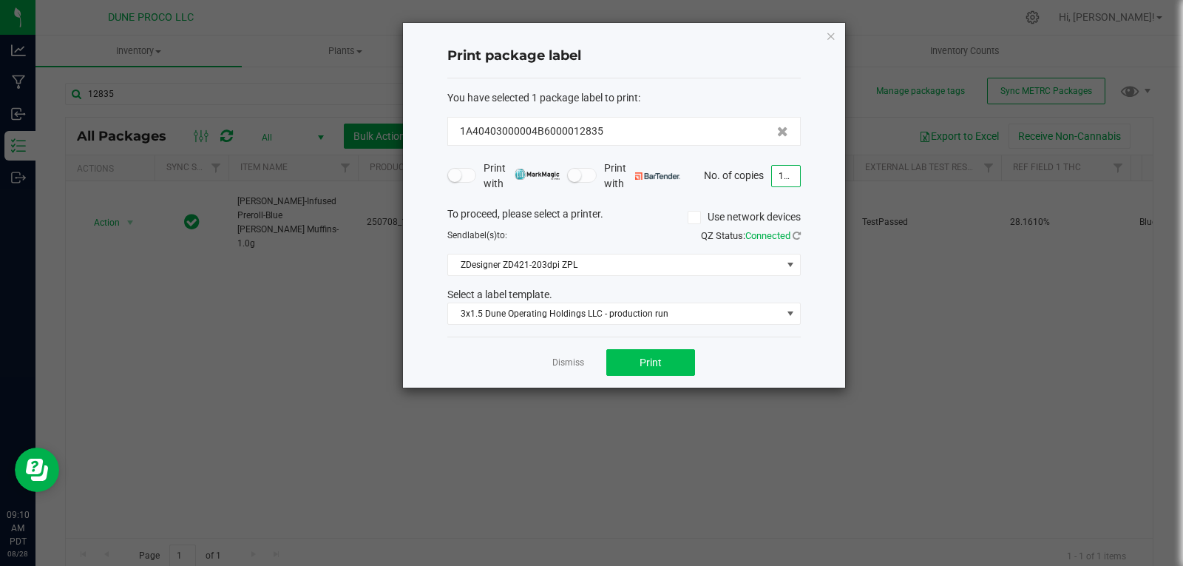
type input "139"
click at [683, 352] on button "Print" at bounding box center [650, 362] width 89 height 27
click at [835, 41] on icon "button" at bounding box center [831, 36] width 10 height 18
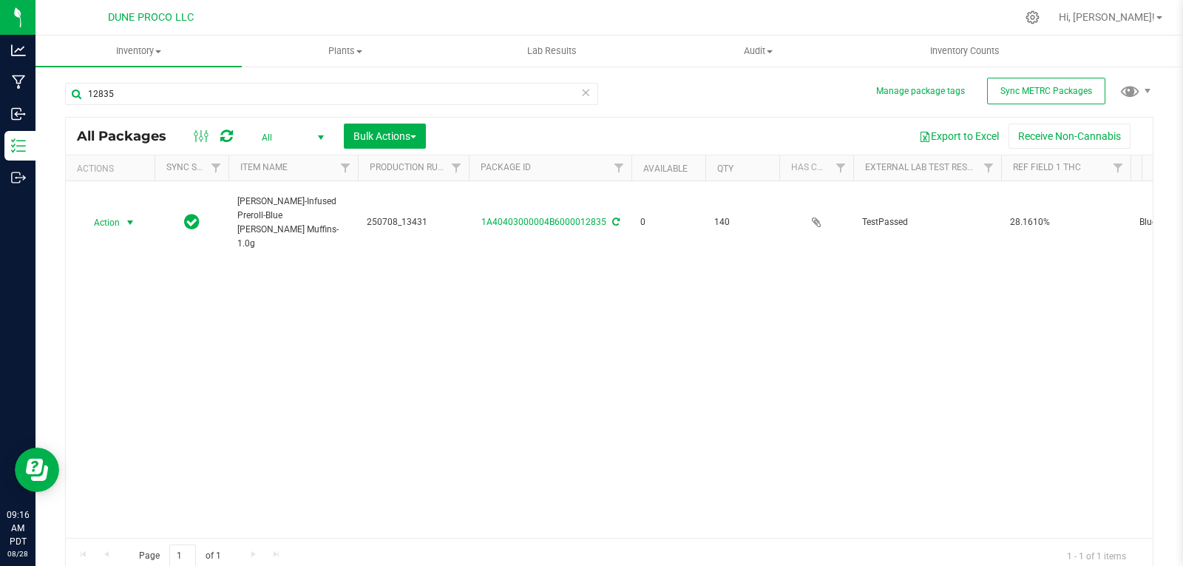
click at [473, 106] on div "12835" at bounding box center [331, 100] width 533 height 34
click at [474, 98] on input "12835" at bounding box center [331, 94] width 533 height 22
type input "128"
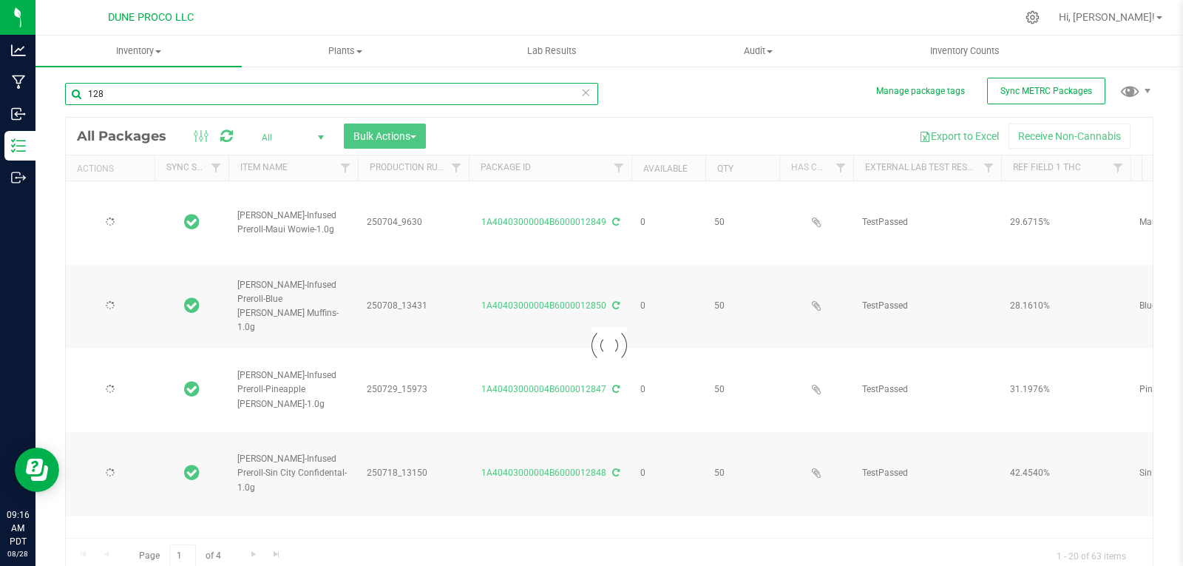
type input "[DATE]"
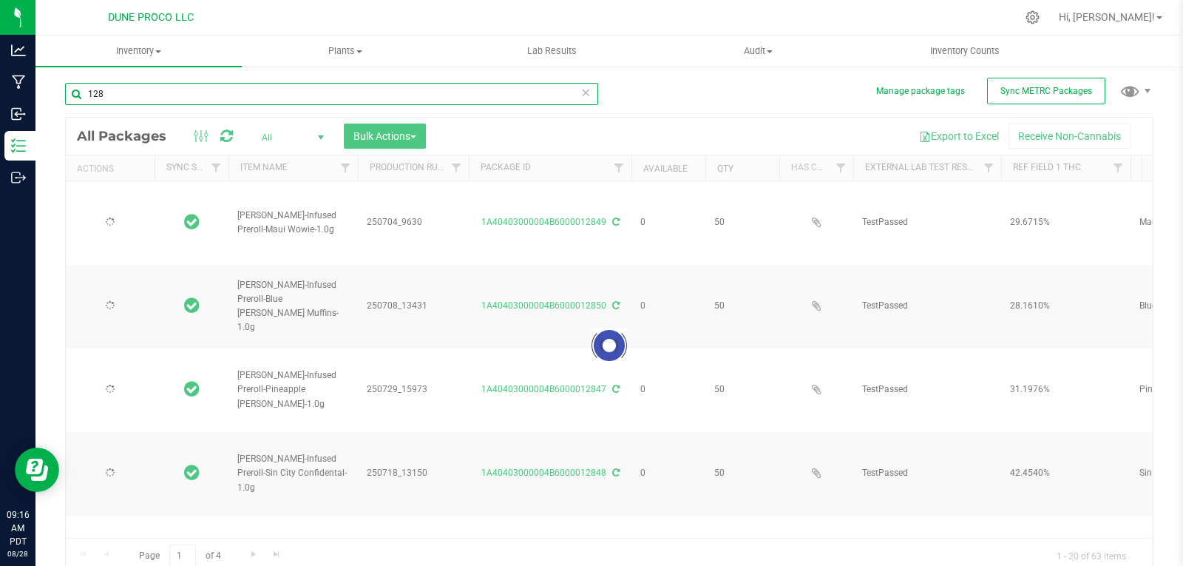
type input "[DATE]"
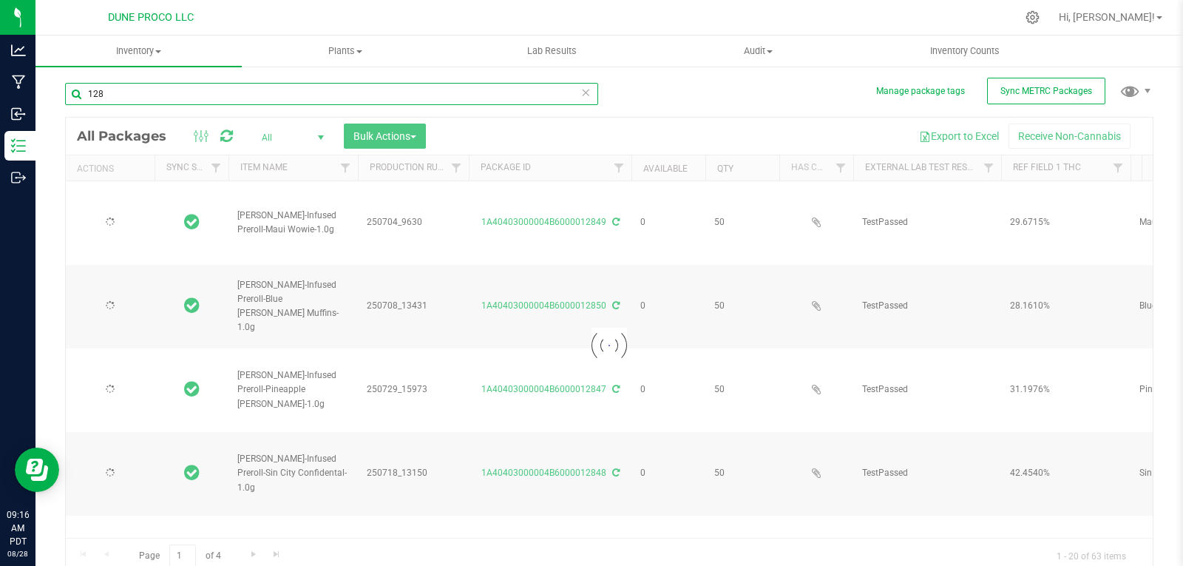
type input "[DATE]"
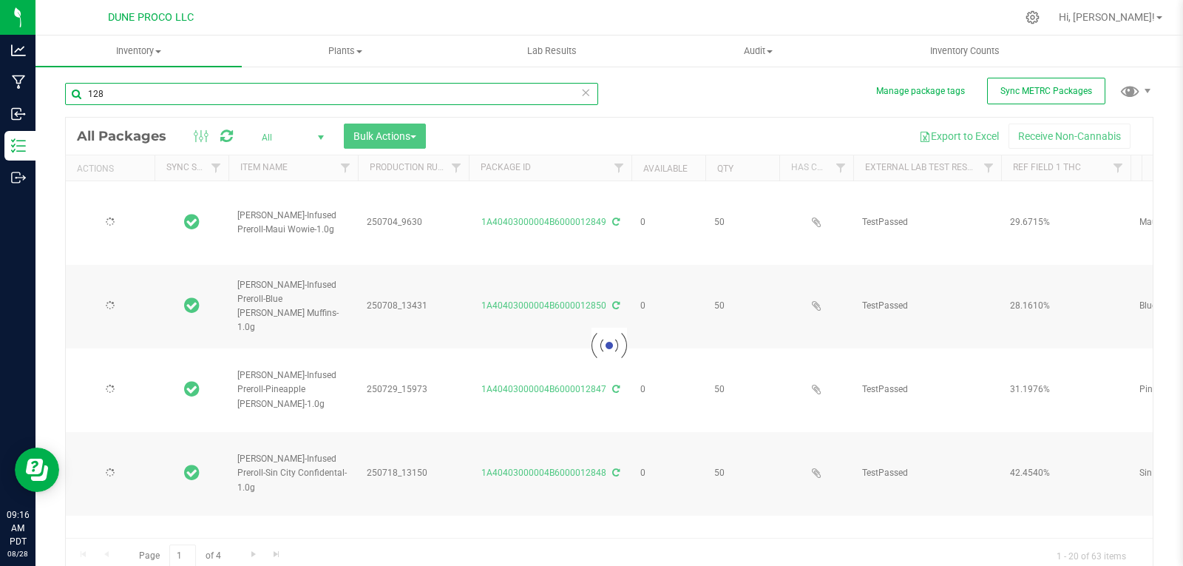
type input "[DATE]"
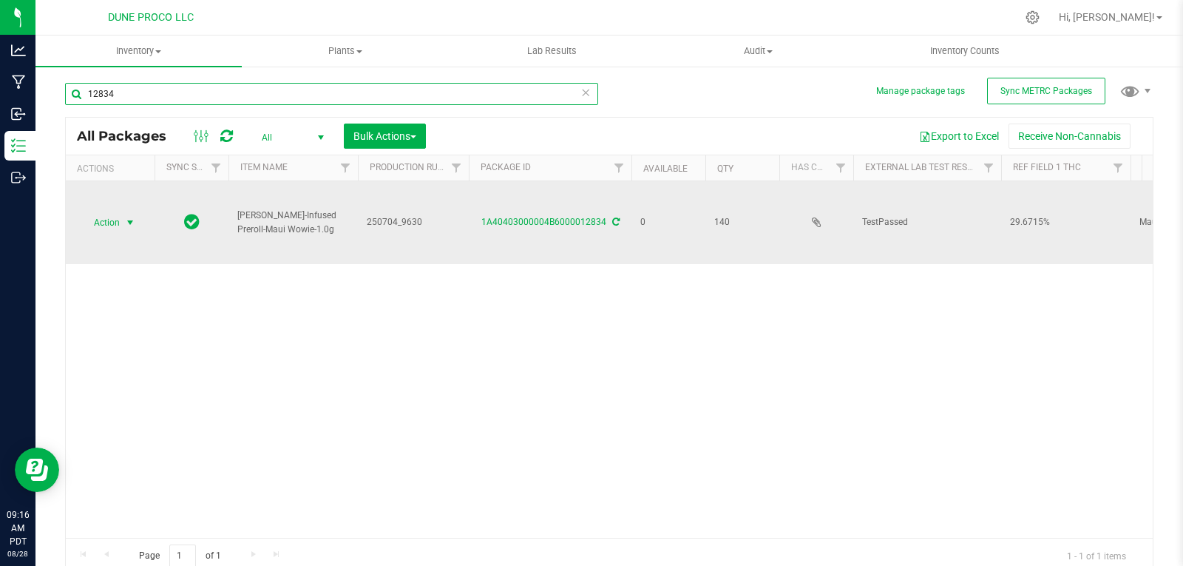
type input "12834"
click at [98, 227] on span "Action" at bounding box center [101, 222] width 40 height 21
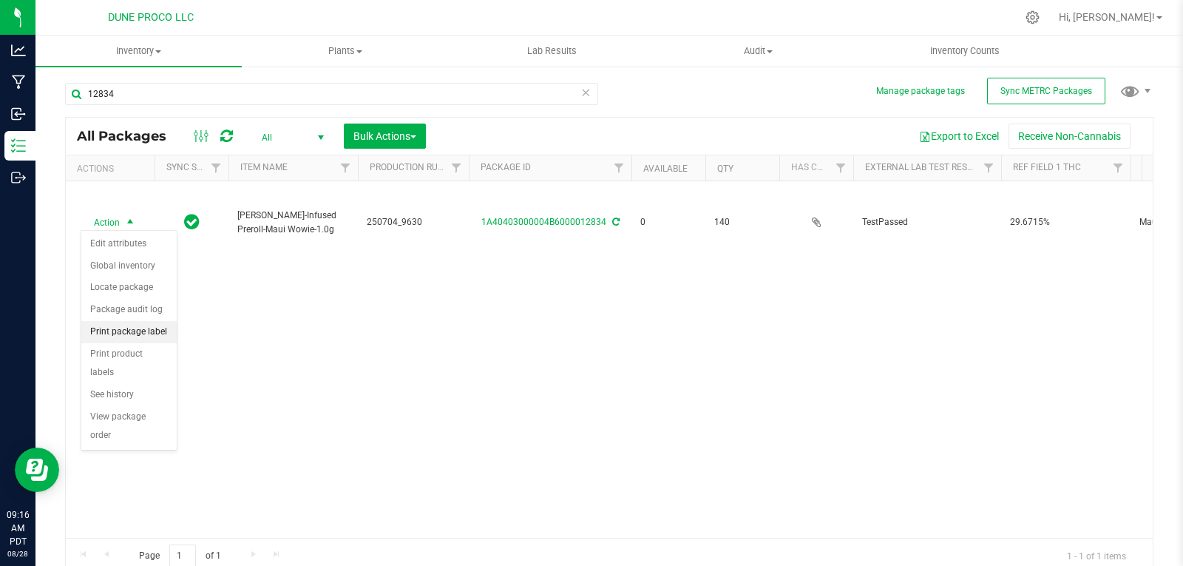
click at [139, 332] on li "Print package label" at bounding box center [128, 332] width 95 height 22
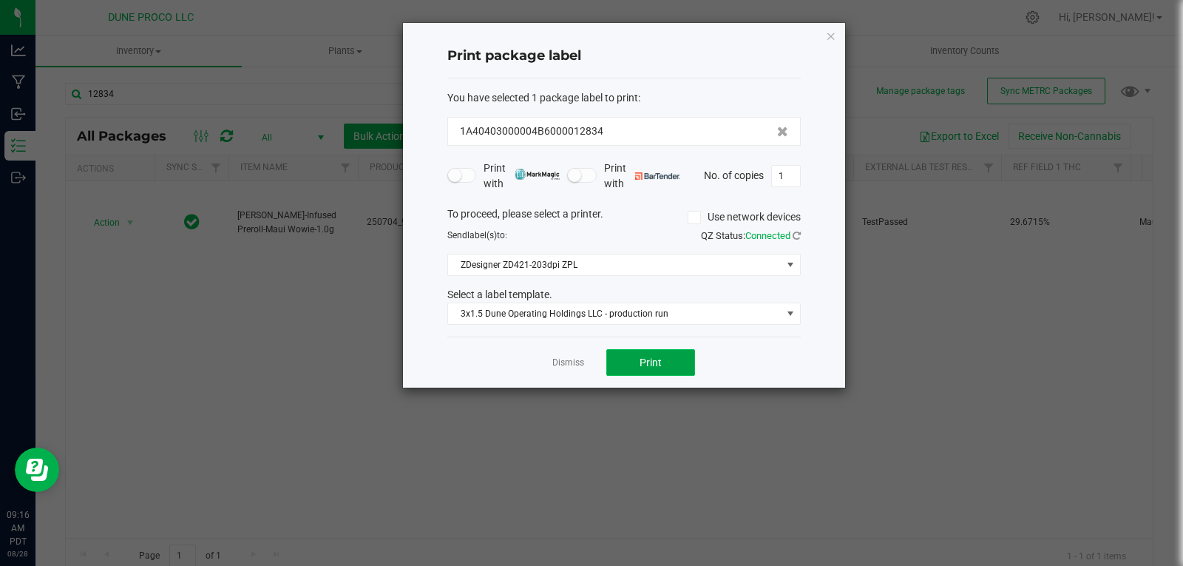
click at [648, 358] on span "Print" at bounding box center [651, 362] width 22 height 12
click at [831, 24] on div "Print package label You have selected 1 package label to print : 1A40403000004B…" at bounding box center [624, 205] width 442 height 364
click at [830, 33] on icon "button" at bounding box center [831, 36] width 10 height 18
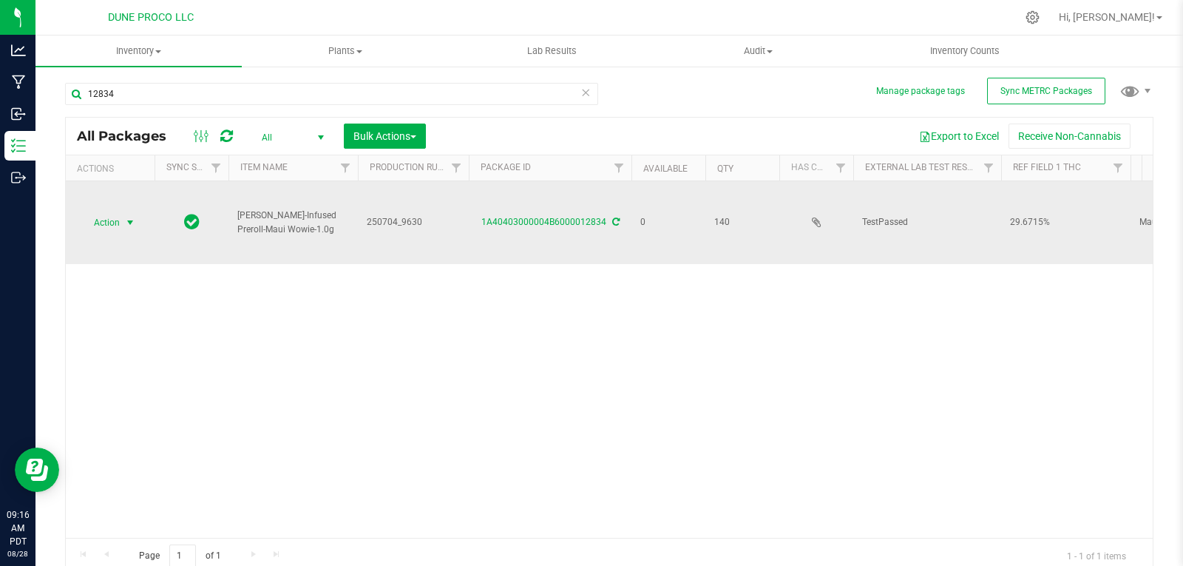
click at [135, 217] on span "select" at bounding box center [130, 223] width 12 height 12
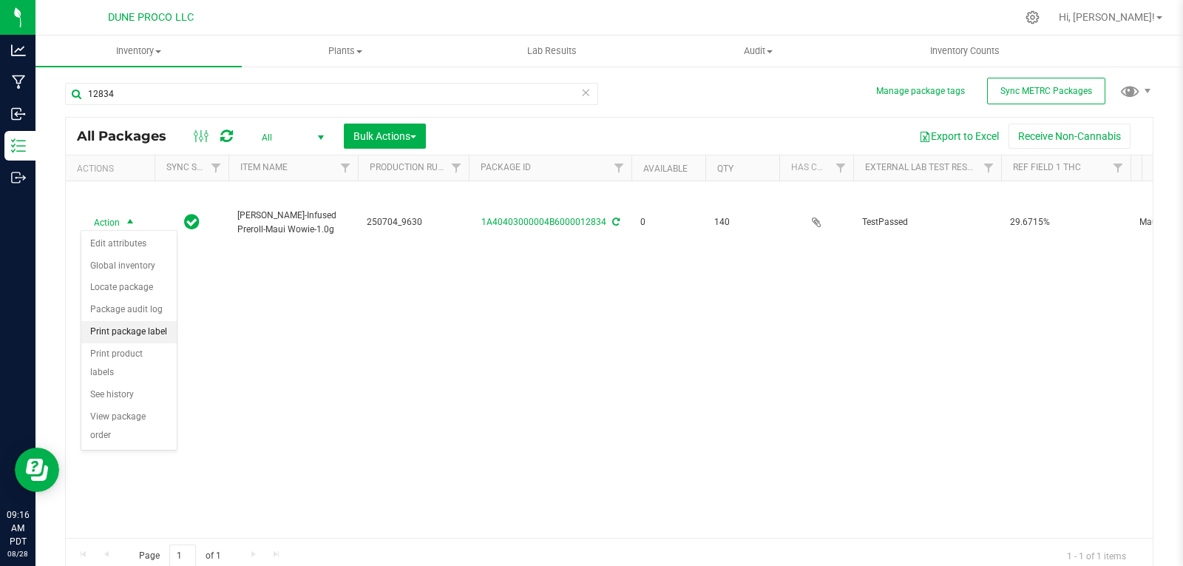
click at [151, 326] on li "Print package label" at bounding box center [128, 332] width 95 height 22
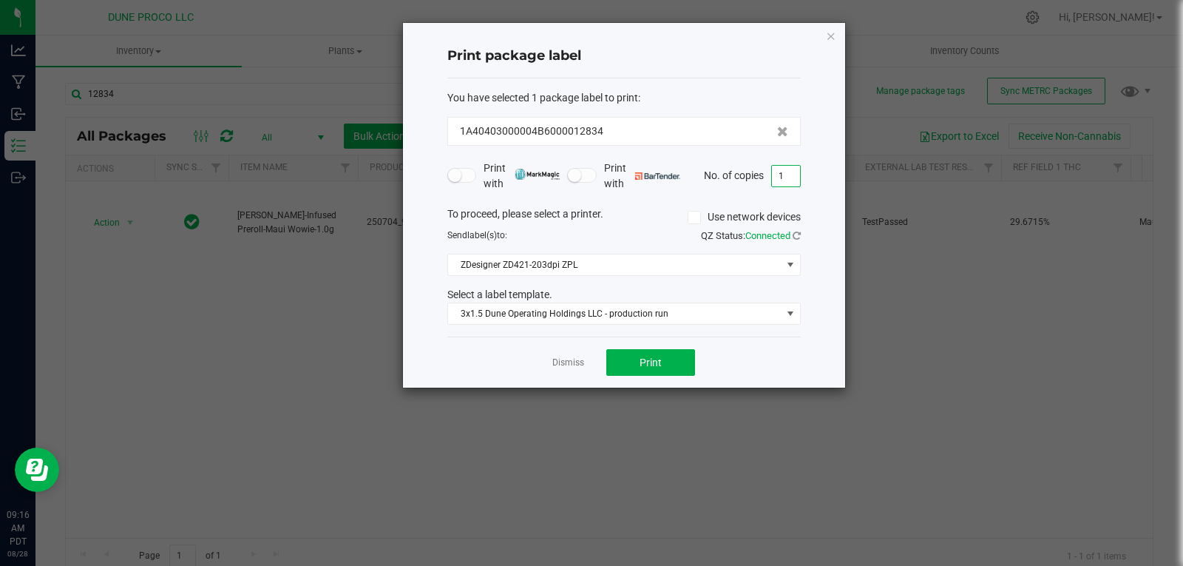
click at [783, 181] on input "1" at bounding box center [786, 176] width 28 height 21
type input "139"
click at [679, 353] on button "Print" at bounding box center [650, 362] width 89 height 27
click at [833, 37] on icon "button" at bounding box center [831, 36] width 10 height 18
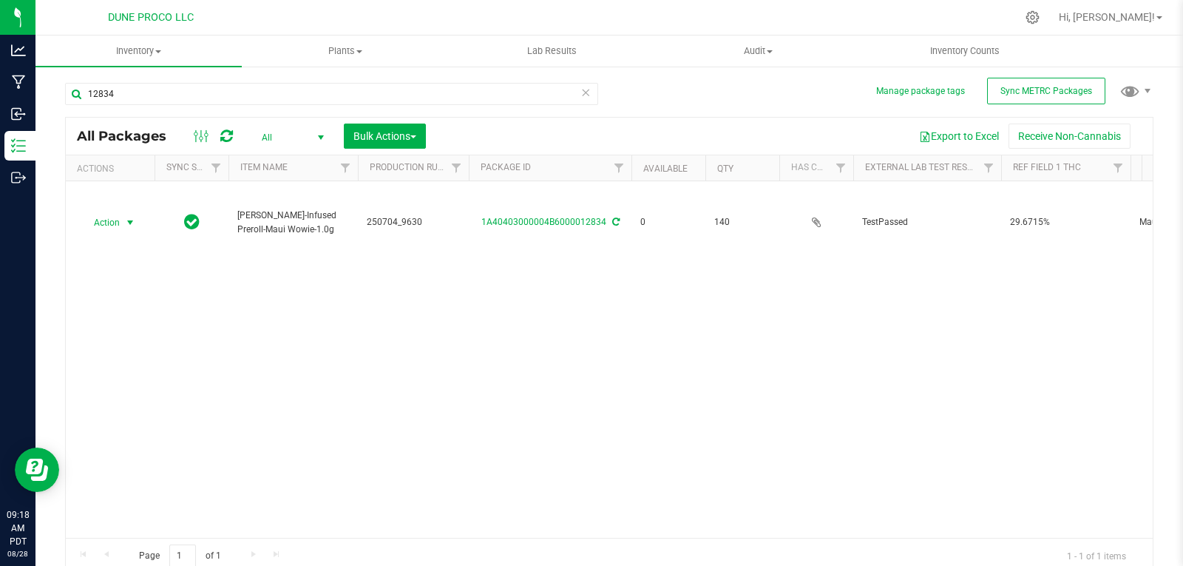
click at [581, 95] on icon at bounding box center [585, 92] width 10 height 18
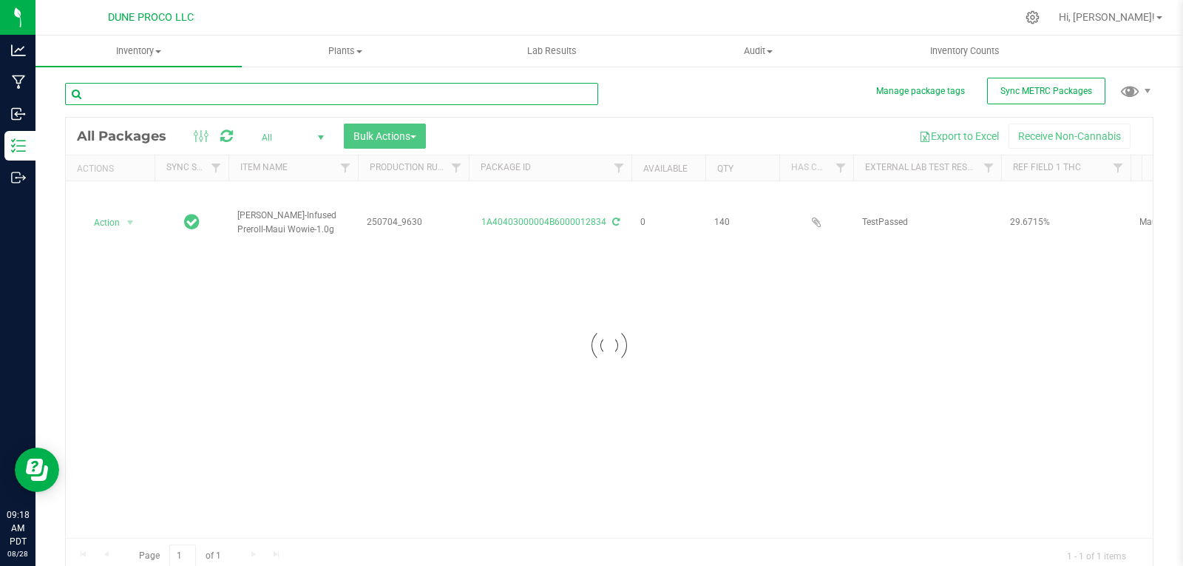
click at [535, 100] on input "text" at bounding box center [331, 94] width 533 height 22
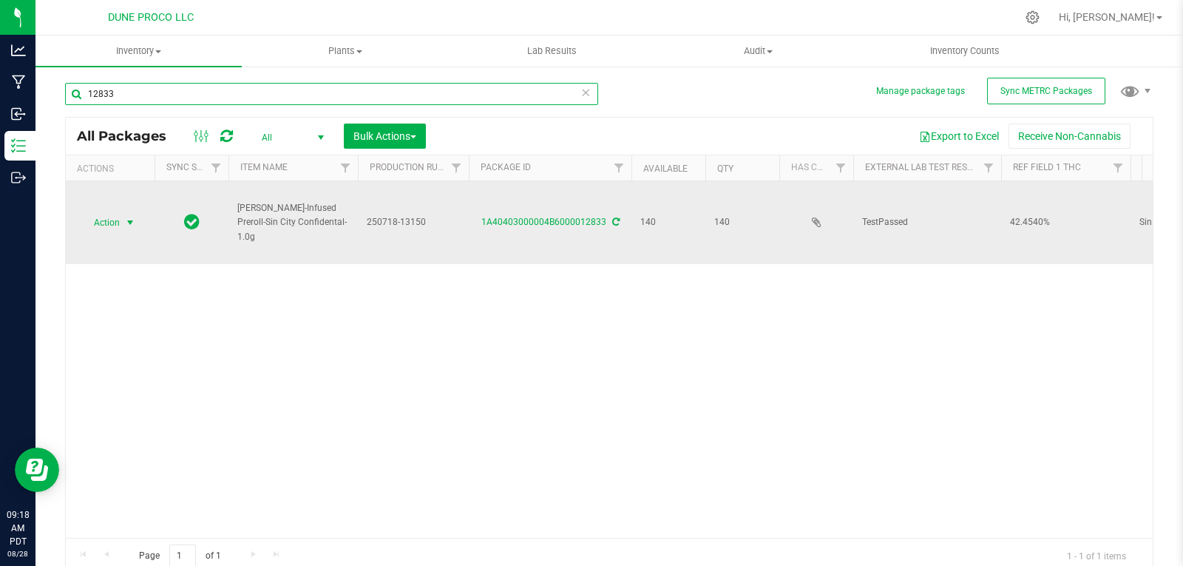
type input "12833"
click at [108, 223] on span "Action" at bounding box center [101, 222] width 40 height 21
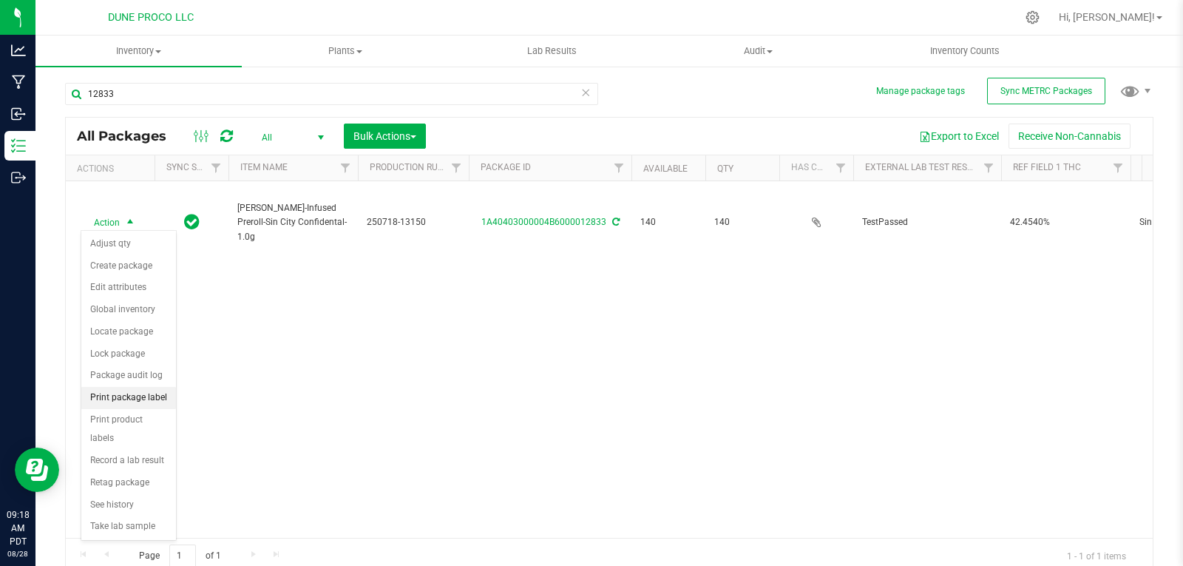
click at [132, 398] on li "Print package label" at bounding box center [128, 398] width 95 height 22
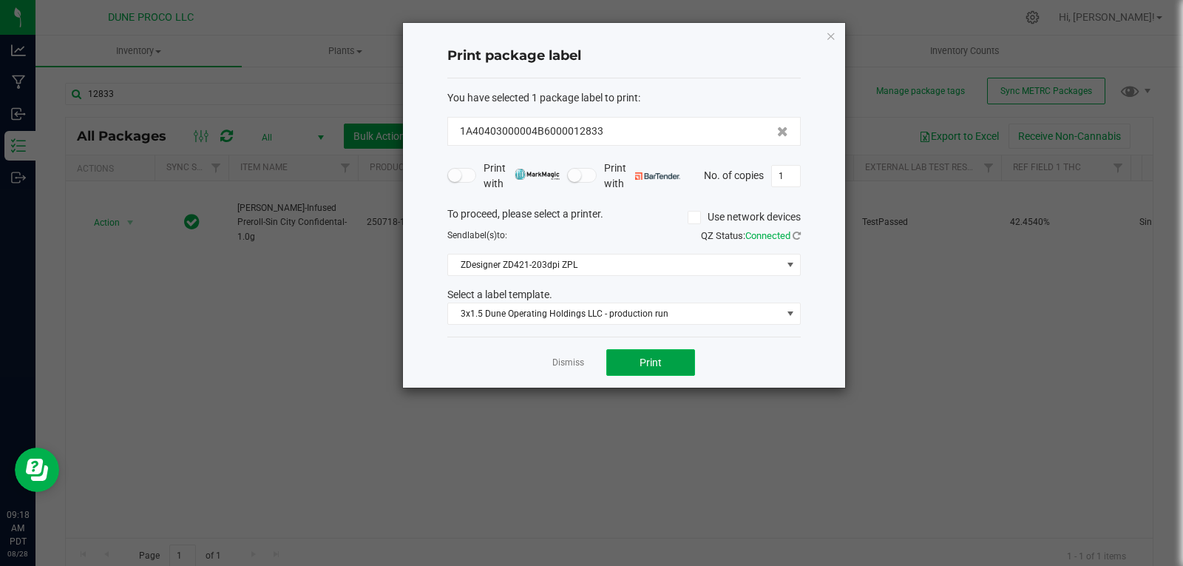
click at [675, 364] on button "Print" at bounding box center [650, 362] width 89 height 27
click at [832, 39] on icon "button" at bounding box center [831, 36] width 10 height 18
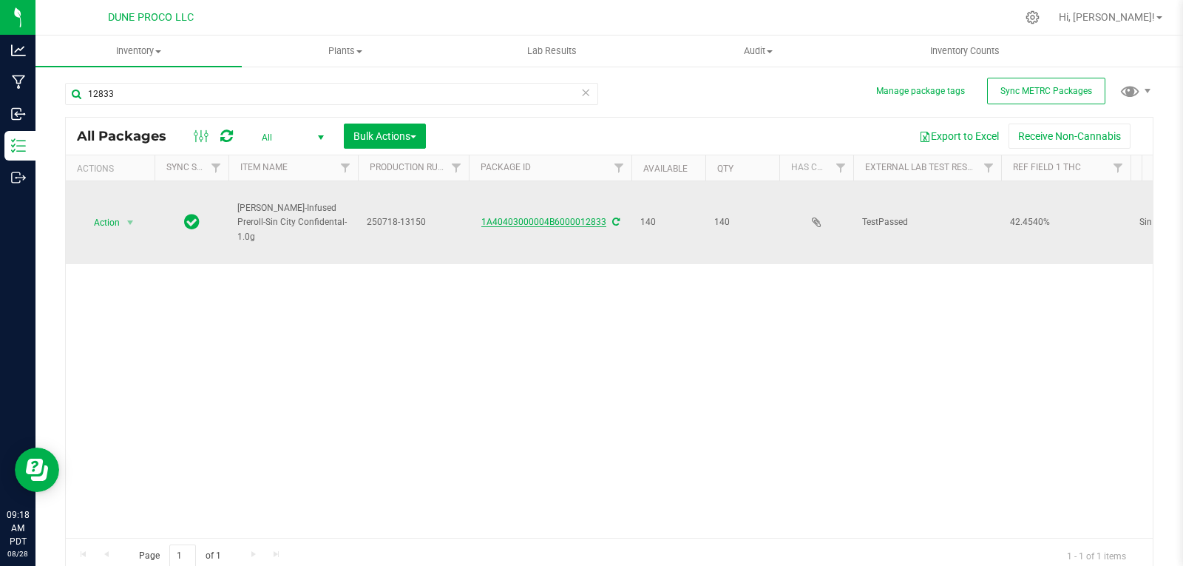
click at [543, 218] on link "1A40403000004B6000012833" at bounding box center [543, 222] width 125 height 10
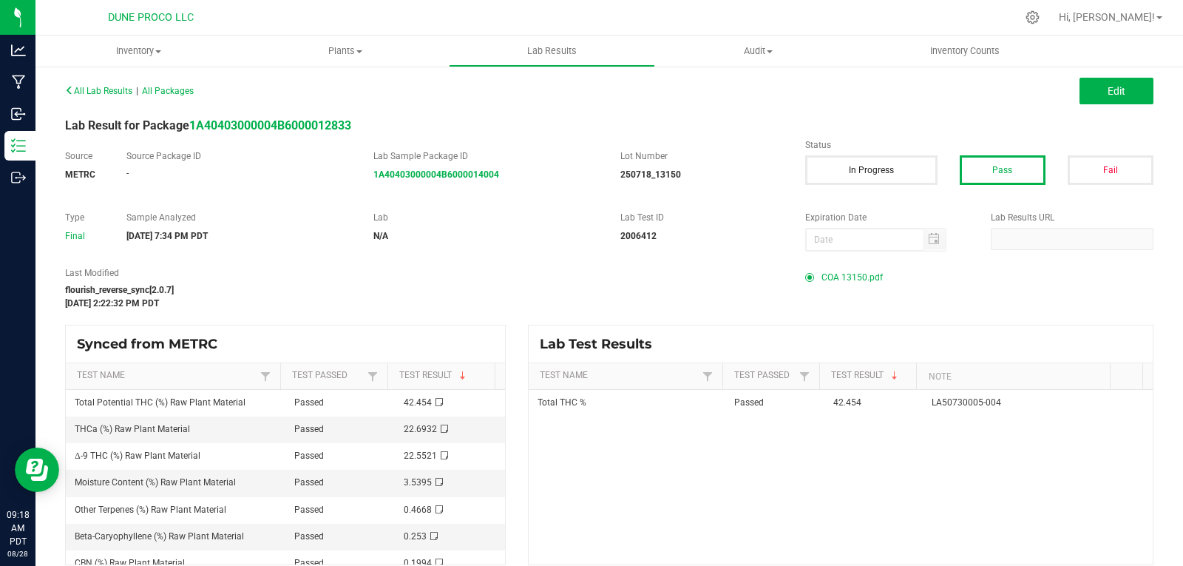
click at [861, 277] on span "COA 13150.pdf" at bounding box center [851, 277] width 61 height 22
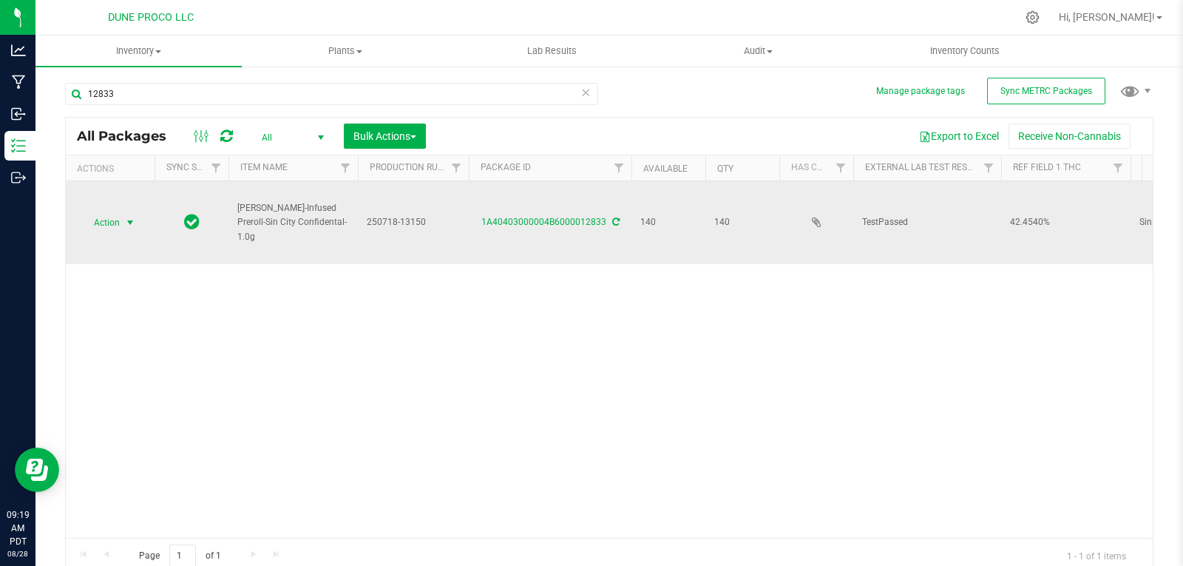
click at [110, 221] on span "Action" at bounding box center [101, 222] width 40 height 21
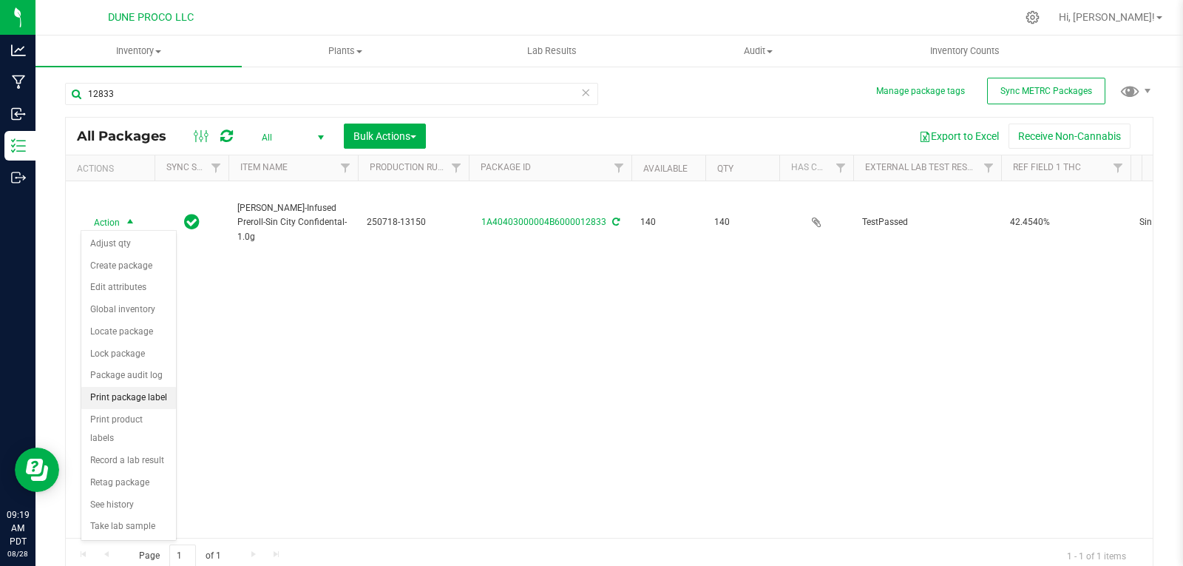
click at [130, 402] on li "Print package label" at bounding box center [128, 398] width 95 height 22
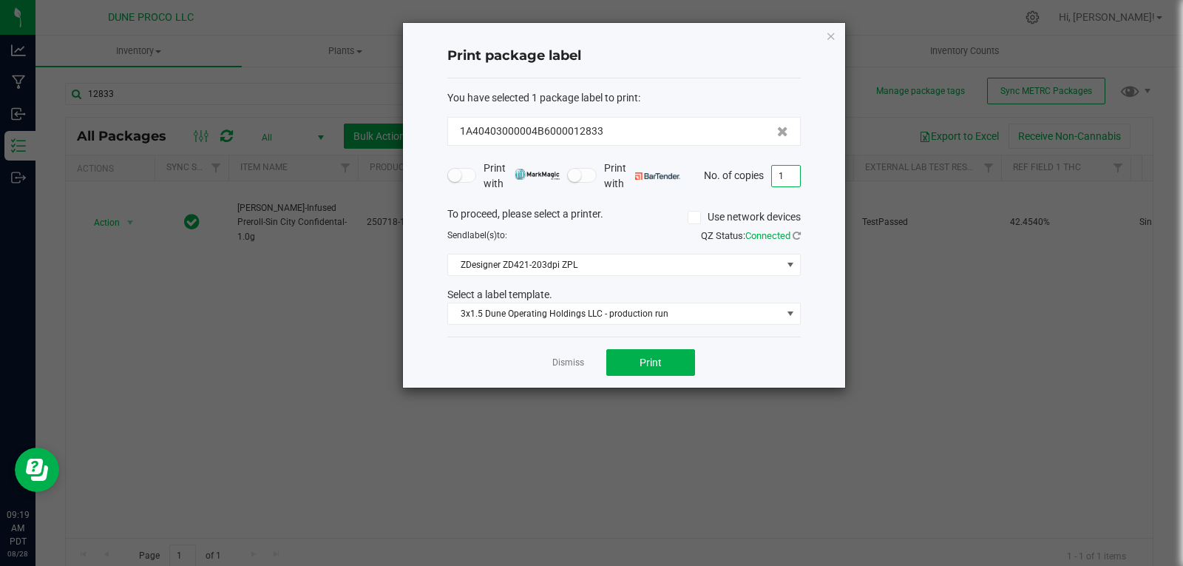
click at [791, 174] on input "1" at bounding box center [786, 176] width 28 height 21
type input "139"
click at [665, 369] on button "Print" at bounding box center [650, 362] width 89 height 27
click at [789, 180] on input "139" at bounding box center [786, 176] width 28 height 21
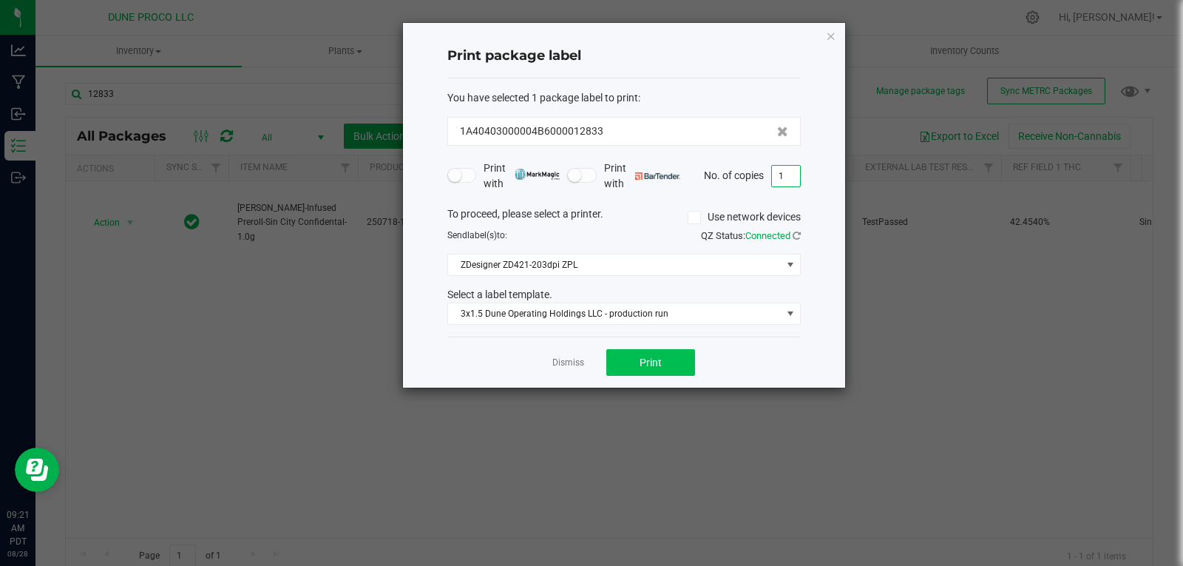
type input "1"
click at [645, 353] on button "Print" at bounding box center [650, 362] width 89 height 27
click at [835, 29] on icon "button" at bounding box center [831, 36] width 10 height 18
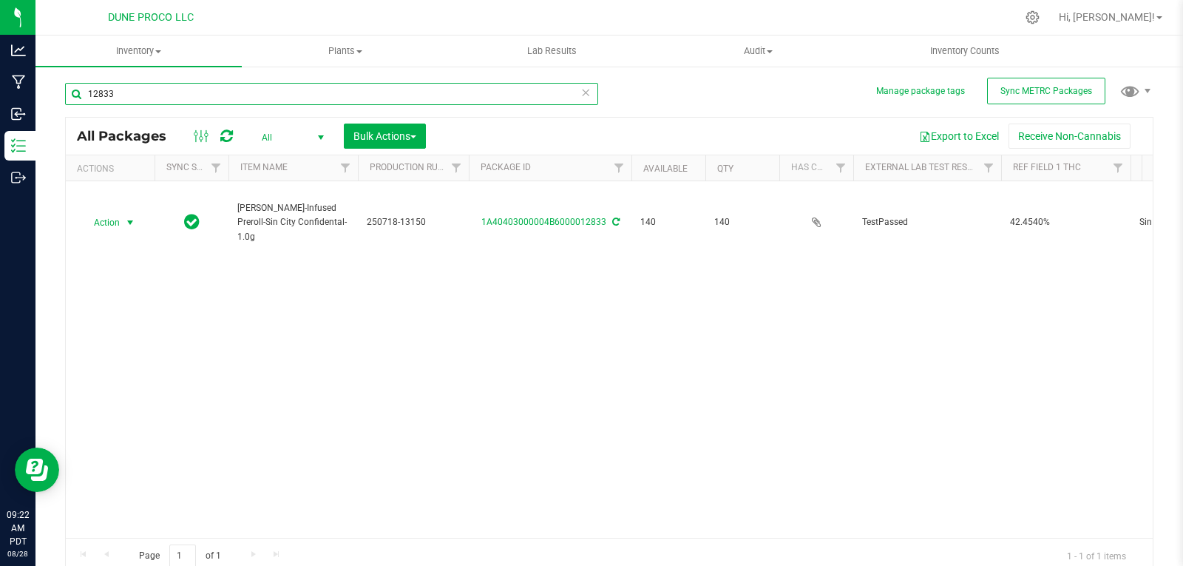
click at [447, 92] on input "12833" at bounding box center [331, 94] width 533 height 22
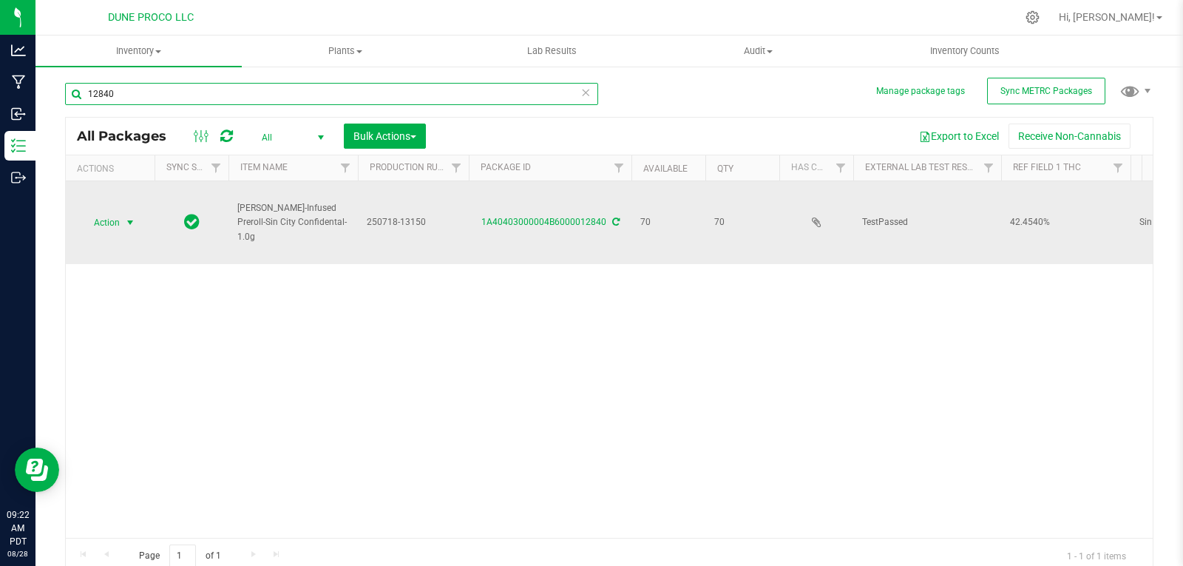
type input "12840"
click at [112, 218] on span "Action" at bounding box center [101, 222] width 40 height 21
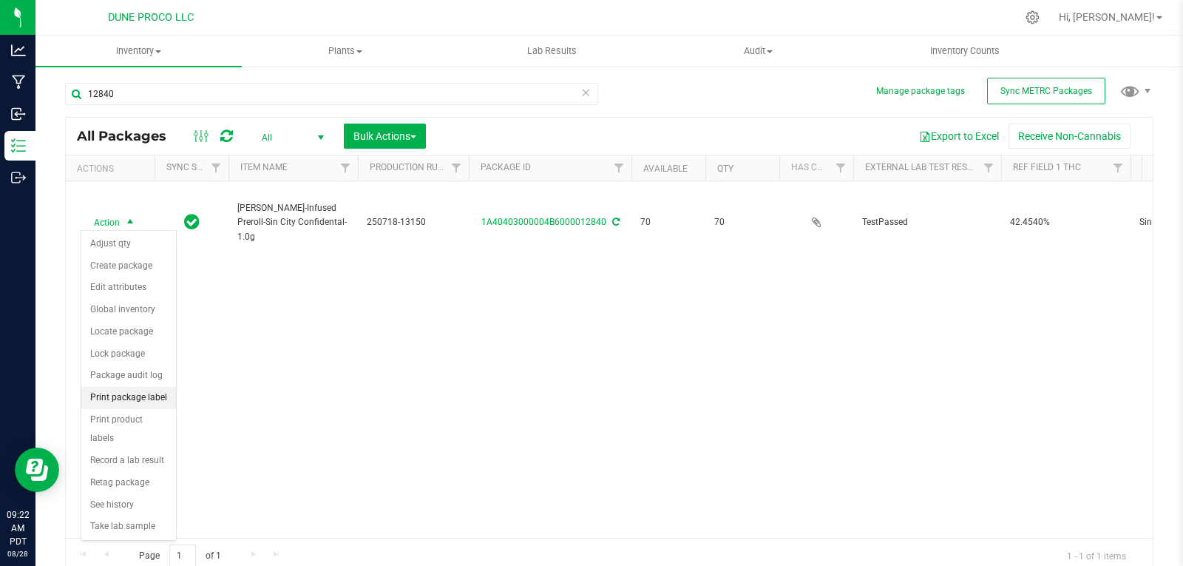
click at [141, 404] on li "Print package label" at bounding box center [128, 398] width 95 height 22
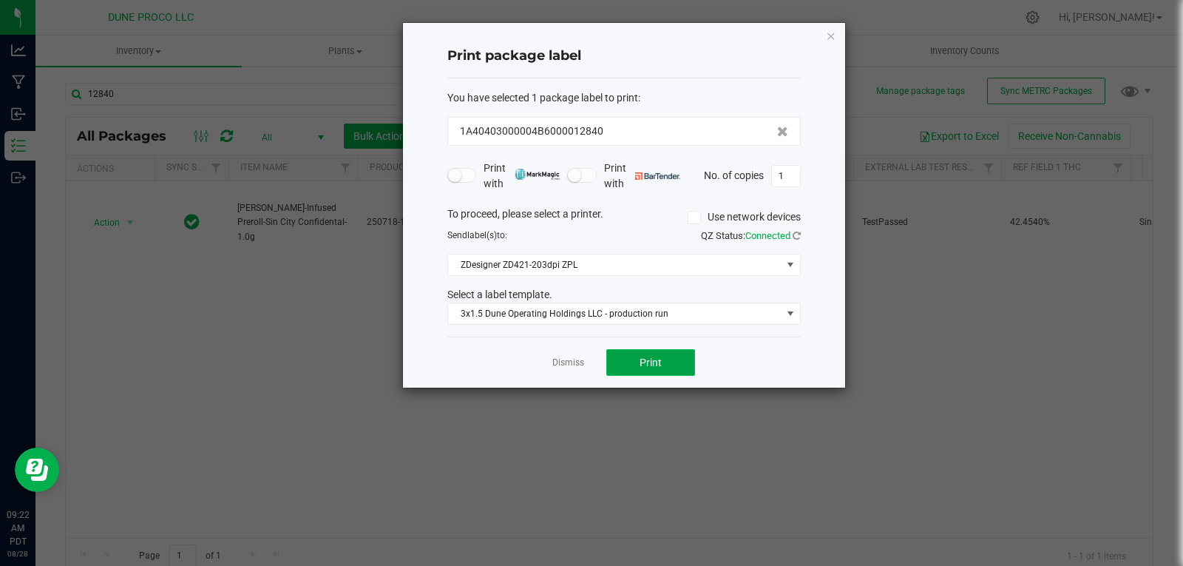
click at [656, 361] on span "Print" at bounding box center [651, 362] width 22 height 12
click at [830, 34] on icon "button" at bounding box center [831, 36] width 10 height 18
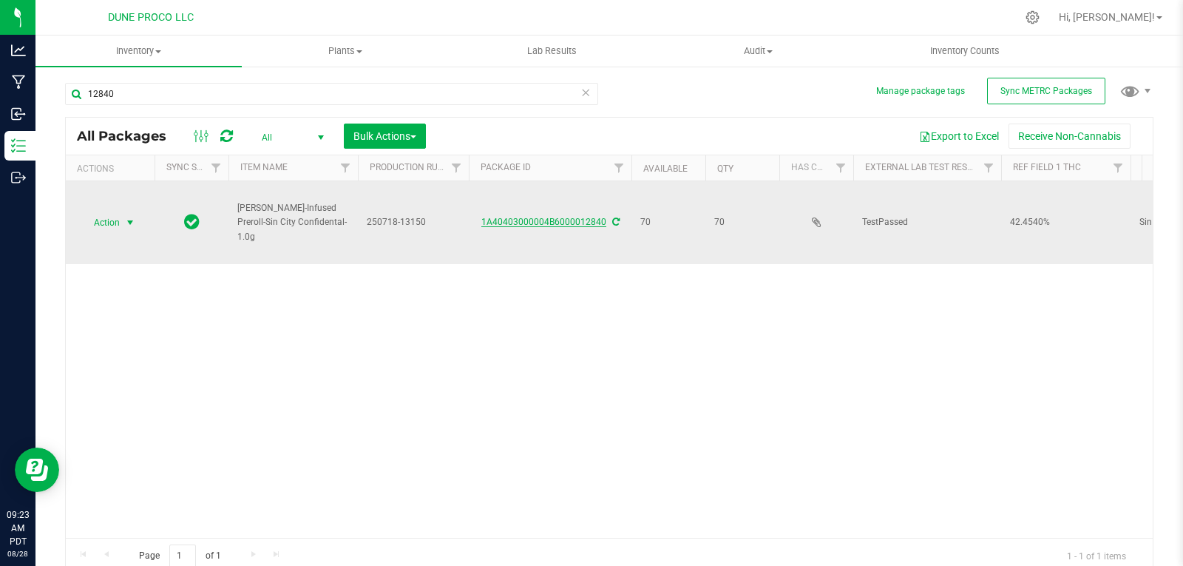
click at [560, 220] on link "1A40403000004B6000012840" at bounding box center [543, 222] width 125 height 10
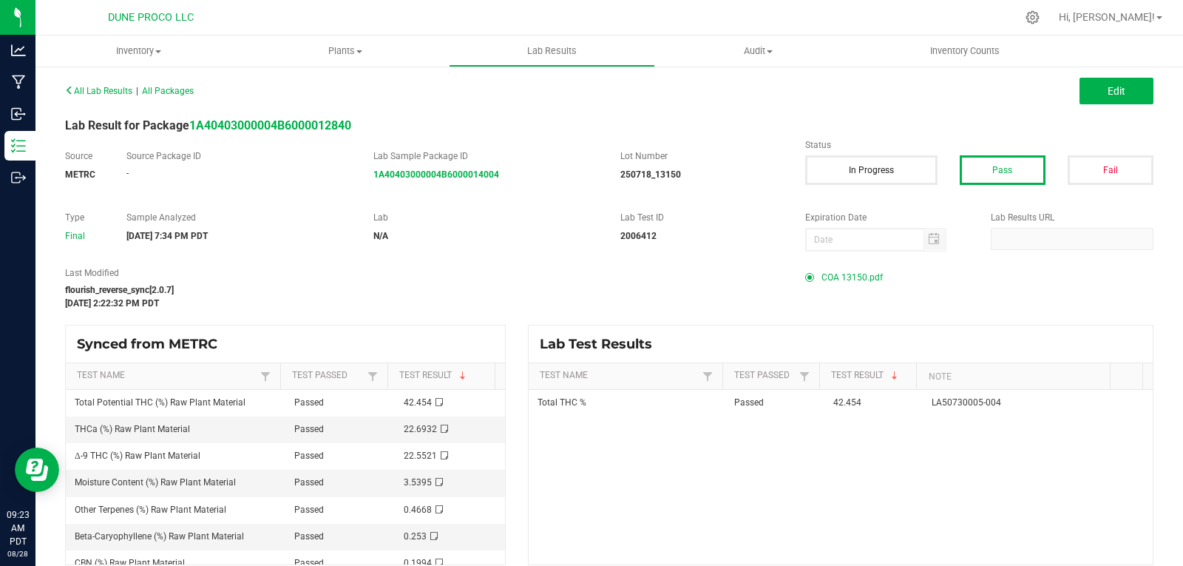
click at [858, 277] on span "COA 13150.pdf" at bounding box center [851, 277] width 61 height 22
click at [821, 273] on span "COA 13150.pdf" at bounding box center [851, 277] width 61 height 22
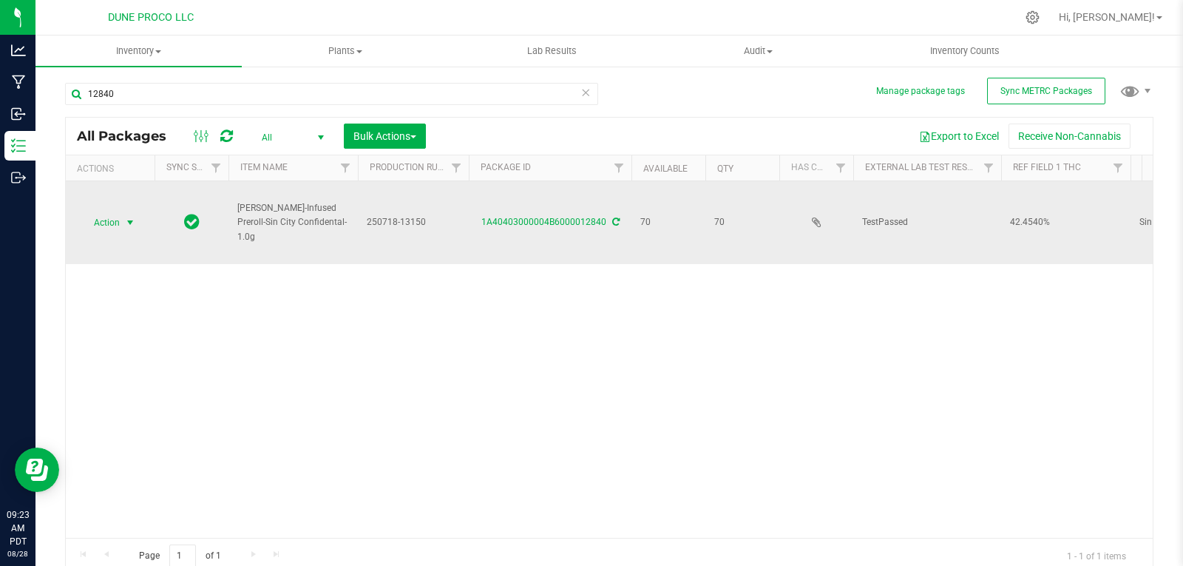
click at [101, 223] on span "Action" at bounding box center [101, 222] width 40 height 21
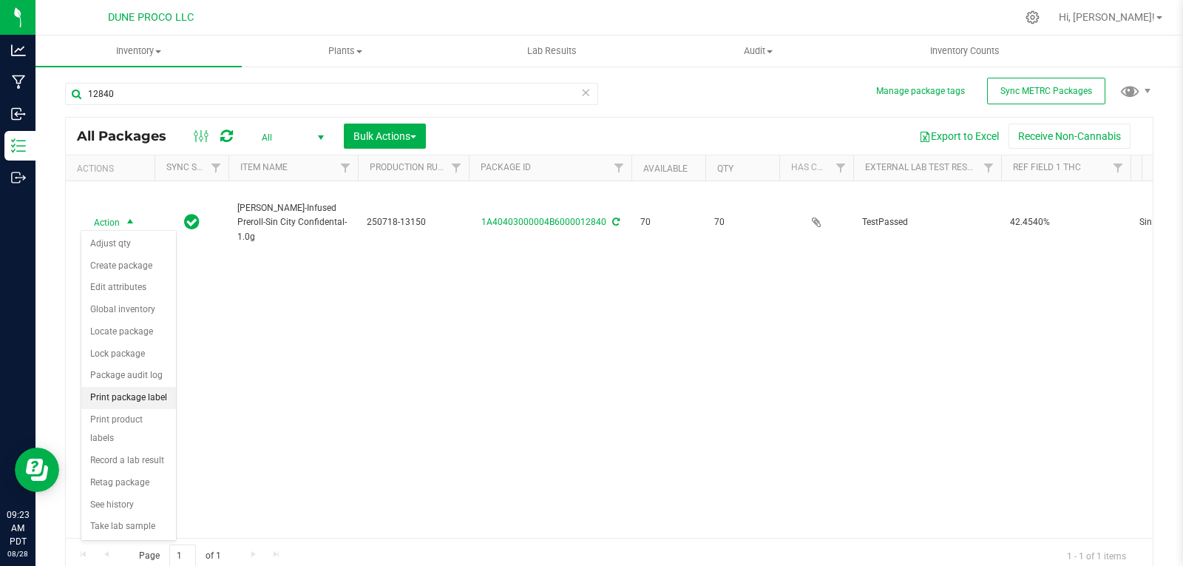
click at [157, 396] on li "Print package label" at bounding box center [128, 398] width 95 height 22
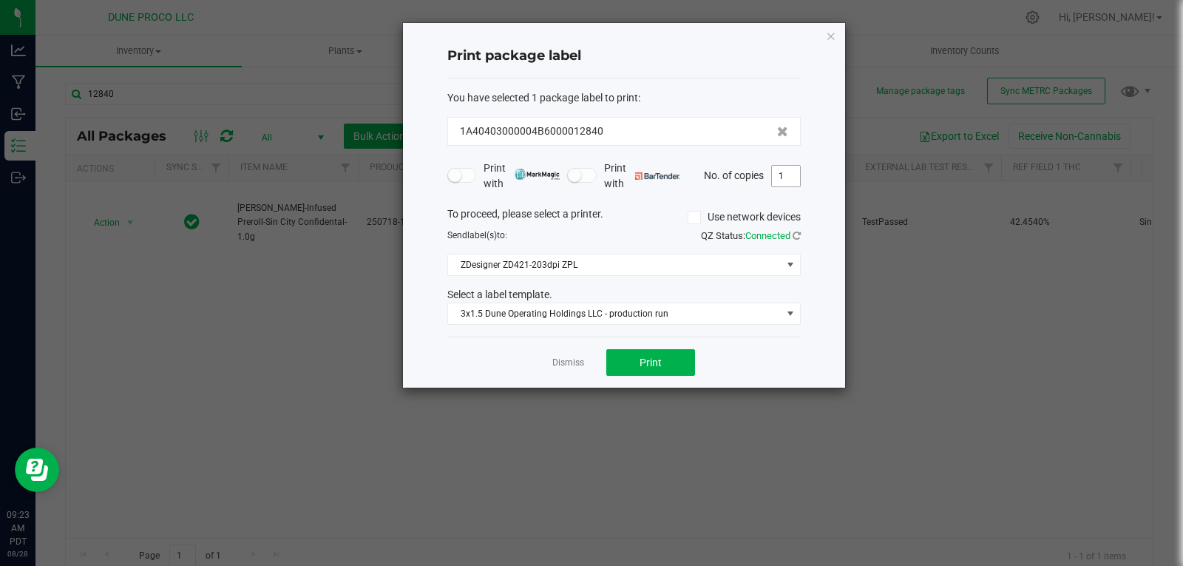
click at [789, 183] on input "1" at bounding box center [786, 176] width 28 height 21
type input "70"
click at [667, 370] on button "Print" at bounding box center [650, 362] width 89 height 27
click at [828, 33] on icon "button" at bounding box center [831, 36] width 10 height 18
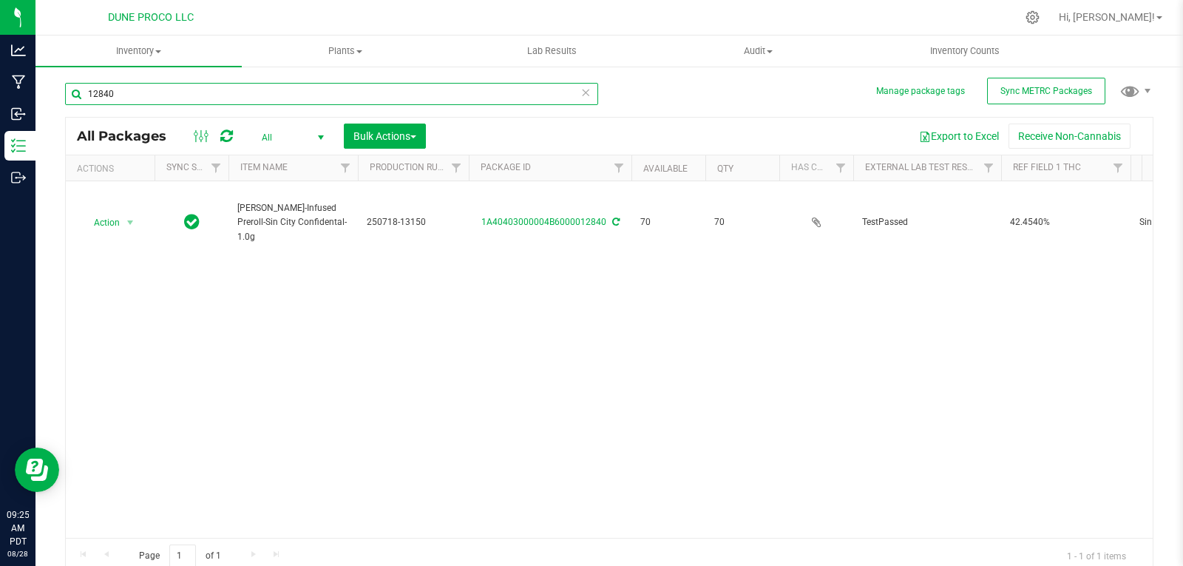
click at [560, 91] on input "12840" at bounding box center [331, 94] width 533 height 22
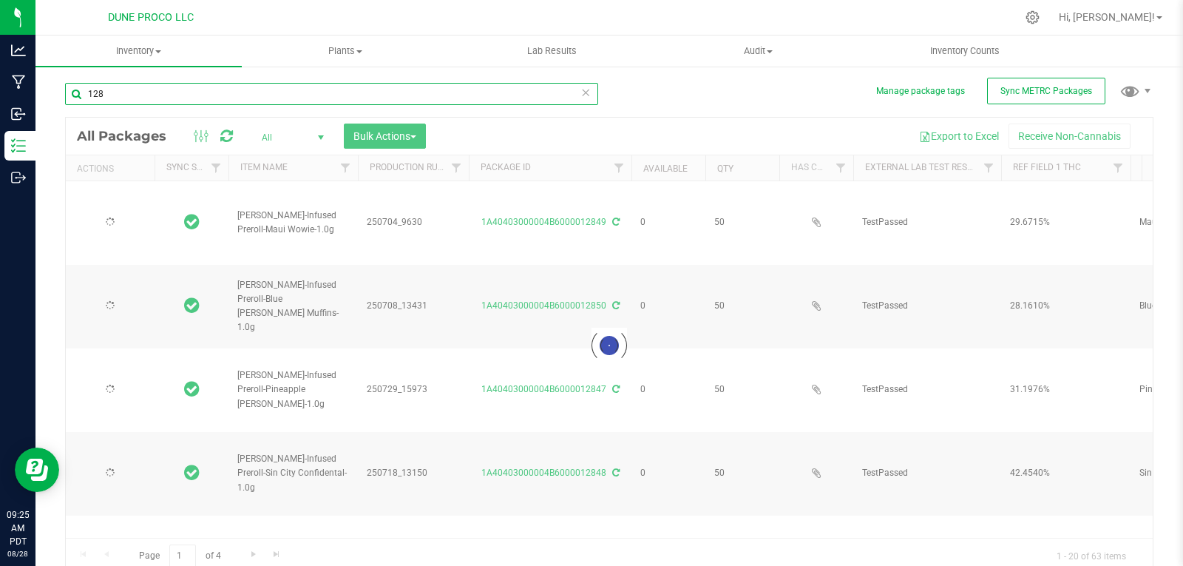
type input "1283"
type input "[DATE]"
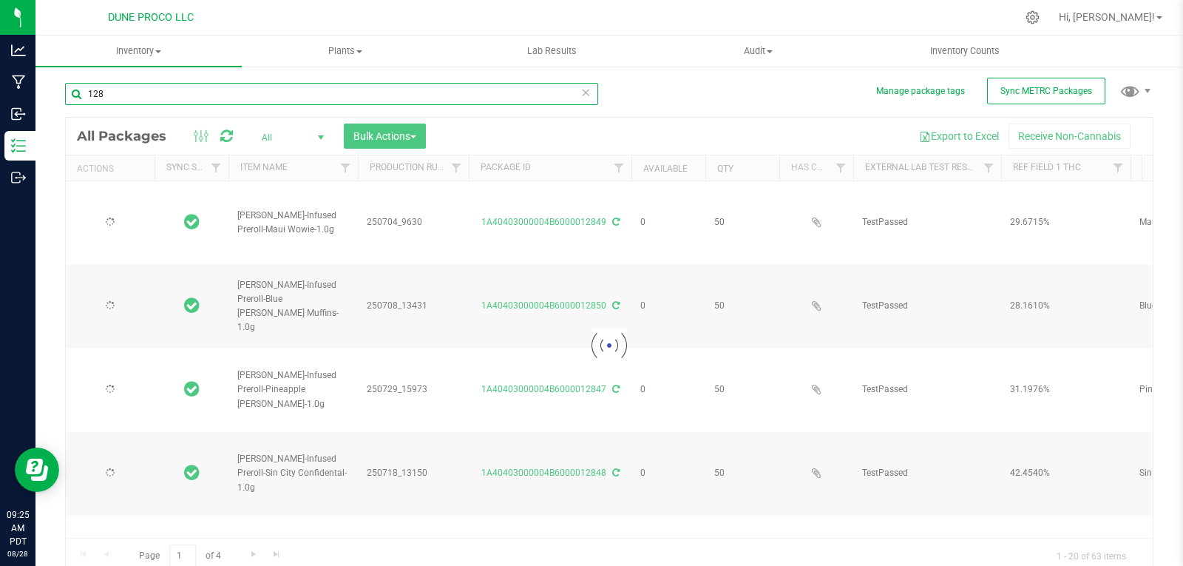
type input "[DATE]"
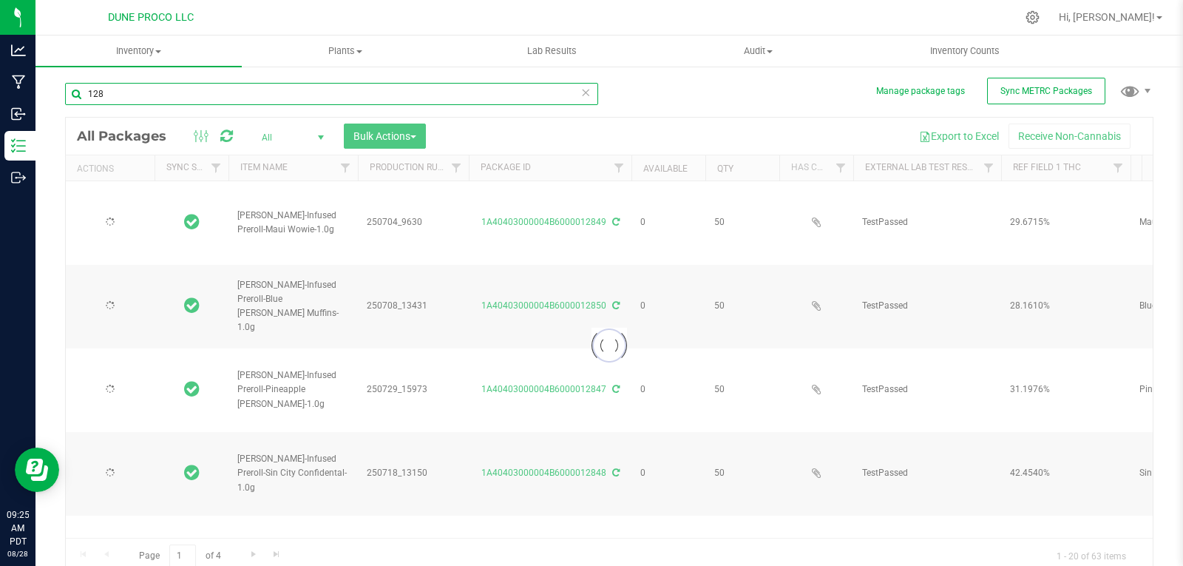
type input "[DATE]"
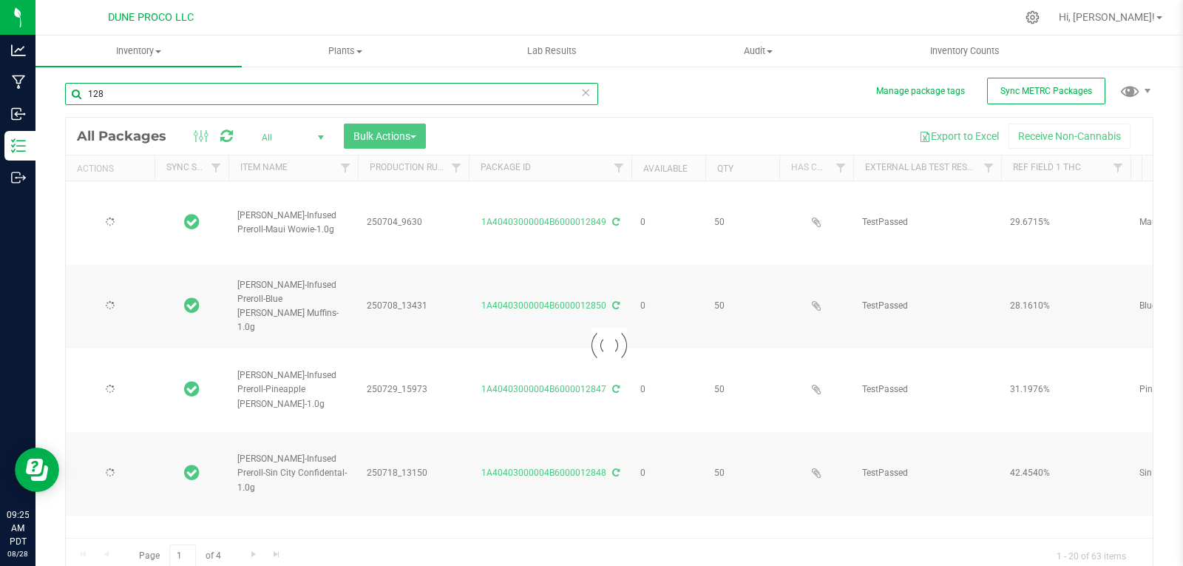
type input "[DATE]"
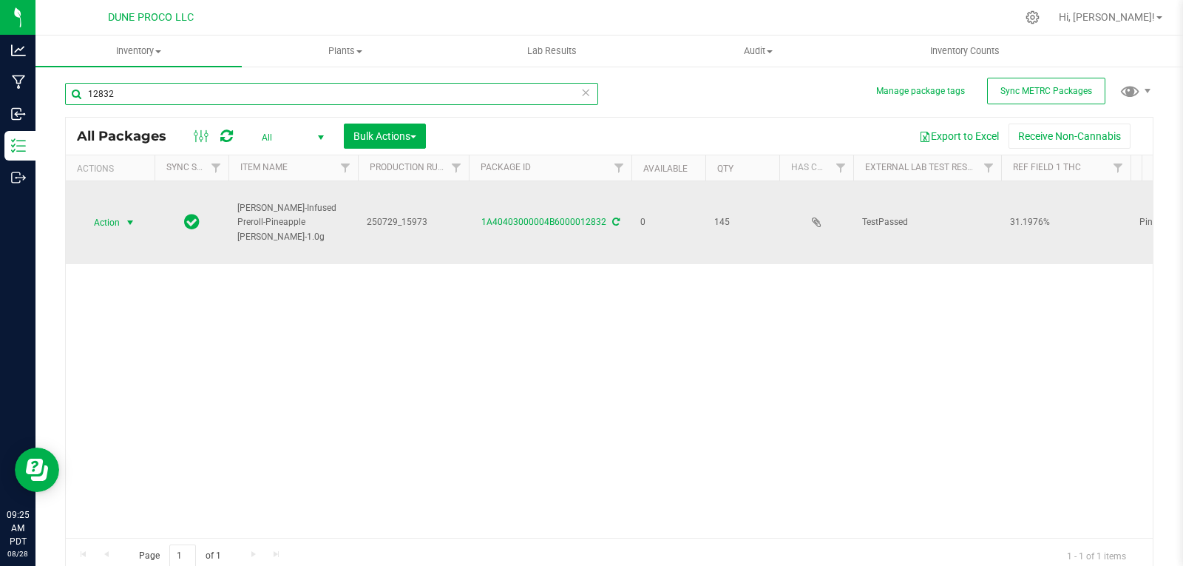
type input "12832"
click at [112, 220] on span "Action" at bounding box center [101, 222] width 40 height 21
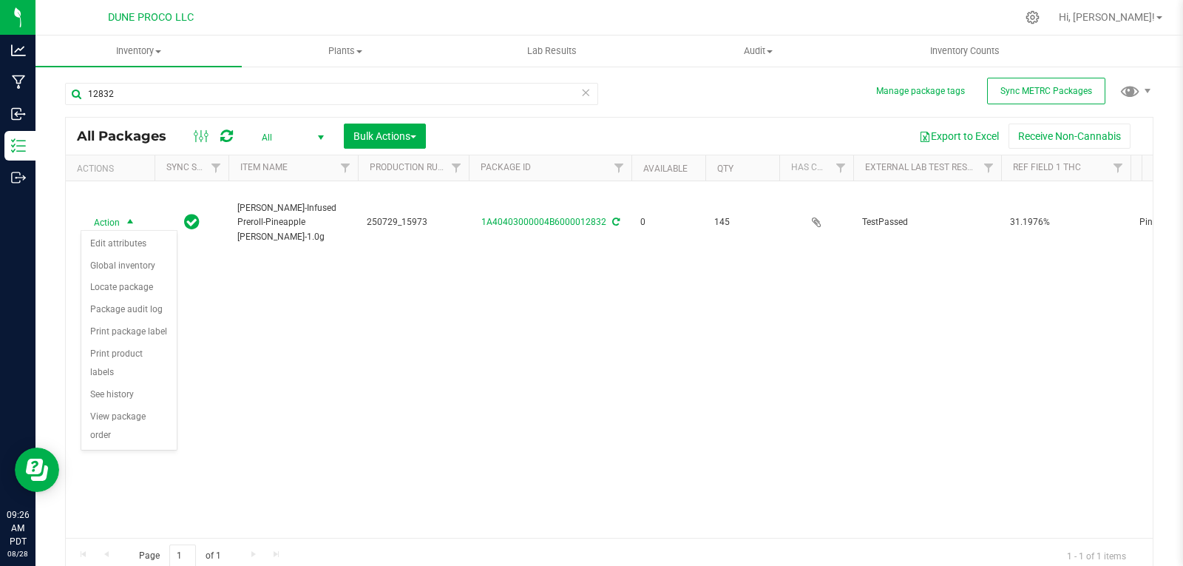
drag, startPoint x: 141, startPoint y: 354, endPoint x: 272, endPoint y: 278, distance: 151.4
click at [272, 278] on body "Analytics Manufacturing Inbound Inventory Outbound 09:26 AM PDT 08/28/2025 08/2…" at bounding box center [591, 283] width 1183 height 566
click at [114, 340] on li "Print package label" at bounding box center [128, 332] width 95 height 22
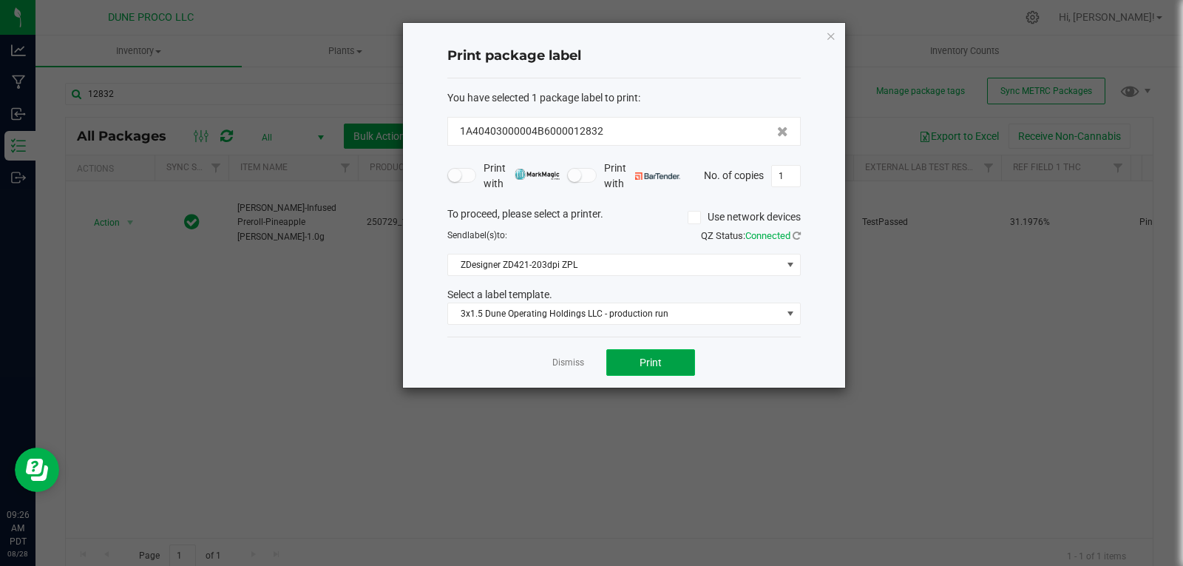
click at [664, 370] on button "Print" at bounding box center [650, 362] width 89 height 27
click at [832, 27] on icon "button" at bounding box center [831, 36] width 10 height 18
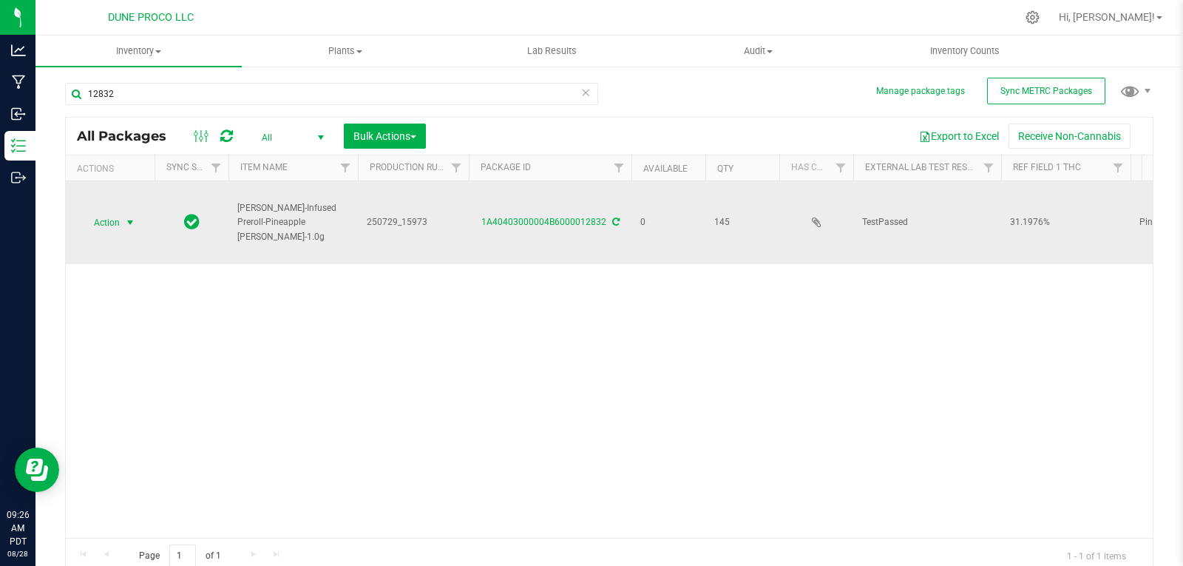
click at [118, 220] on span "Action" at bounding box center [101, 222] width 40 height 21
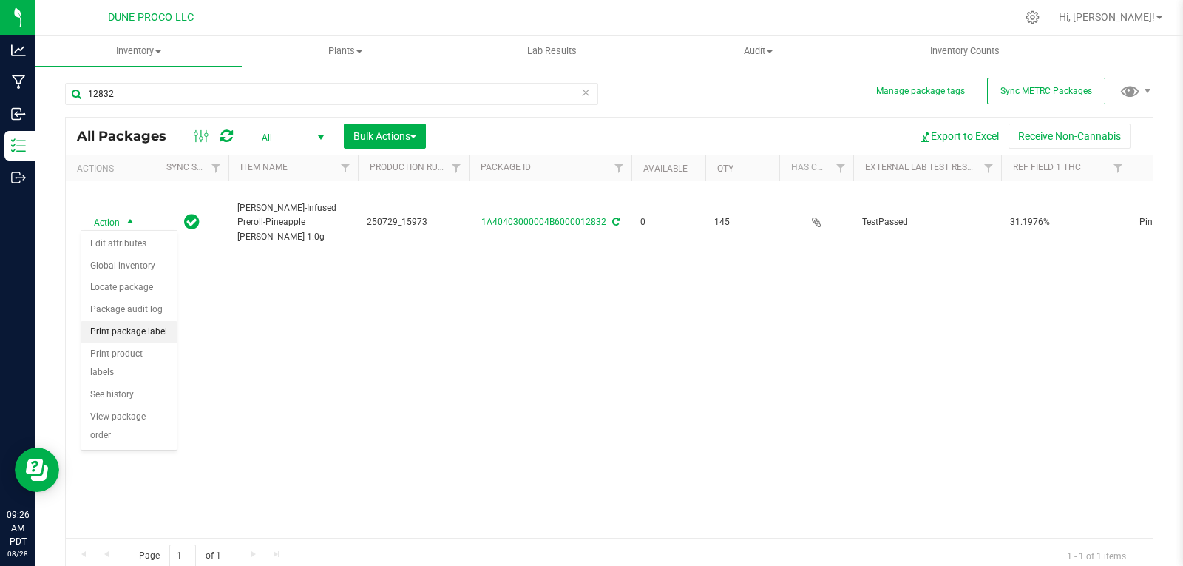
click at [135, 328] on li "Print package label" at bounding box center [128, 332] width 95 height 22
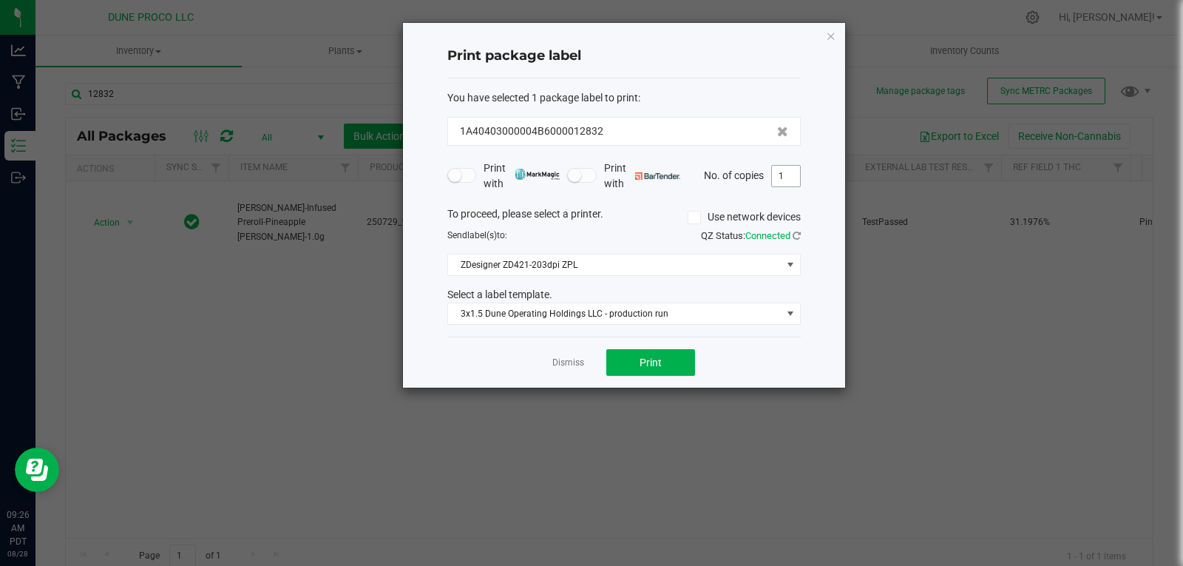
click at [793, 176] on input "1" at bounding box center [786, 176] width 28 height 21
type input "144"
click at [671, 367] on button "Print" at bounding box center [650, 362] width 89 height 27
click at [833, 36] on icon "button" at bounding box center [831, 36] width 10 height 18
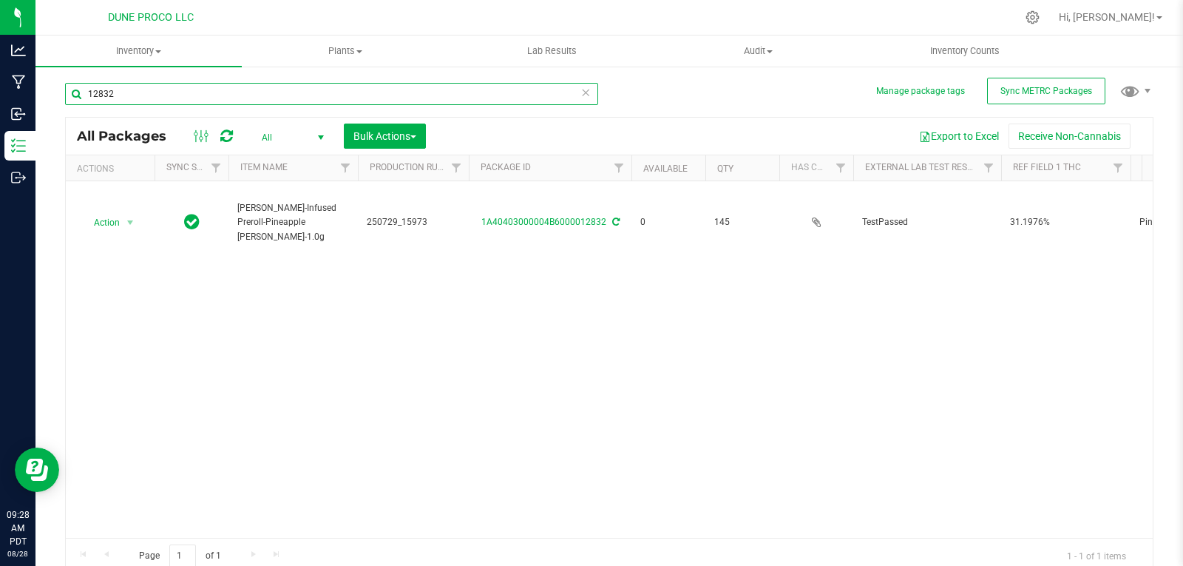
click at [563, 102] on input "12832" at bounding box center [331, 94] width 533 height 22
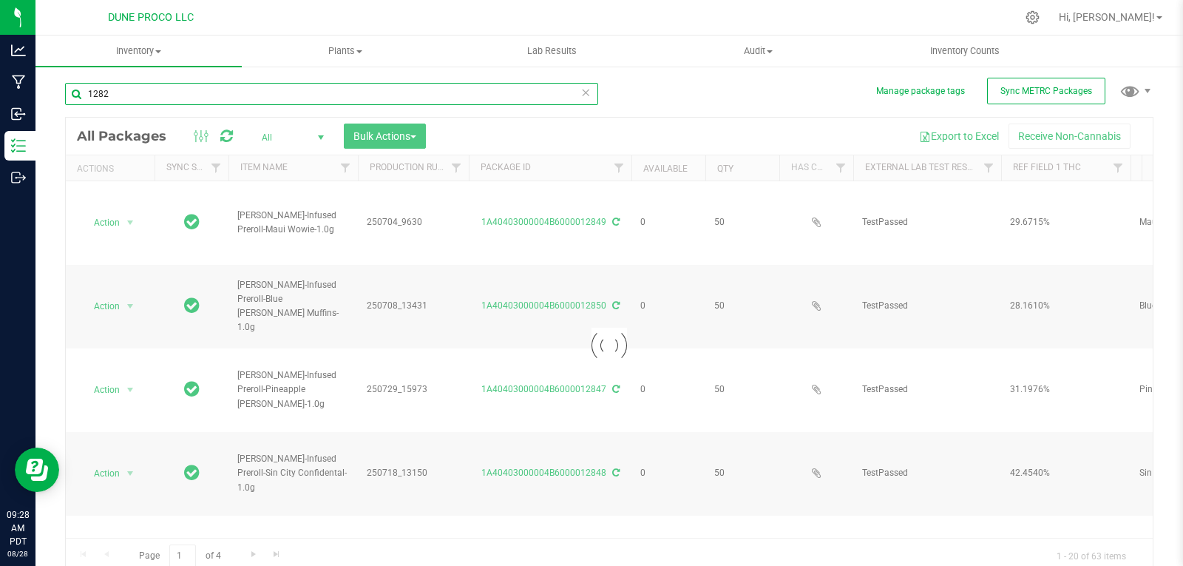
type input "12829"
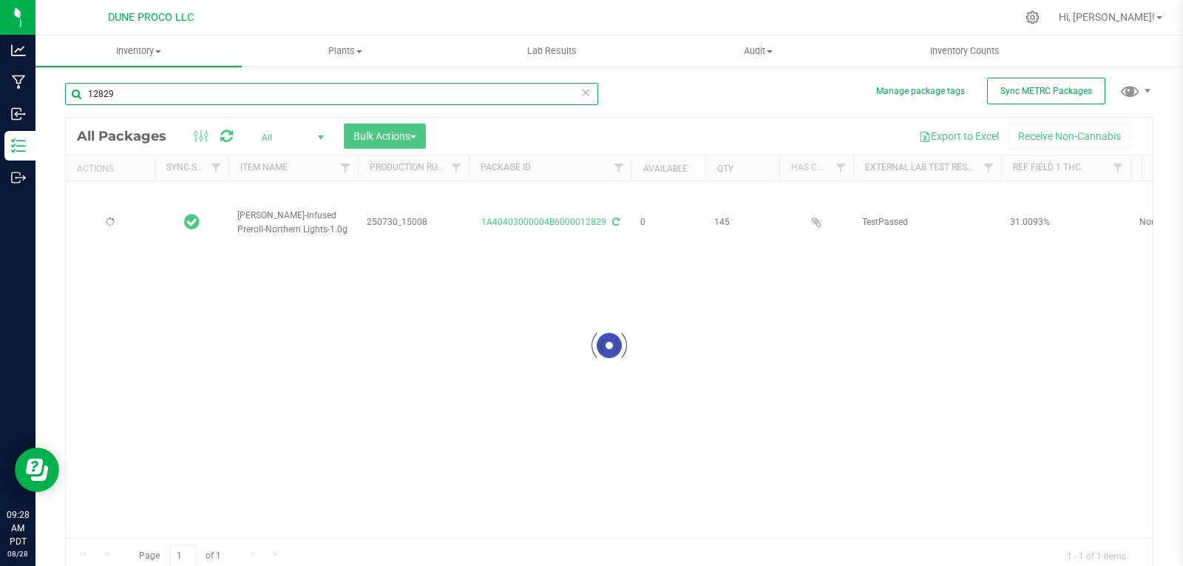
type input "[DATE]"
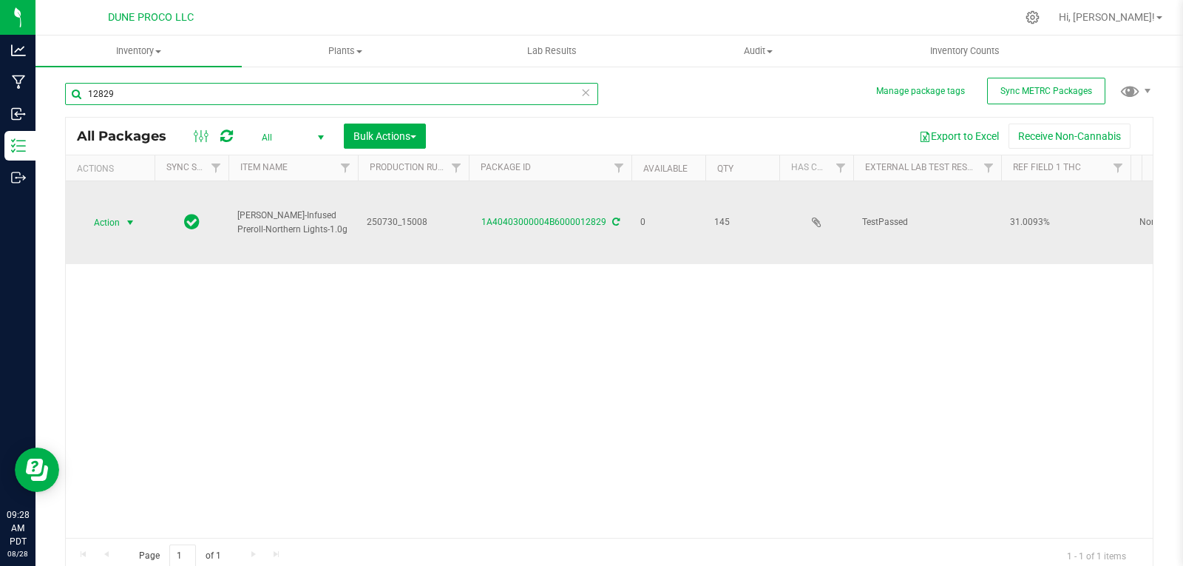
type input "12829"
click at [124, 217] on span "select" at bounding box center [130, 223] width 12 height 12
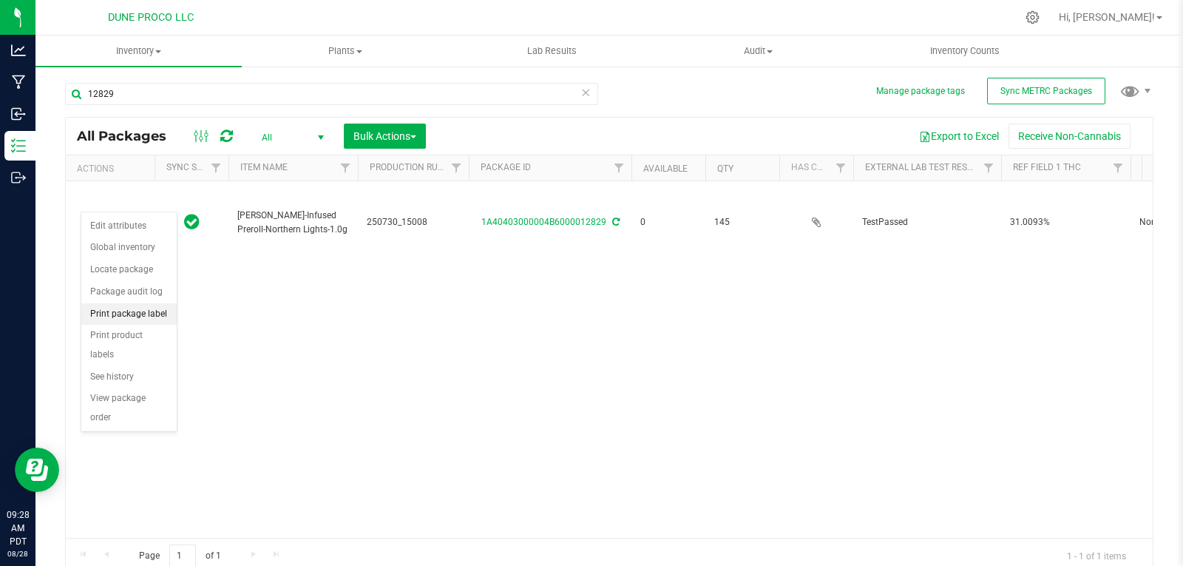
click at [148, 319] on li "Print package label" at bounding box center [128, 314] width 95 height 22
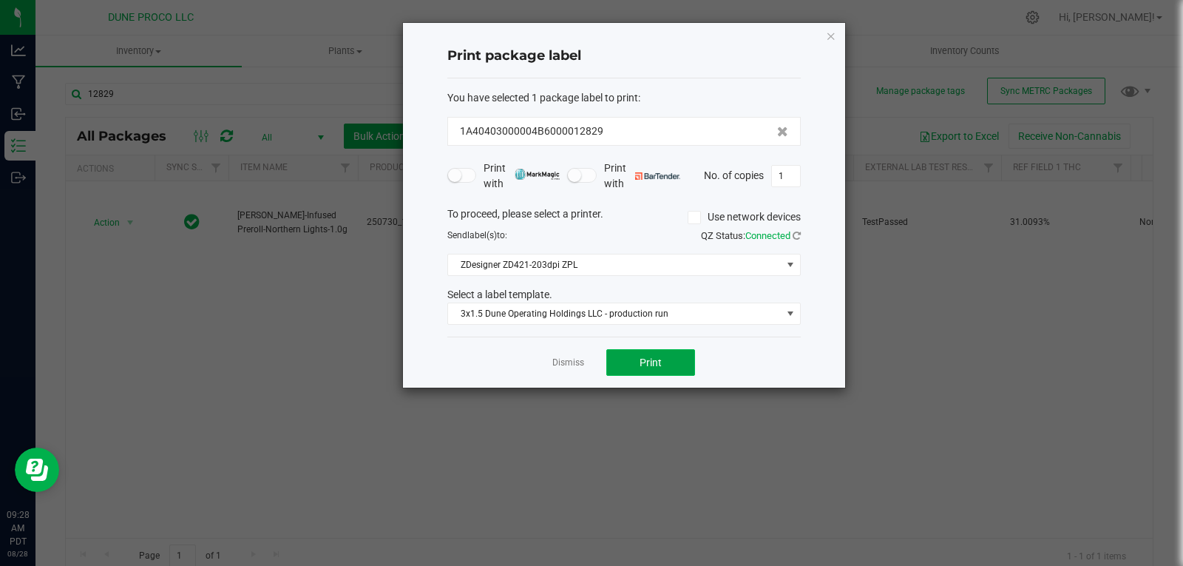
click at [640, 365] on span "Print" at bounding box center [651, 362] width 22 height 12
click at [832, 34] on icon "button" at bounding box center [831, 36] width 10 height 18
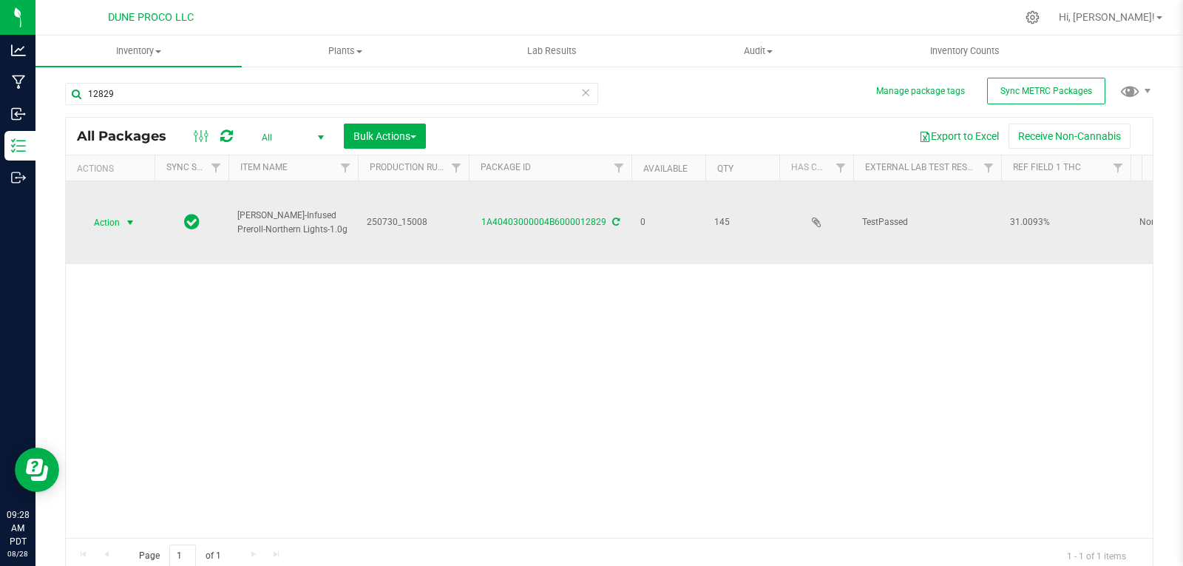
click at [125, 217] on span "select" at bounding box center [130, 223] width 12 height 12
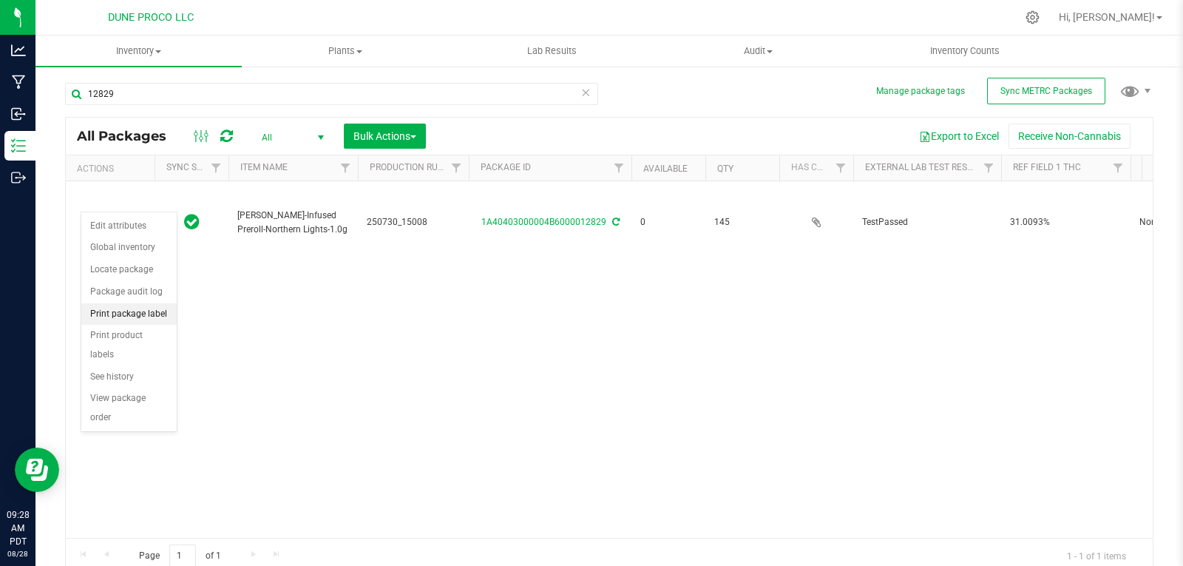
click at [152, 309] on li "Print package label" at bounding box center [128, 314] width 95 height 22
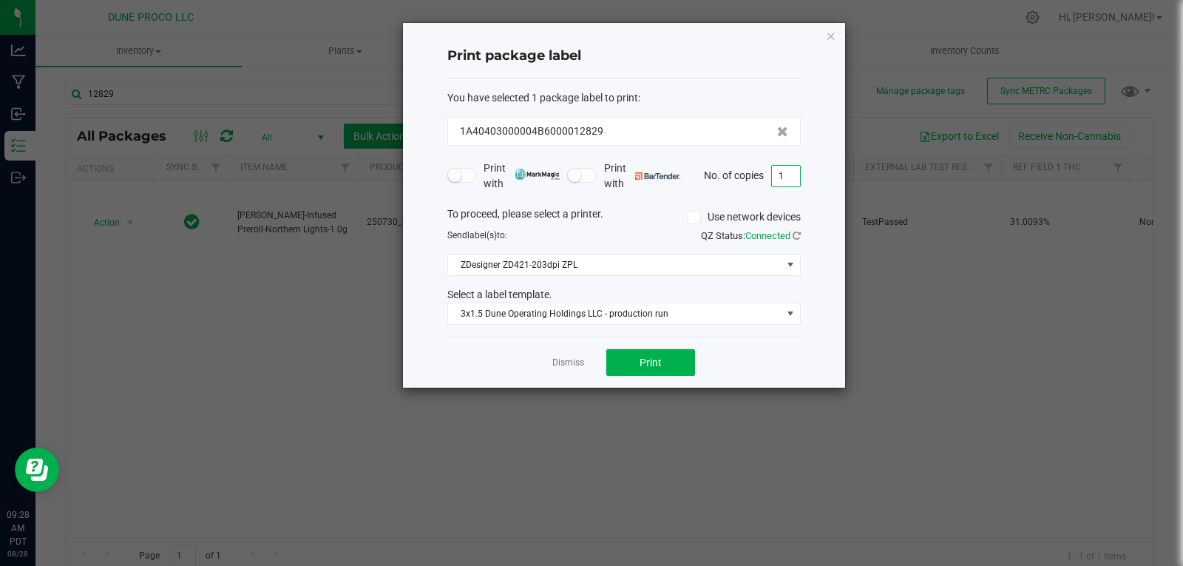
click at [787, 170] on input "1" at bounding box center [786, 176] width 28 height 21
type input "144"
click at [670, 370] on button "Print" at bounding box center [650, 362] width 89 height 27
click at [833, 37] on icon "button" at bounding box center [831, 36] width 10 height 18
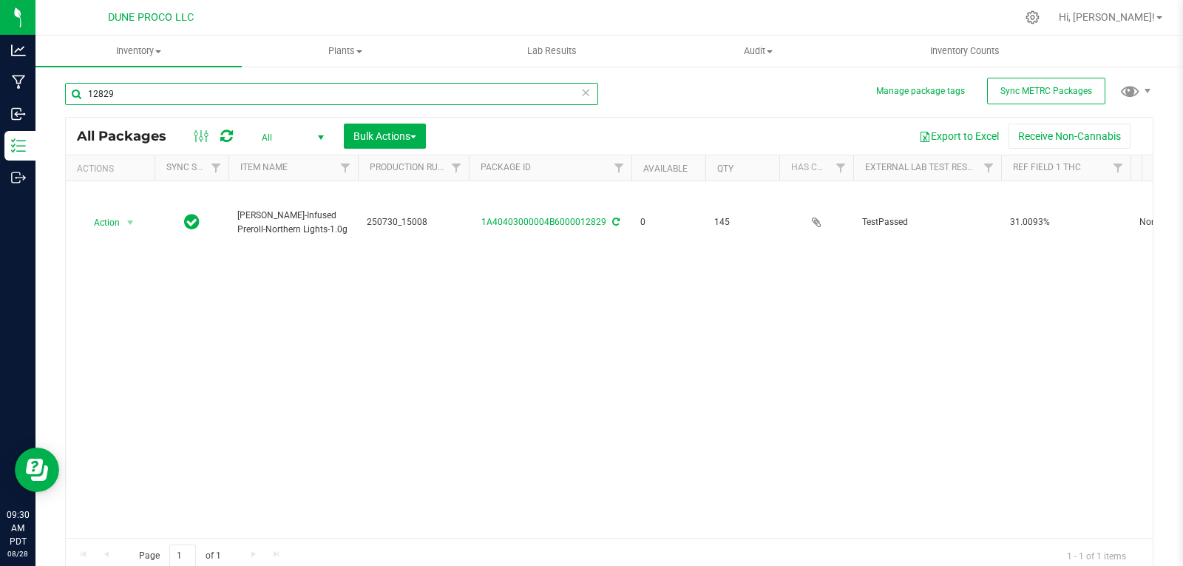
click at [527, 98] on input "12829" at bounding box center [331, 94] width 533 height 22
type input "128"
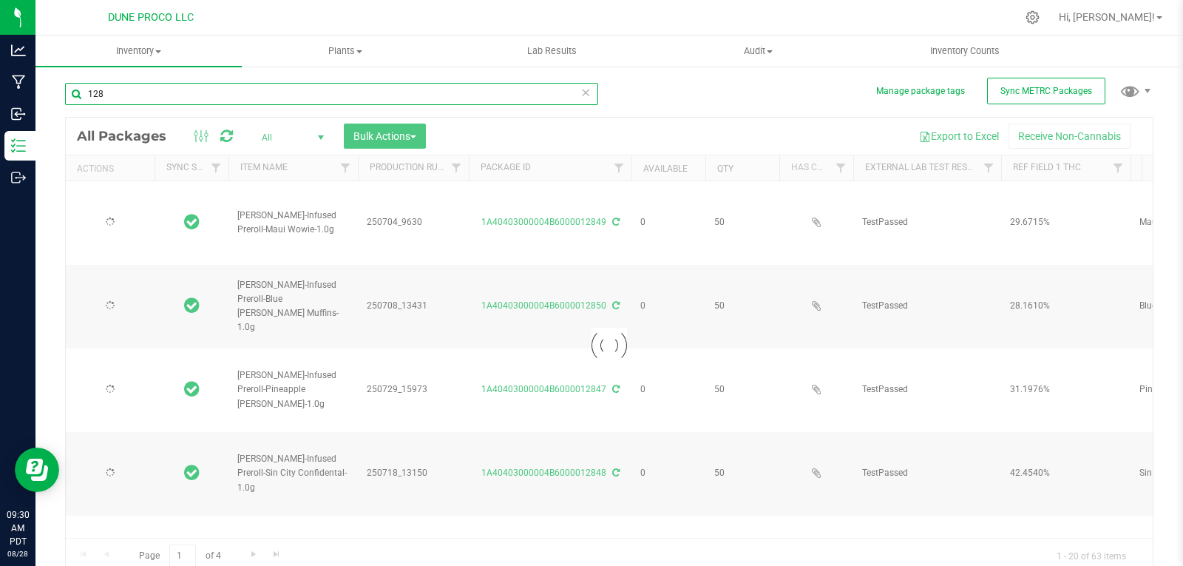
type input "[DATE]"
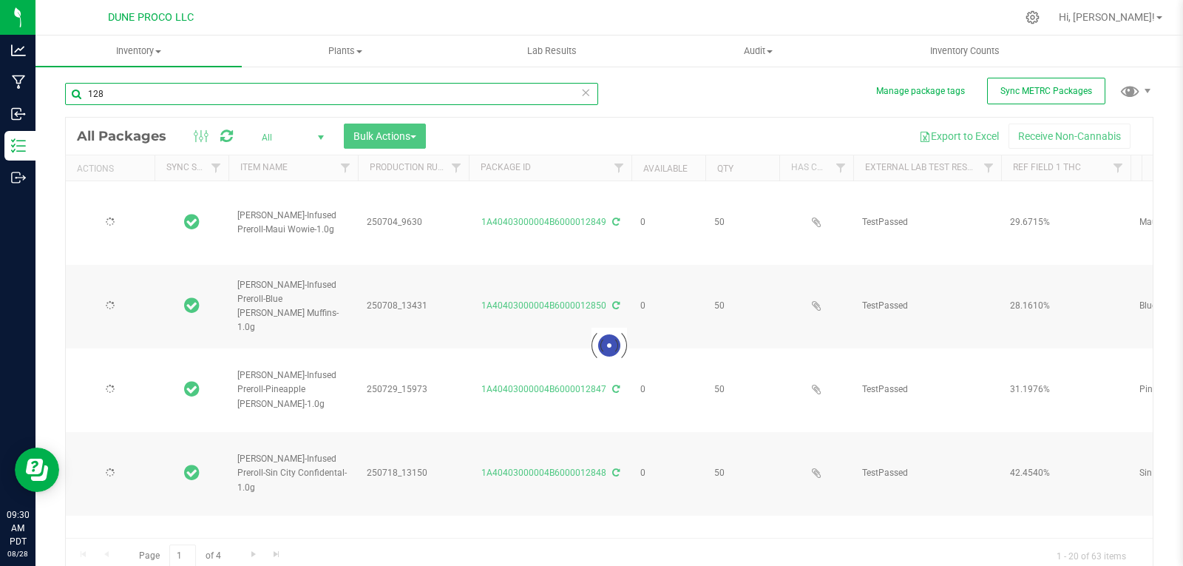
type input "[DATE]"
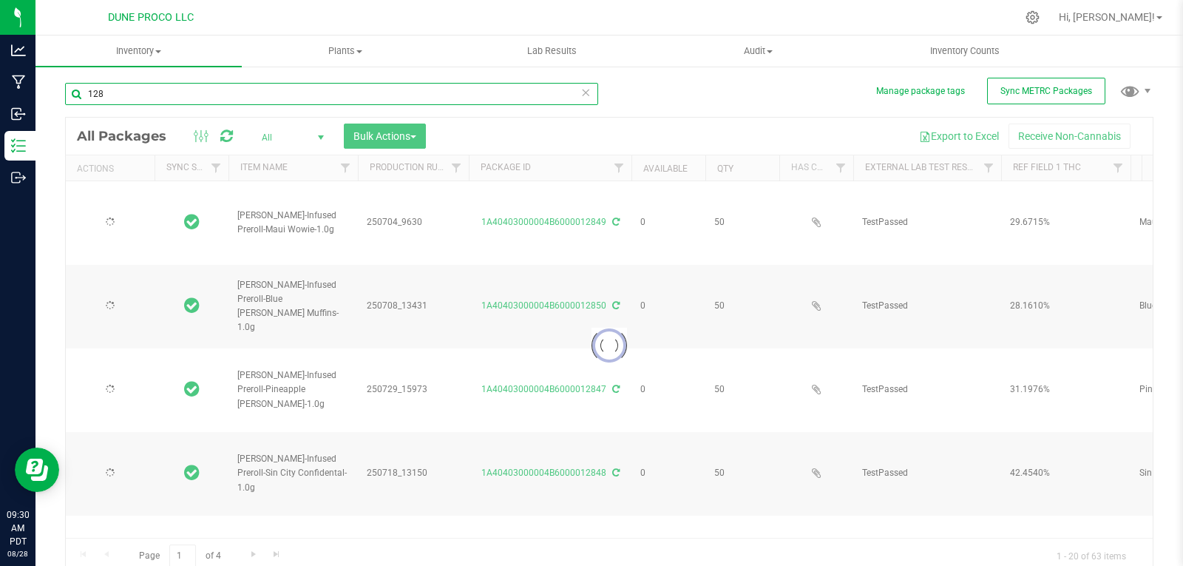
type input "[DATE]"
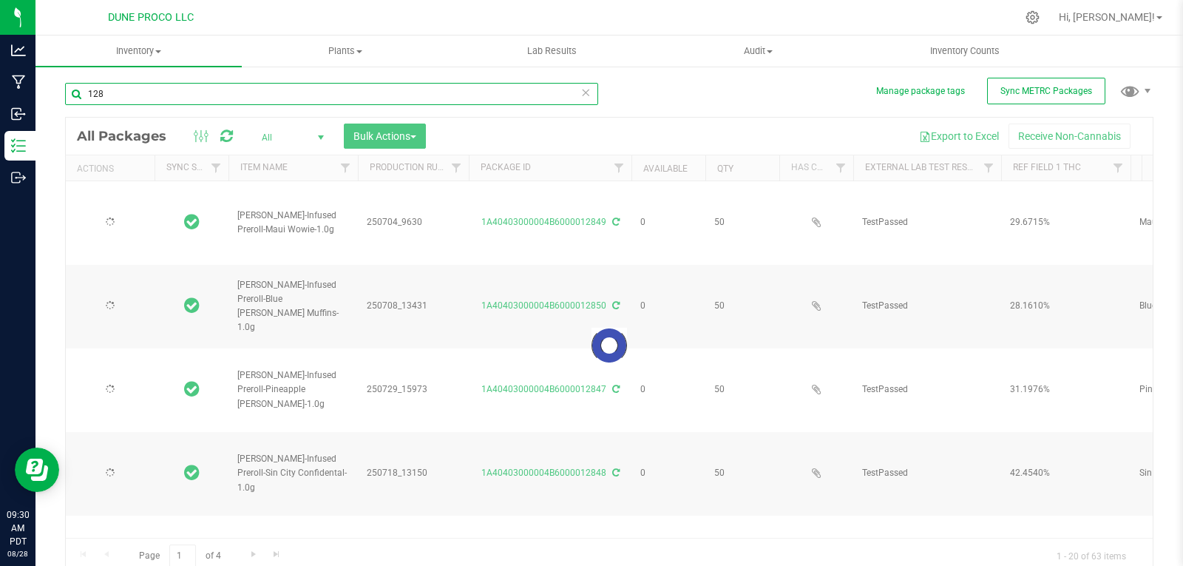
type input "[DATE]"
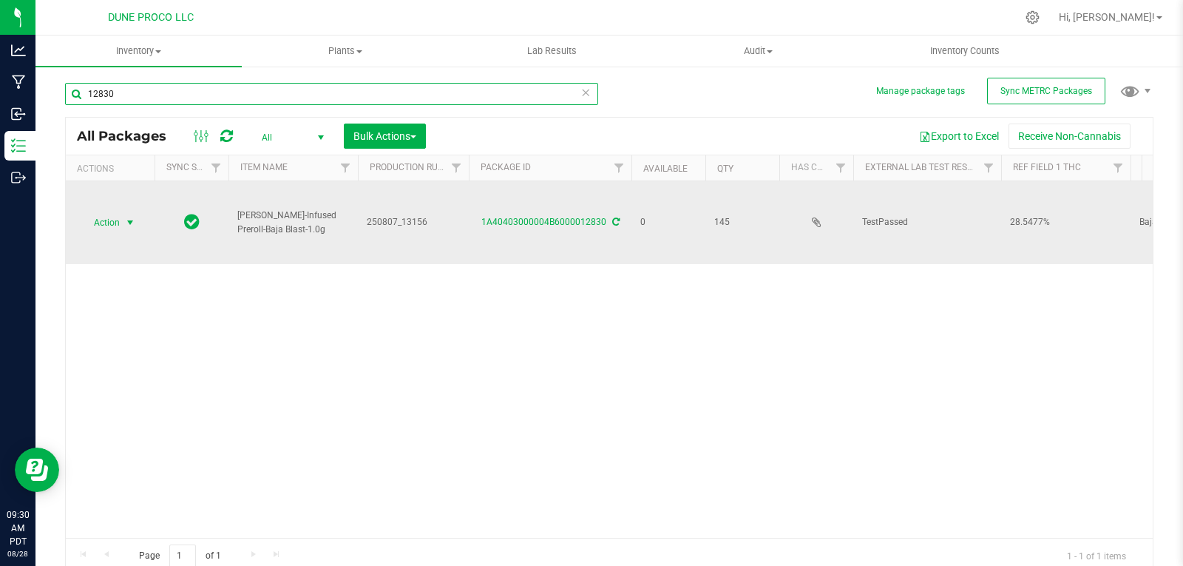
type input "12830"
click at [121, 217] on span "select" at bounding box center [130, 222] width 18 height 21
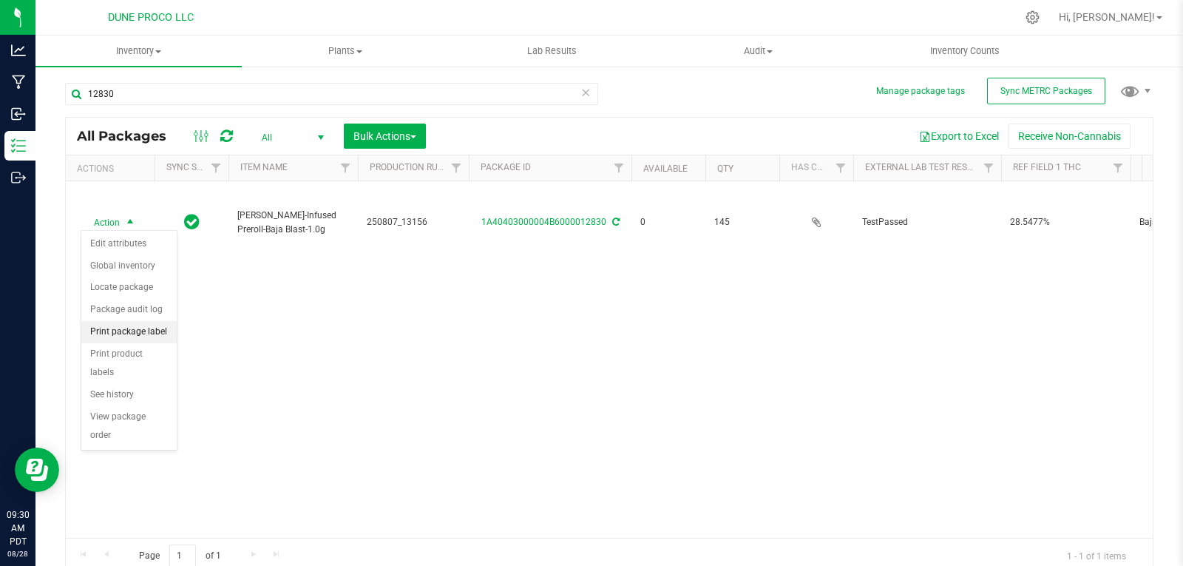
click at [134, 332] on li "Print package label" at bounding box center [128, 332] width 95 height 22
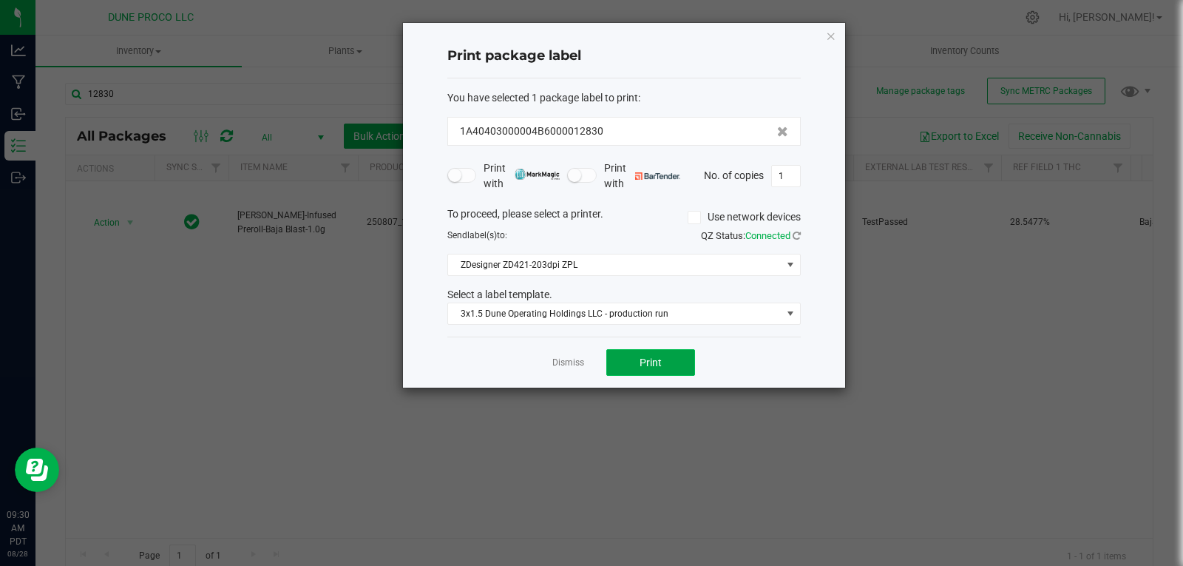
click at [670, 357] on button "Print" at bounding box center [650, 362] width 89 height 27
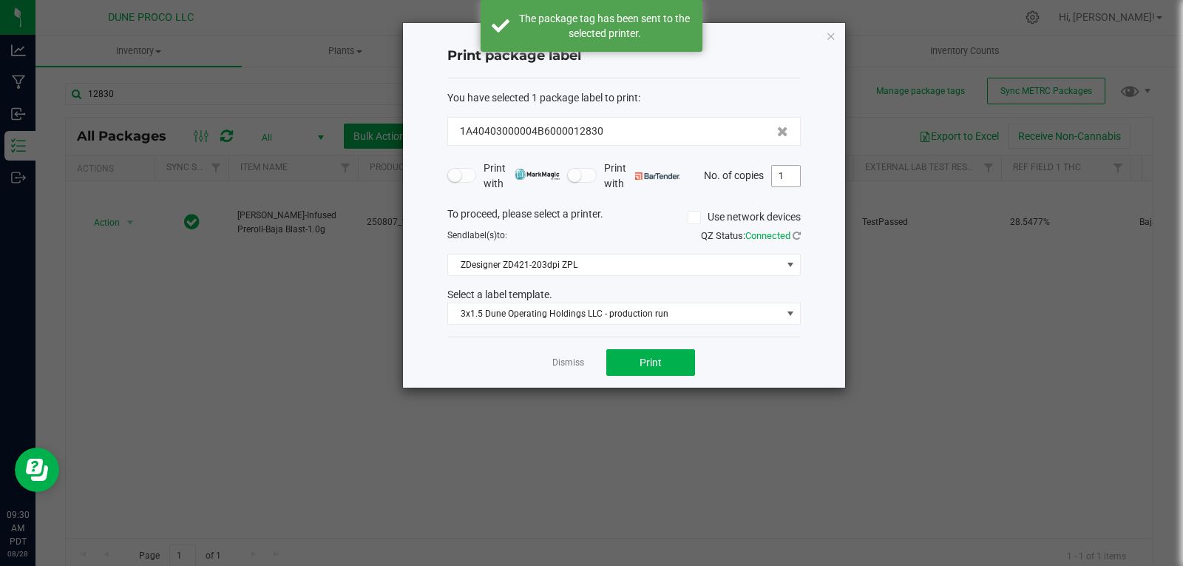
click at [789, 171] on input "1" at bounding box center [786, 176] width 28 height 21
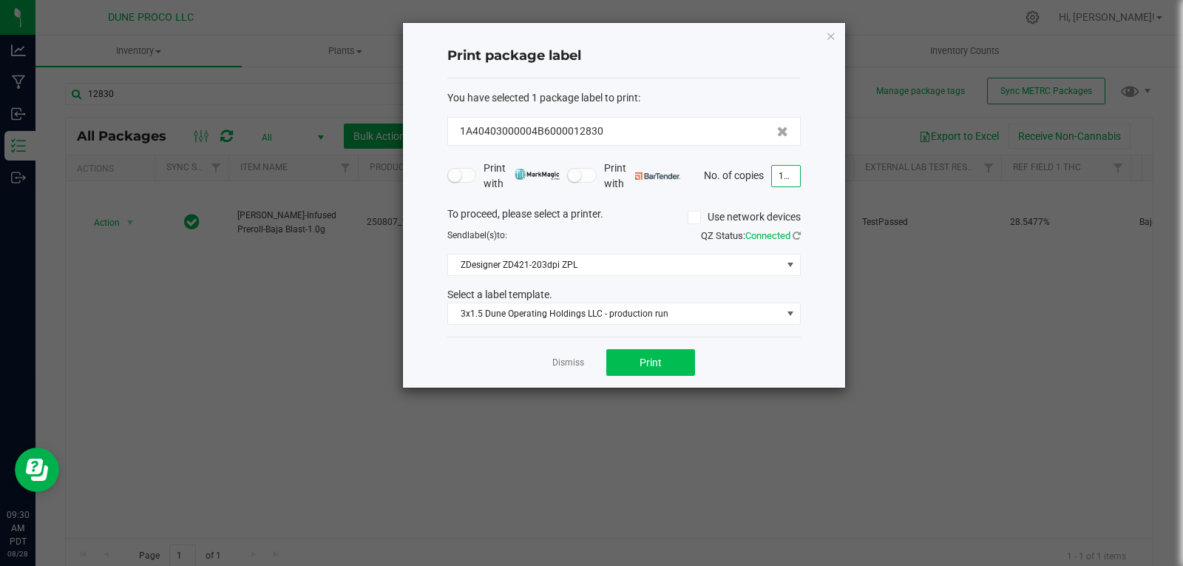
type input "144"
click at [671, 370] on button "Print" at bounding box center [650, 362] width 89 height 27
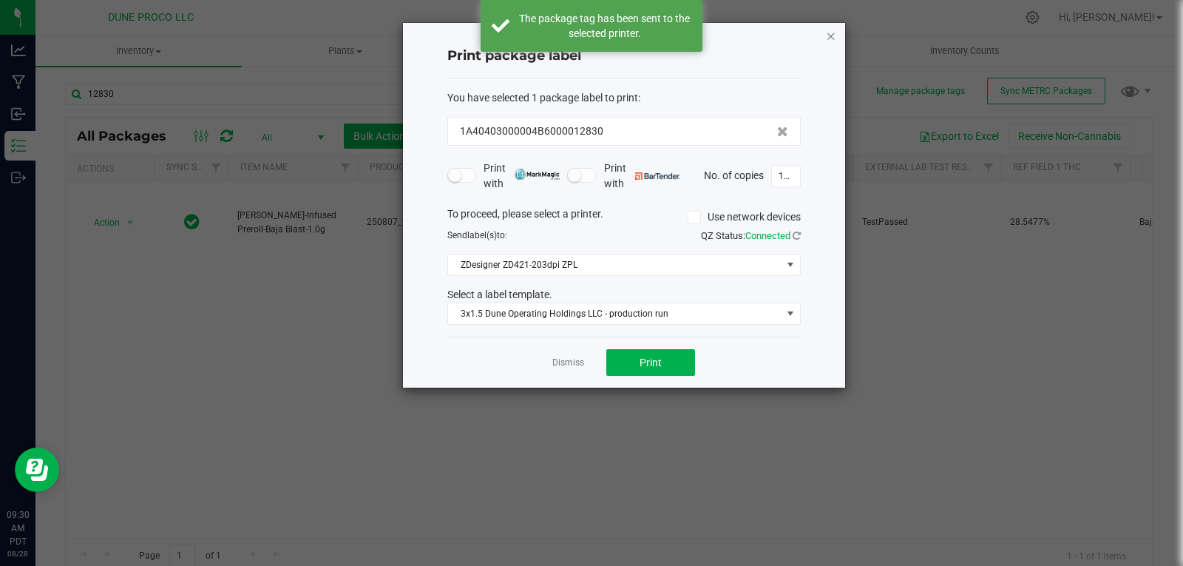
click at [831, 35] on icon "button" at bounding box center [831, 36] width 10 height 18
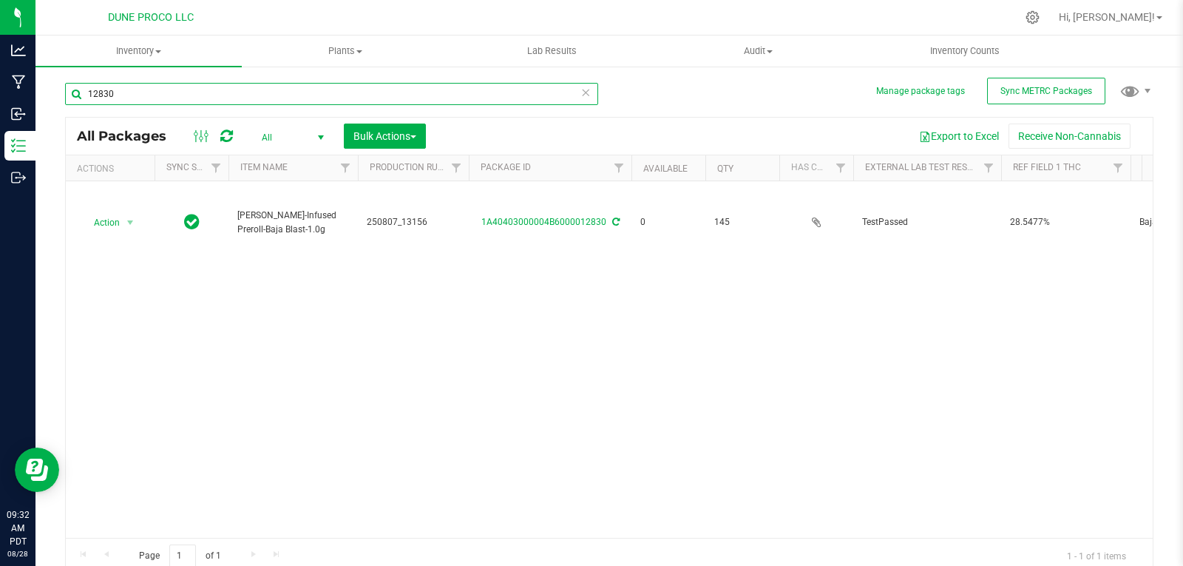
click at [572, 93] on input "12830" at bounding box center [331, 94] width 533 height 22
click at [580, 93] on icon at bounding box center [585, 92] width 10 height 18
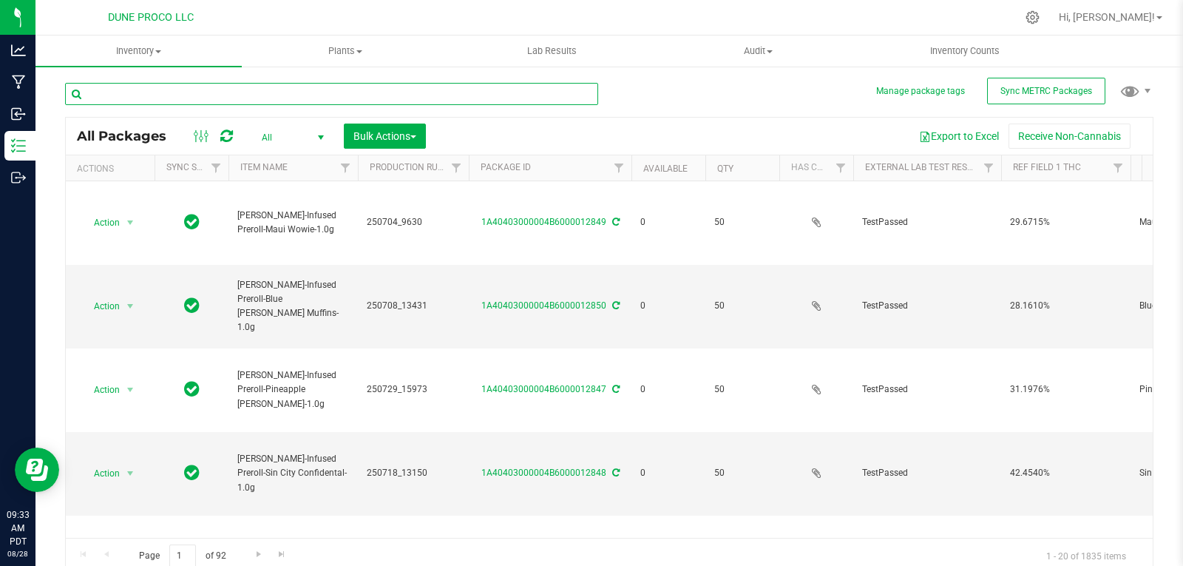
click at [403, 94] on input "text" at bounding box center [331, 94] width 533 height 22
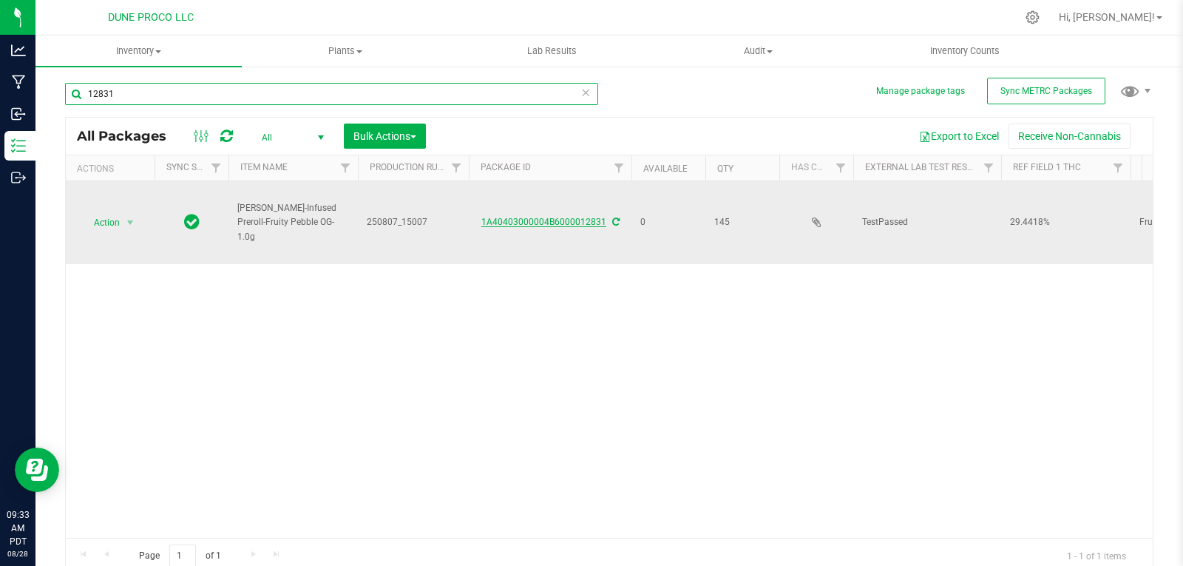
type input "12831"
click at [555, 217] on link "1A40403000004B6000012831" at bounding box center [543, 222] width 125 height 10
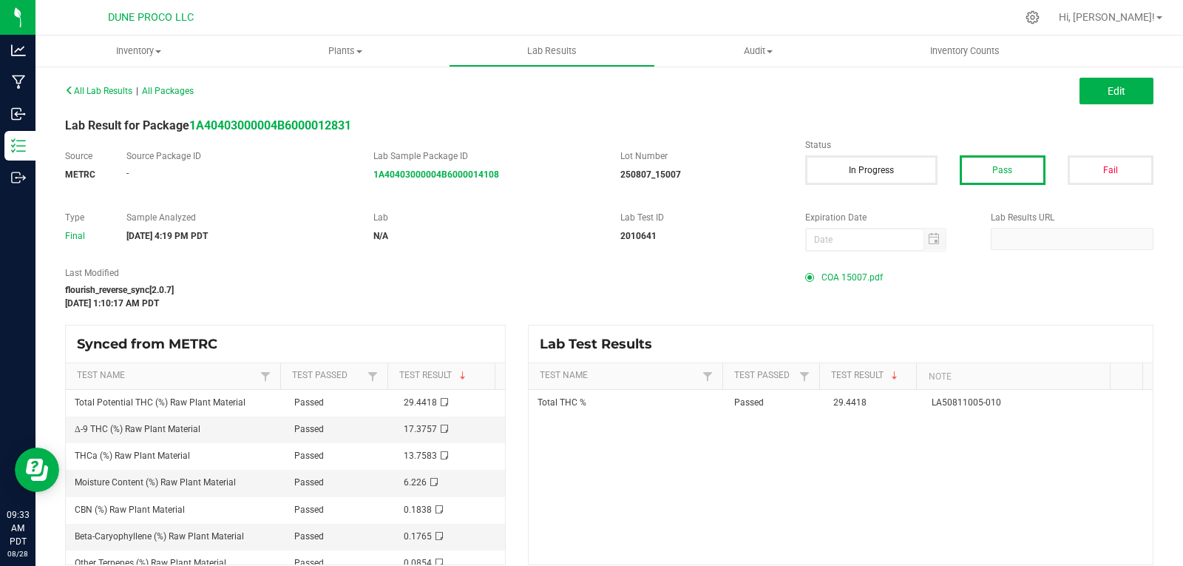
click at [861, 275] on span "COA 15007.pdf" at bounding box center [851, 277] width 61 height 22
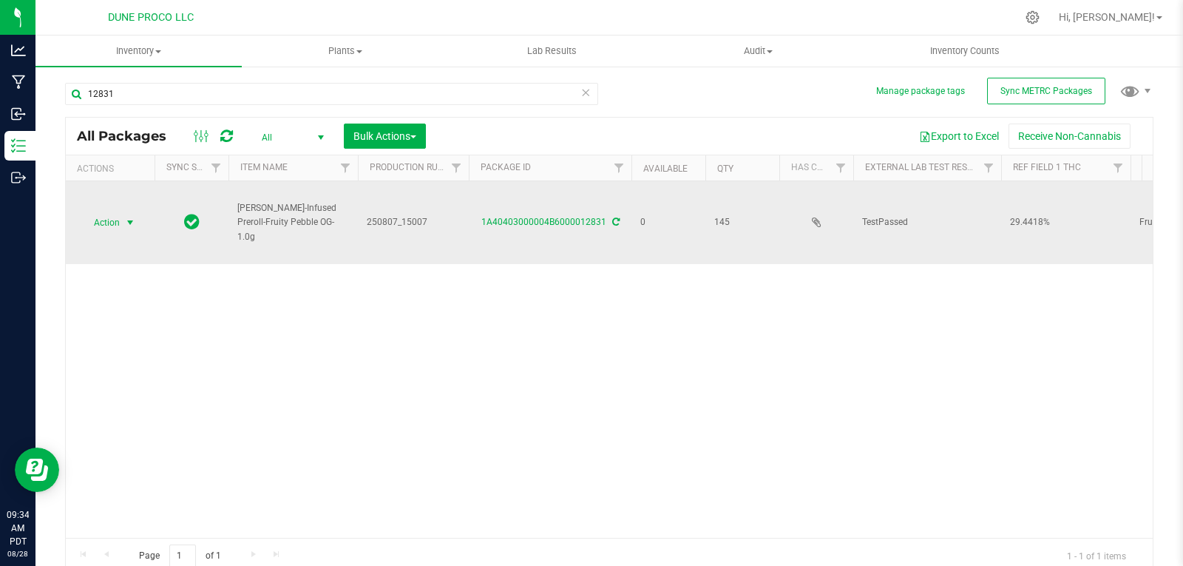
click at [127, 217] on span "select" at bounding box center [130, 223] width 12 height 12
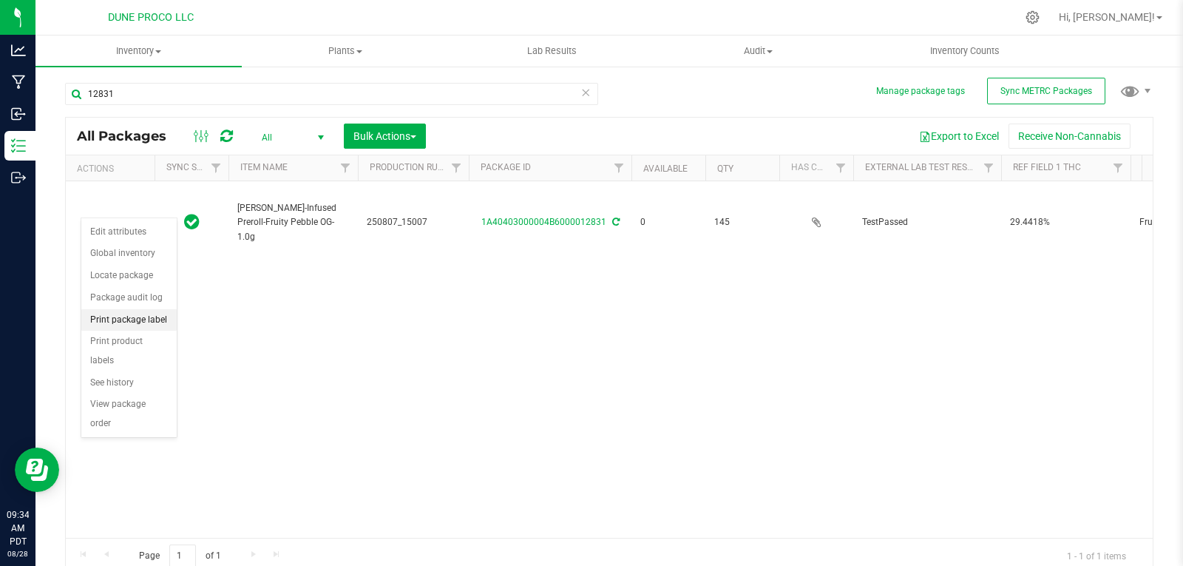
click at [134, 319] on li "Print package label" at bounding box center [128, 320] width 95 height 22
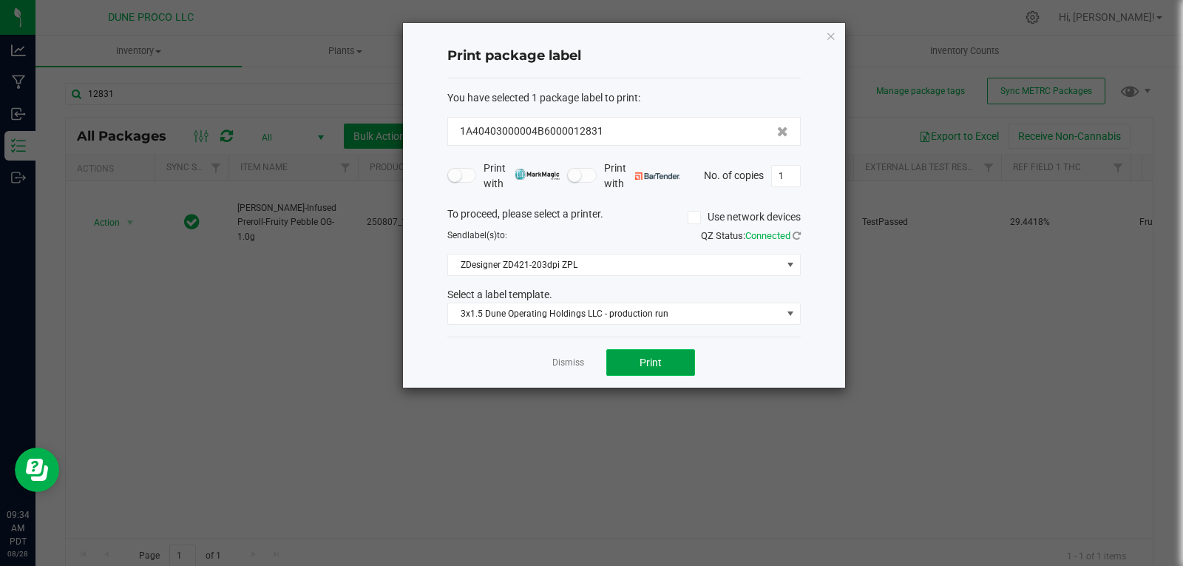
click at [636, 362] on button "Print" at bounding box center [650, 362] width 89 height 27
click at [807, 185] on div "Print package label You have selected 1 package label to print : 1A40403000004B…" at bounding box center [624, 205] width 442 height 364
click at [783, 179] on input "1" at bounding box center [786, 176] width 28 height 21
type input "144"
click at [679, 365] on button "Print" at bounding box center [650, 362] width 89 height 27
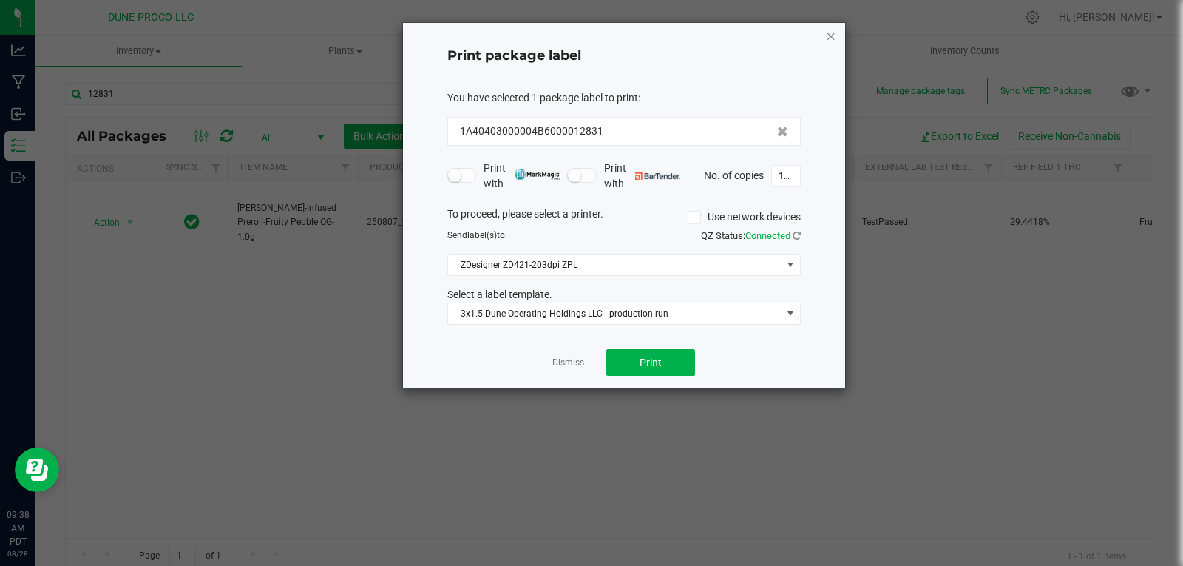
click at [835, 35] on icon "button" at bounding box center [831, 36] width 10 height 18
